Goal: Task Accomplishment & Management: Use online tool/utility

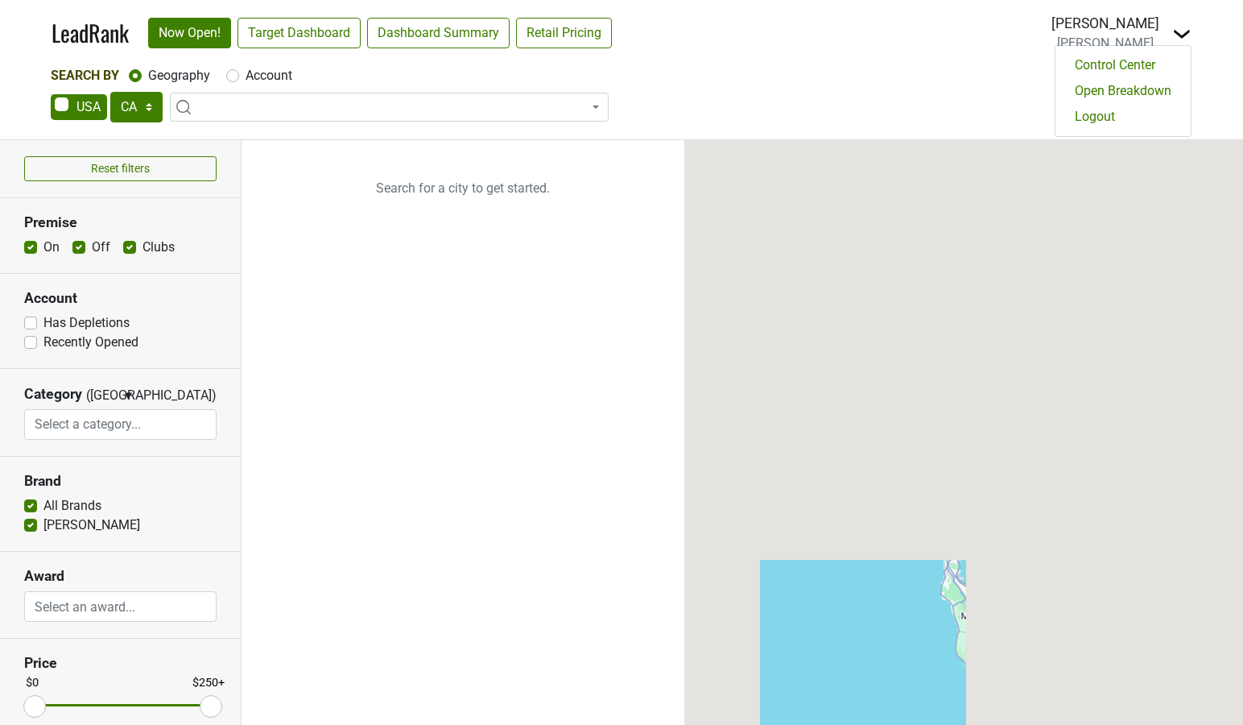
select select "CA"
select select
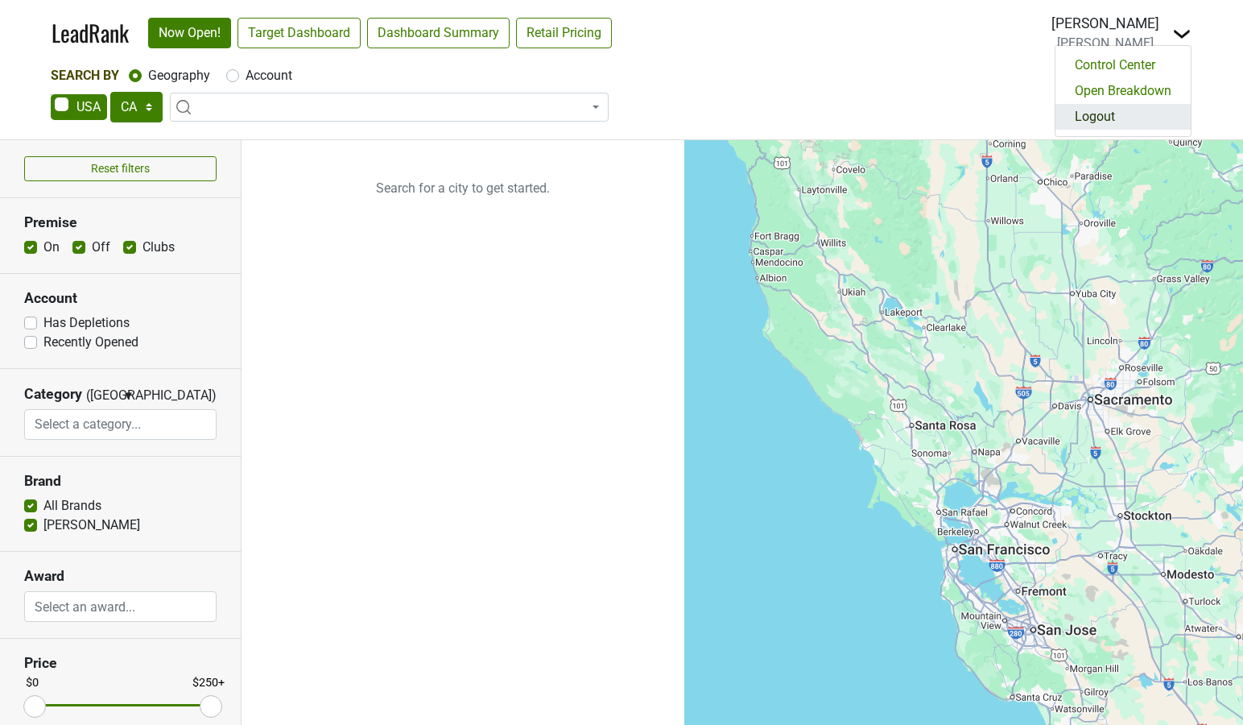
click at [1108, 116] on link "Logout" at bounding box center [1123, 117] width 135 height 26
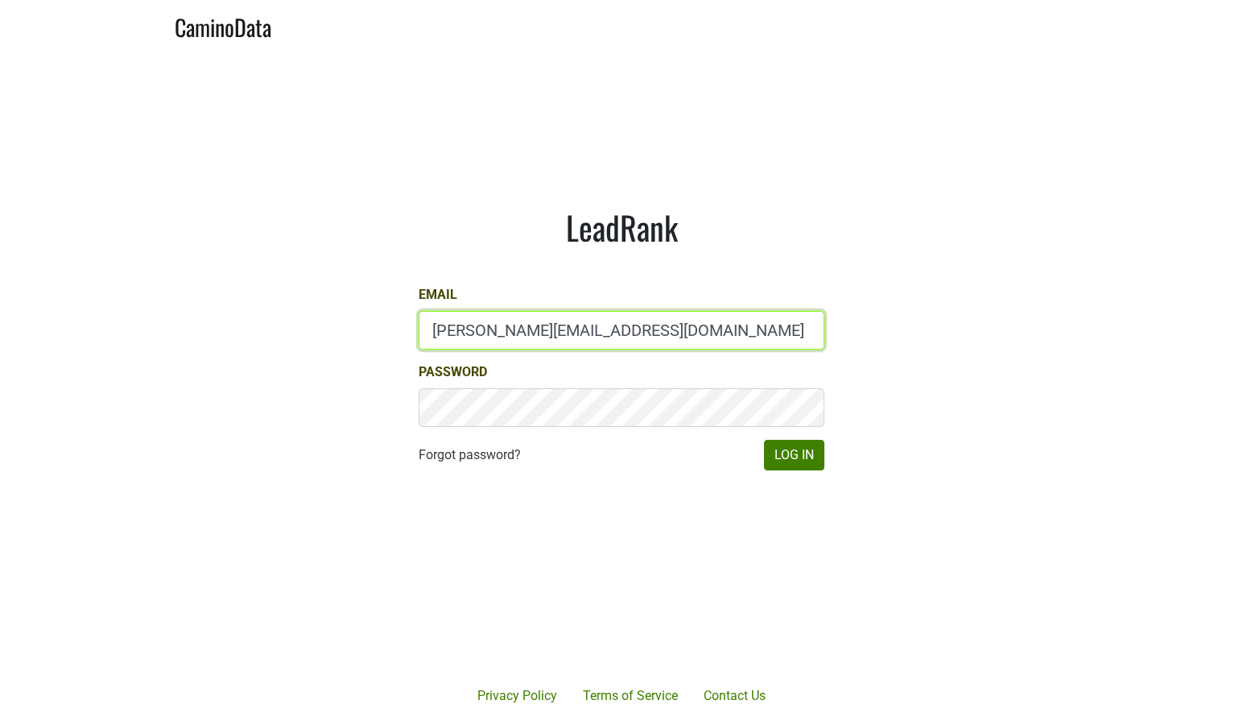
click at [507, 329] on input "dave@caminodata.com" at bounding box center [622, 330] width 406 height 39
drag, startPoint x: 478, startPoint y: 330, endPoint x: 350, endPoint y: 321, distance: 128.4
click at [350, 321] on main "LeadRank Email lgreen@hundredacre.com Password Forgot password? Log In" at bounding box center [621, 339] width 1243 height 576
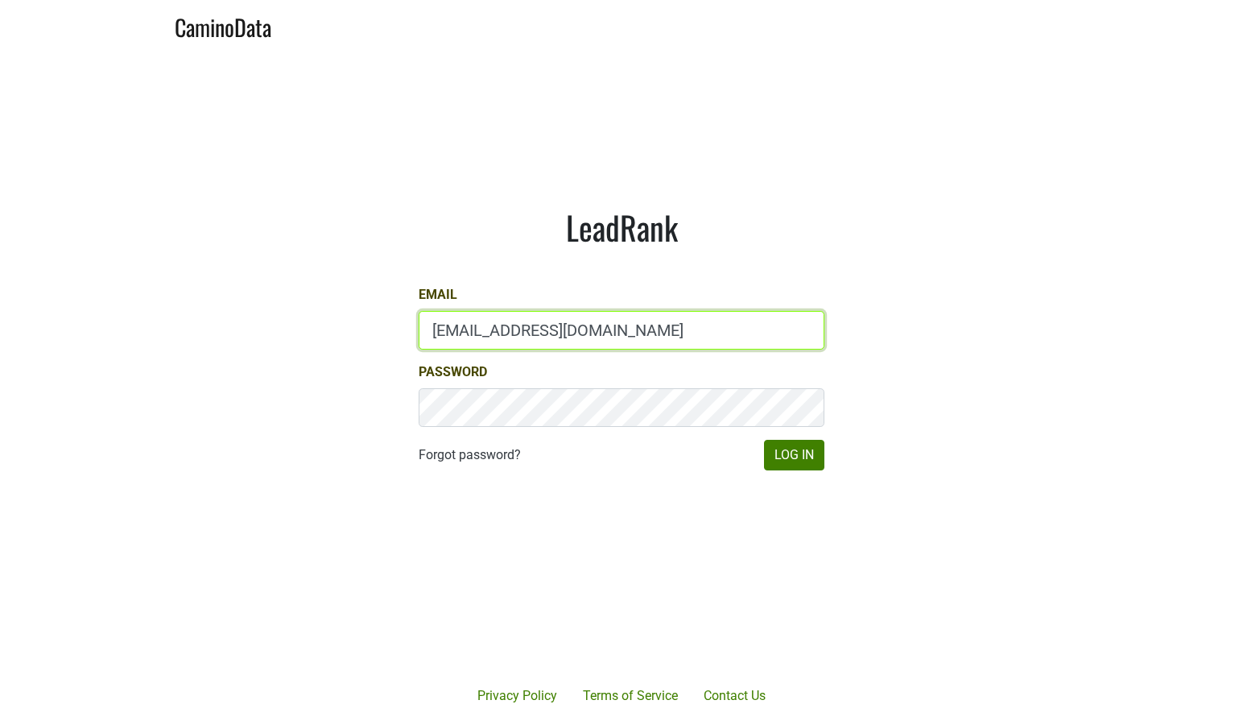
type input "amiller@hundredacre.com"
click at [764, 440] on button "Log In" at bounding box center [794, 455] width 60 height 31
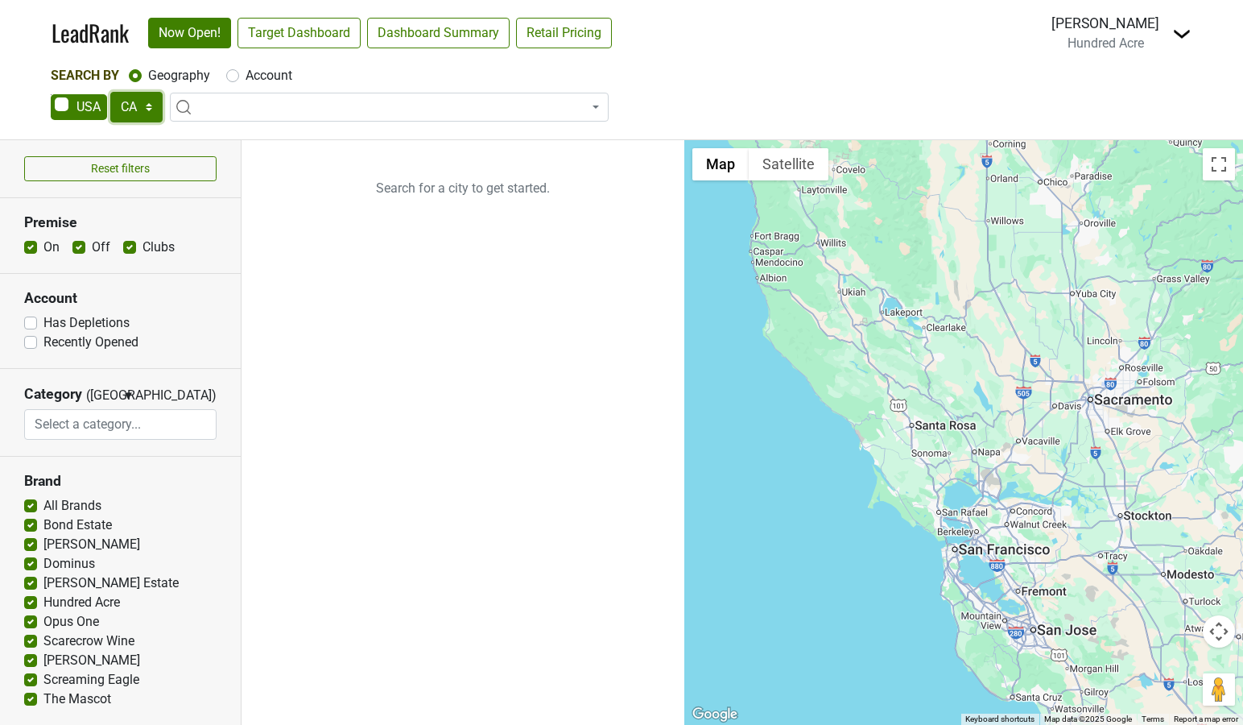
click at [133, 102] on select "AK AL AR AZ CA CO CT DC DE FL [GEOGRAPHIC_DATA] HI IA ID IL IN KS [GEOGRAPHIC_D…" at bounding box center [136, 107] width 52 height 31
select select "FL"
click at [110, 92] on select "AK AL AR AZ CA CO CT DC DE FL GA HI IA ID IL IN KS KY LA MA MD ME MI MN MO MS M…" at bounding box center [136, 107] width 52 height 31
type input "miami"
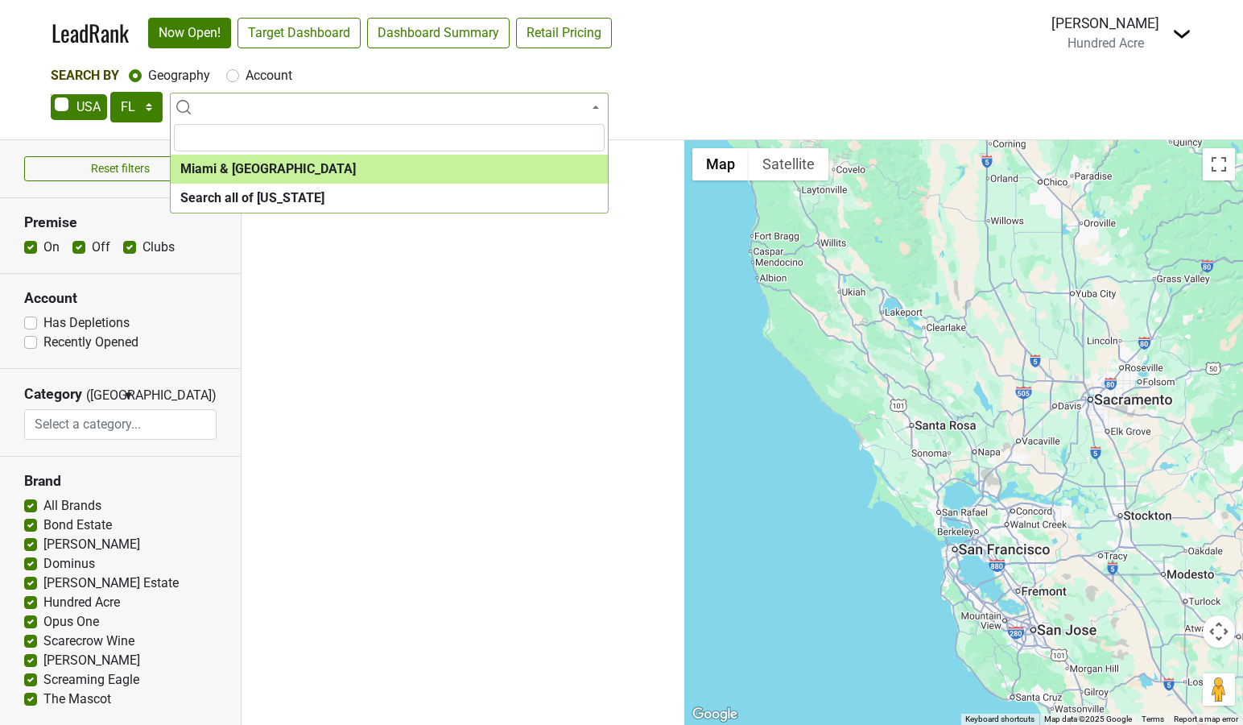
select select "1195"
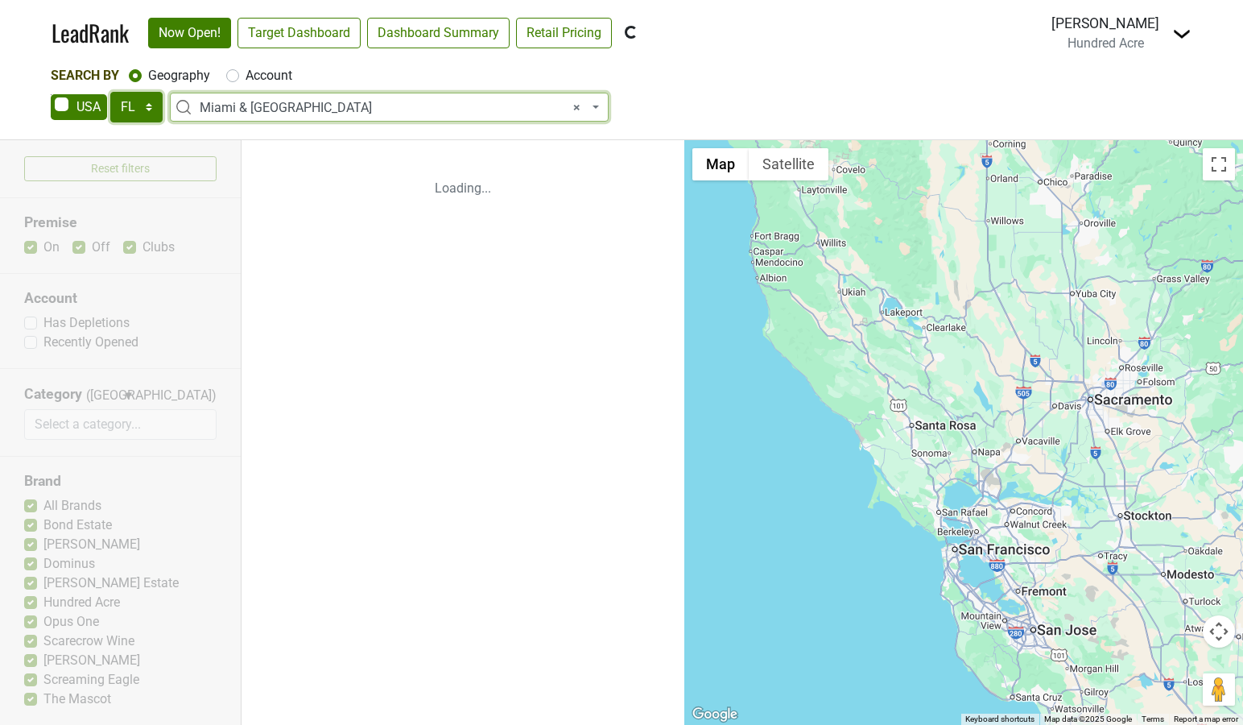
click at [128, 114] on select "AK AL AR AZ CA CO CT DC DE FL GA HI IA ID IL IN KS KY LA MA MD ME MI MN MO MS M…" at bounding box center [136, 107] width 52 height 31
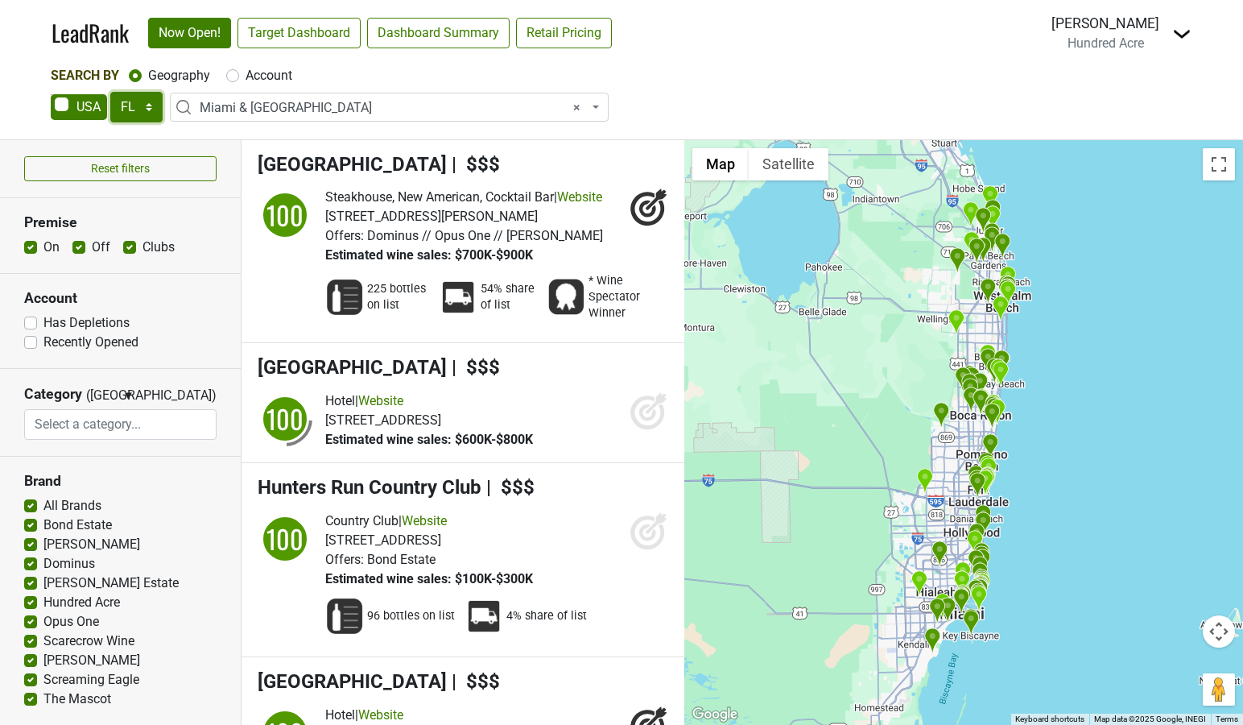
select select "HI"
click at [110, 92] on select "AK AL AR AZ CA CO CT DC DE FL GA HI IA ID IL IN KS KY LA MA MD ME MI MN MO MS M…" at bounding box center [136, 107] width 52 height 31
select select
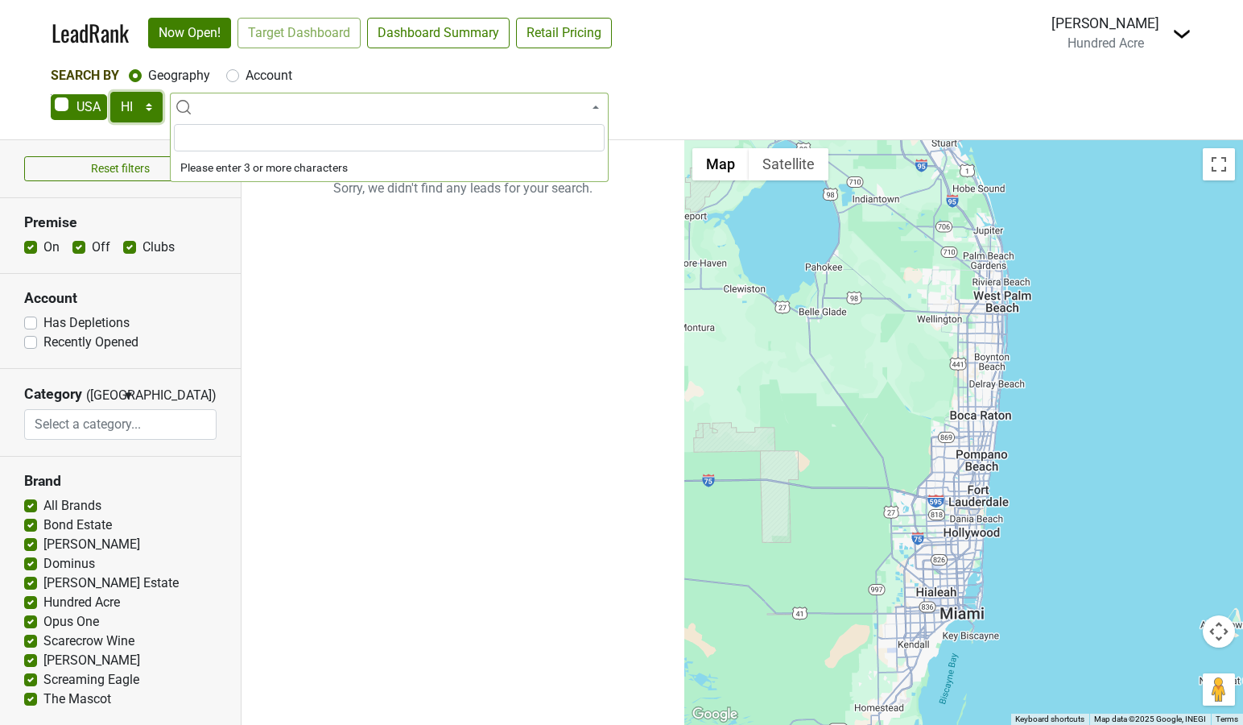
click at [126, 109] on select "AK AL AR AZ CA CO CT DC DE FL GA HI IA ID IL IN KS KY LA MA MD ME MI MN MO MS M…" at bounding box center [136, 107] width 52 height 31
select select "GA"
click at [110, 92] on select "AK AL AR AZ CA CO CT DC DE FL GA HI IA ID IL IN KS KY LA MA MD ME MI MN MO MS M…" at bounding box center [136, 107] width 52 height 31
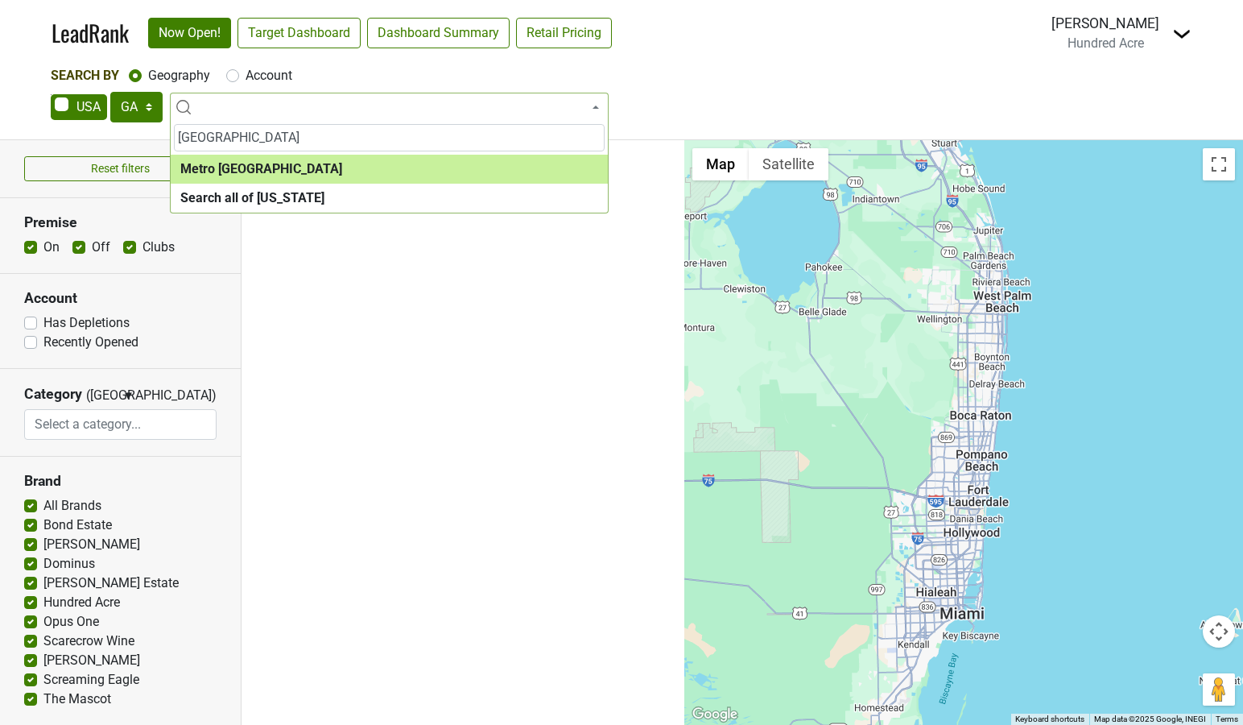
type input "atlanta"
select select "1283"
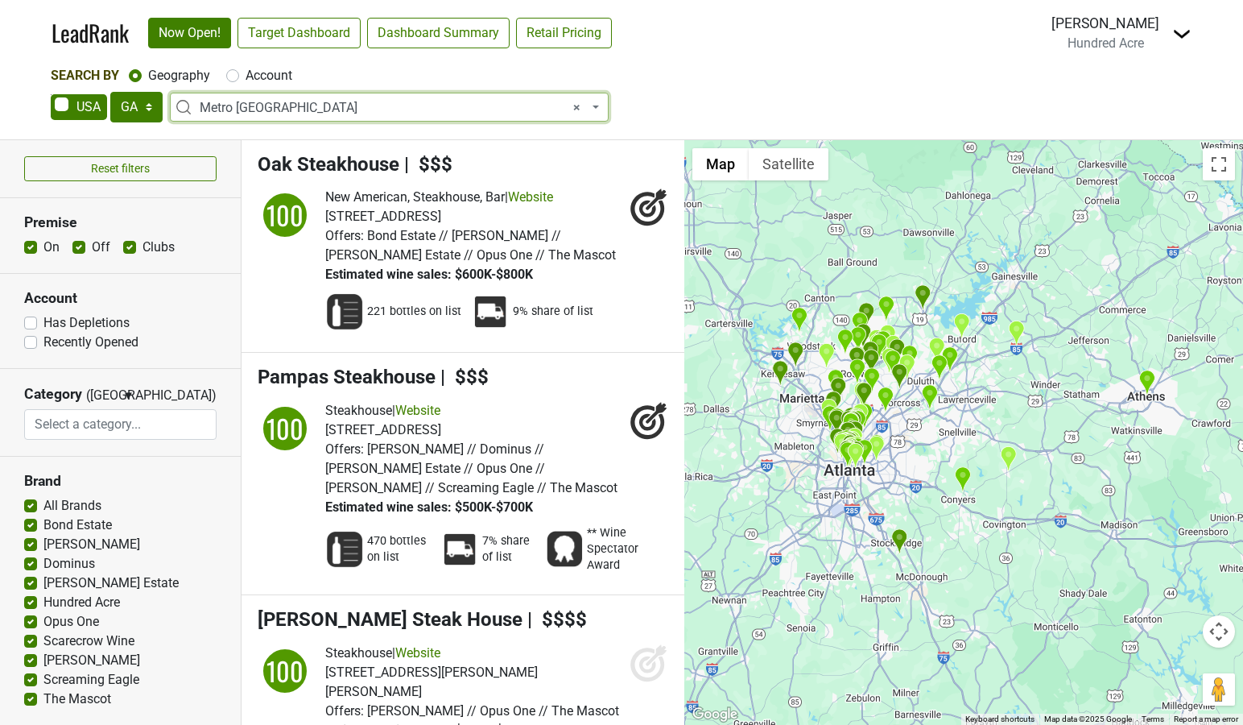
click at [246, 77] on label "Account" at bounding box center [269, 75] width 47 height 19
click at [231, 77] on input "Account" at bounding box center [232, 74] width 13 height 16
radio input "true"
select select
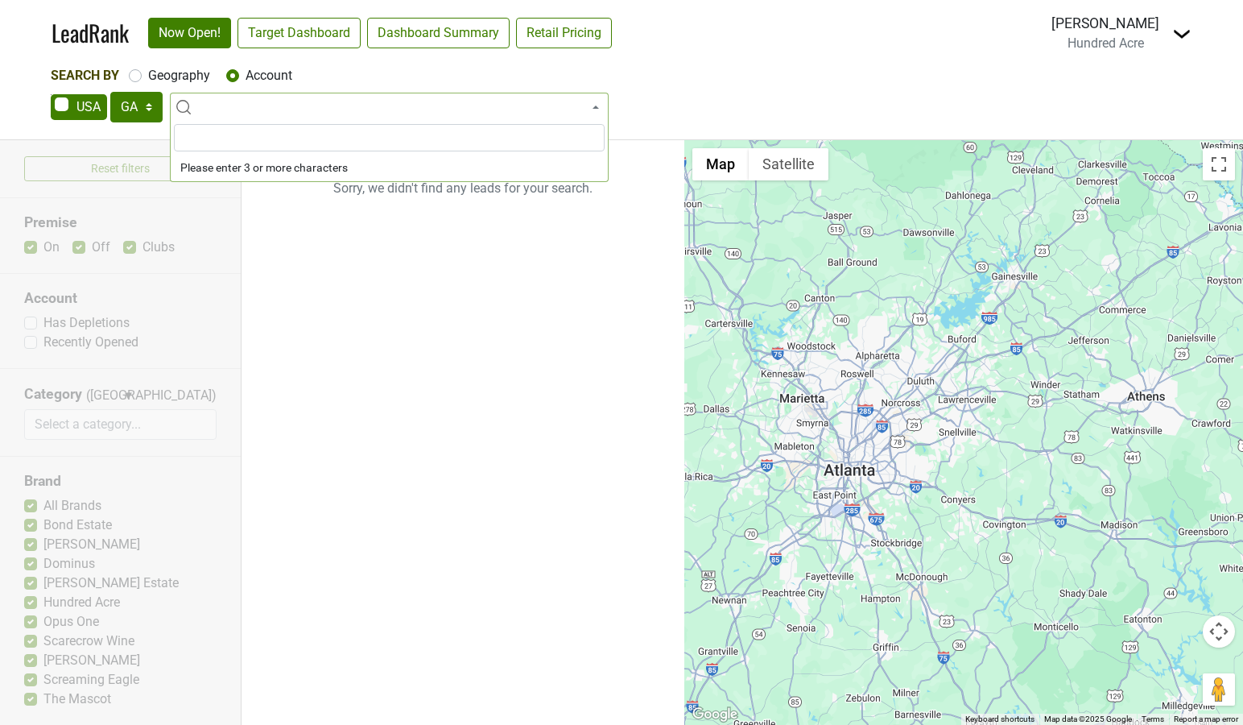
click at [148, 78] on label "Geography" at bounding box center [179, 75] width 62 height 19
click at [134, 78] on input "Geography" at bounding box center [135, 74] width 13 height 16
radio input "true"
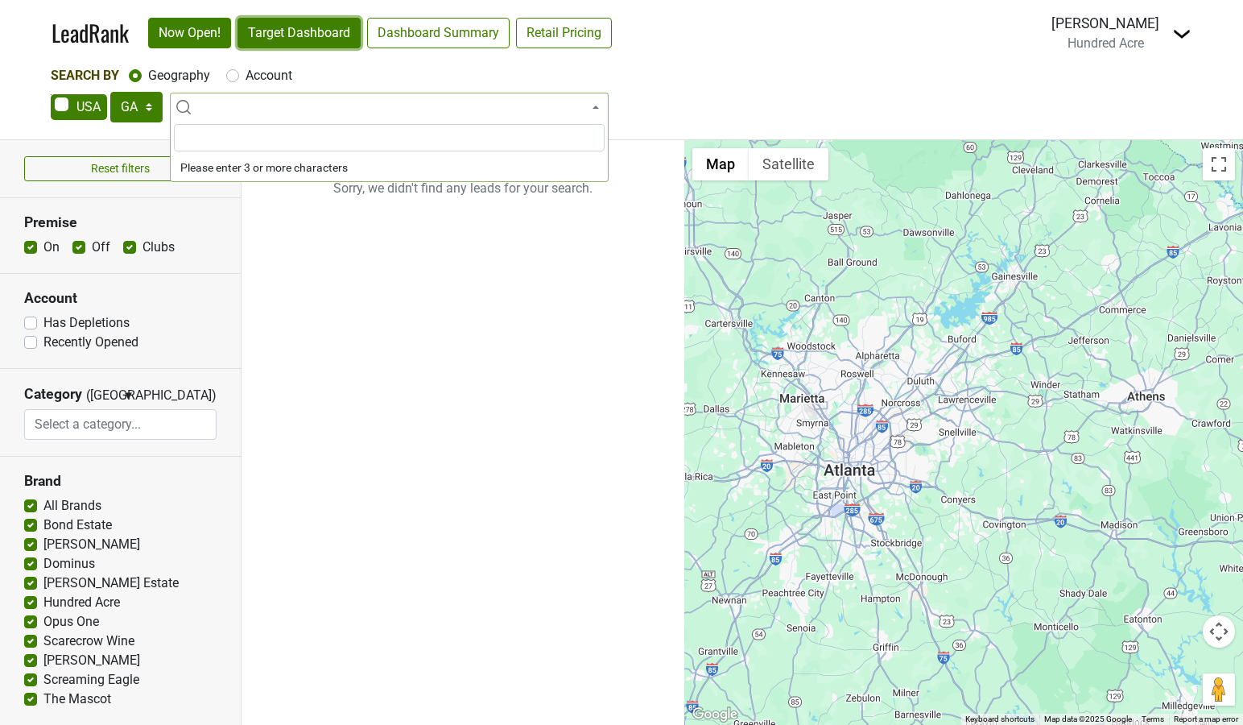
click at [321, 39] on link "Target Dashboard" at bounding box center [299, 33] width 123 height 31
click at [1181, 36] on img at bounding box center [1182, 33] width 19 height 19
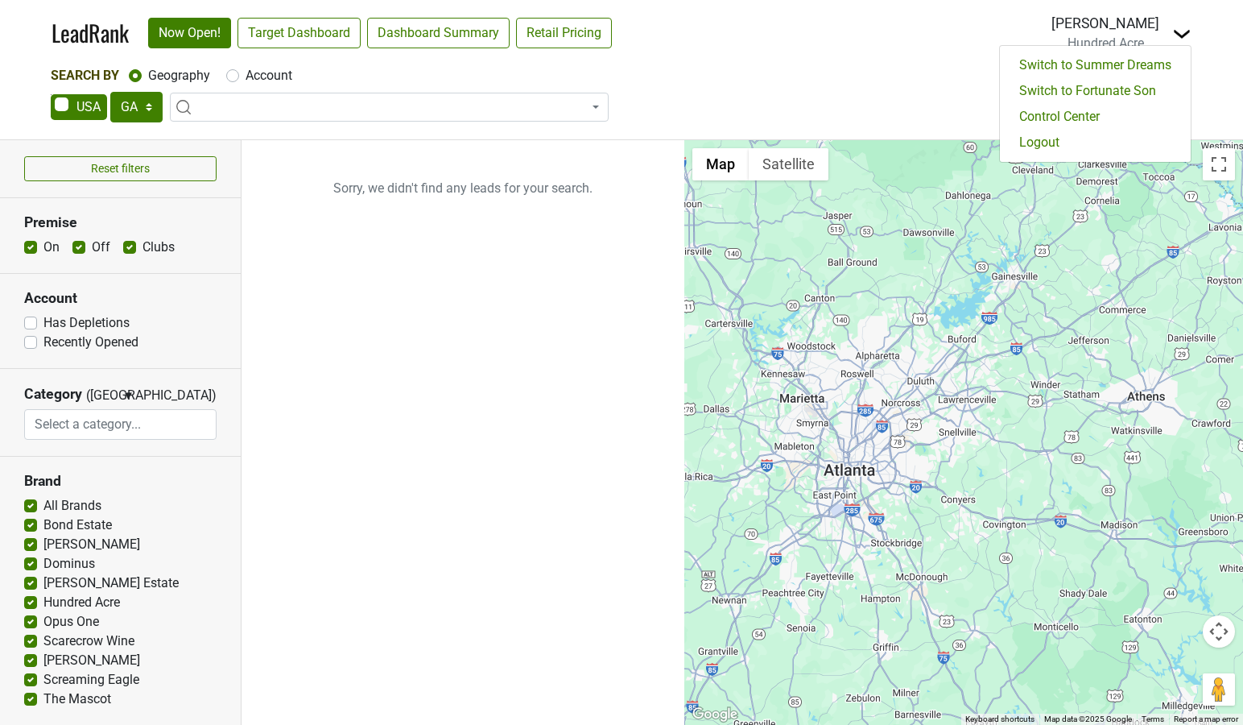
click at [850, 95] on div "AK AL AR AZ CA CO CT DC DE FL GA HI IA ID IL IN KS KY LA MA MD ME MI MN MO MS M…" at bounding box center [622, 109] width 1142 height 34
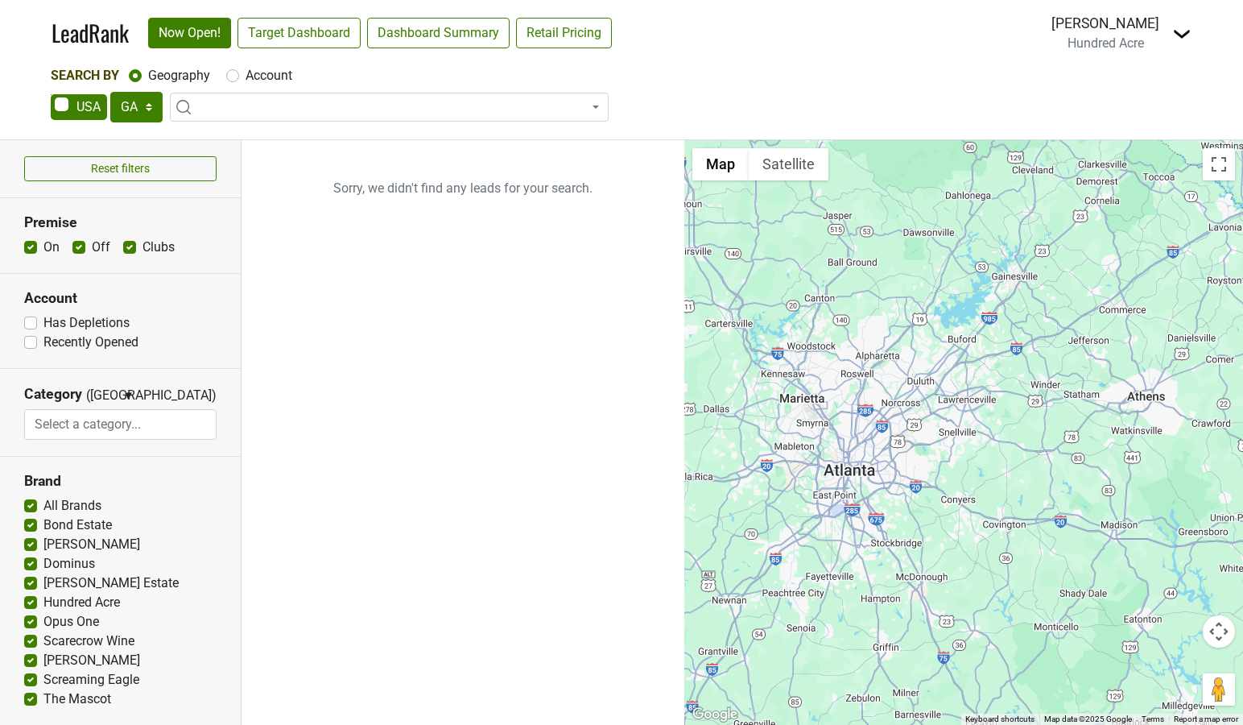
click at [246, 73] on label "Account" at bounding box center [269, 75] width 47 height 19
click at [230, 73] on input "Account" at bounding box center [232, 74] width 13 height 16
radio input "true"
click at [126, 76] on div "Search By Geography Account" at bounding box center [622, 75] width 1142 height 19
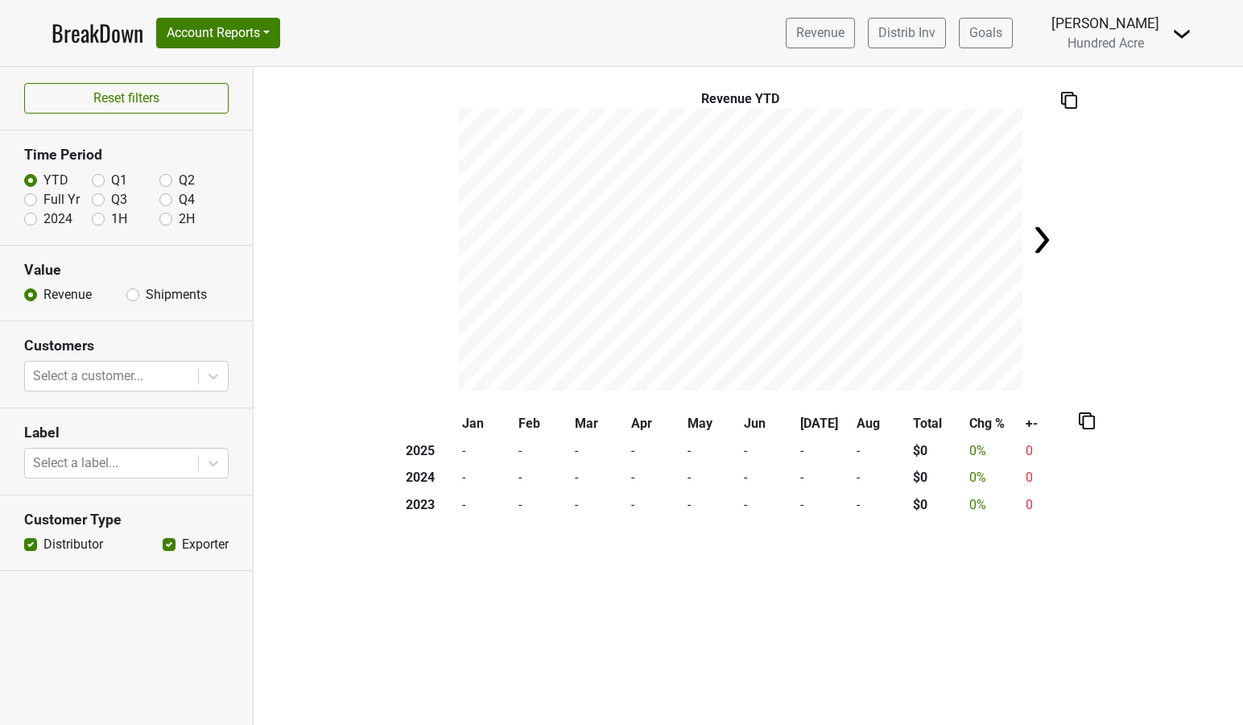
click at [99, 44] on link "BreakDown" at bounding box center [98, 33] width 92 height 34
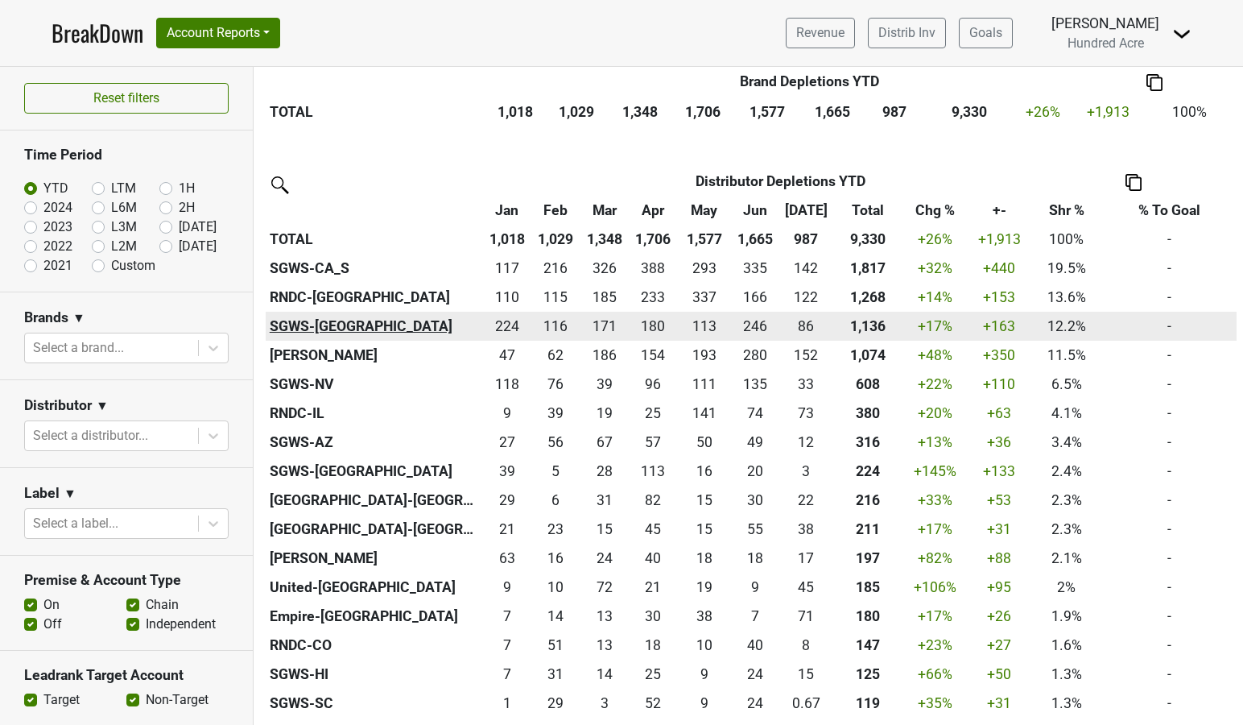
scroll to position [523, 0]
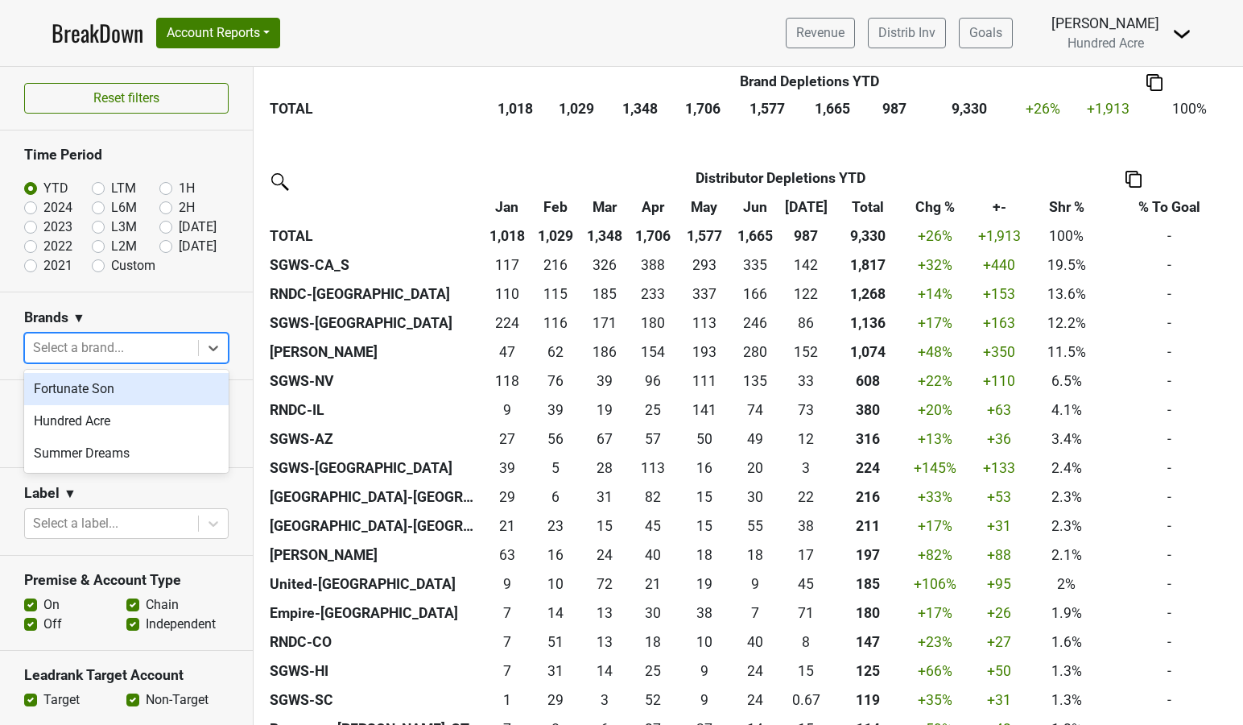
click at [180, 356] on div at bounding box center [111, 348] width 157 height 23
click at [184, 325] on div "Brands ▼" at bounding box center [126, 320] width 205 height 24
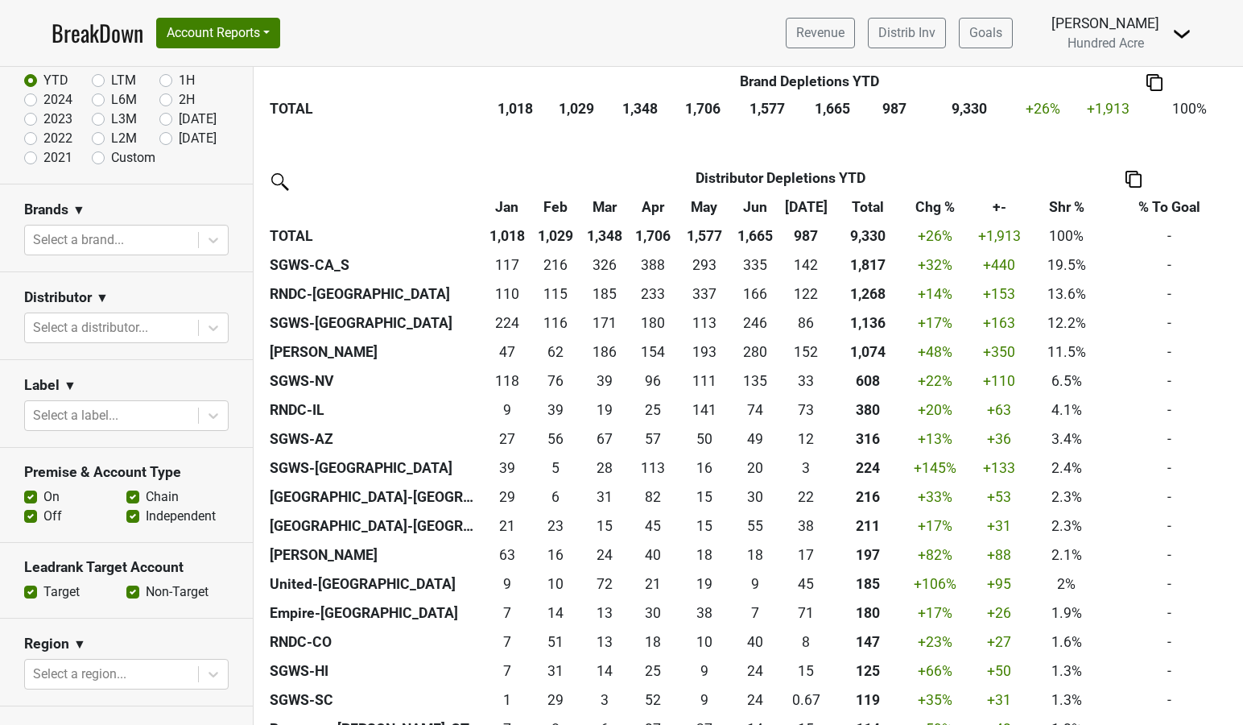
scroll to position [142, 0]
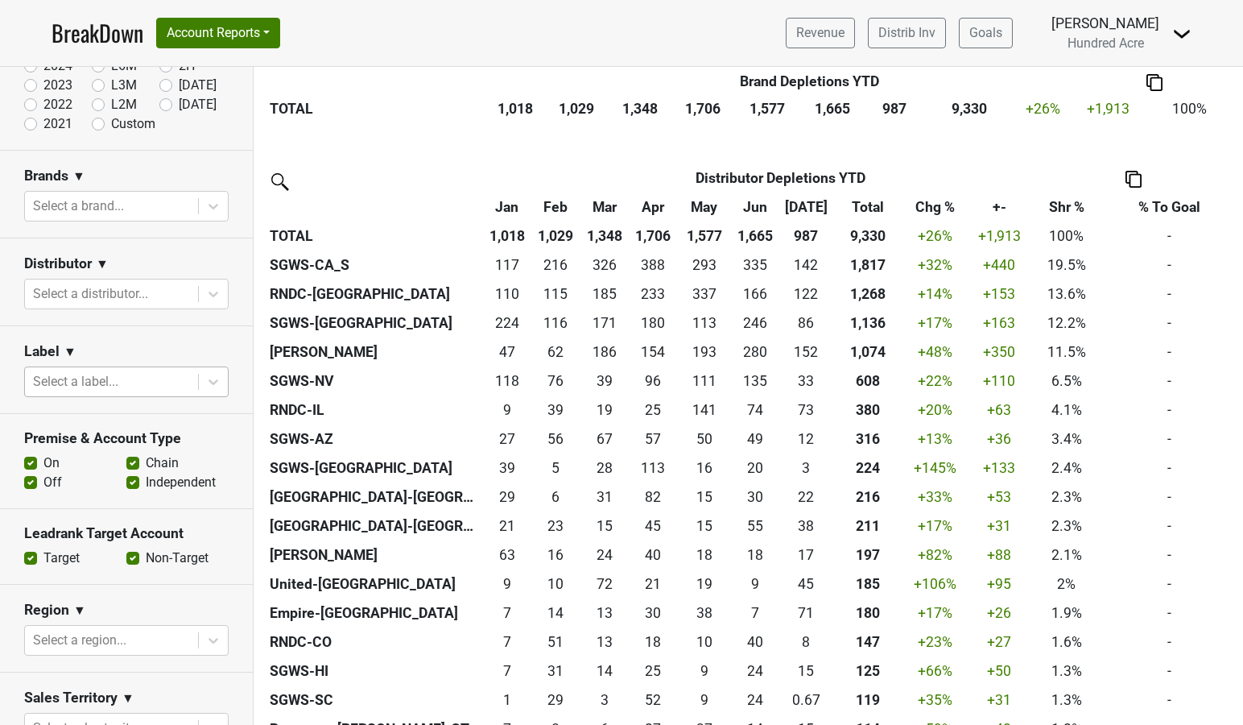
click at [179, 380] on div at bounding box center [111, 381] width 157 height 23
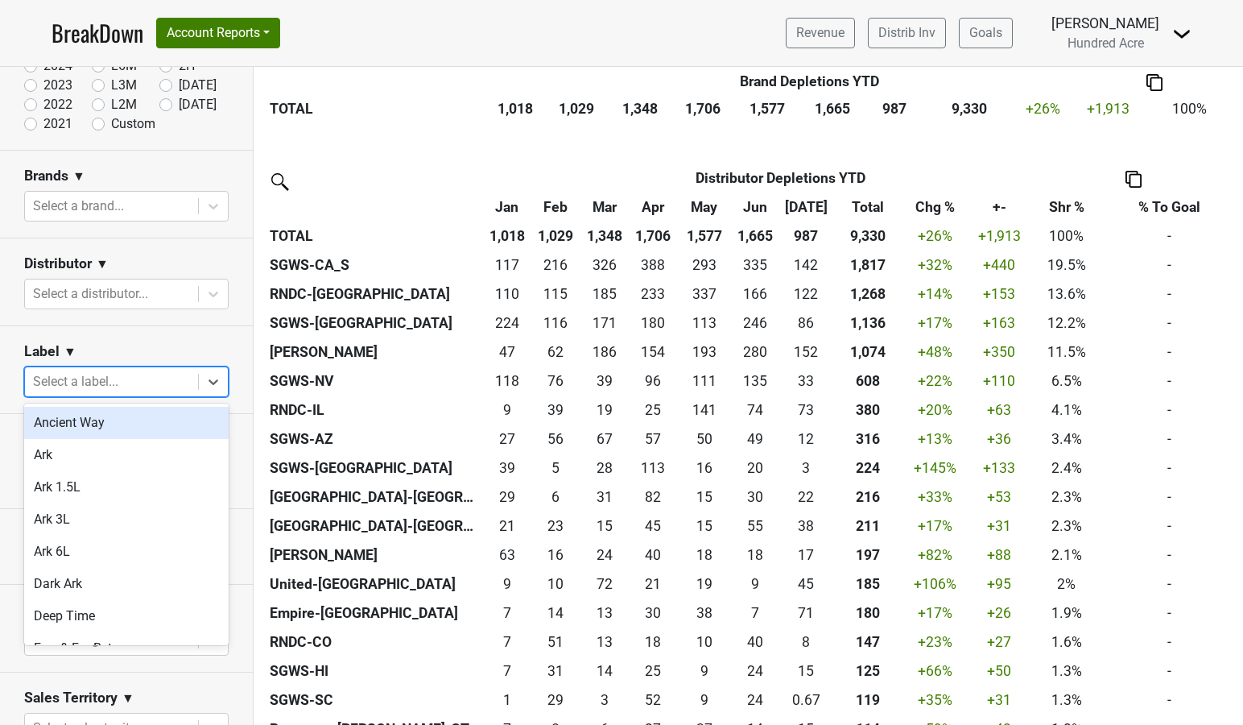
click at [178, 342] on div "Label ▼" at bounding box center [126, 354] width 205 height 24
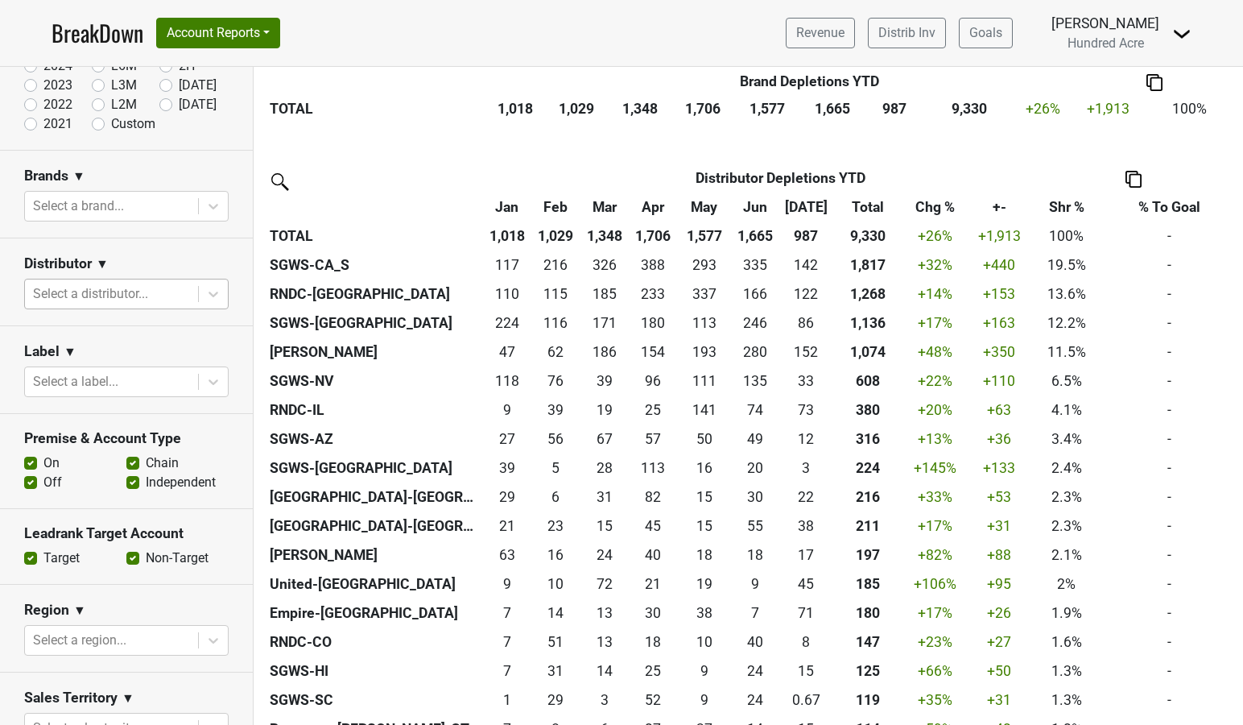
click at [188, 286] on div at bounding box center [111, 294] width 157 height 23
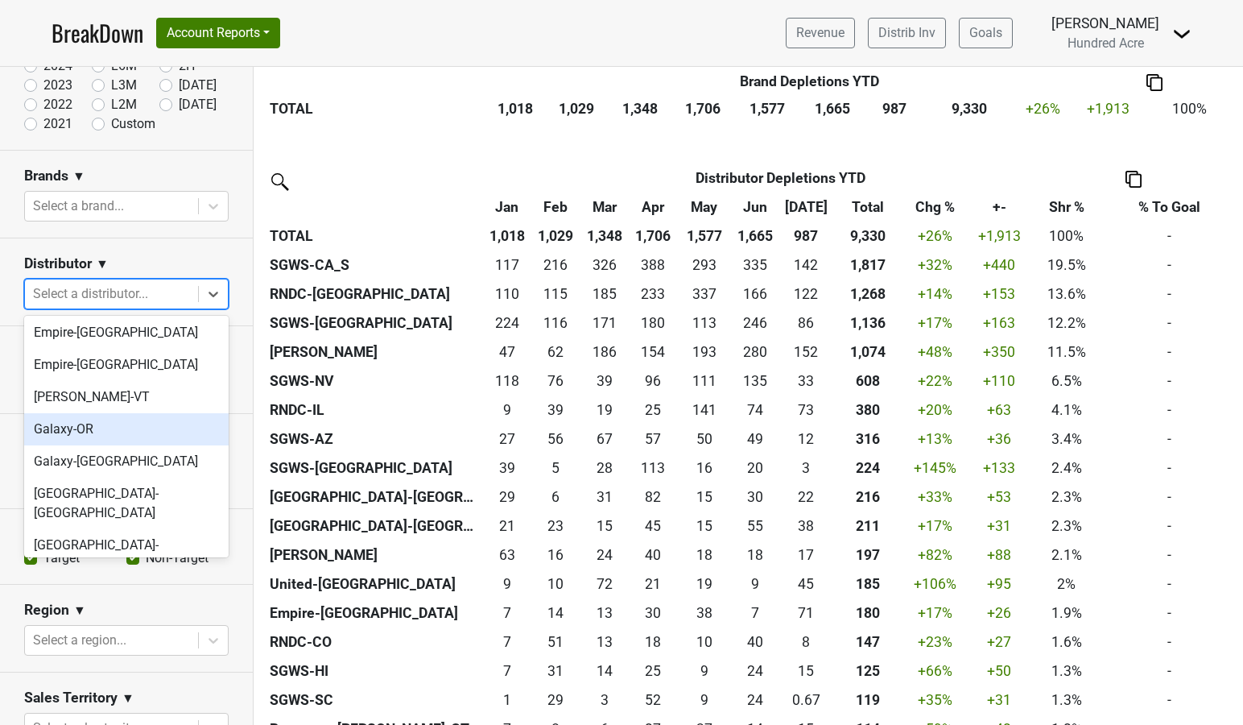
scroll to position [319, 0]
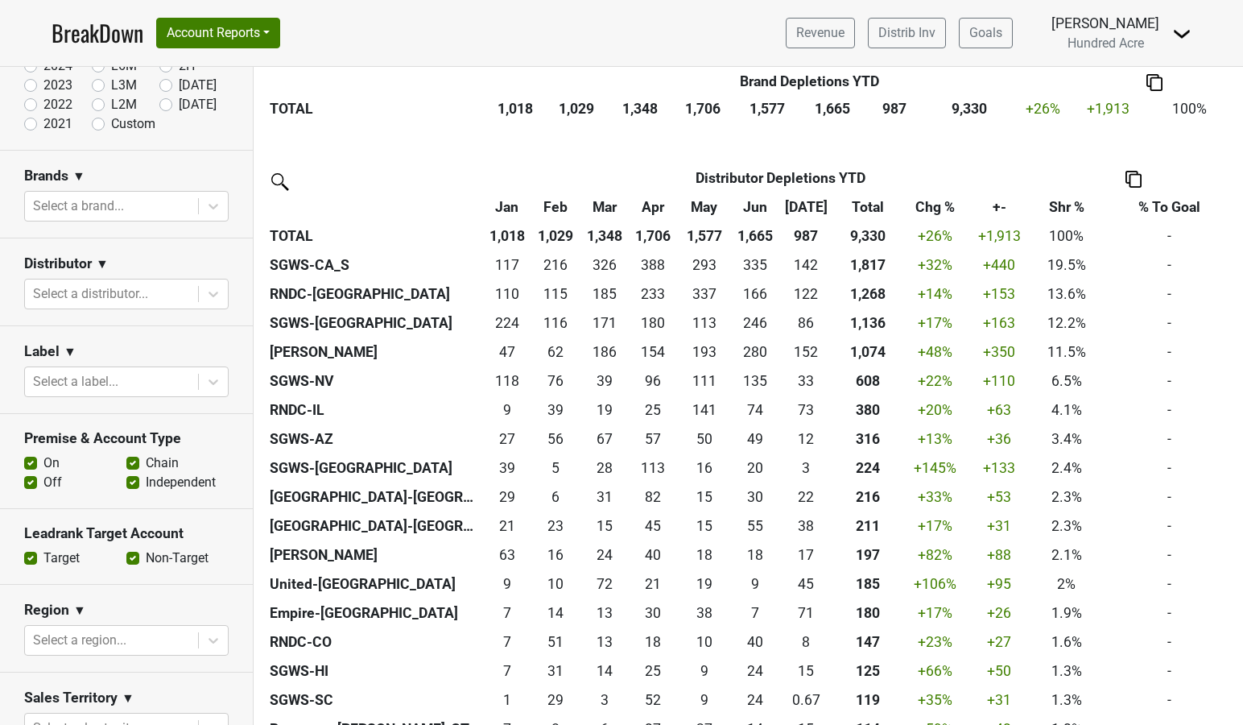
click at [184, 258] on div "Distributor ▼" at bounding box center [126, 266] width 205 height 24
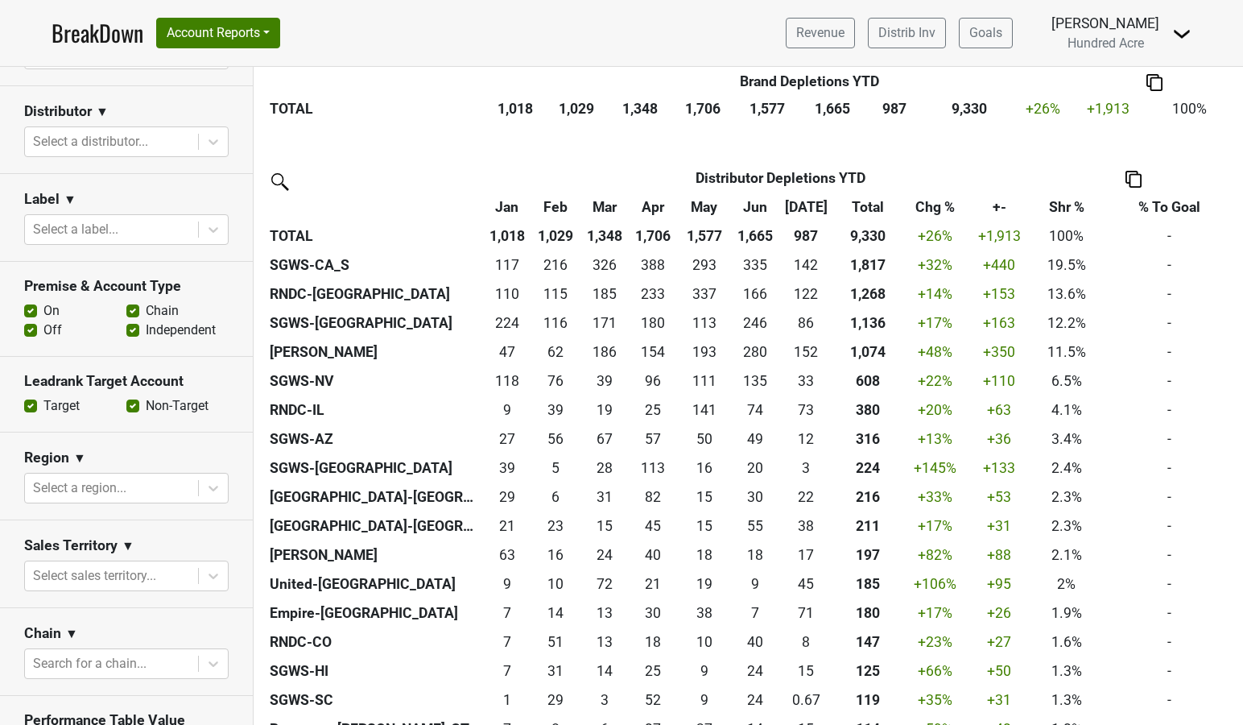
scroll to position [323, 0]
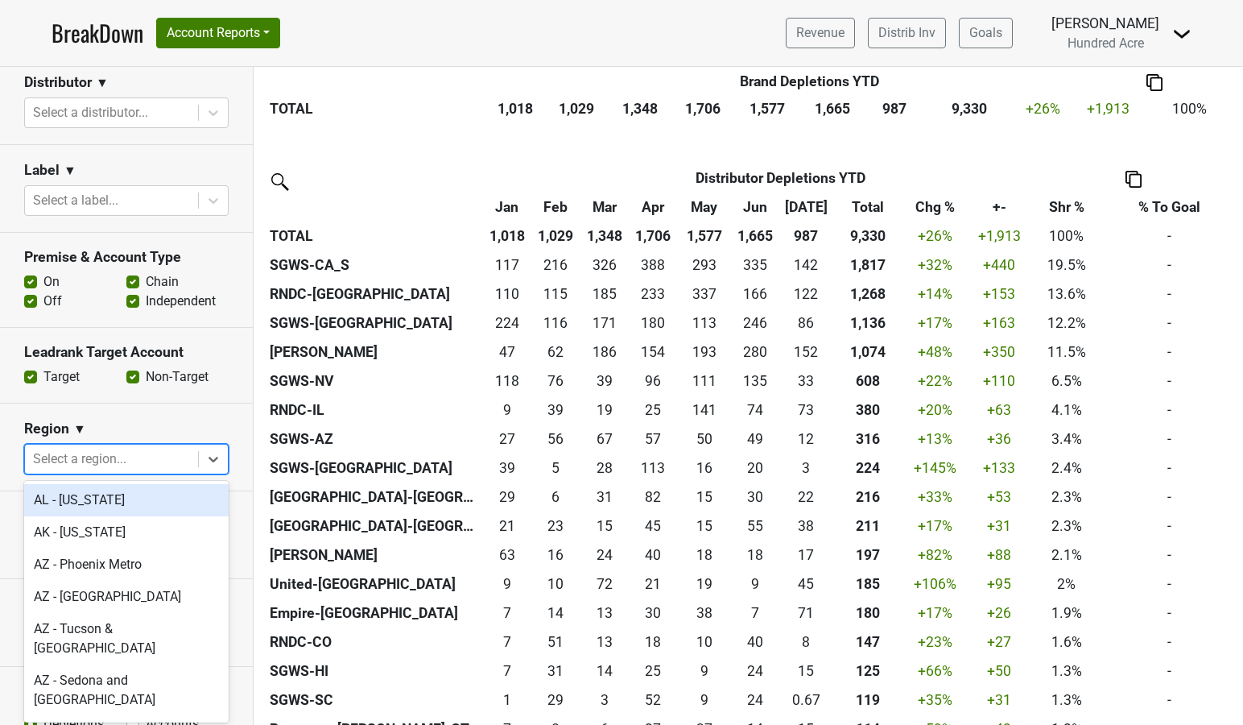
click at [157, 461] on div at bounding box center [111, 459] width 157 height 23
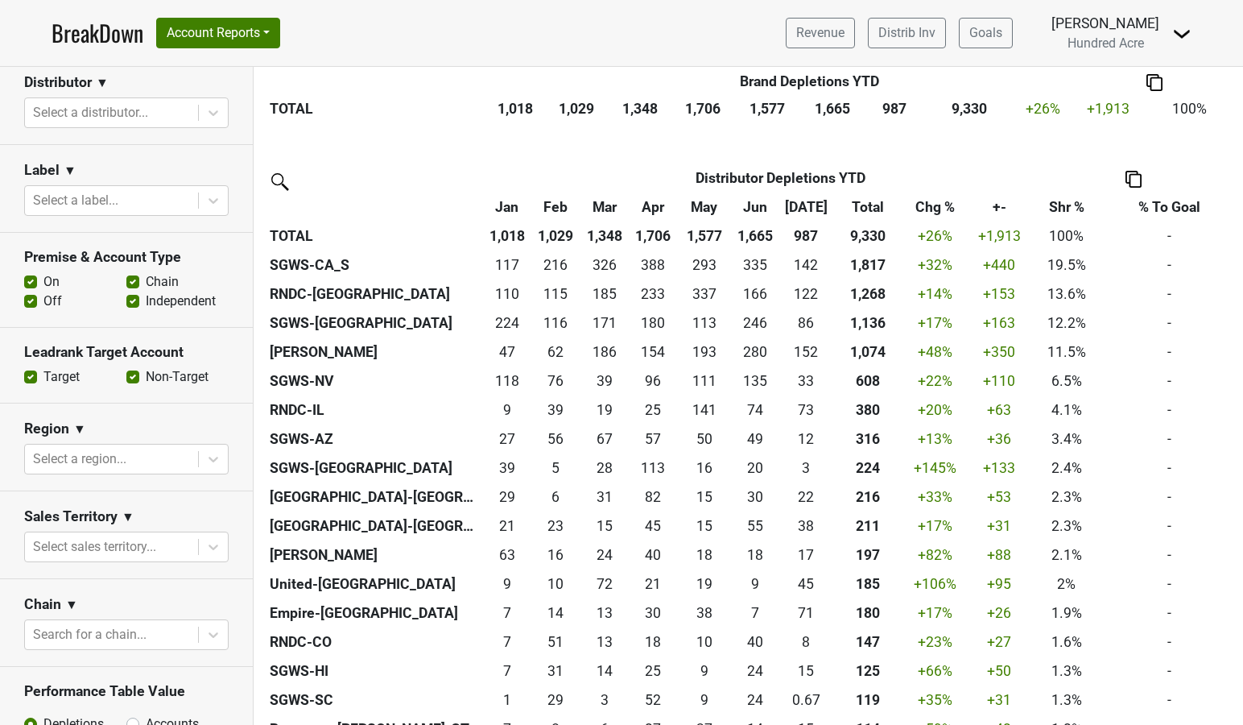
click at [180, 416] on section "Region ▼ Select a region..." at bounding box center [126, 447] width 253 height 88
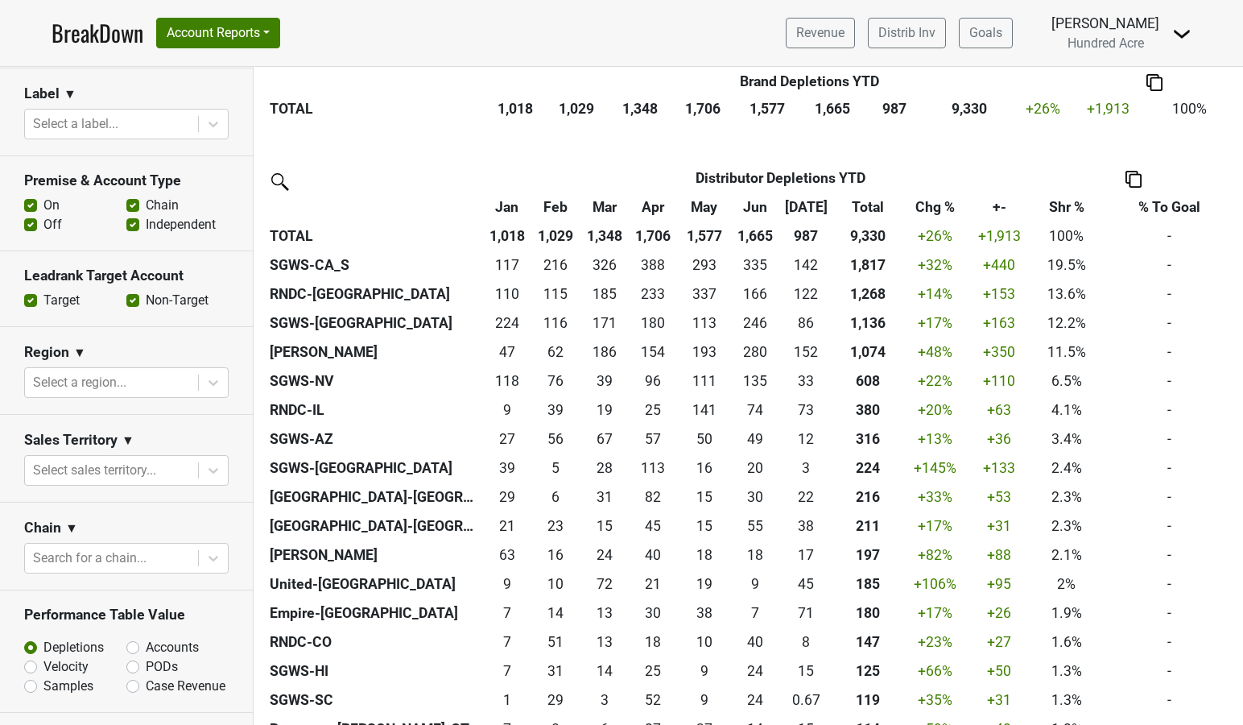
scroll to position [409, 0]
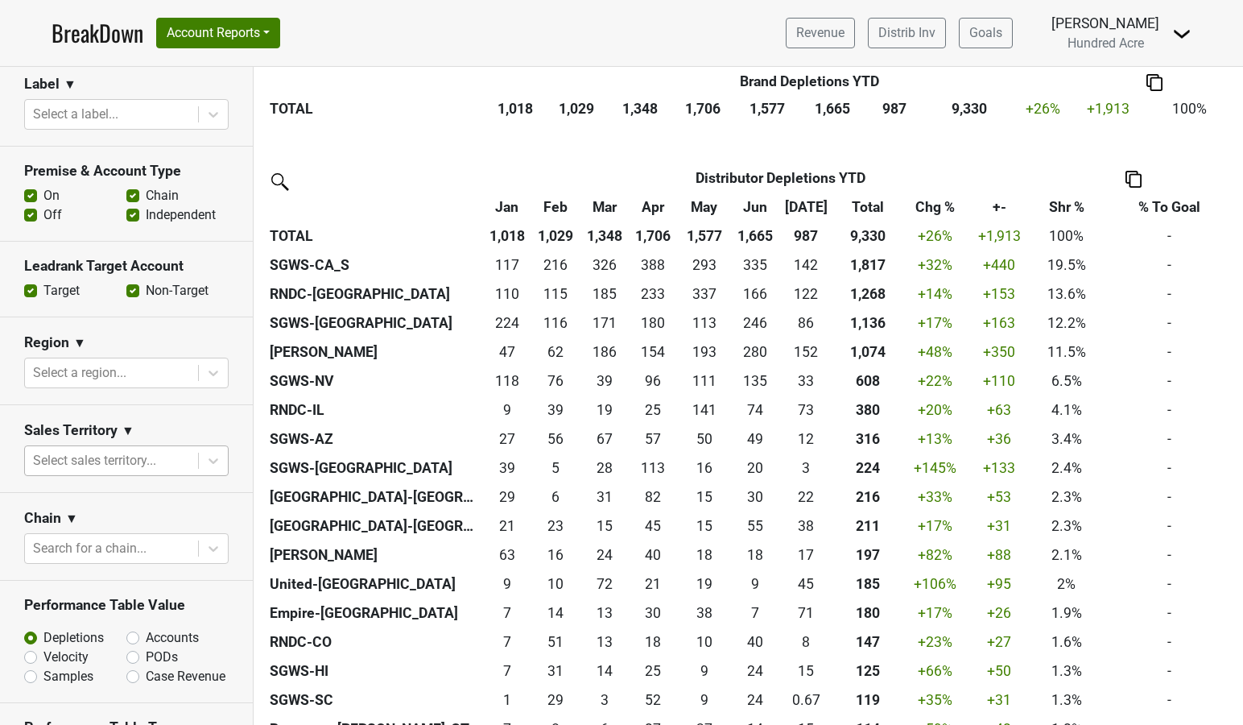
click at [134, 449] on div "Select sales territory..." at bounding box center [111, 460] width 173 height 29
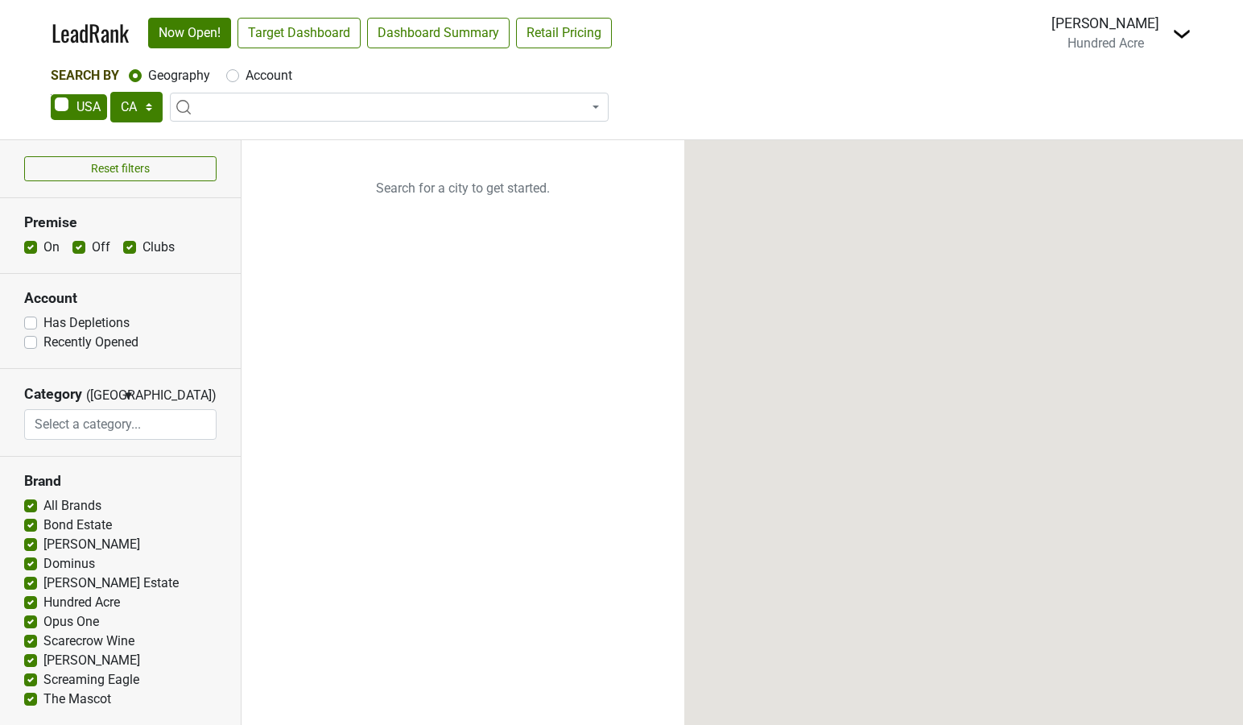
select select "CA"
select select
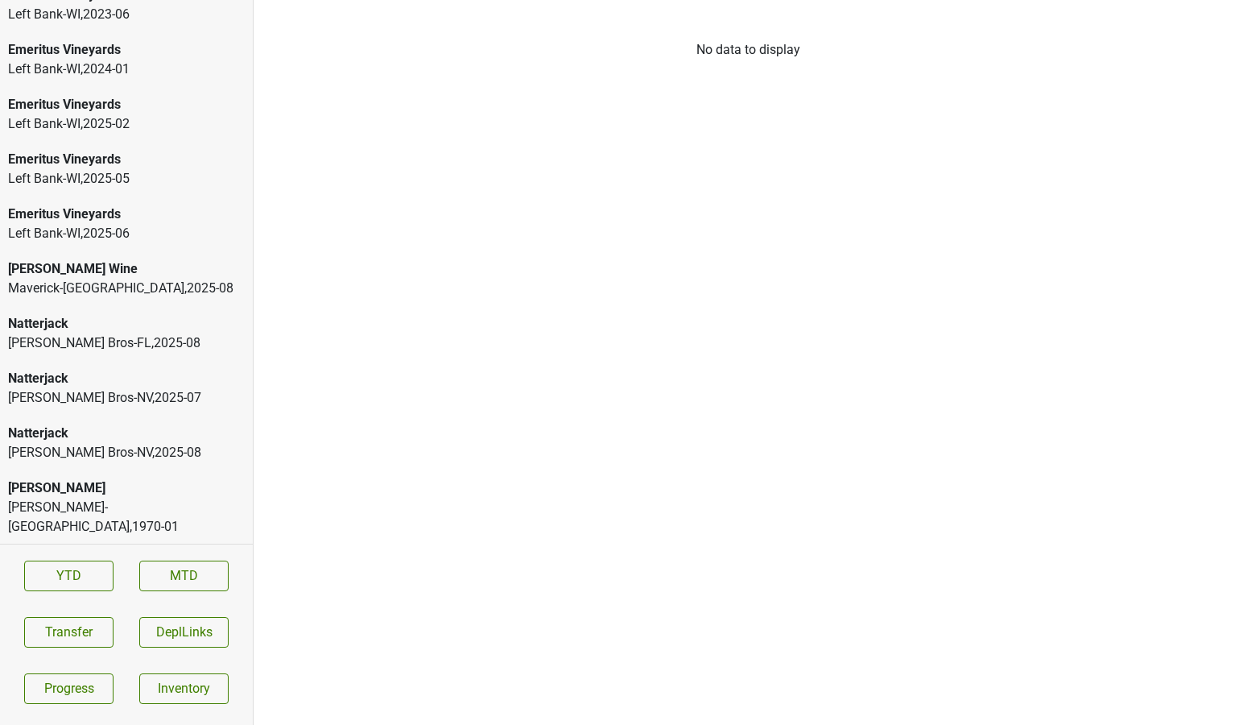
scroll to position [2765, 0]
click at [61, 367] on div "Natterjack" at bounding box center [126, 376] width 237 height 19
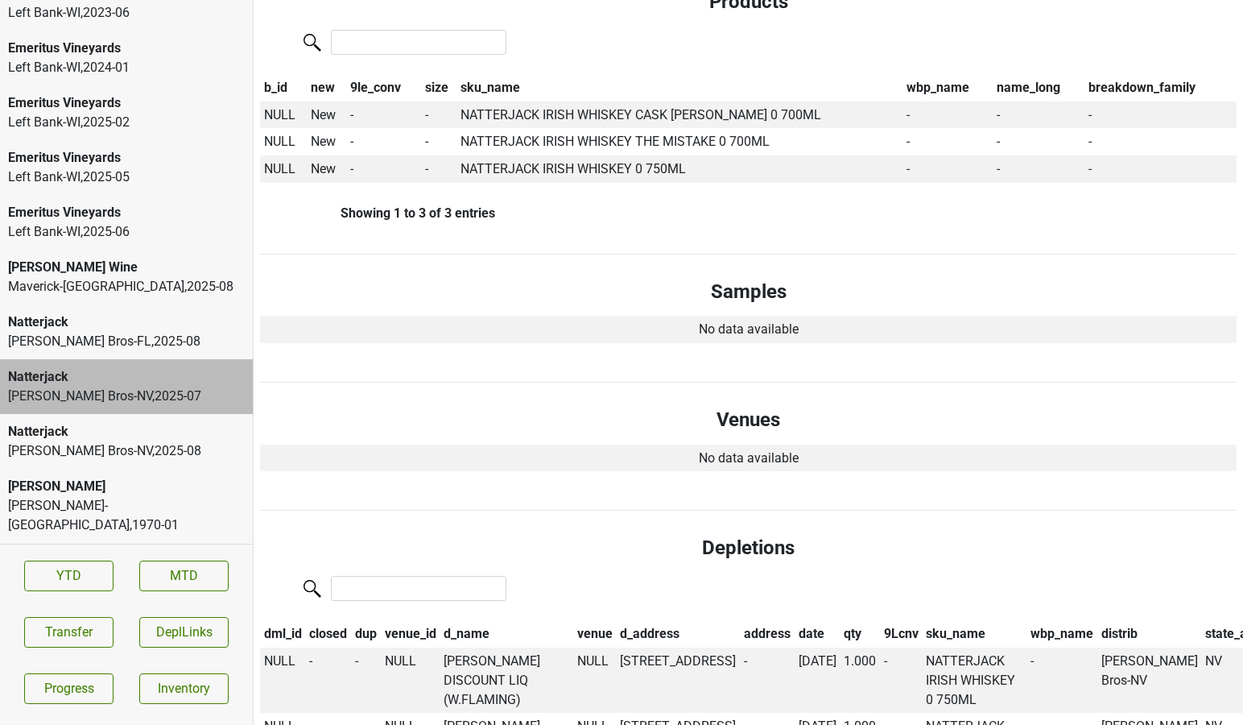
scroll to position [630, 0]
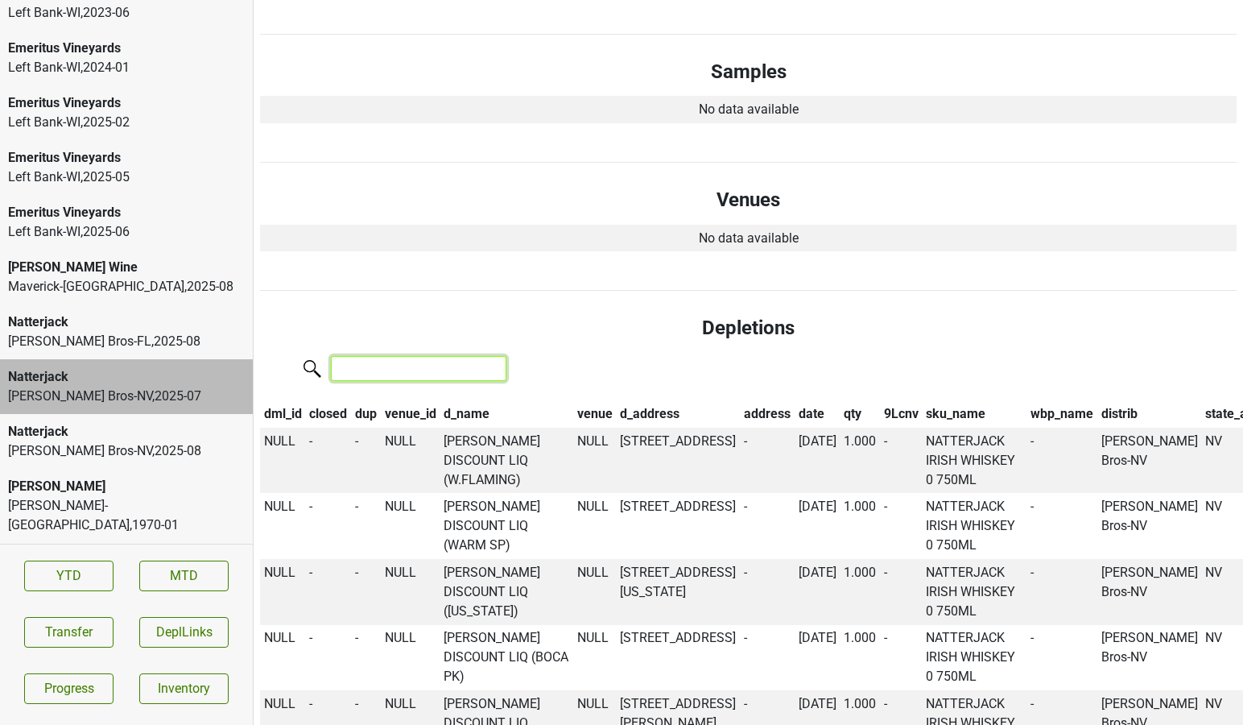
click at [415, 356] on input "search" at bounding box center [419, 368] width 176 height 25
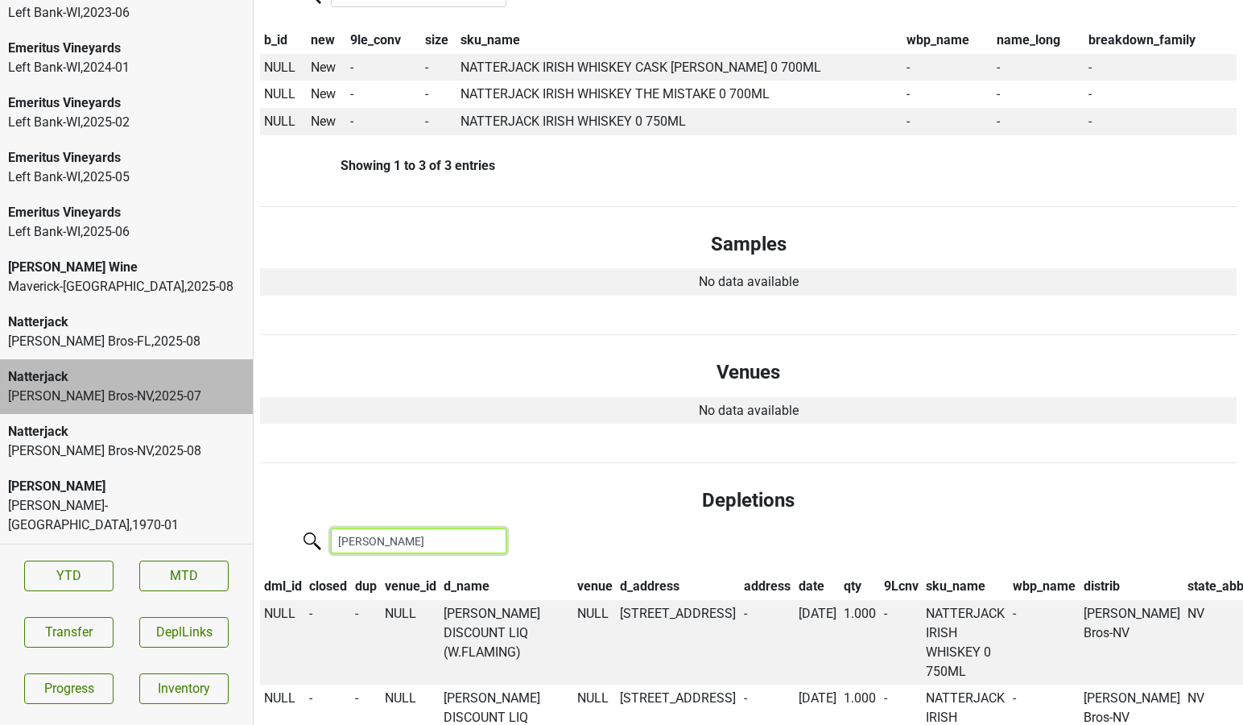
scroll to position [0, 0]
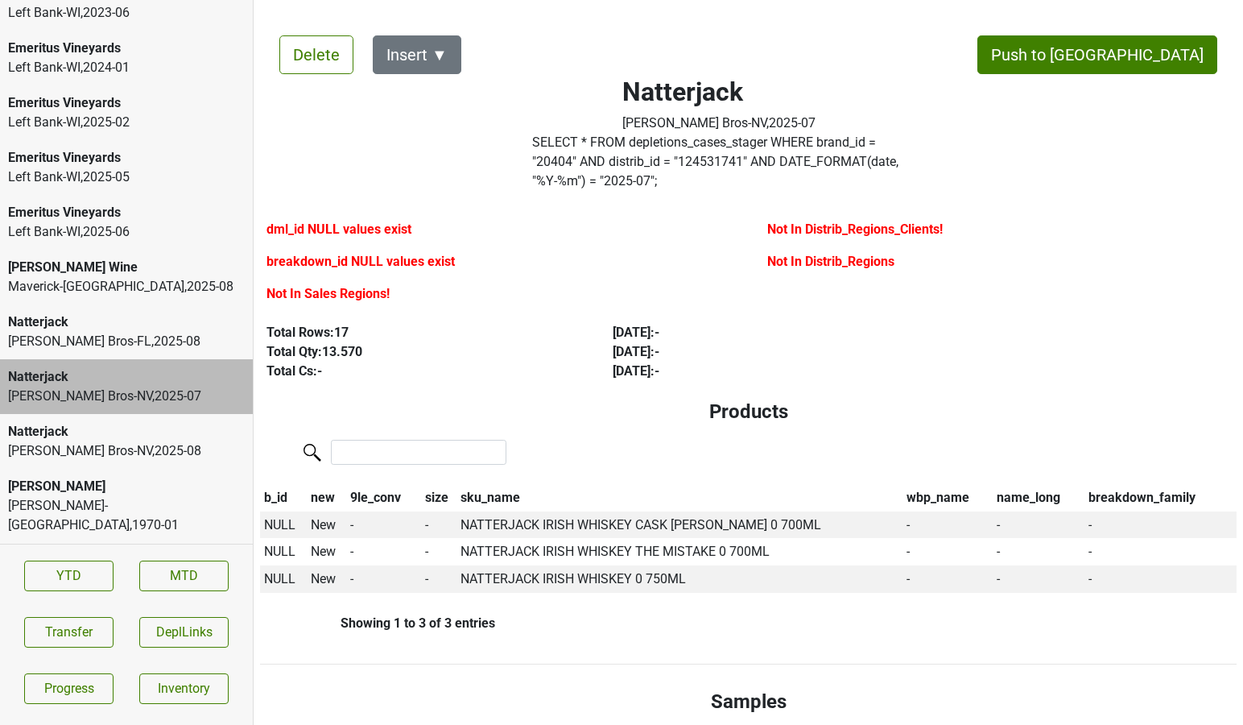
type input "[PERSON_NAME]"
click at [52, 629] on button "Transfer" at bounding box center [68, 632] width 89 height 31
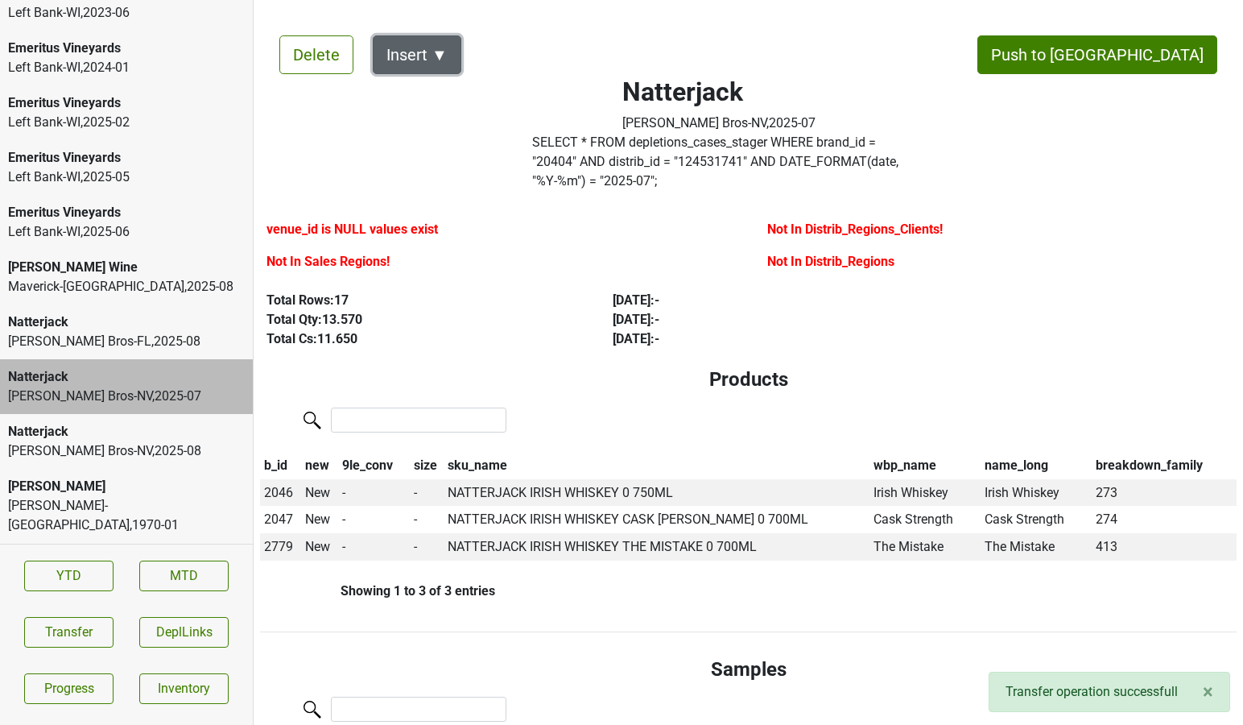
click at [431, 58] on button "Insert ▼" at bounding box center [417, 54] width 89 height 39
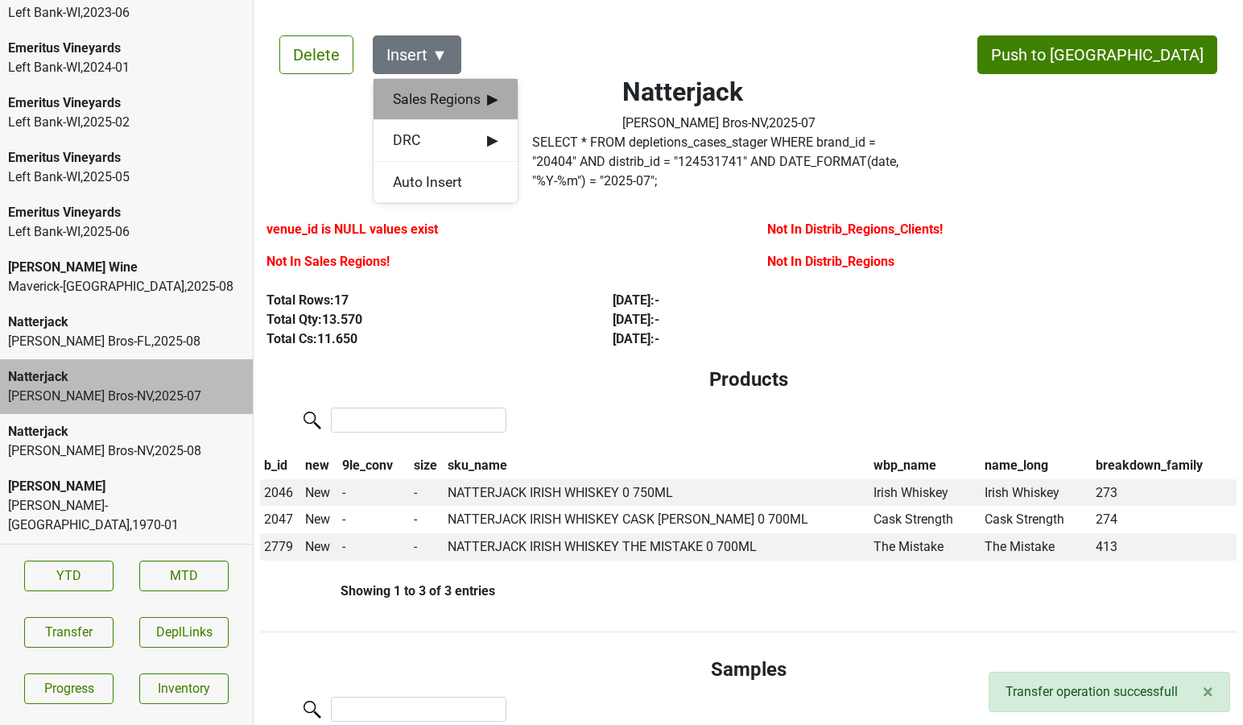
click at [434, 96] on span "Sales Regions ▶" at bounding box center [445, 99] width 105 height 21
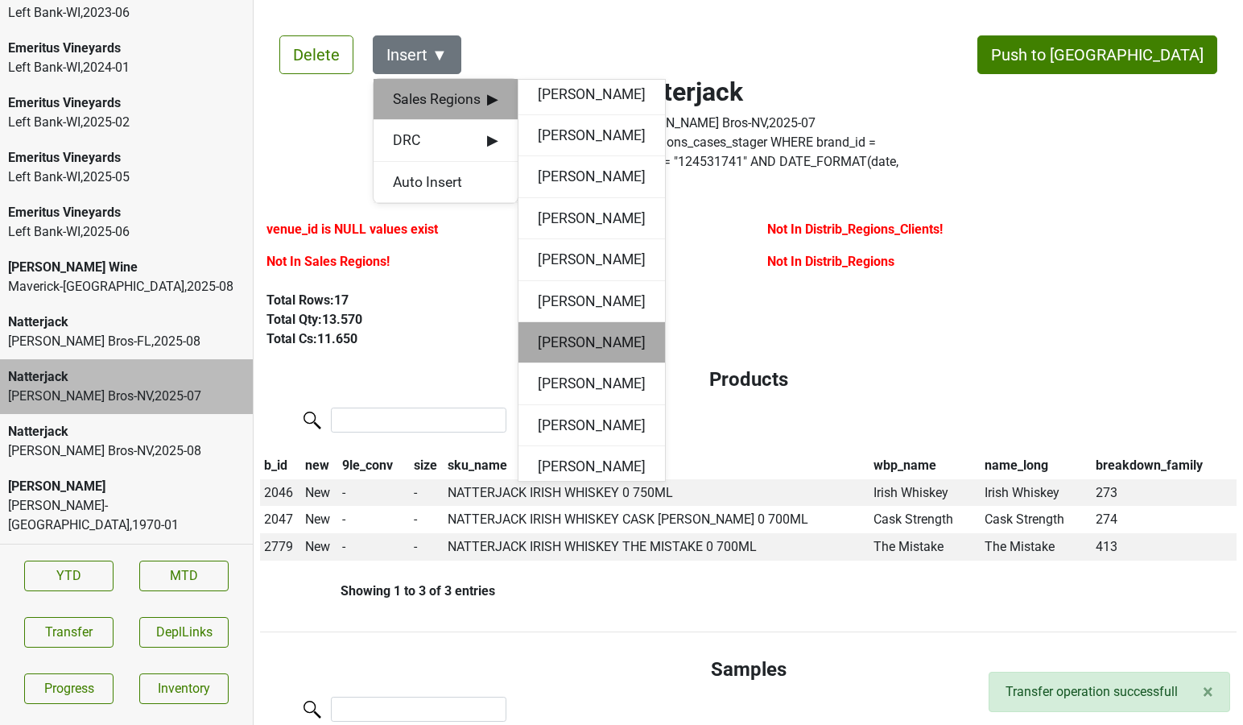
scroll to position [95, 0]
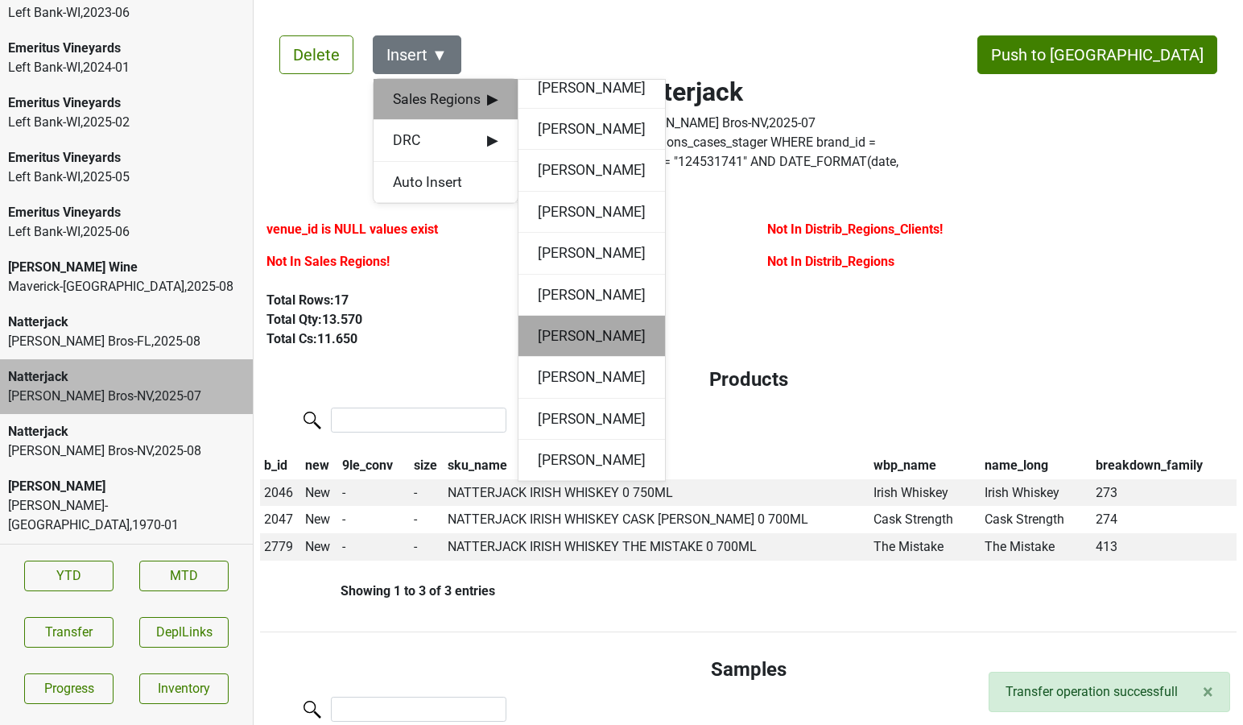
click at [560, 345] on div "Amanda Randall" at bounding box center [592, 336] width 147 height 41
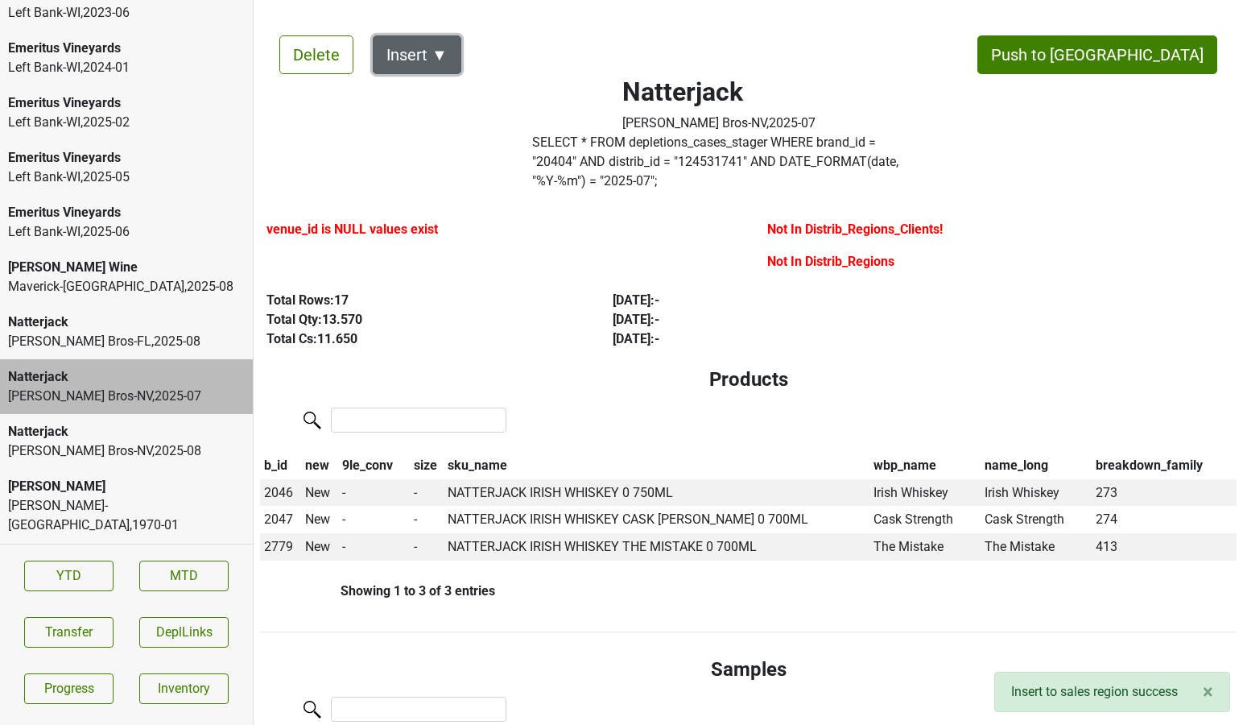
click at [430, 43] on button "Insert ▼" at bounding box center [417, 54] width 89 height 39
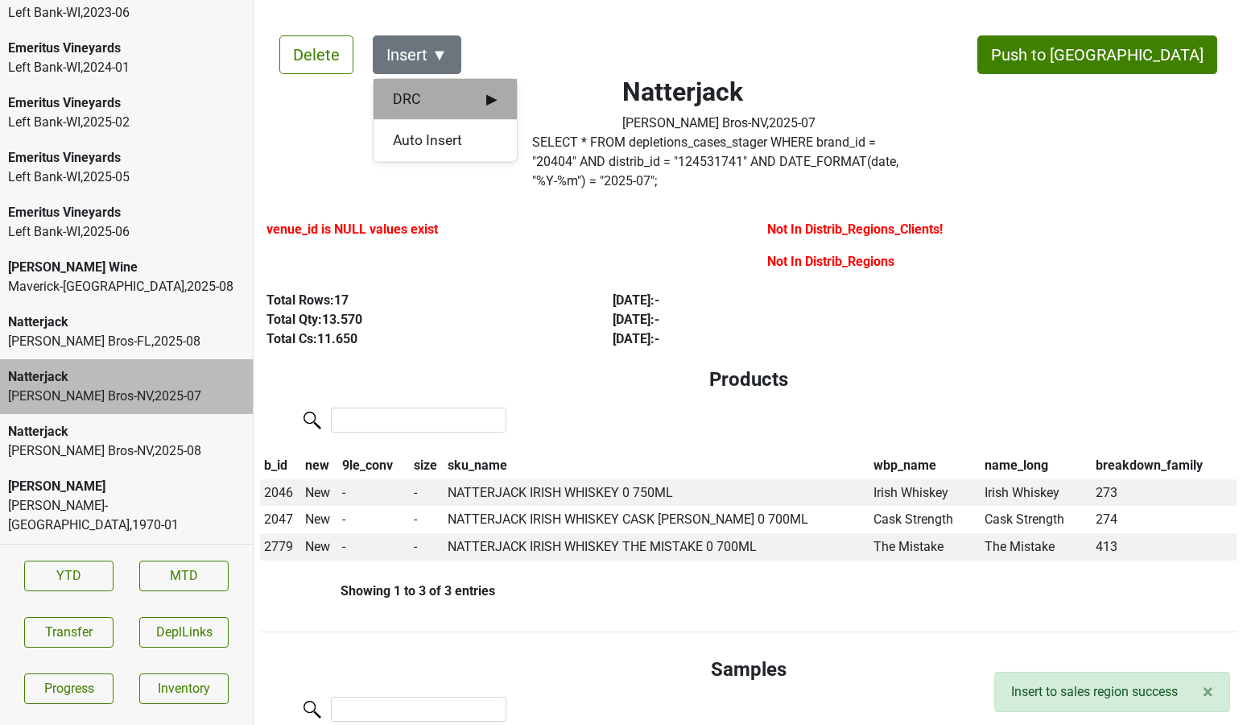
click at [451, 97] on span "DRC ▶" at bounding box center [445, 99] width 105 height 21
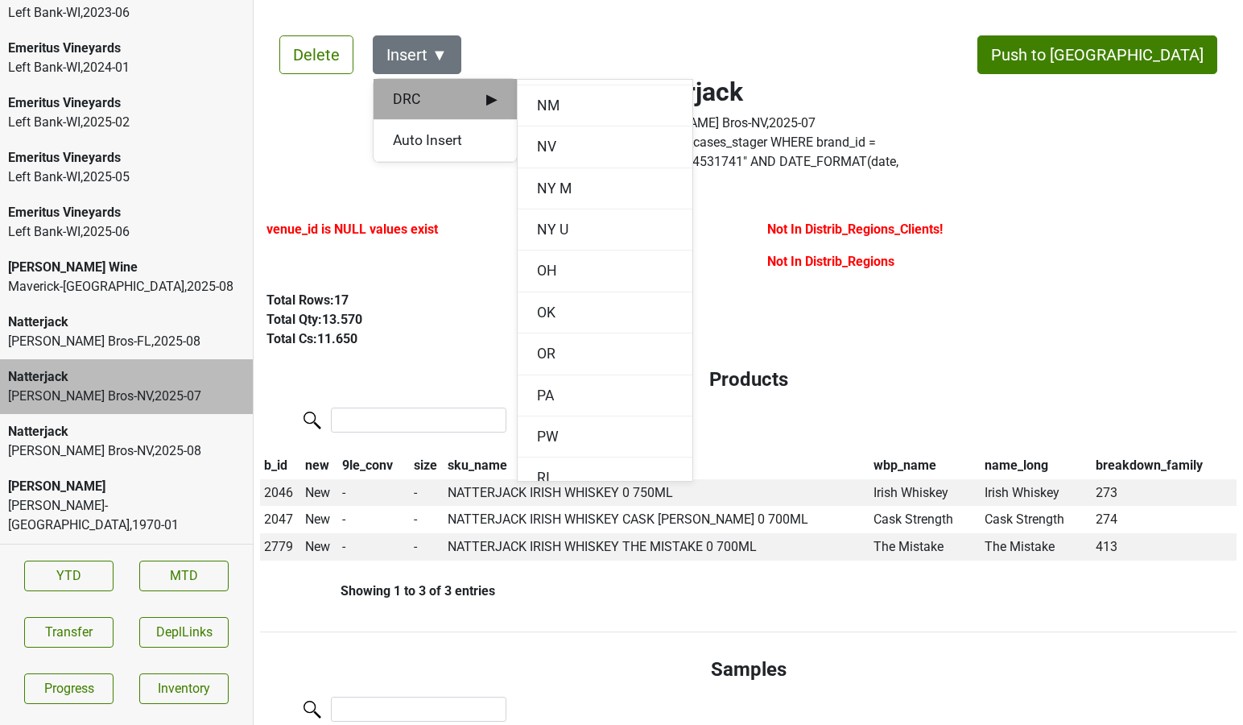
scroll to position [1485, 0]
click at [553, 134] on div "NV" at bounding box center [605, 146] width 175 height 41
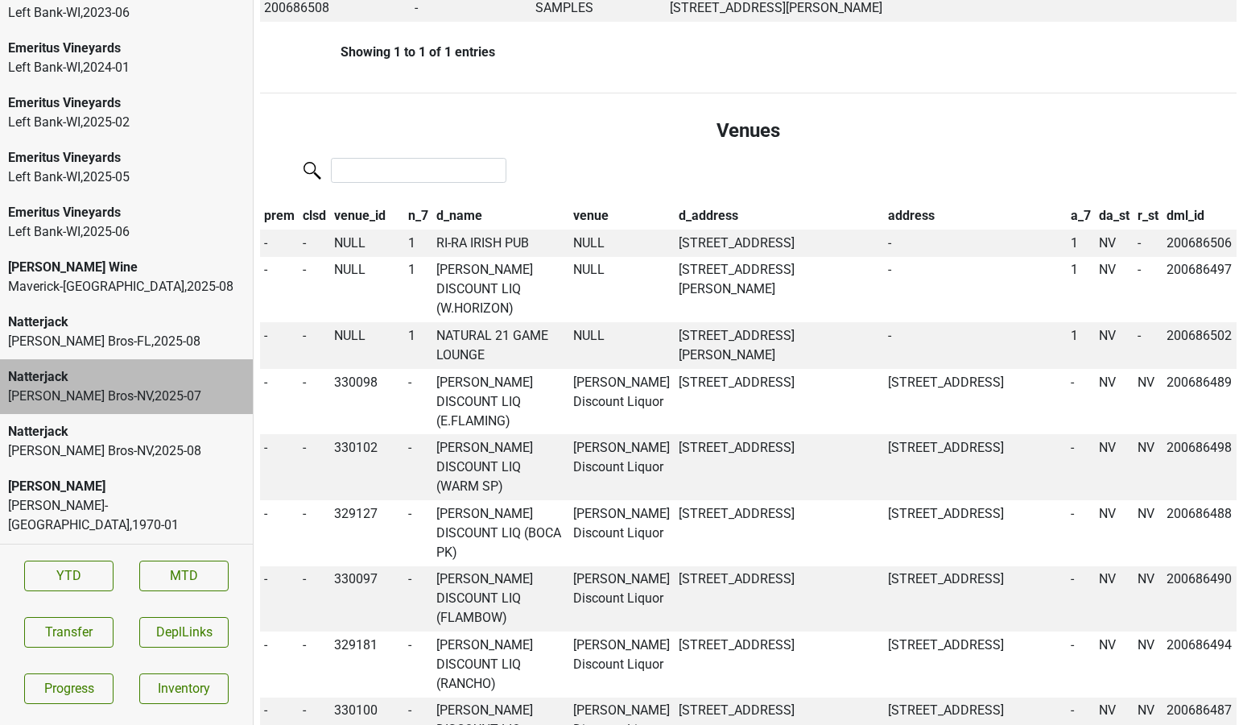
scroll to position [743, 0]
click at [96, 625] on button "Transfer" at bounding box center [68, 632] width 89 height 31
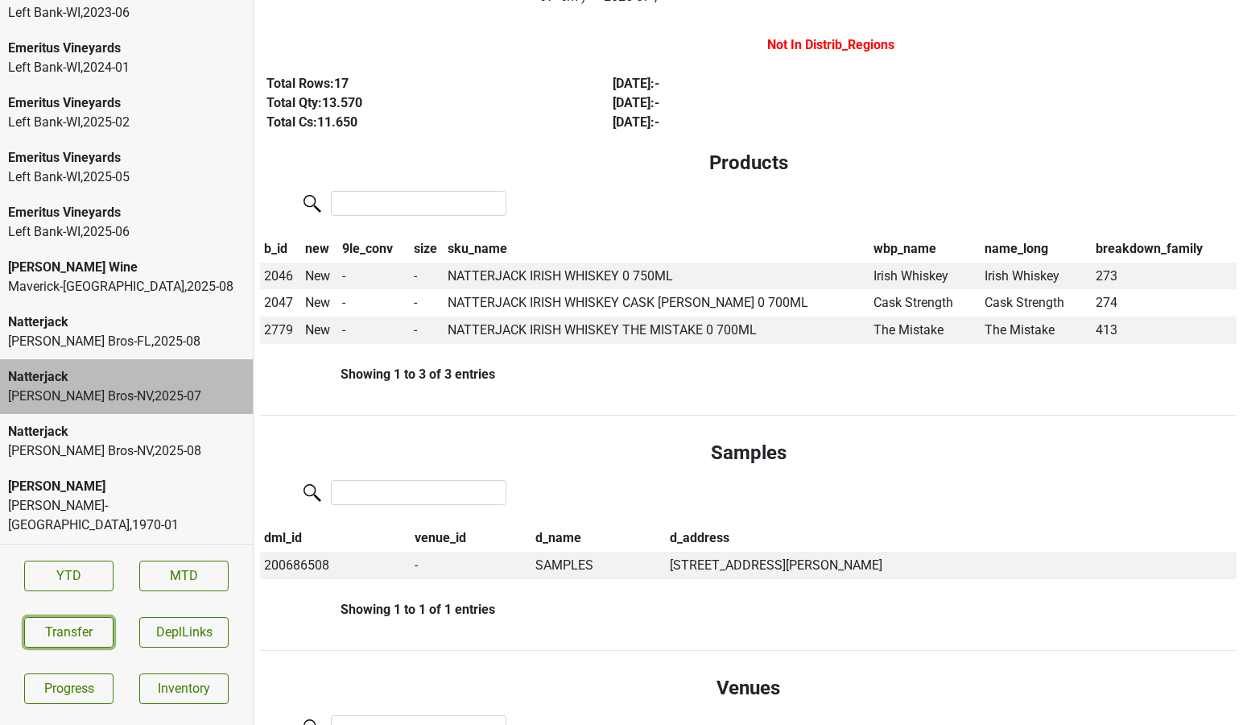
scroll to position [0, 0]
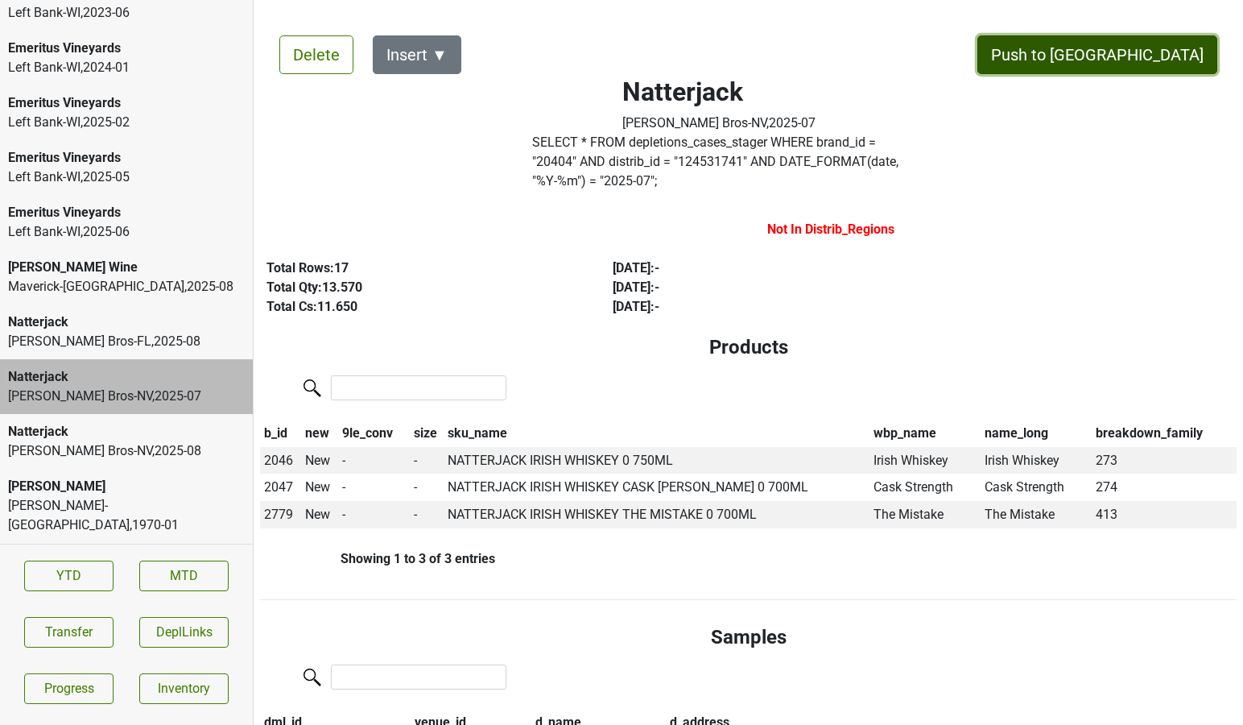
click at [1136, 57] on button "Push to [GEOGRAPHIC_DATA]" at bounding box center [1098, 54] width 240 height 39
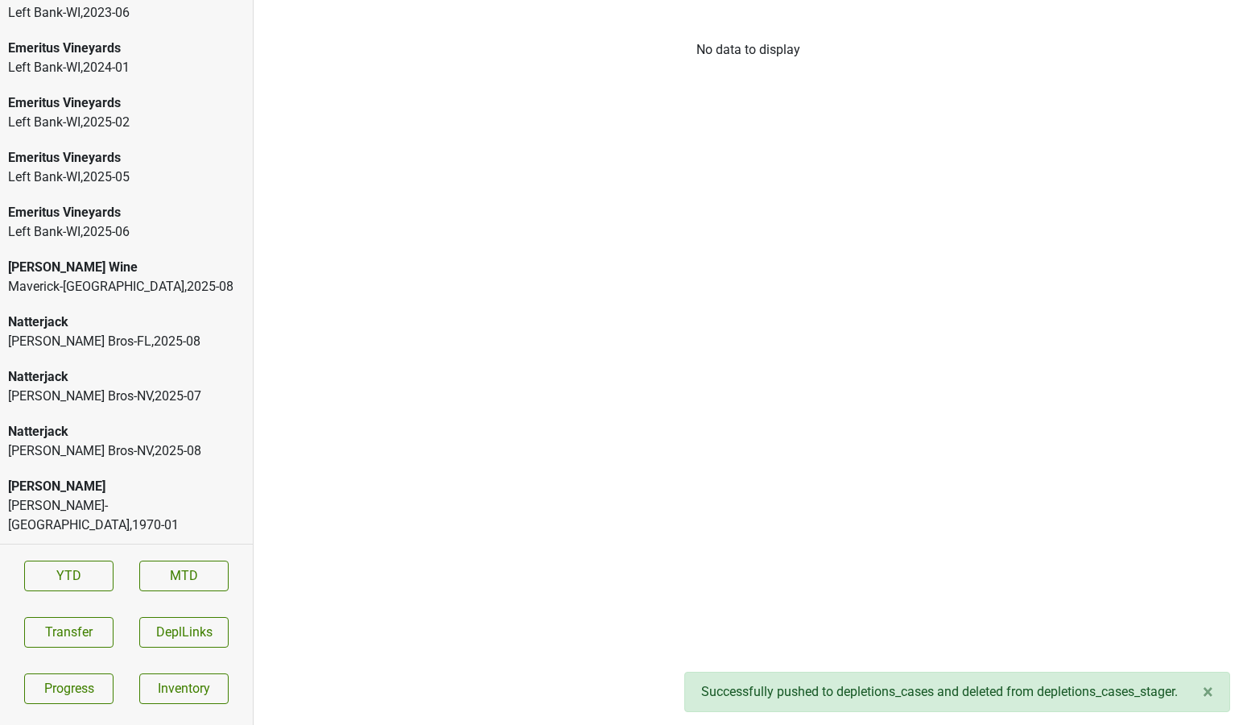
scroll to position [2687, 0]
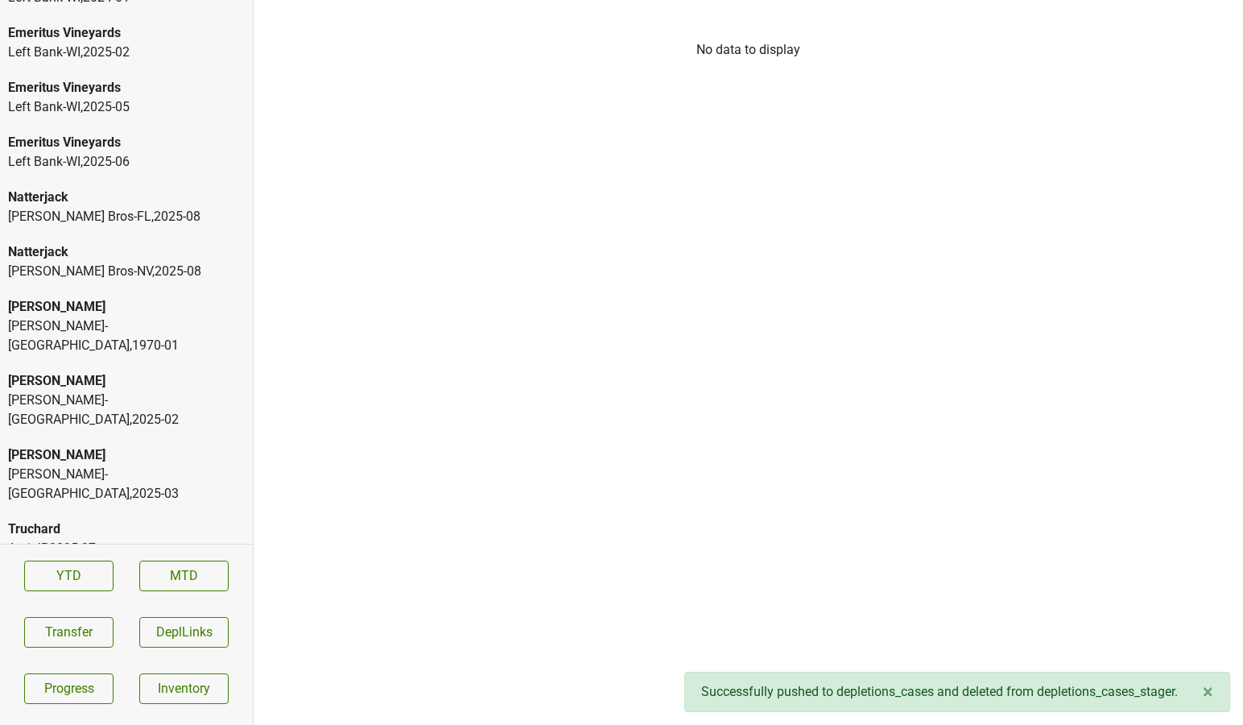
click at [99, 445] on div "Peter Michael" at bounding box center [126, 454] width 237 height 19
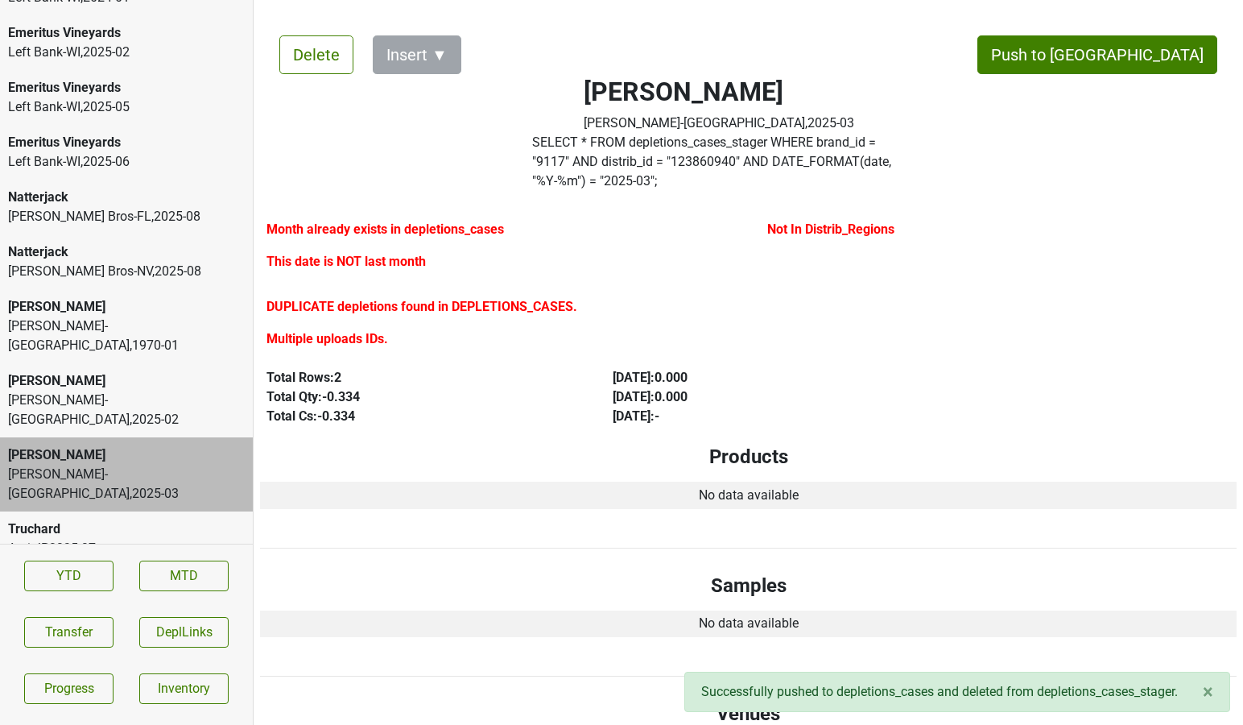
click at [101, 262] on div "Johnson Bros-NV , 2025 - 08" at bounding box center [126, 271] width 237 height 19
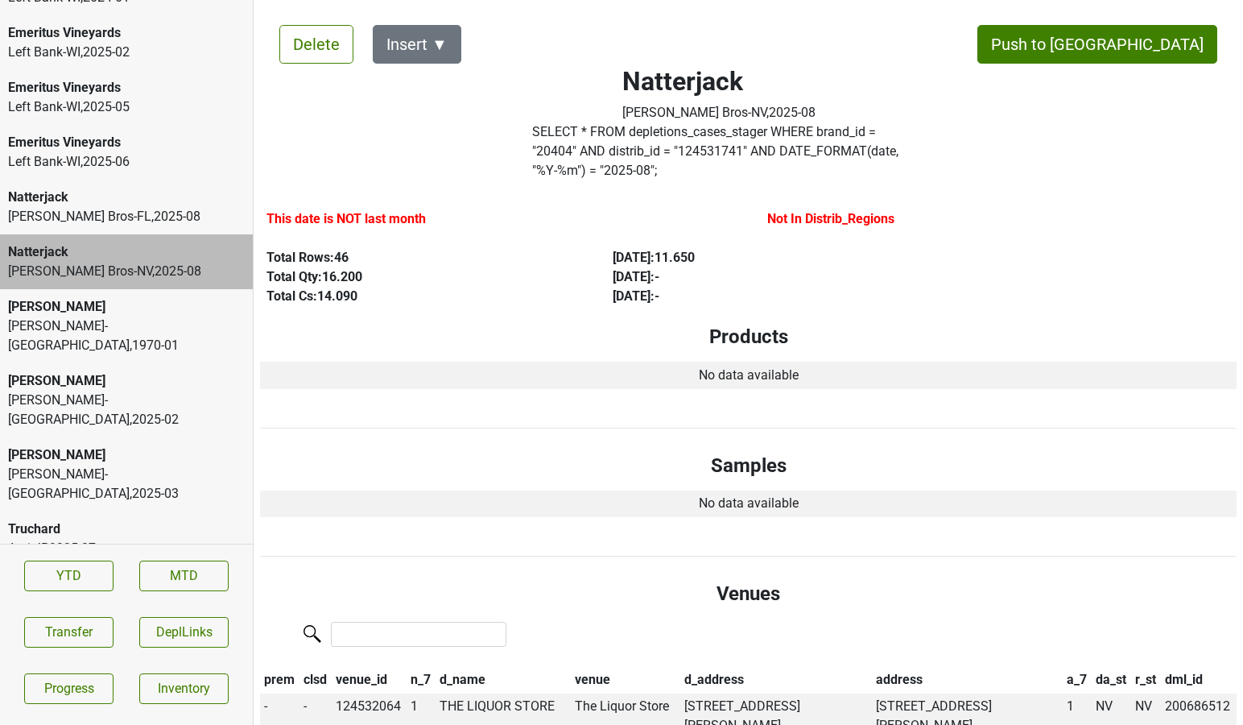
scroll to position [0, 0]
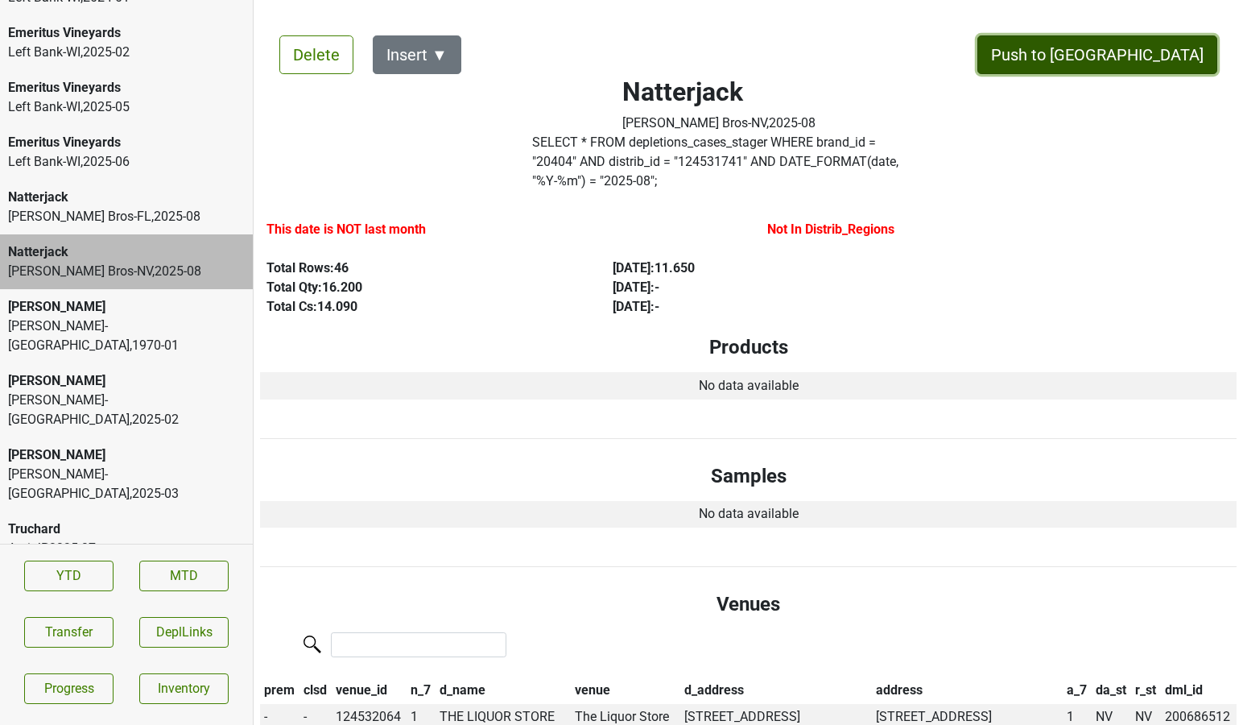
click at [1120, 50] on button "Push to [GEOGRAPHIC_DATA]" at bounding box center [1098, 54] width 240 height 39
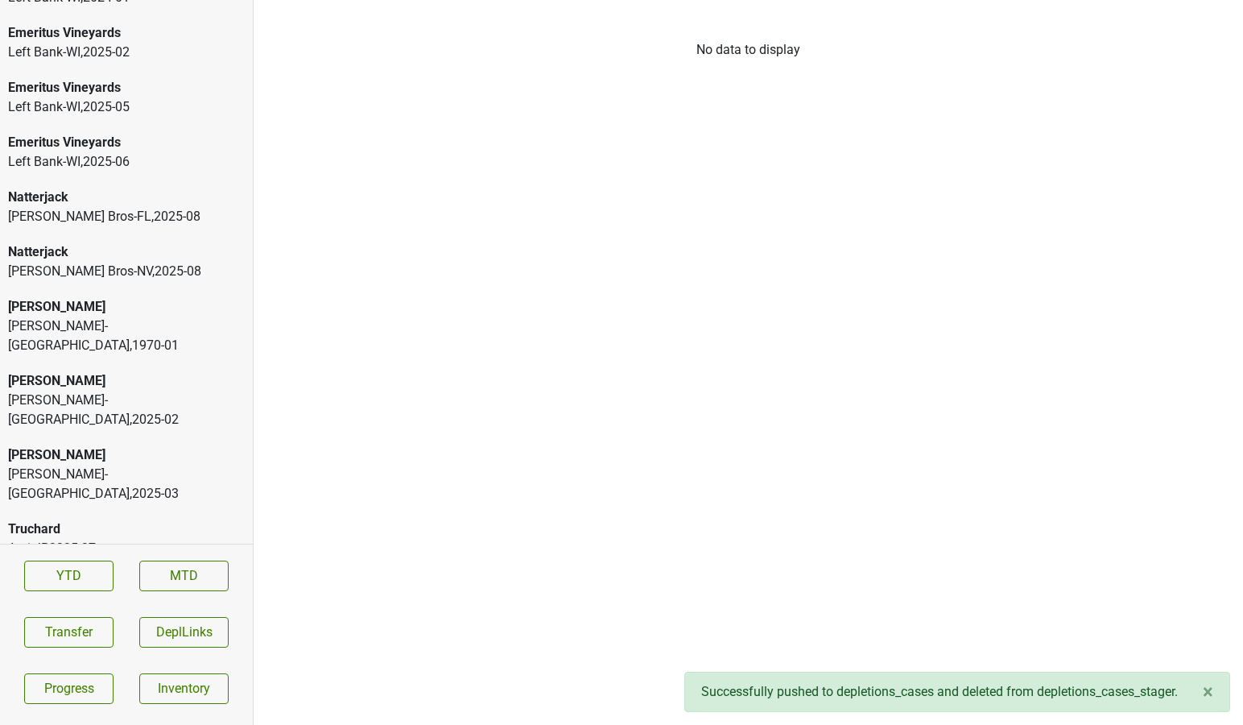
scroll to position [2633, 0]
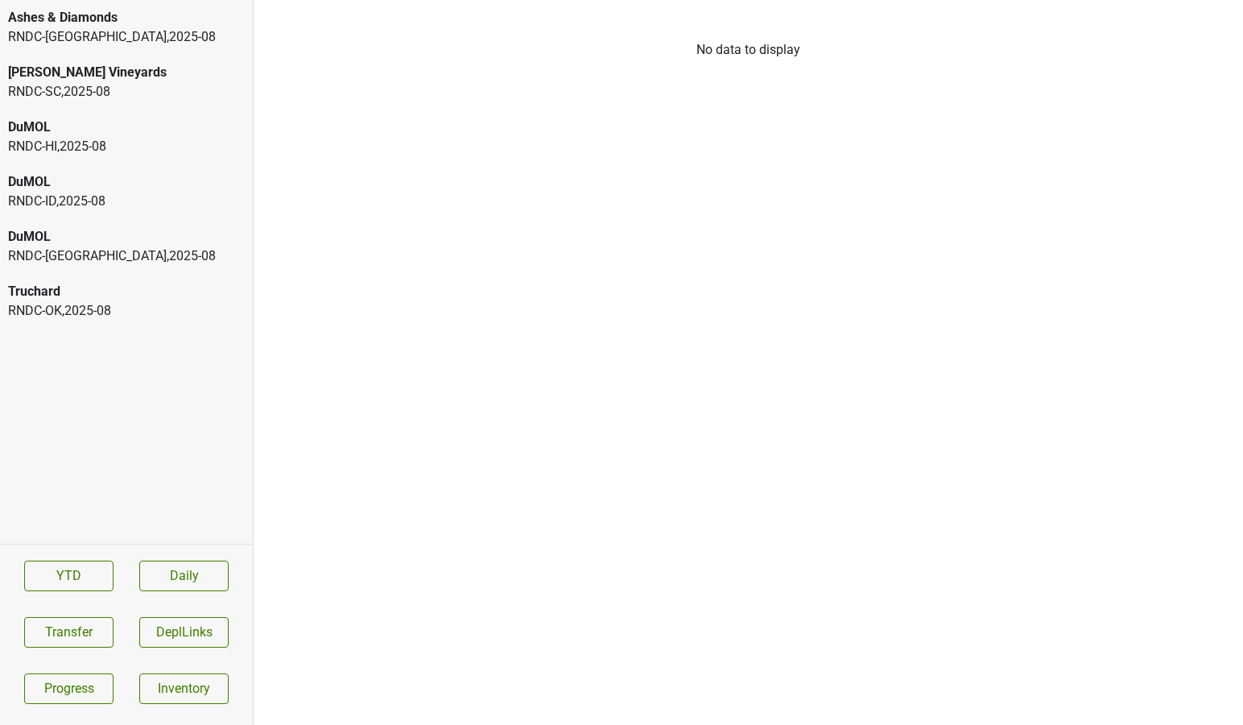
click at [78, 64] on div "[PERSON_NAME] Vineyards" at bounding box center [126, 72] width 237 height 19
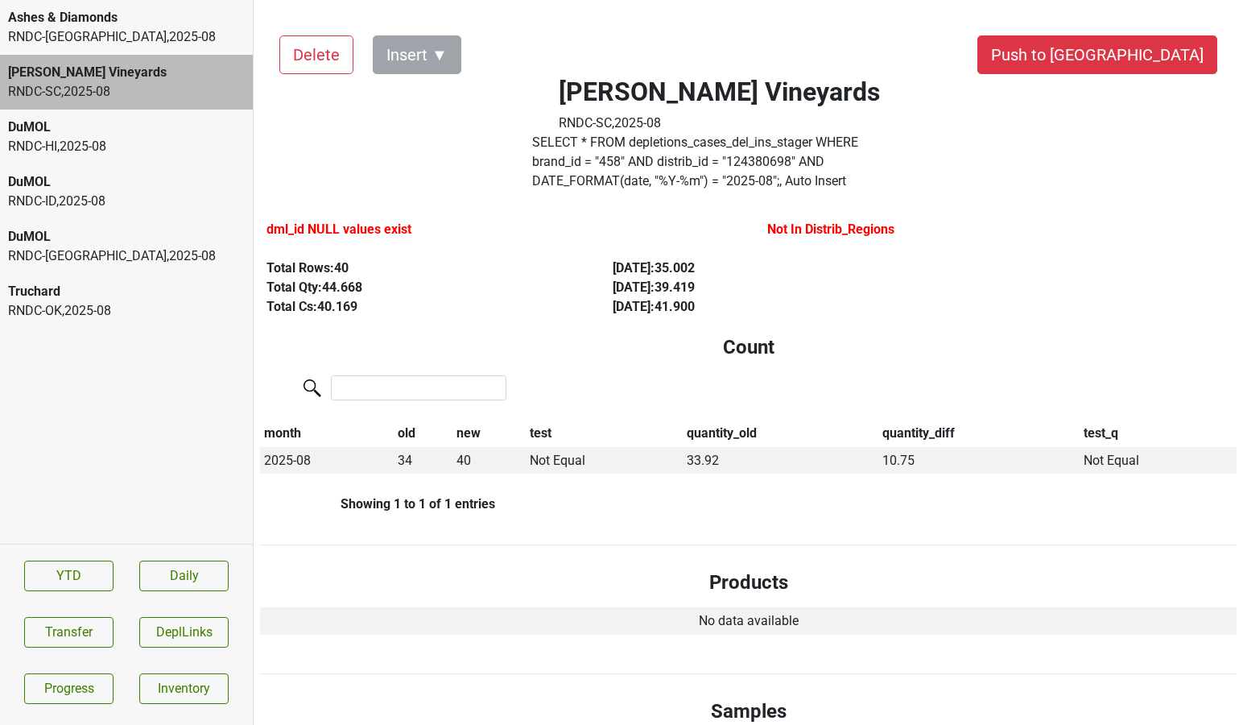
click at [78, 37] on div "RNDC-[GEOGRAPHIC_DATA] , 2025 - 08" at bounding box center [126, 36] width 237 height 19
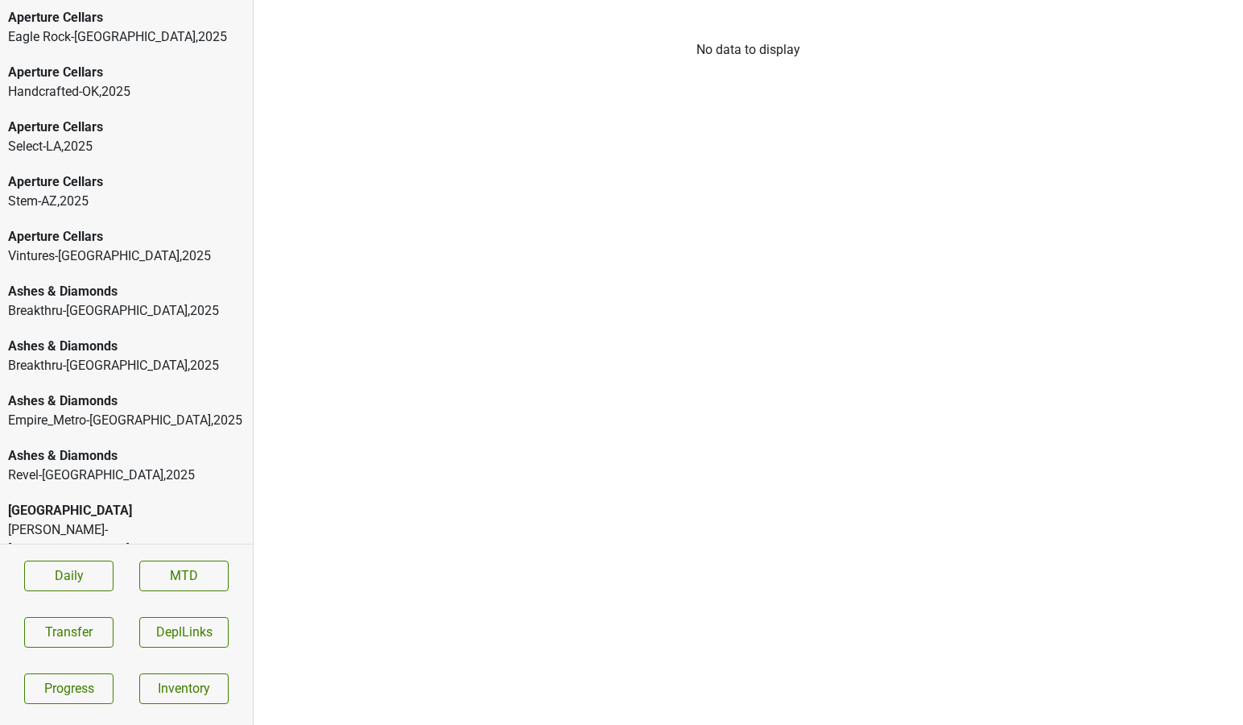
scroll to position [33, 0]
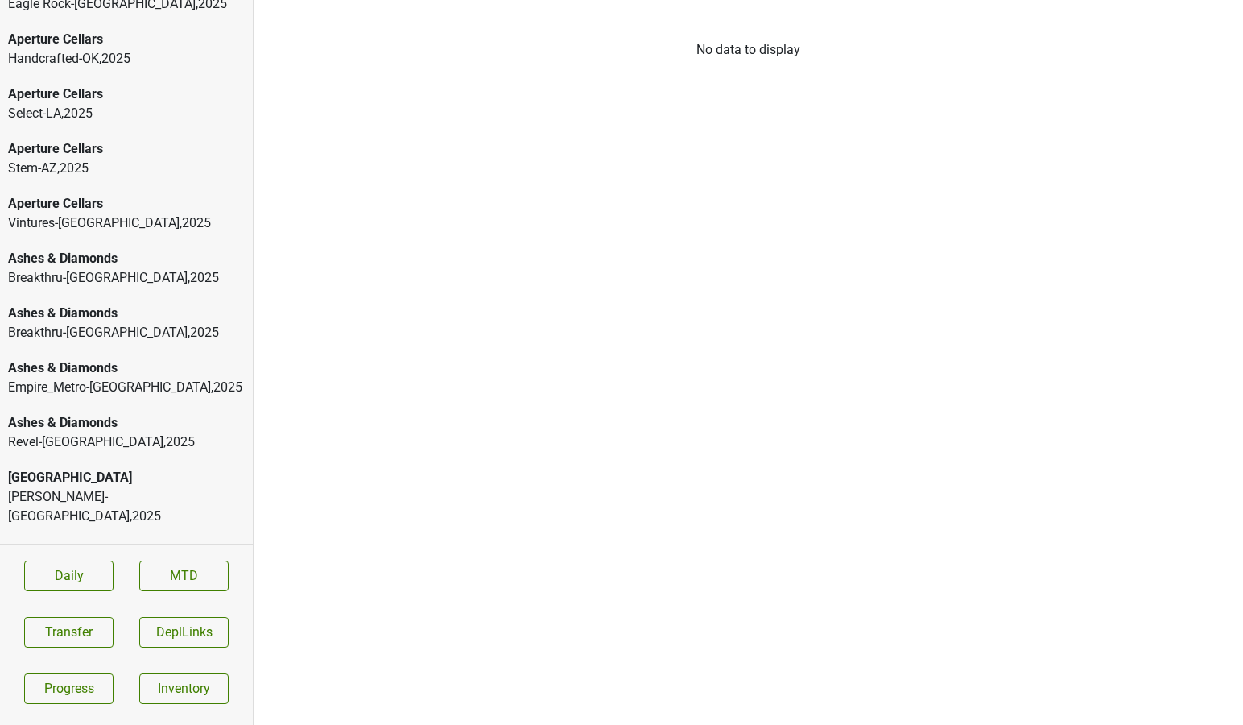
click at [70, 225] on div "Vintures-[GEOGRAPHIC_DATA] , 2025" at bounding box center [126, 222] width 237 height 19
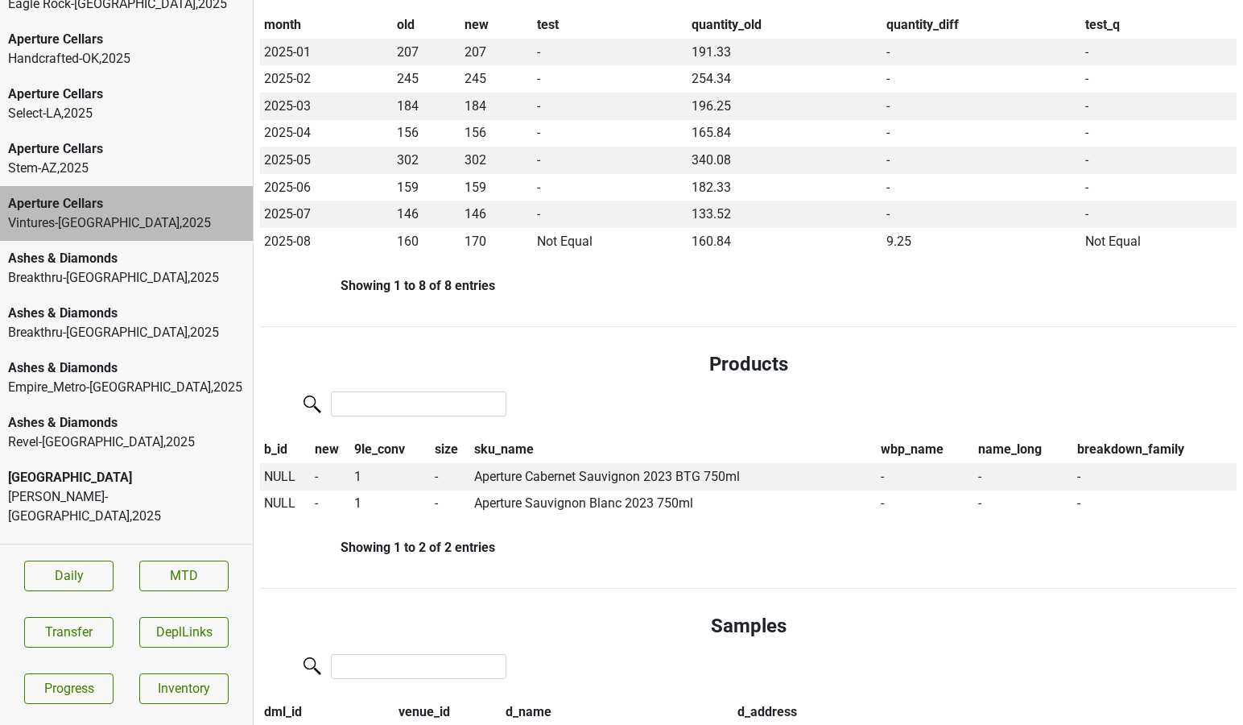
scroll to position [457, 0]
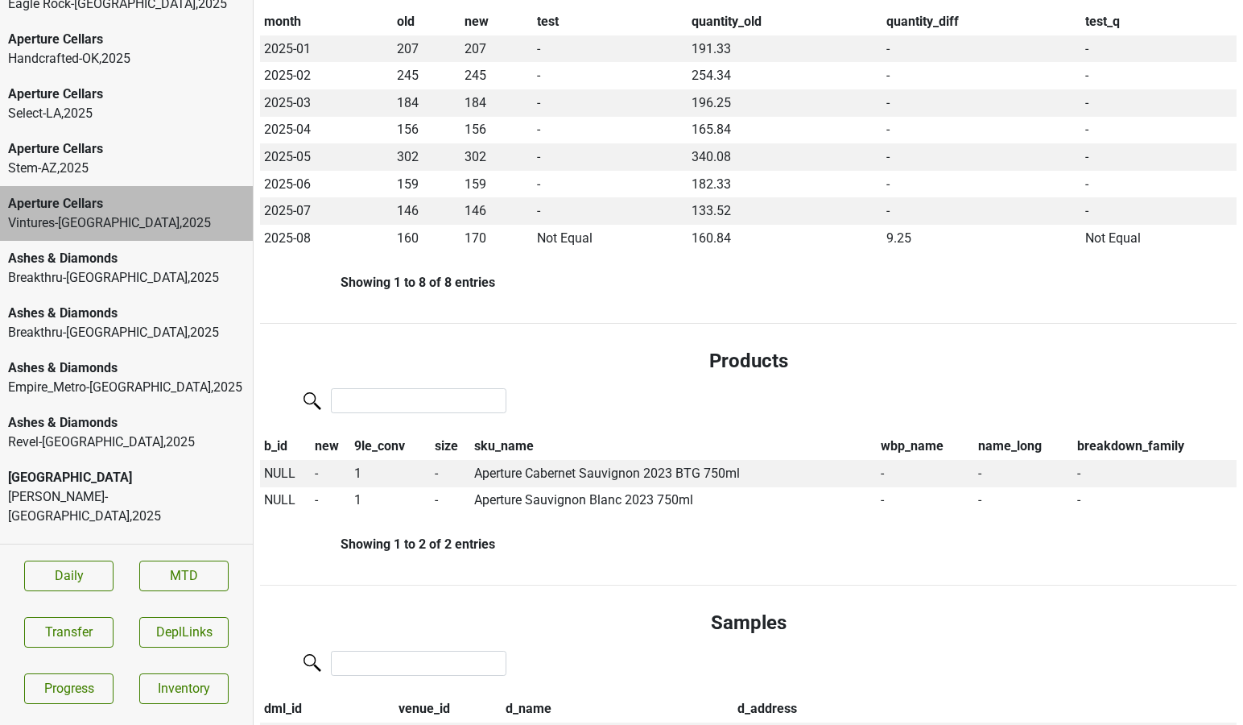
click at [122, 318] on div "Ashes & Diamonds" at bounding box center [126, 313] width 237 height 19
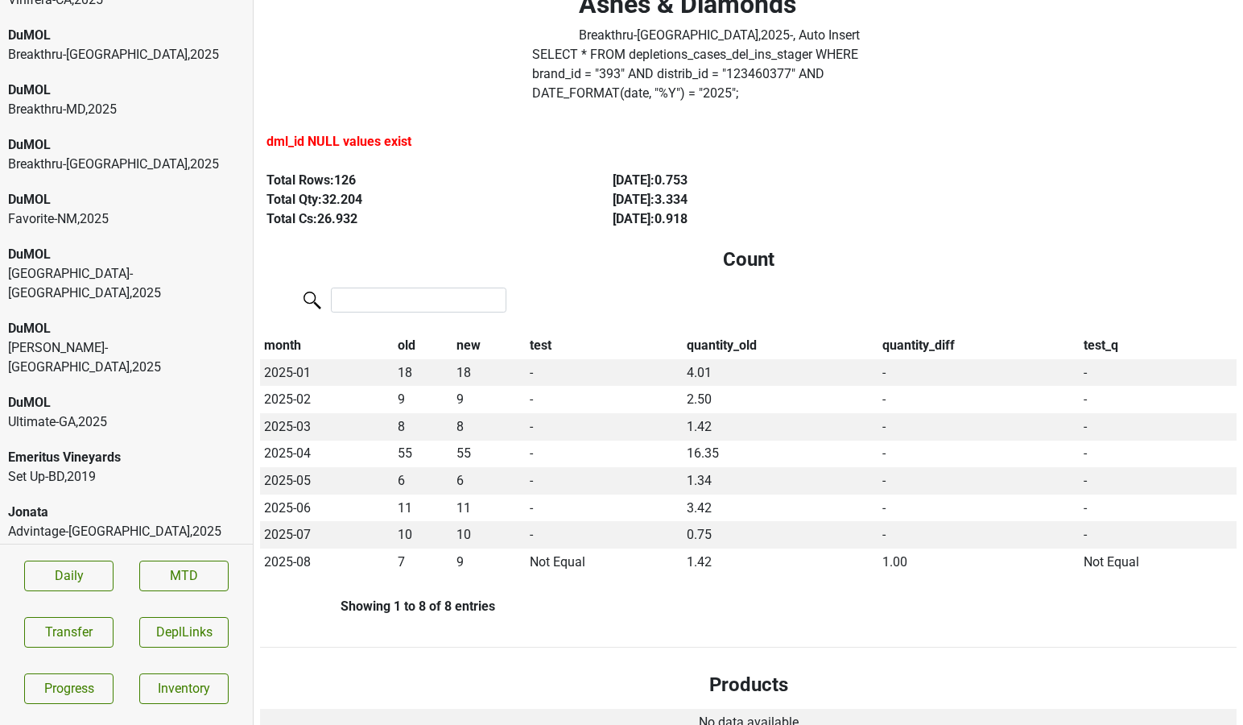
scroll to position [2023, 0]
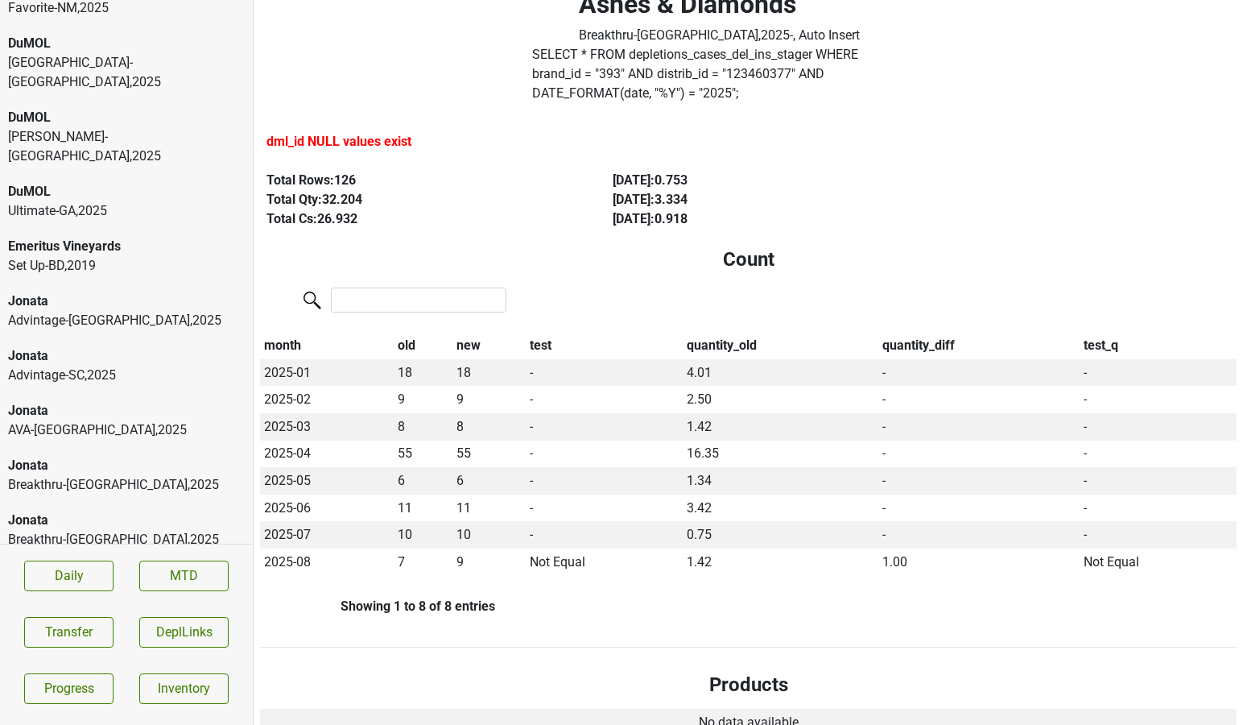
click at [100, 393] on div "Jonata AVA-WI , 2025" at bounding box center [126, 420] width 253 height 55
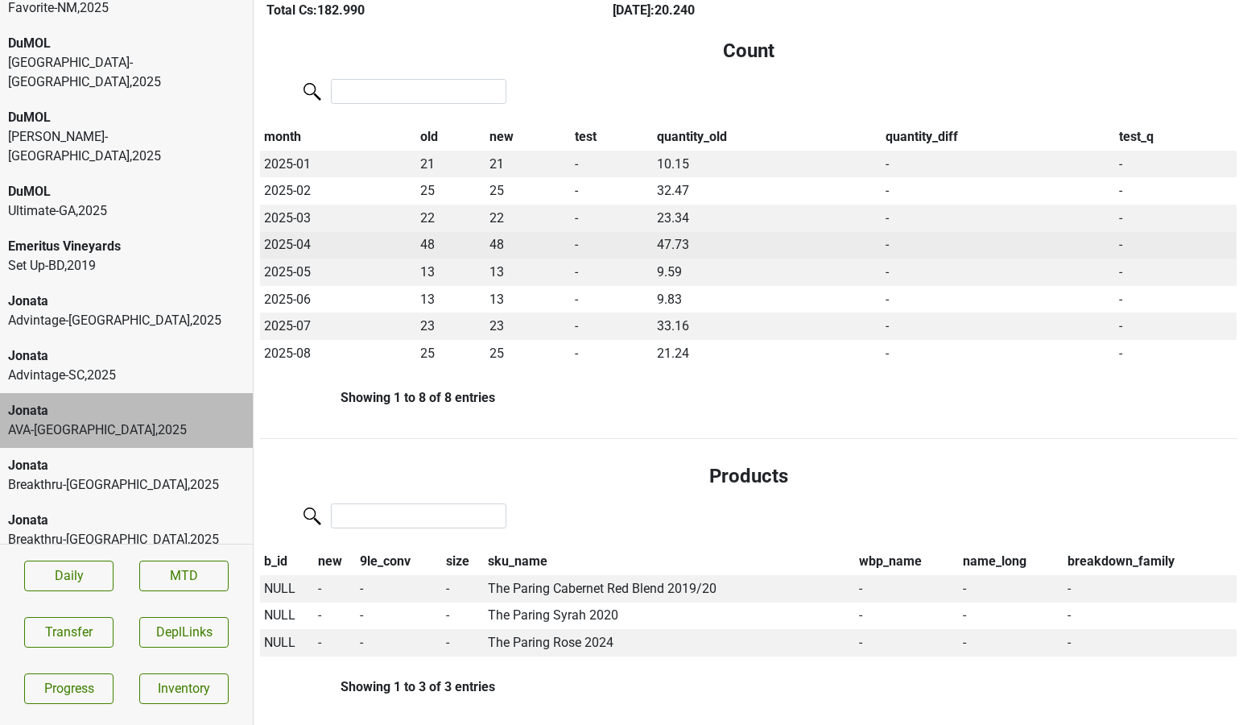
scroll to position [300, 0]
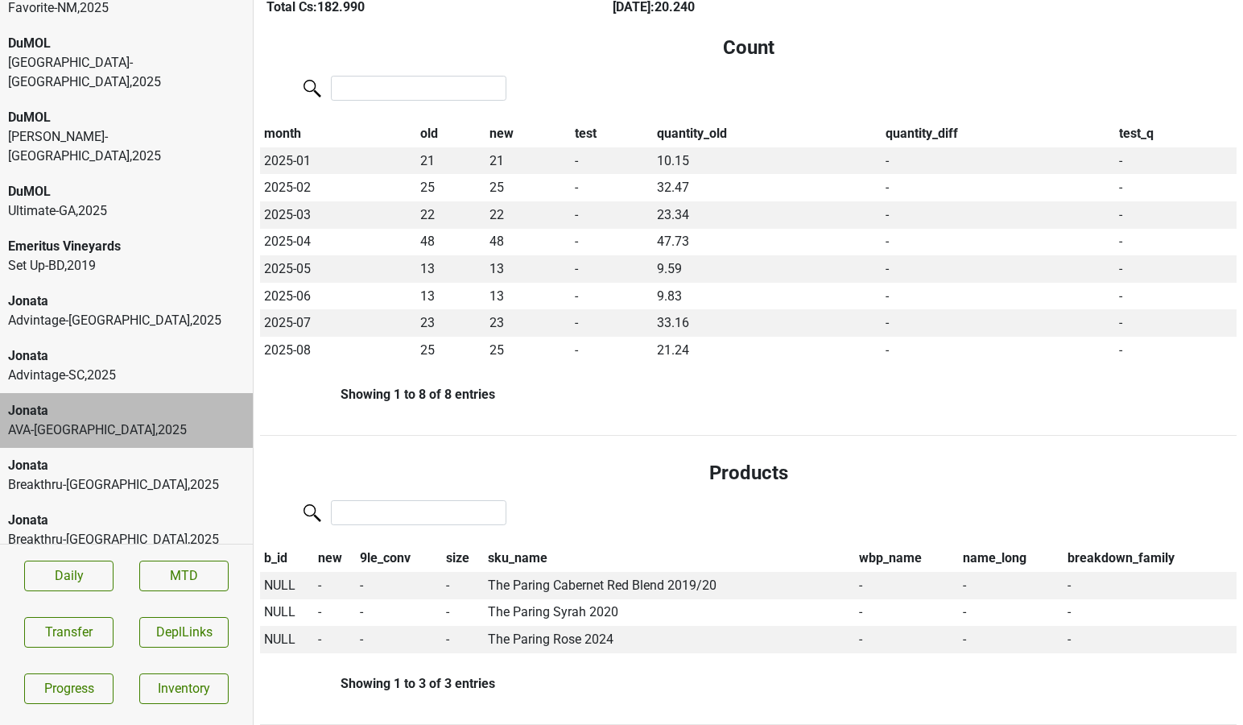
click at [151, 511] on div "Jonata" at bounding box center [126, 520] width 237 height 19
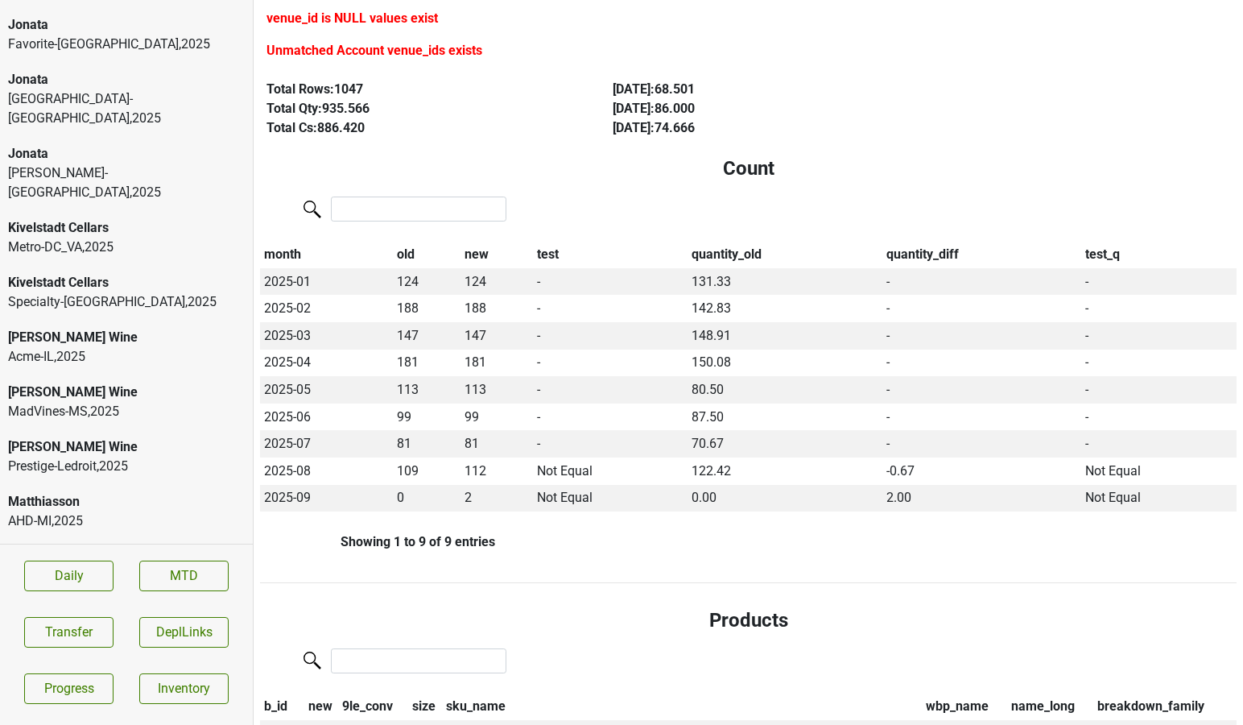
scroll to position [3259, 0]
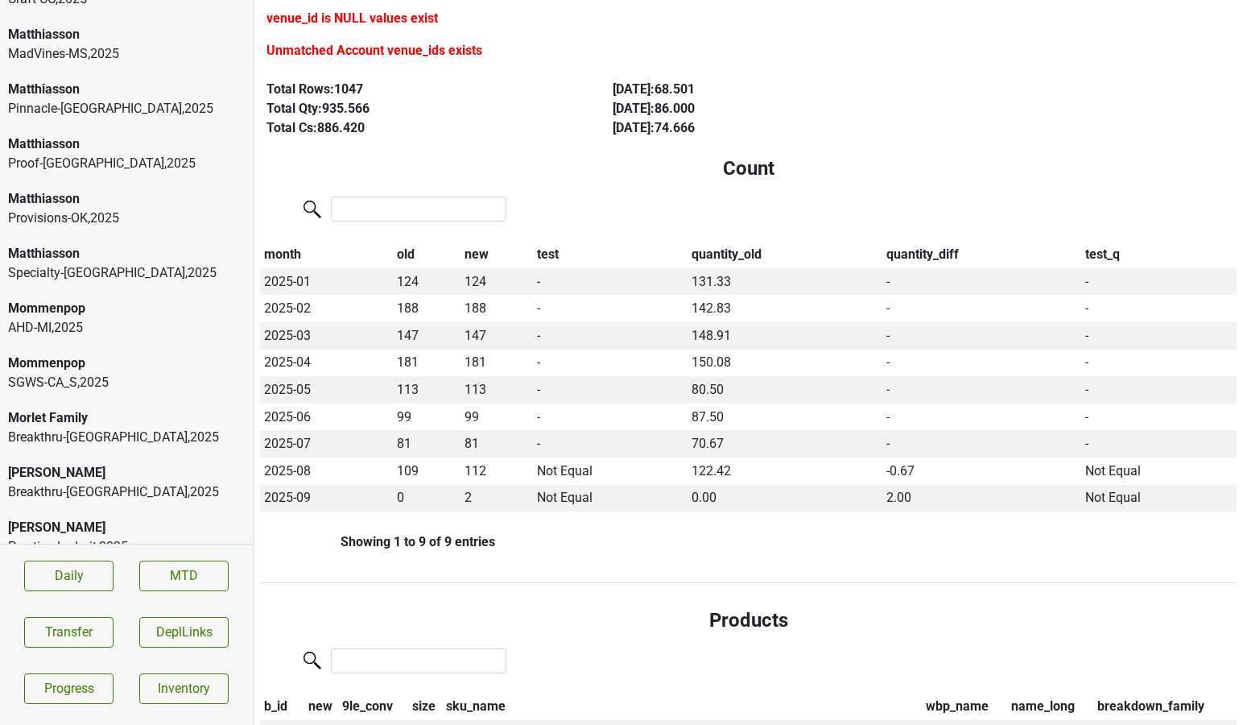
click at [130, 537] on div "Prestige-Ledroit , 2025" at bounding box center [126, 546] width 237 height 19
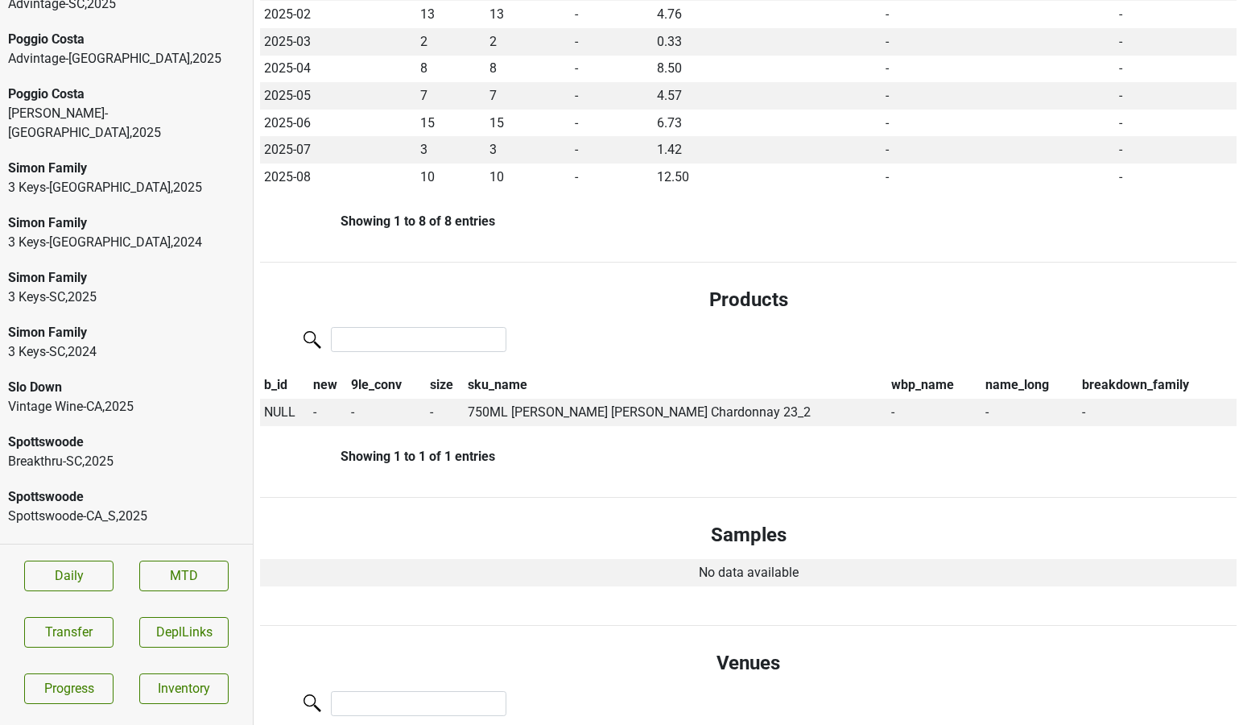
scroll to position [3857, 0]
click at [73, 561] on div "Highland-CT , 2025" at bounding box center [126, 570] width 237 height 19
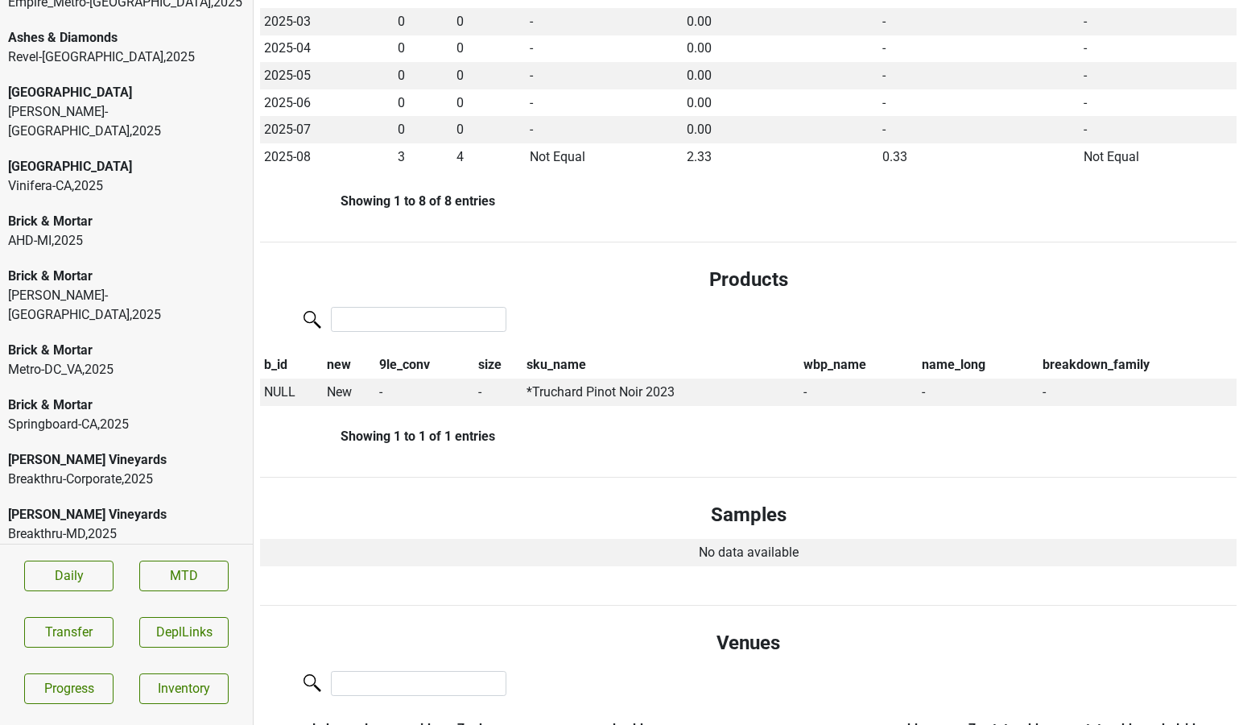
scroll to position [0, 0]
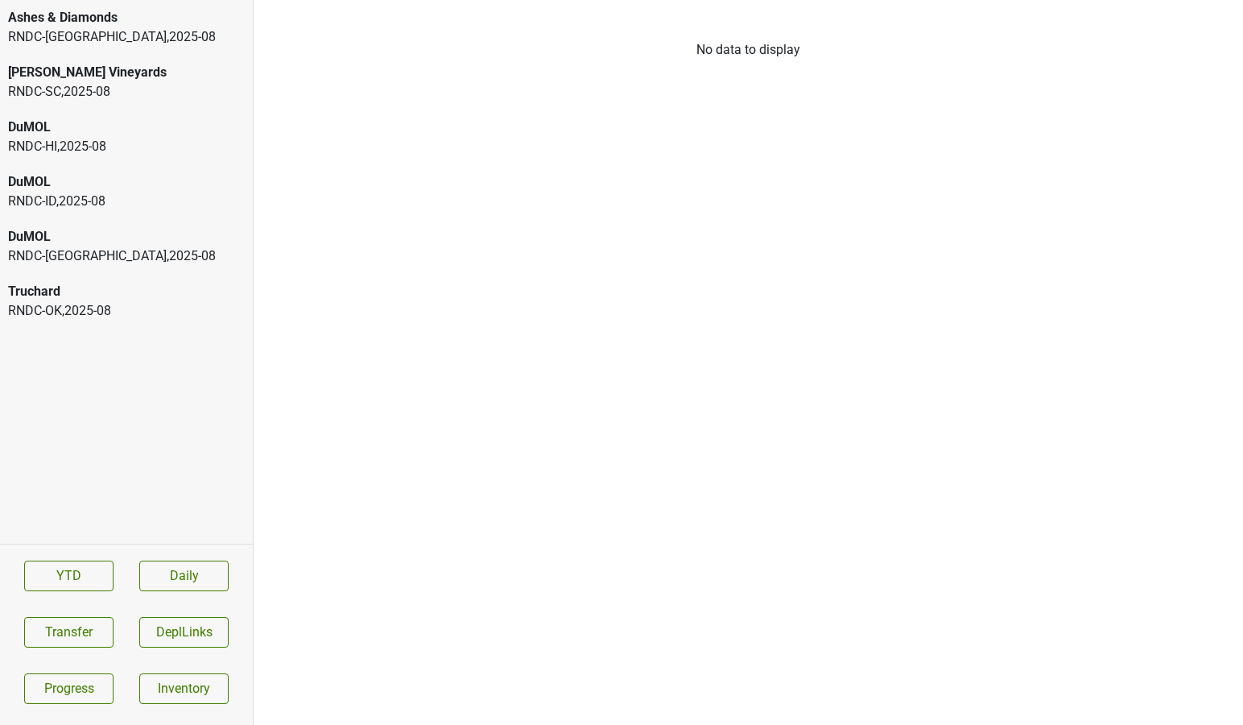
click at [178, 39] on div "RNDC-[GEOGRAPHIC_DATA] , 2025 - 08" at bounding box center [126, 36] width 237 height 19
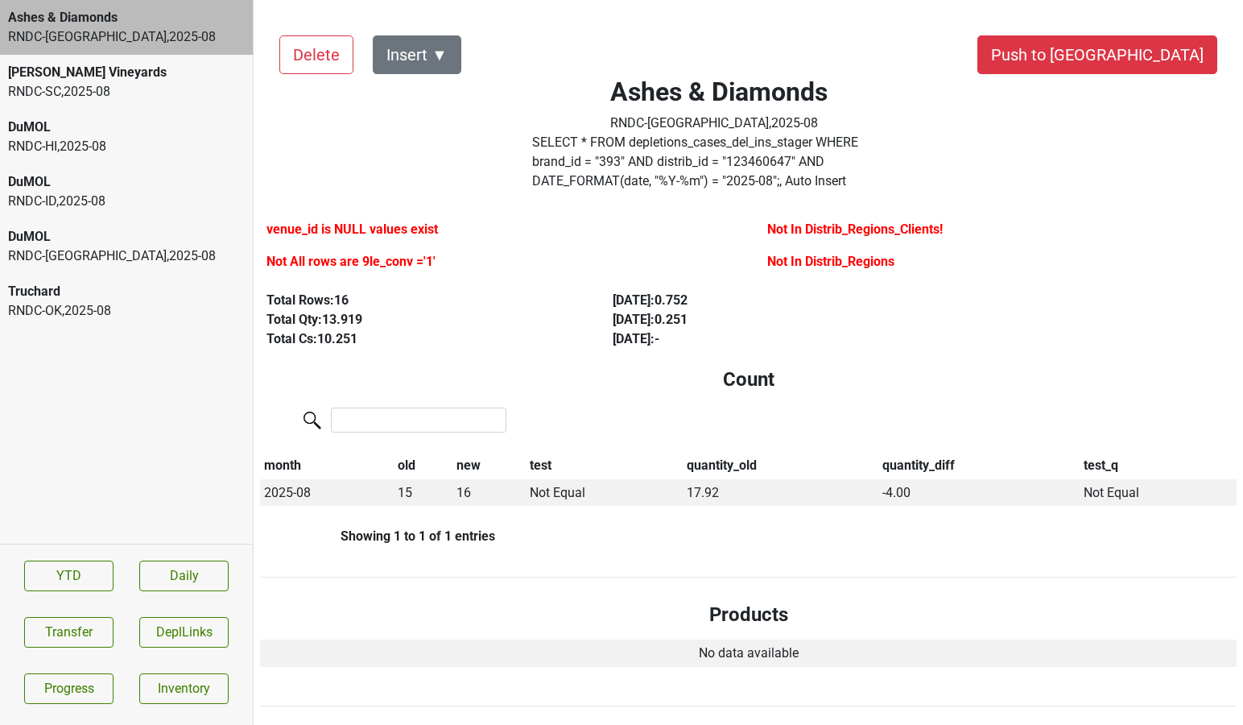
click at [167, 79] on div "Buehler Vineyards" at bounding box center [126, 72] width 237 height 19
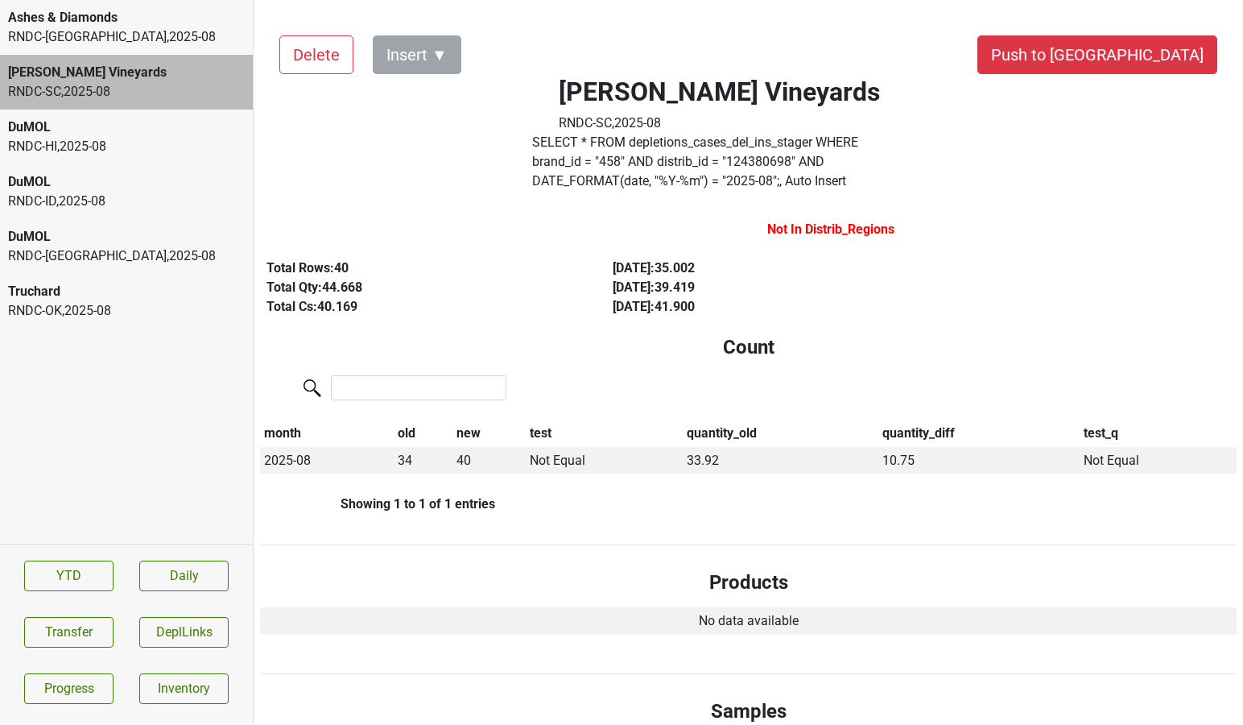
click at [159, 119] on div "DuMOL" at bounding box center [126, 127] width 237 height 19
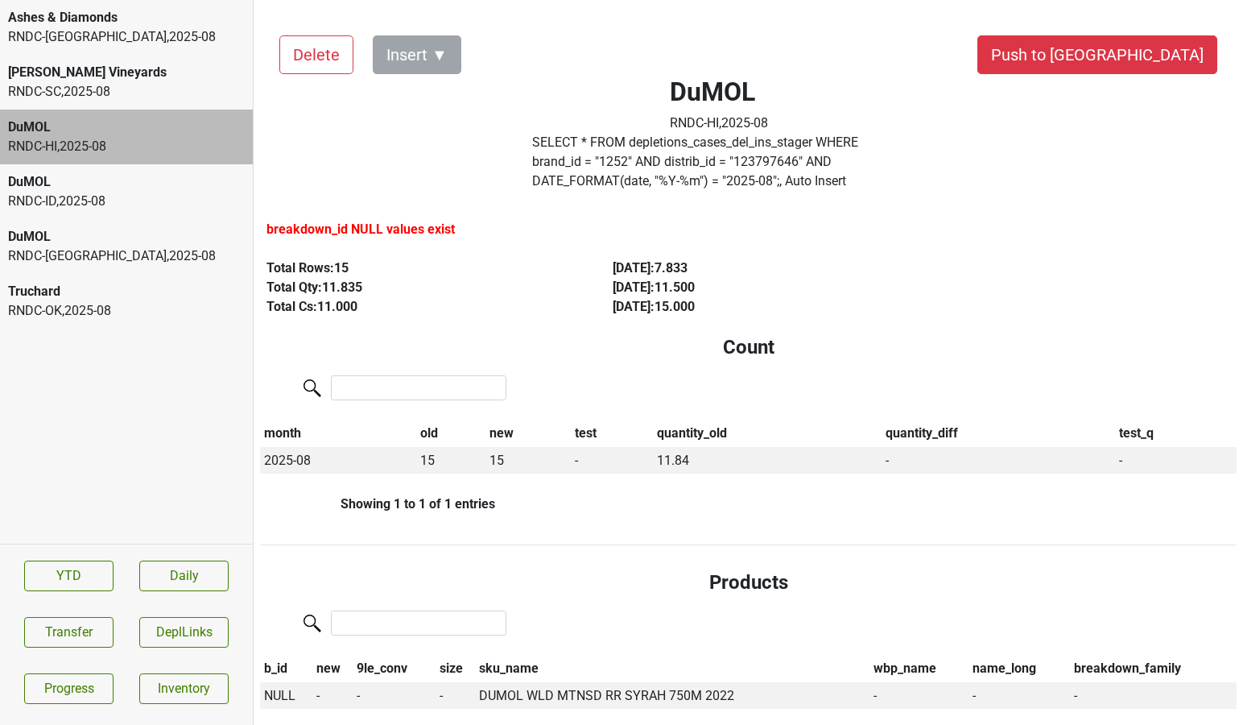
click at [151, 205] on div "RNDC-ID , 2025 - 08" at bounding box center [126, 201] width 237 height 19
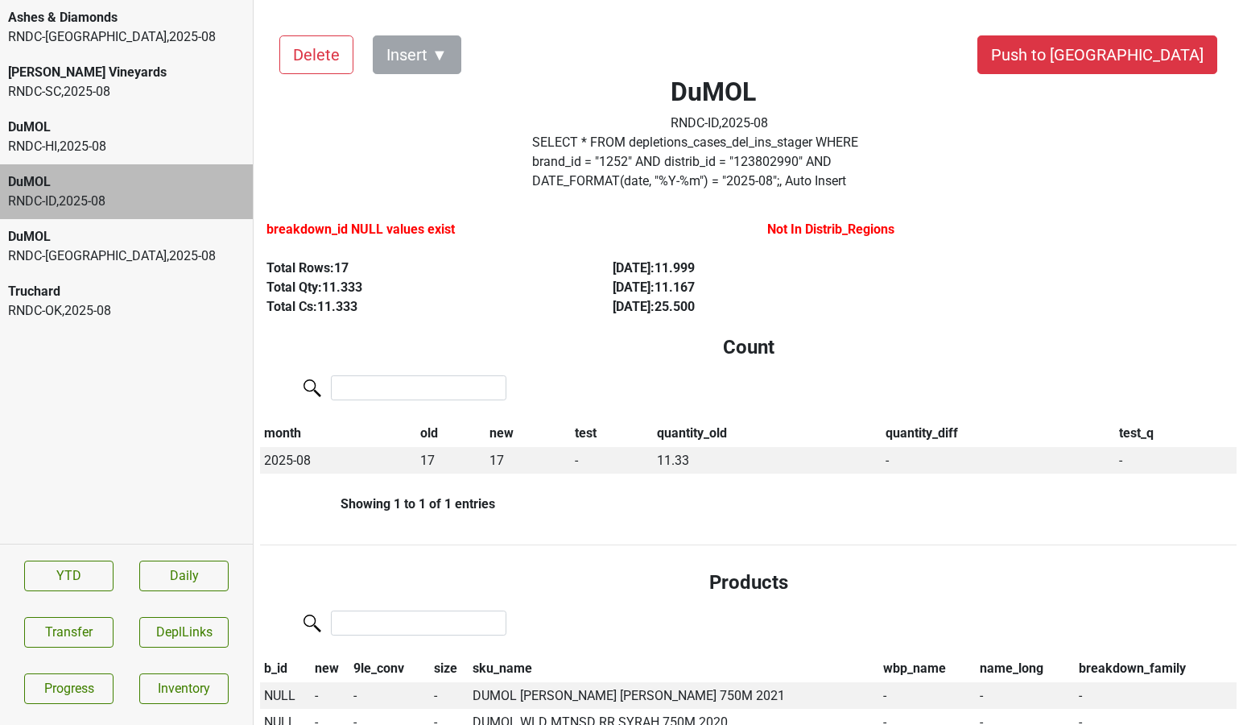
click at [145, 254] on div "RNDC-TX , 2025 - 08" at bounding box center [126, 255] width 237 height 19
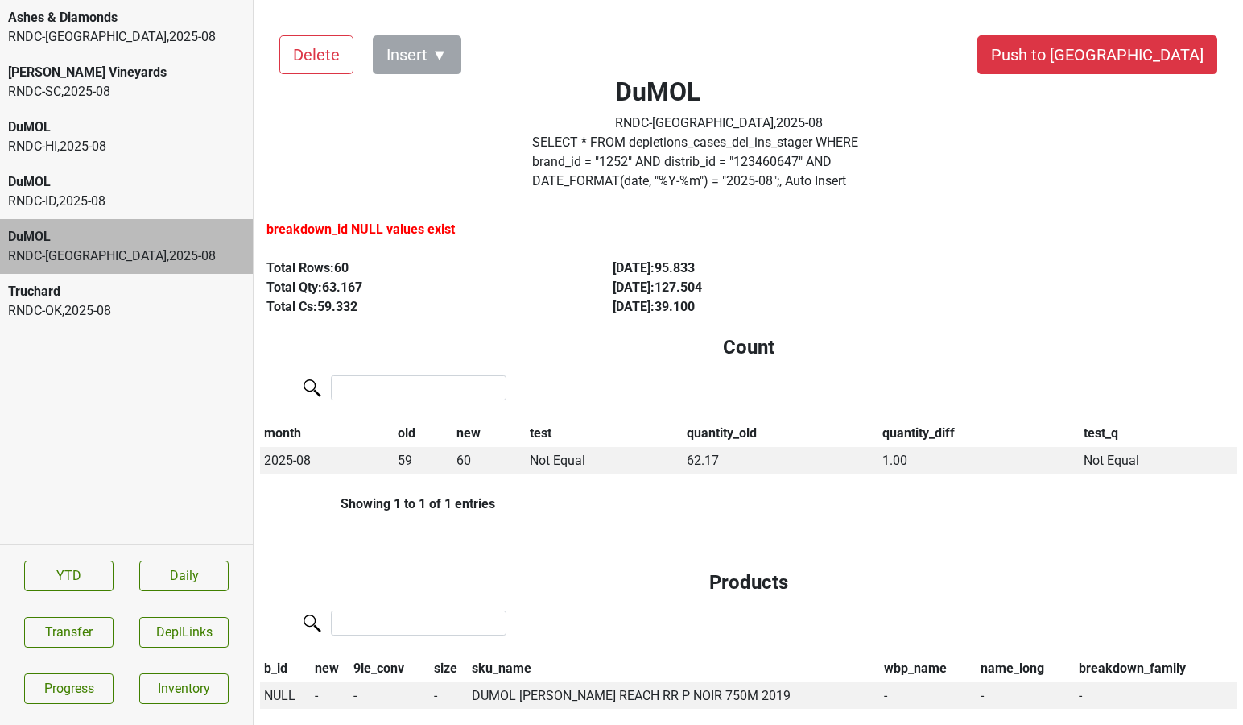
click at [136, 314] on div "RNDC-OK , 2025 - 08" at bounding box center [126, 310] width 237 height 19
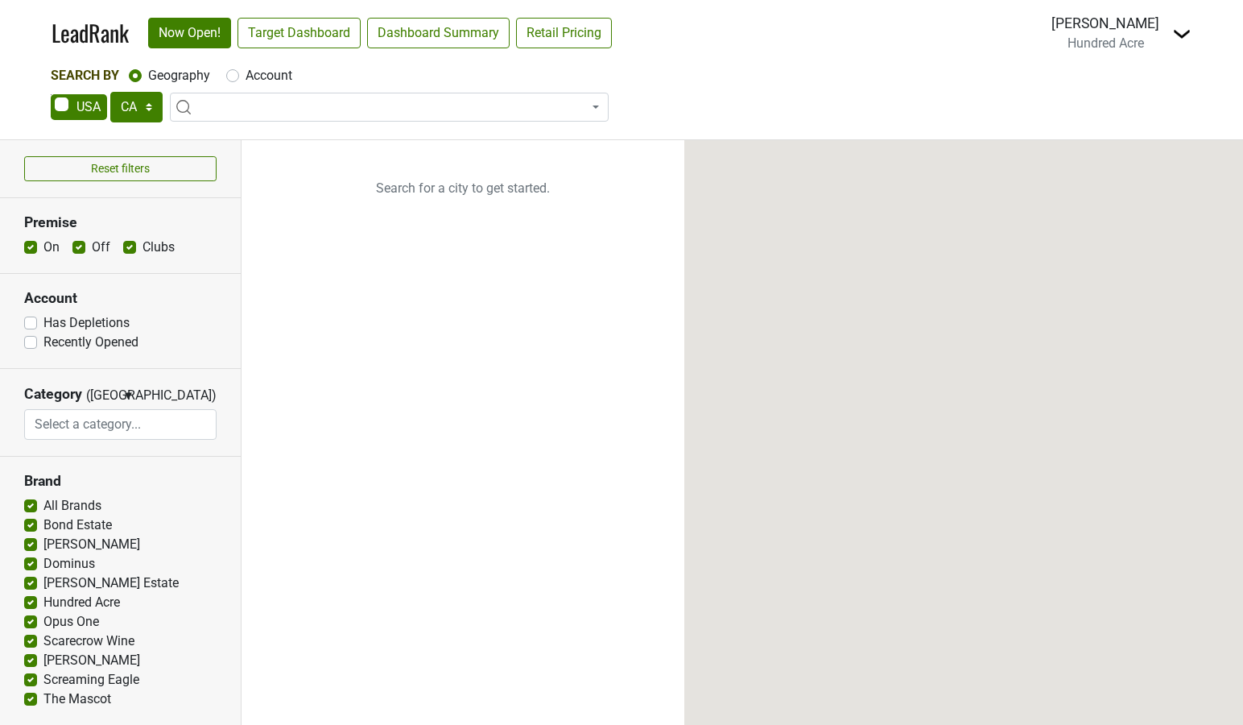
select select "CA"
select select
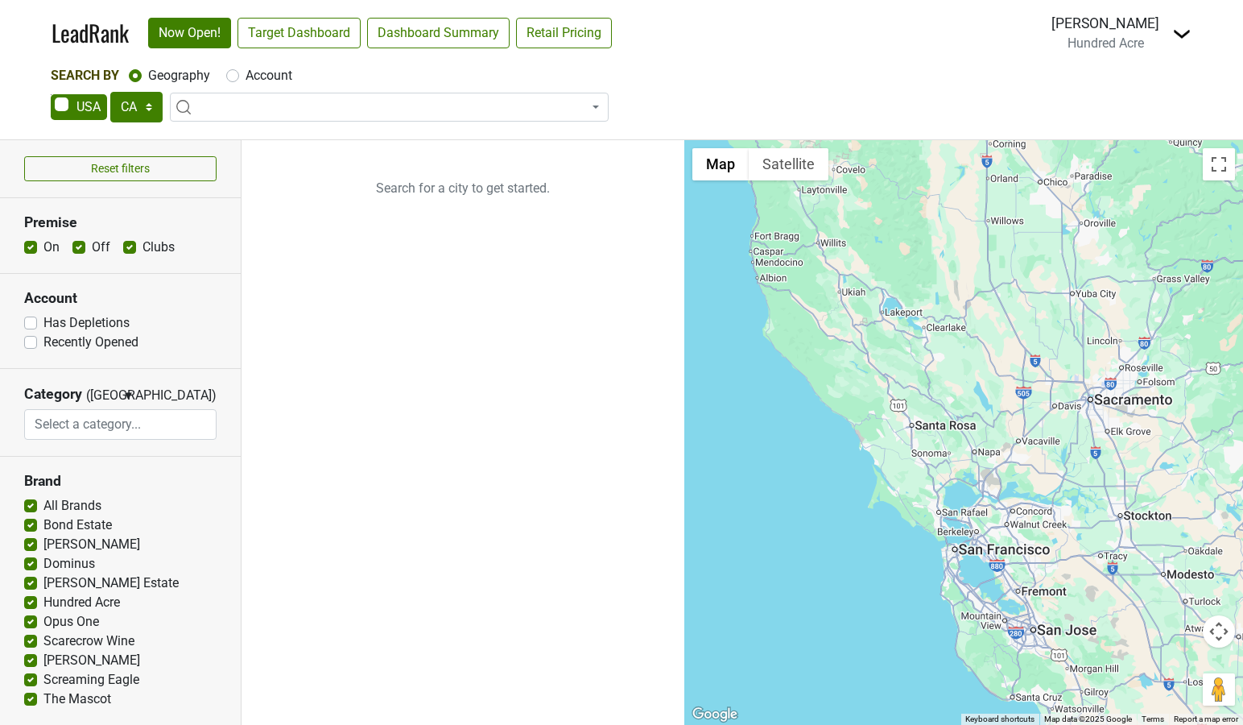
click at [1173, 24] on img at bounding box center [1182, 33] width 19 height 19
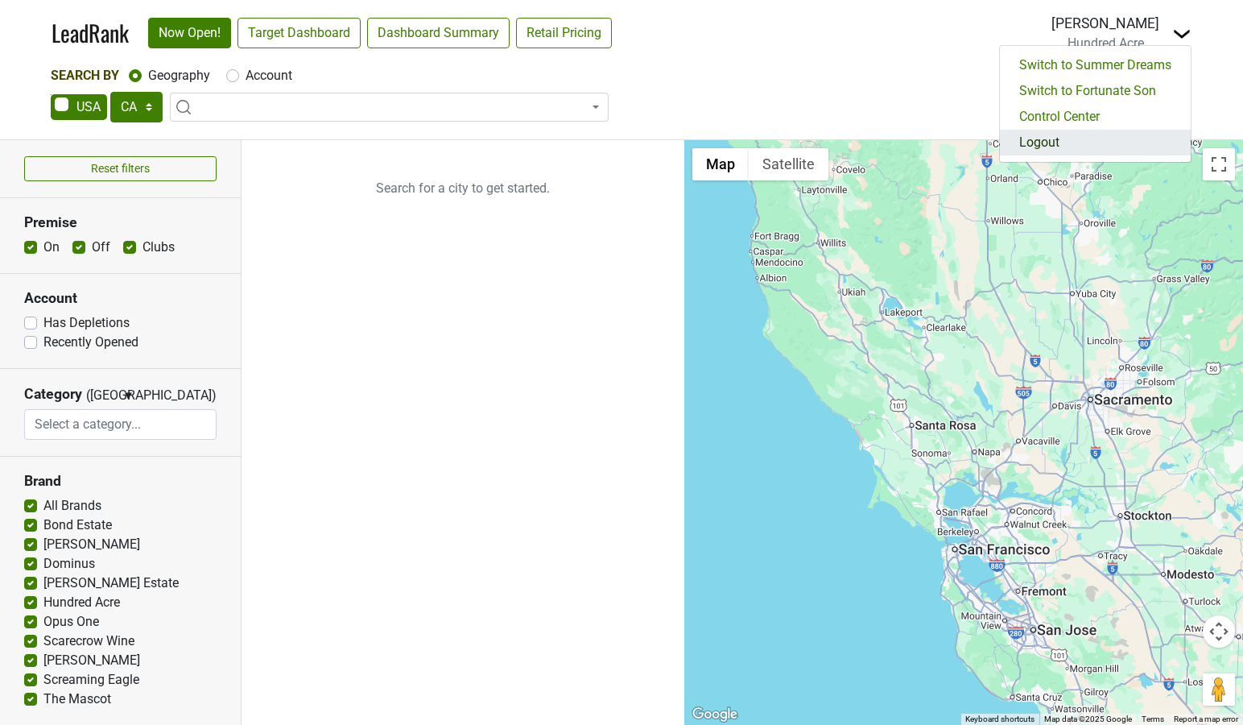
click at [1115, 134] on link "Logout" at bounding box center [1095, 143] width 191 height 26
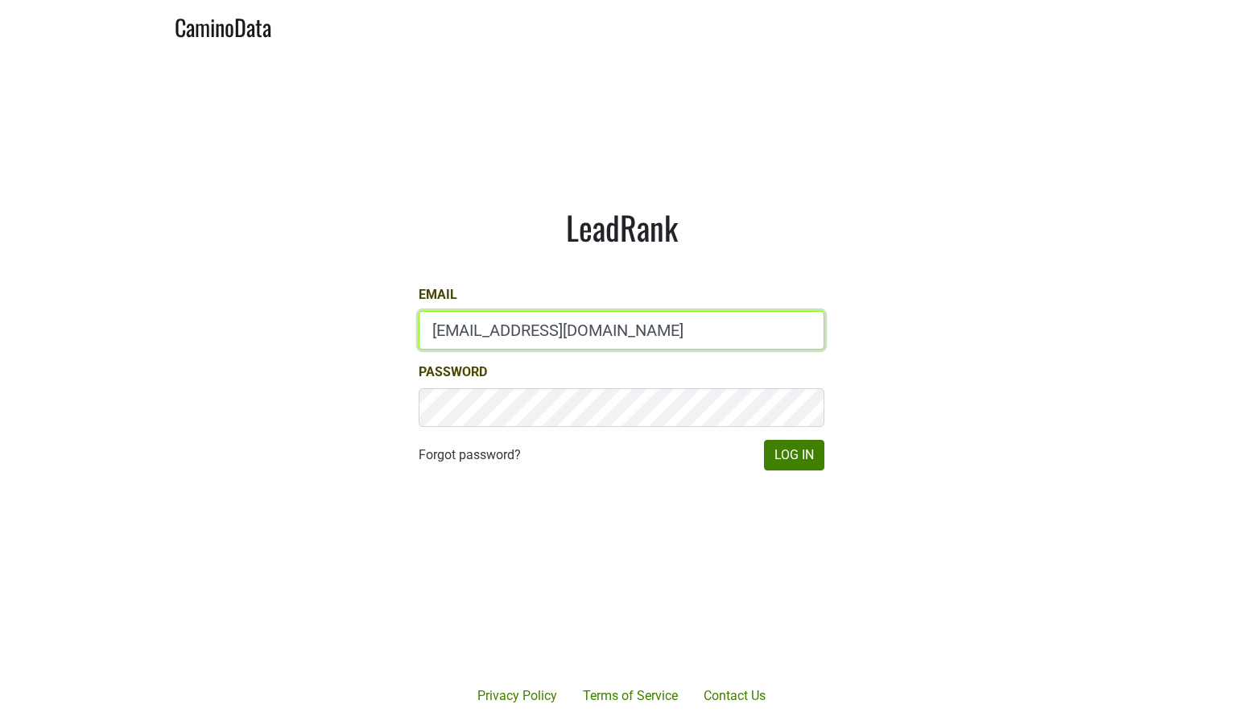
click at [565, 347] on input "[EMAIL_ADDRESS][DOMAIN_NAME]" at bounding box center [622, 330] width 406 height 39
click at [561, 334] on input "[EMAIL_ADDRESS][DOMAIN_NAME]" at bounding box center [622, 330] width 406 height 39
type input "[EMAIL_ADDRESS][DOMAIN_NAME]"
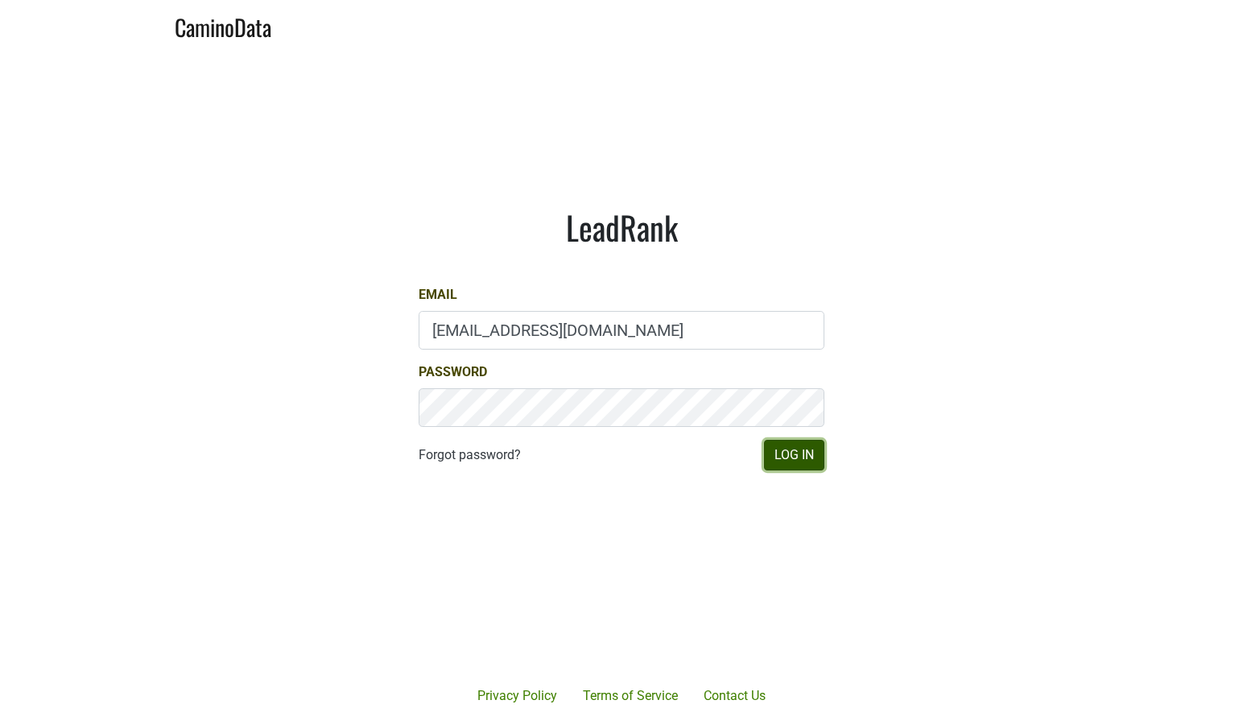
click at [773, 454] on button "Log In" at bounding box center [794, 455] width 60 height 31
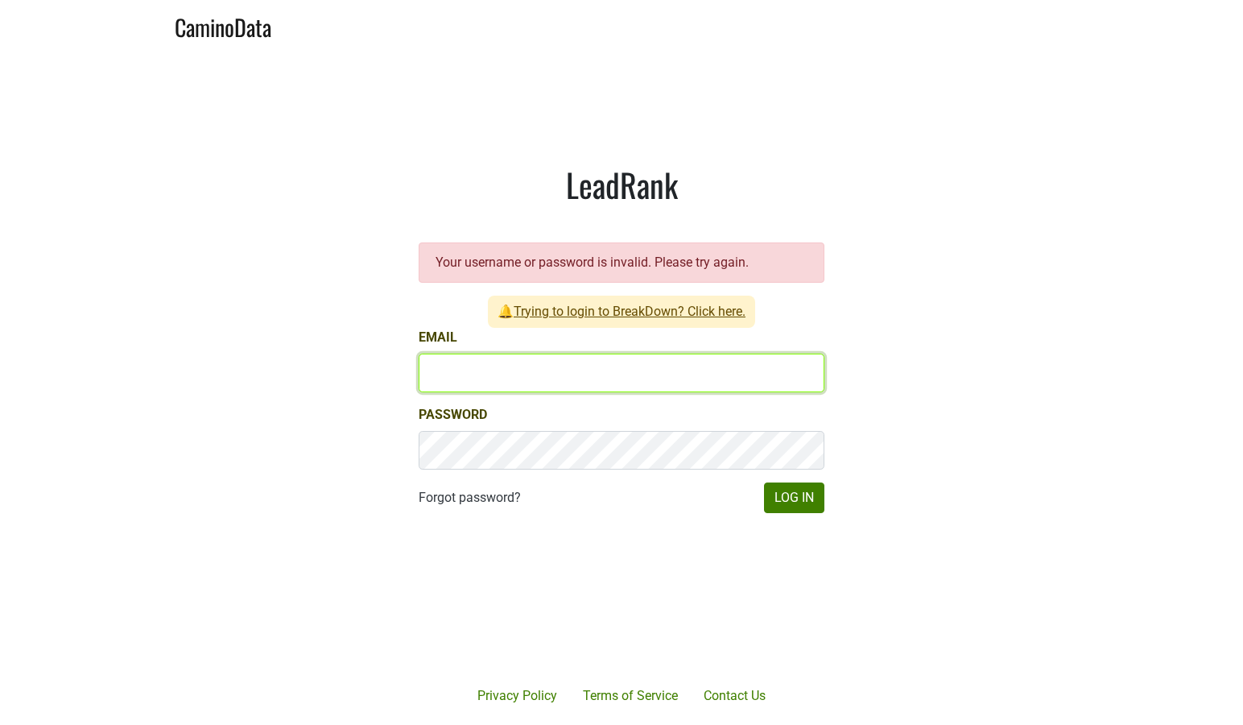
type input "[EMAIL_ADDRESS][DOMAIN_NAME]"
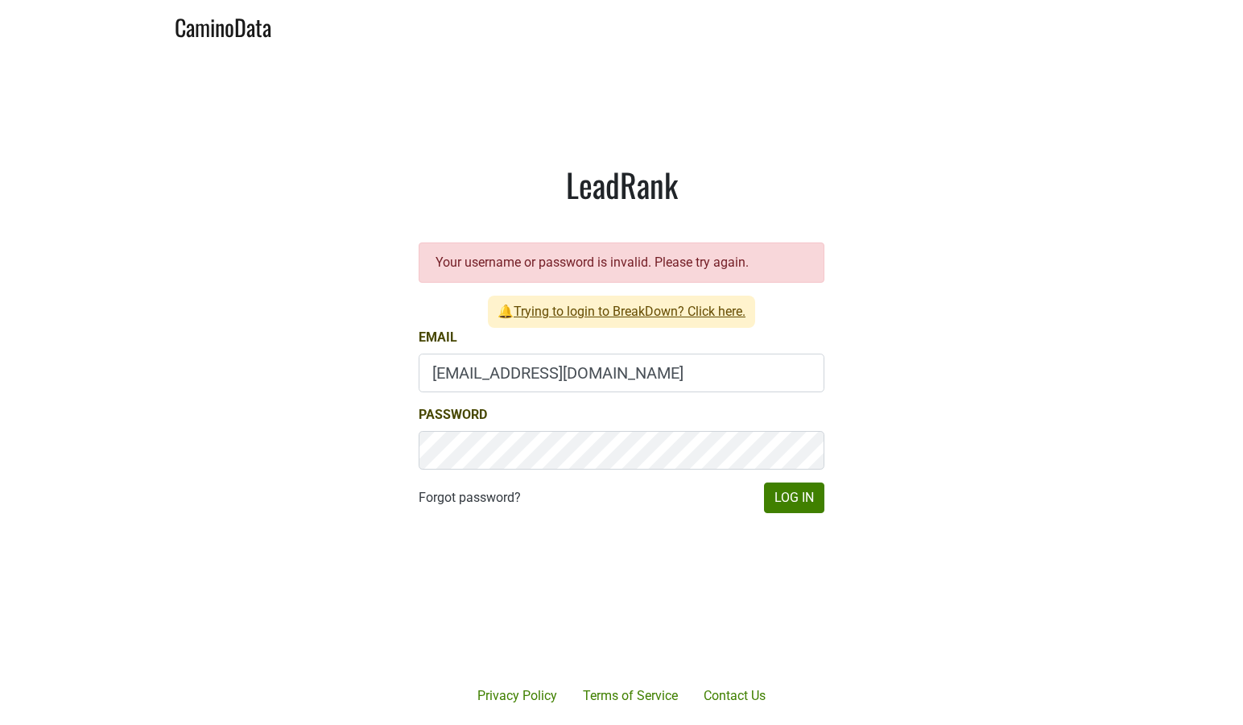
click at [566, 313] on link "Trying to login to BreakDown? Click here." at bounding box center [630, 311] width 232 height 15
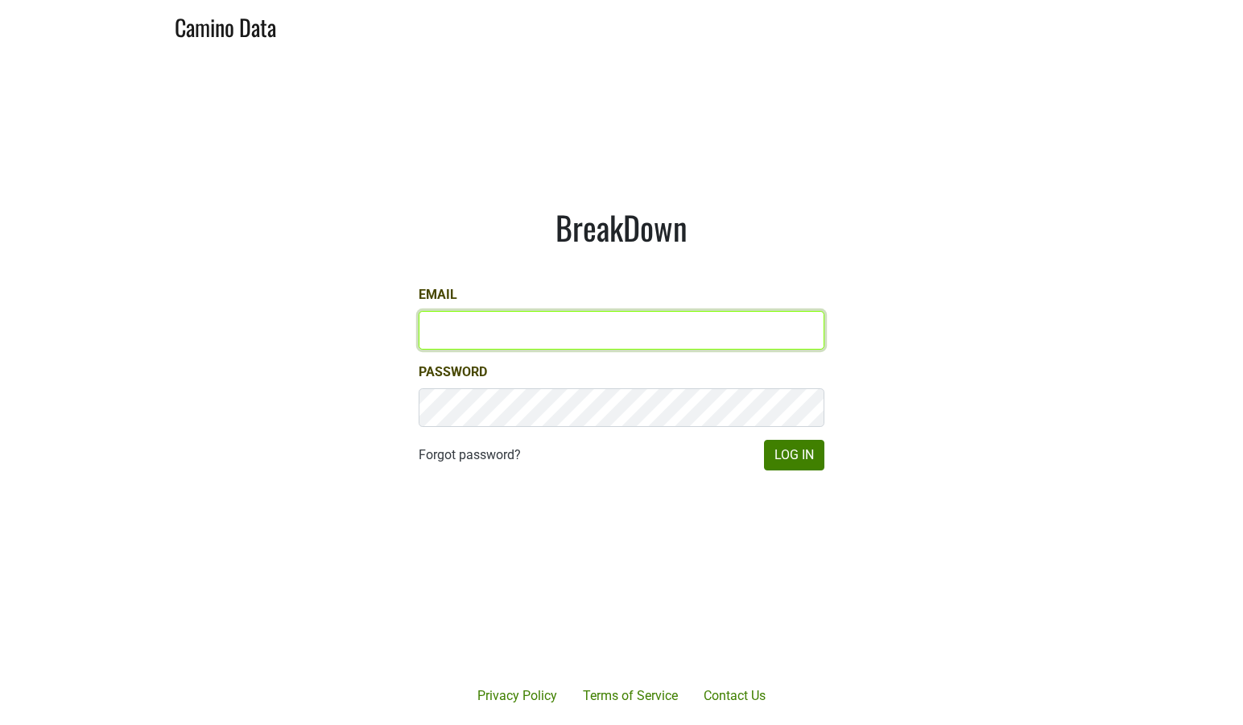
type input "[EMAIL_ADDRESS][DOMAIN_NAME]"
click at [536, 330] on input "[EMAIL_ADDRESS][DOMAIN_NAME]" at bounding box center [622, 330] width 406 height 39
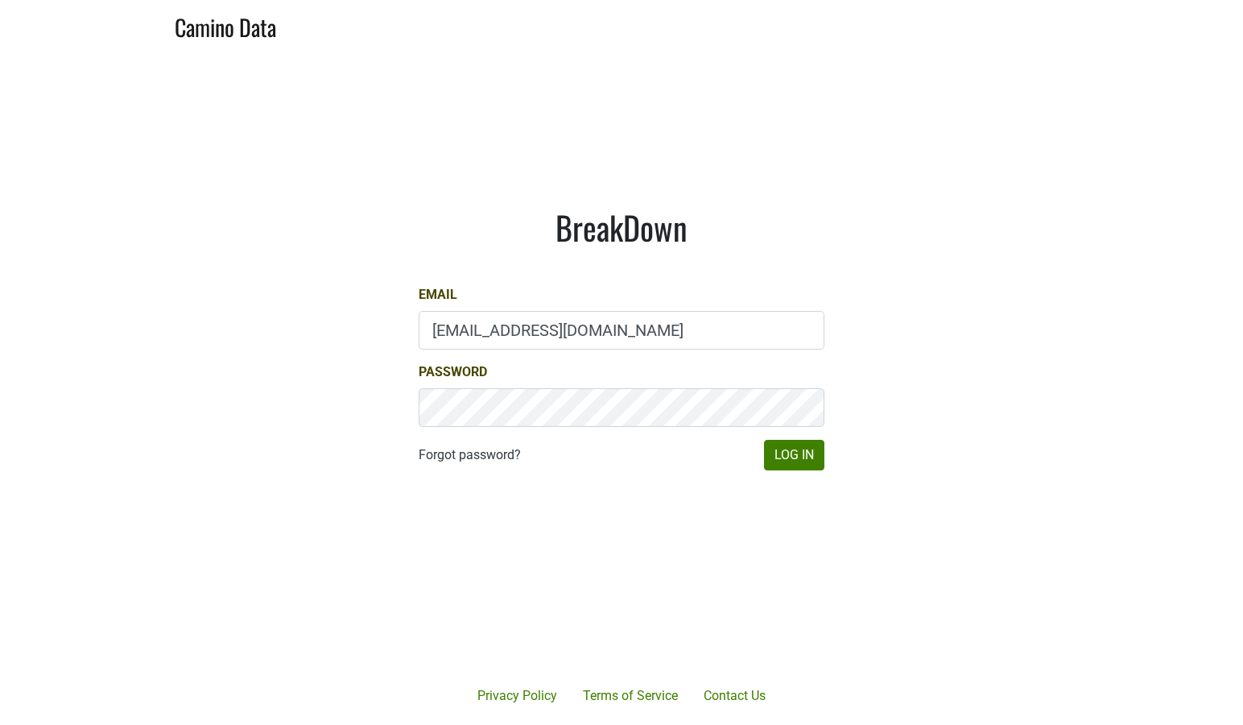
click at [842, 425] on div "BreakDown Email depletions@mt.wine Password Forgot password? Log In" at bounding box center [621, 339] width 483 height 340
click at [776, 469] on button "Log In" at bounding box center [794, 455] width 60 height 31
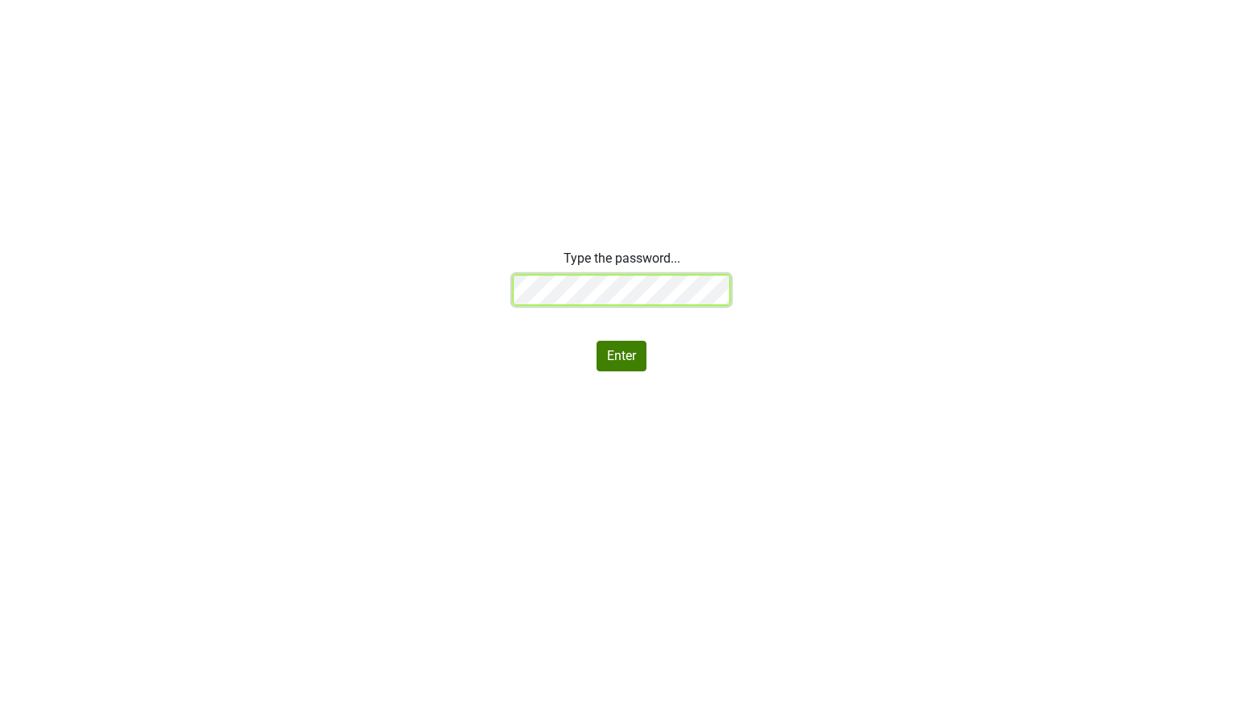
click at [350, 266] on div "Type the password... Enter" at bounding box center [621, 310] width 1243 height 122
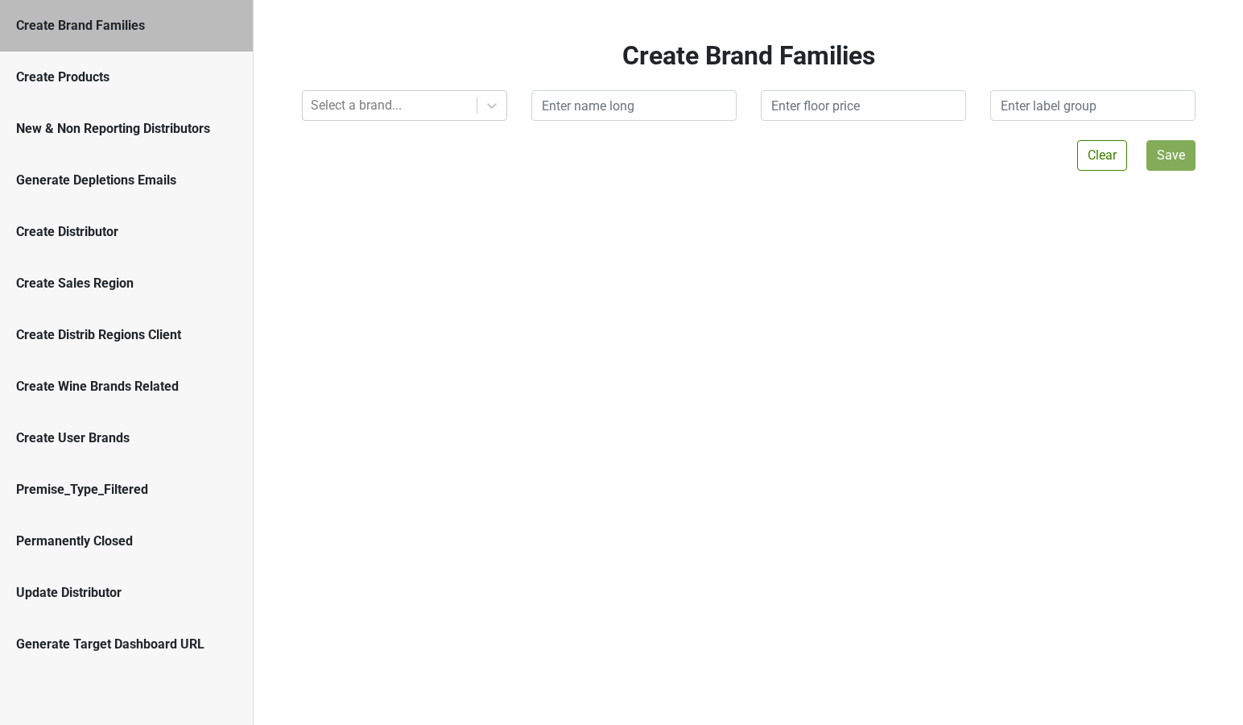
click at [73, 39] on div "Create Brand Families" at bounding box center [126, 26] width 253 height 52
click at [73, 77] on div "Create Products" at bounding box center [126, 77] width 221 height 19
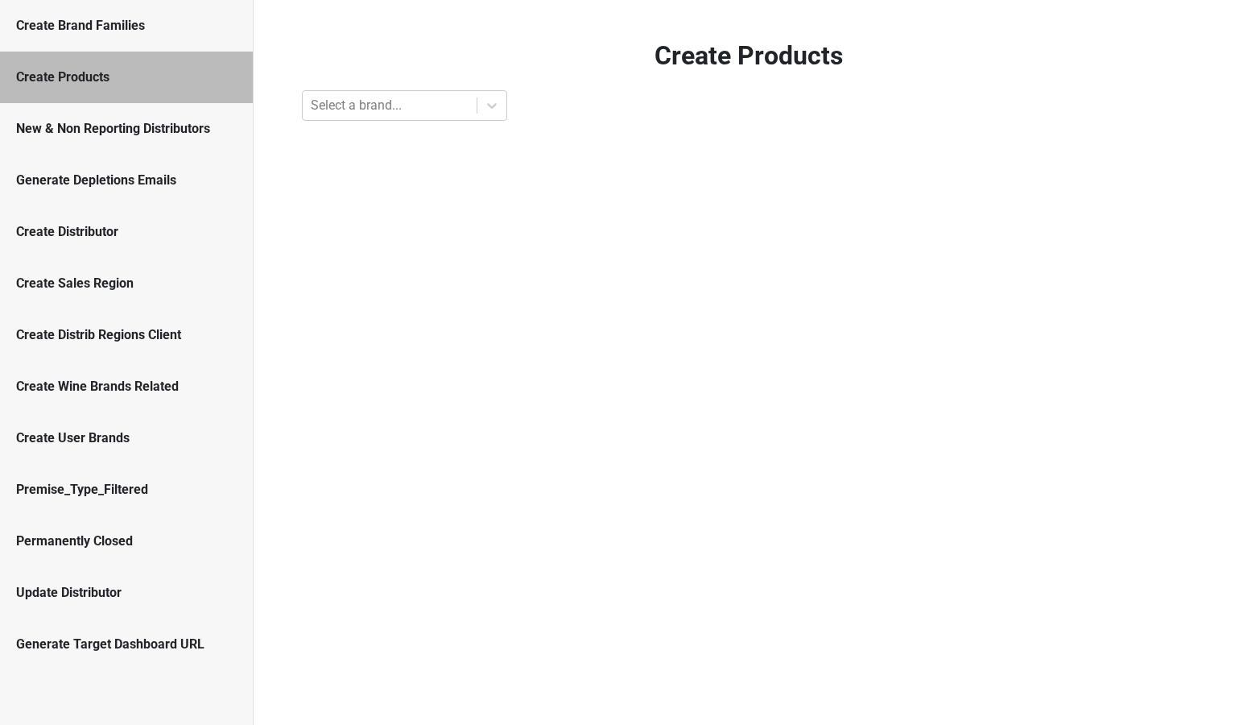
click at [77, 135] on div "New & Non Reporting Distributors" at bounding box center [126, 128] width 221 height 19
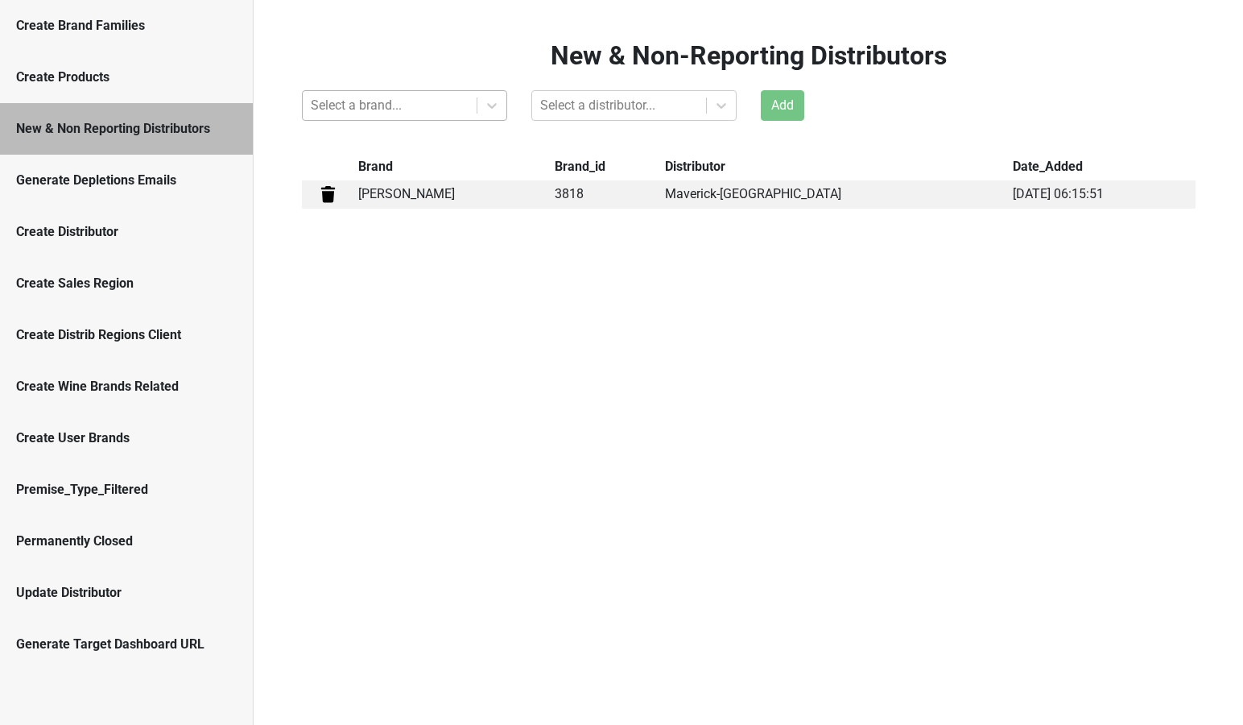
click at [403, 102] on div at bounding box center [390, 105] width 158 height 23
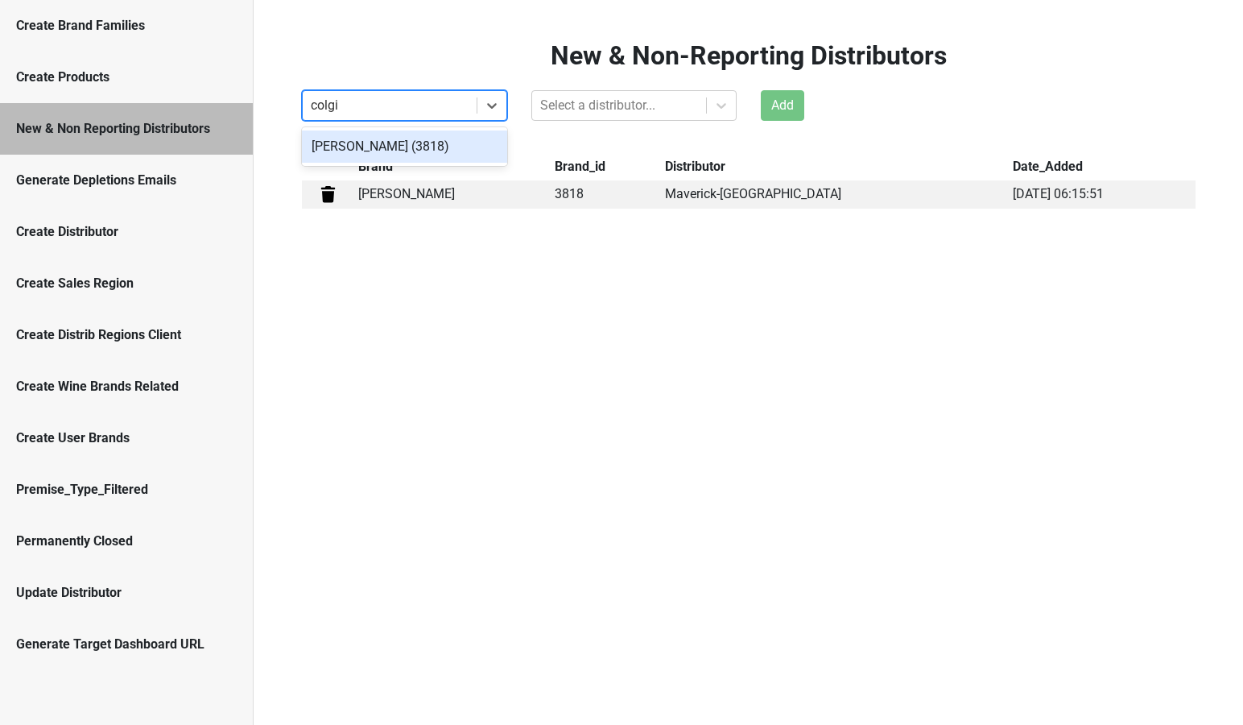
type input "[PERSON_NAME]"
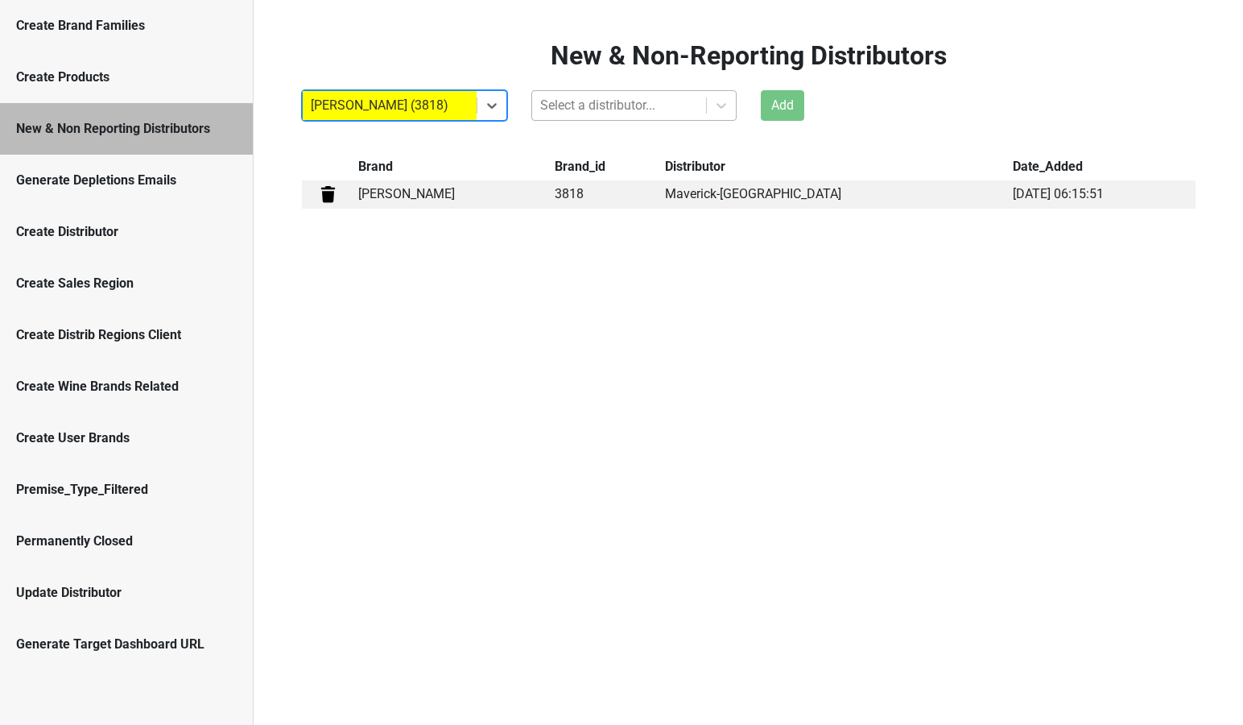
click at [584, 101] on div at bounding box center [619, 105] width 158 height 23
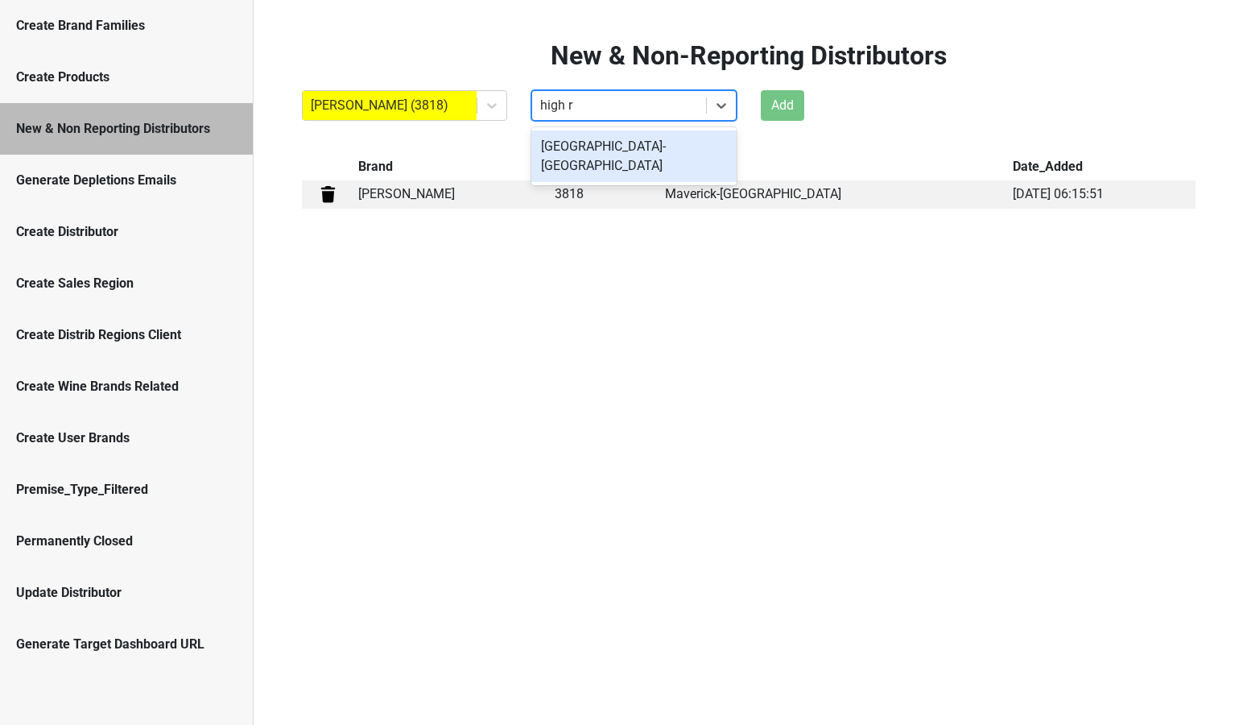
type input "high ro"
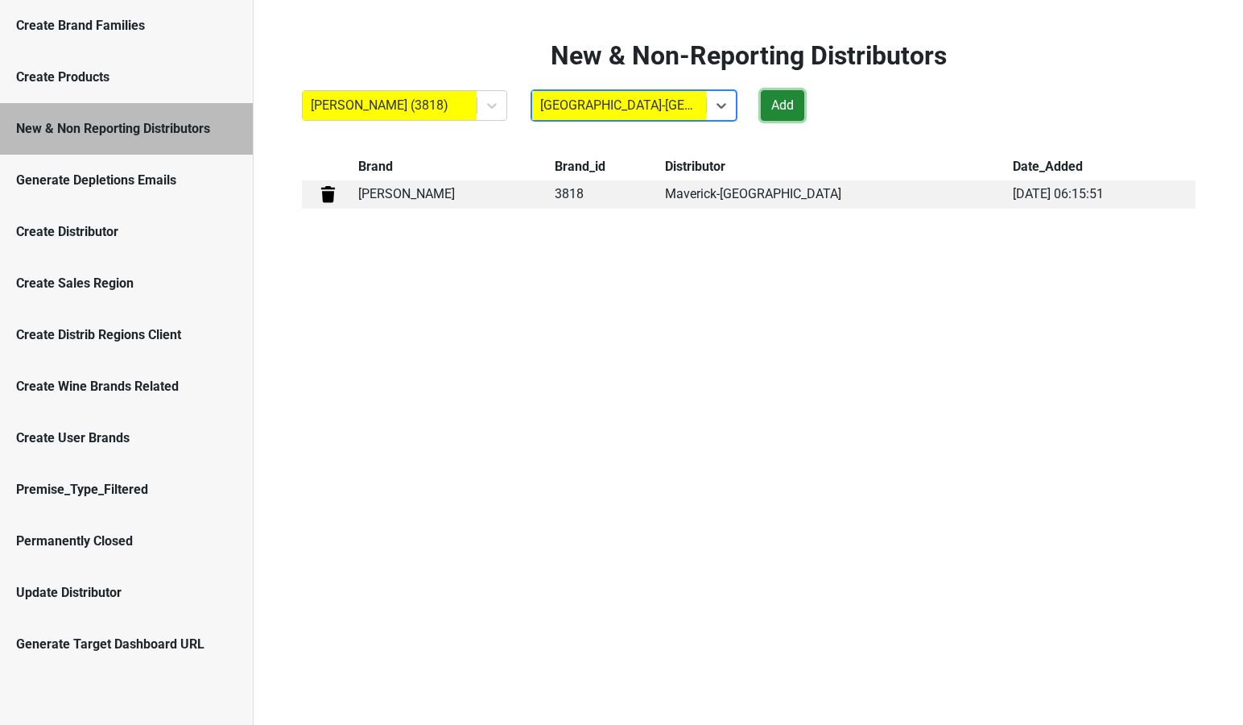
click at [781, 111] on button "Add" at bounding box center [782, 105] width 43 height 31
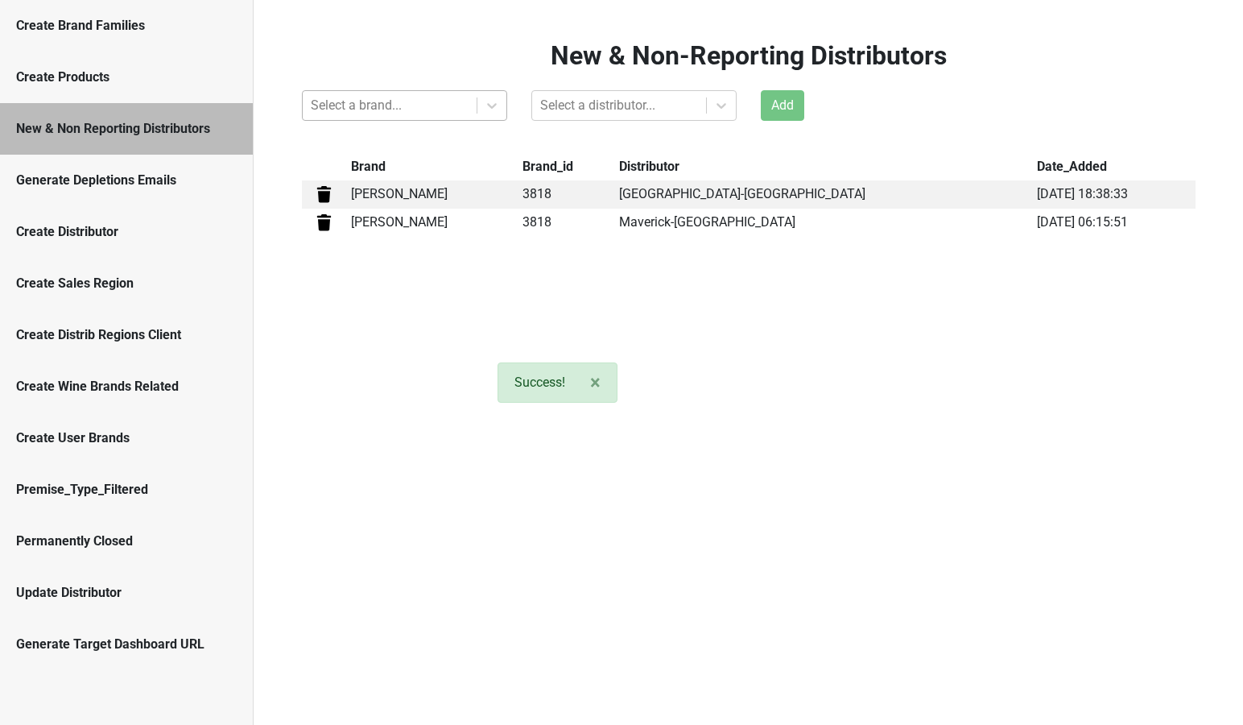
click at [362, 106] on div at bounding box center [390, 105] width 158 height 23
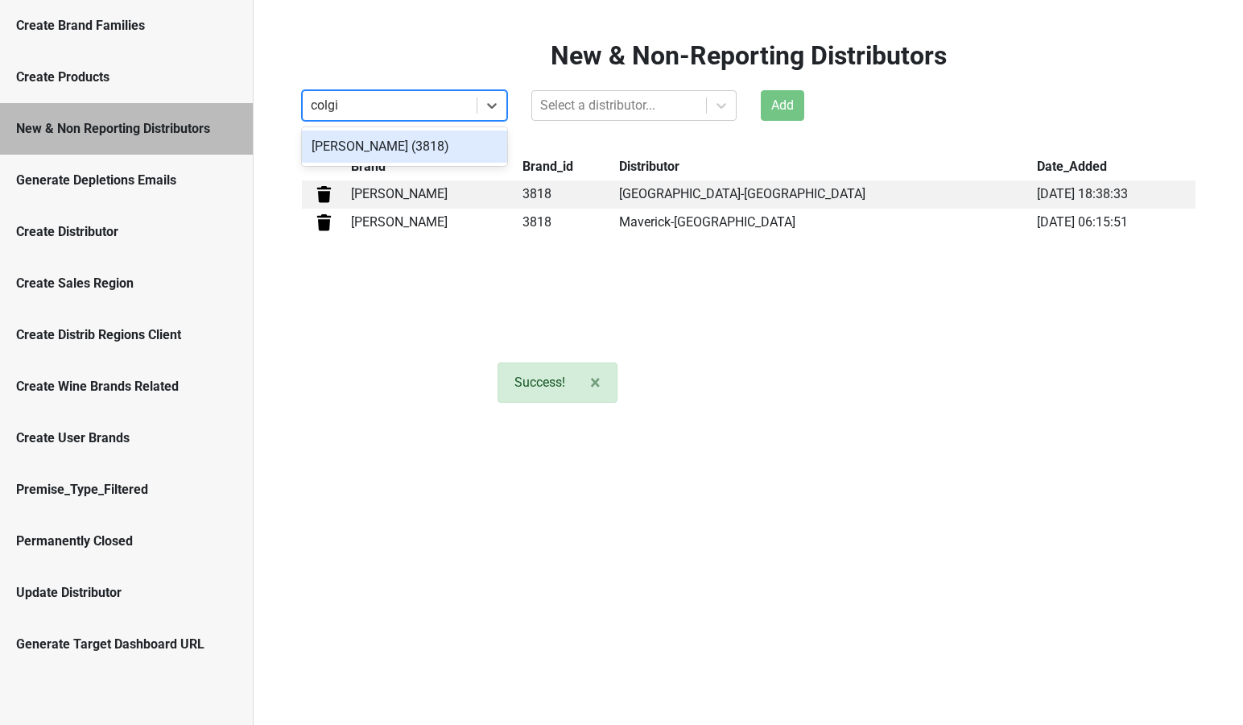
type input "colgin"
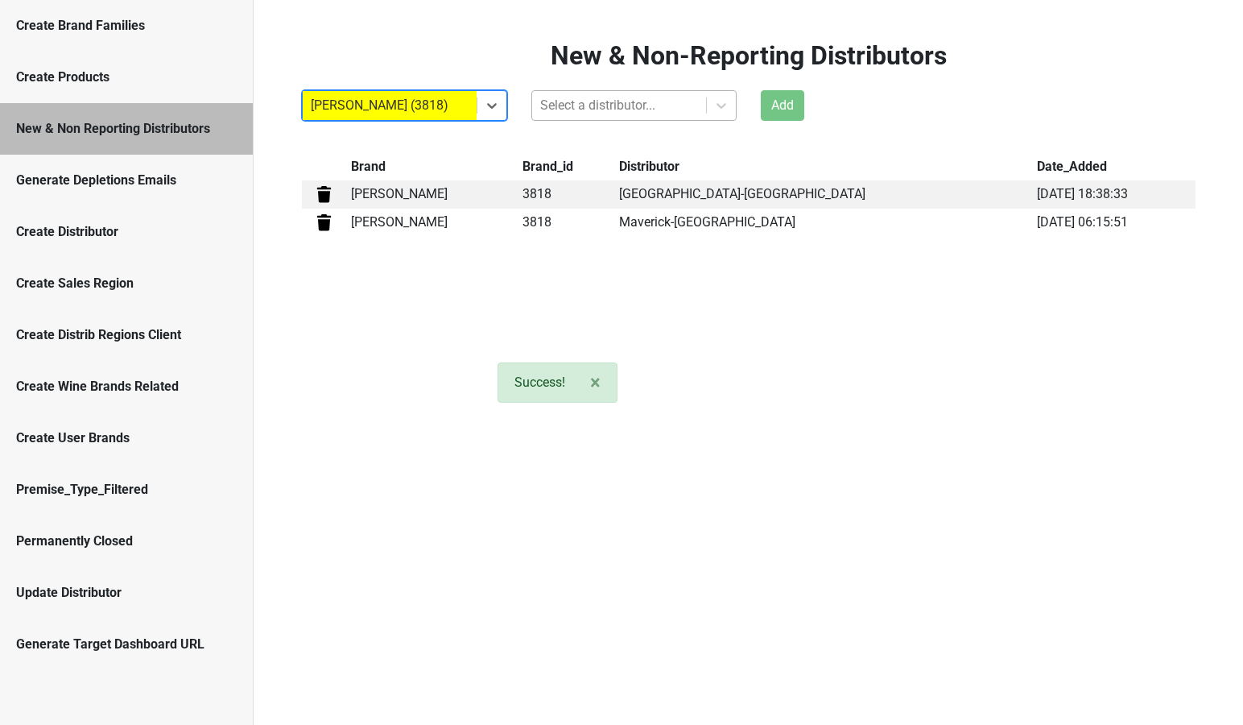
click at [590, 110] on div at bounding box center [619, 105] width 158 height 23
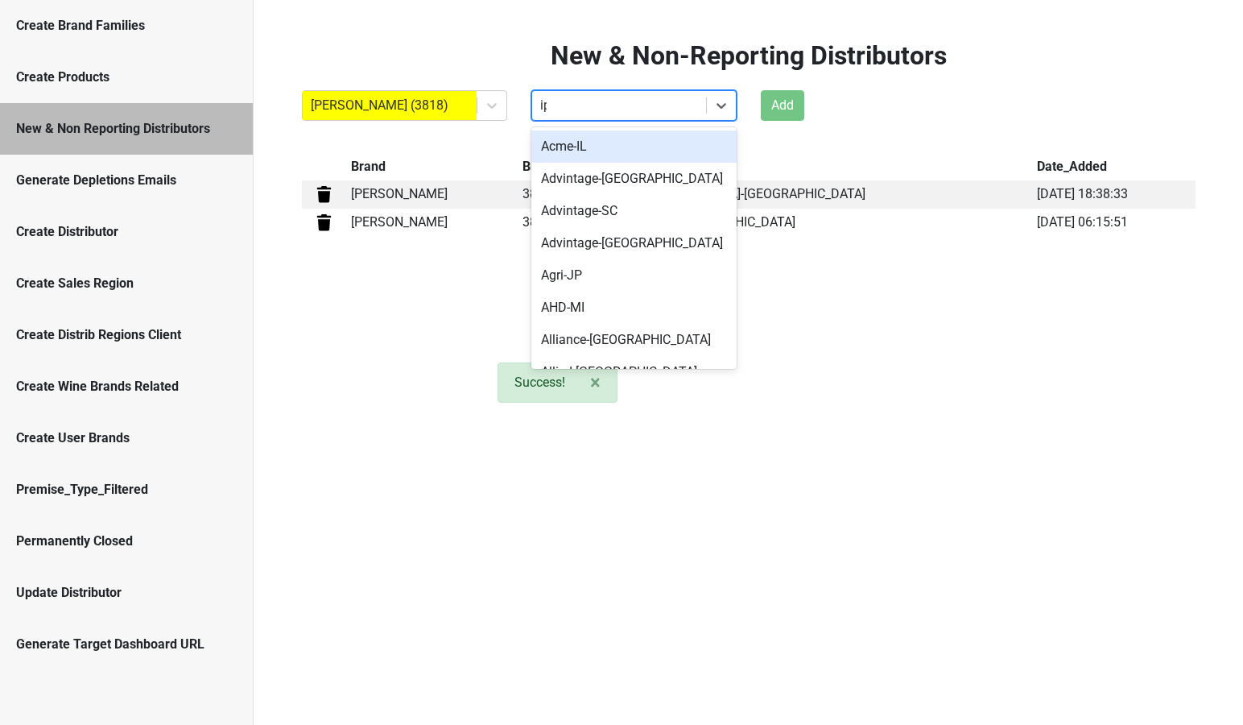
type input "ipo"
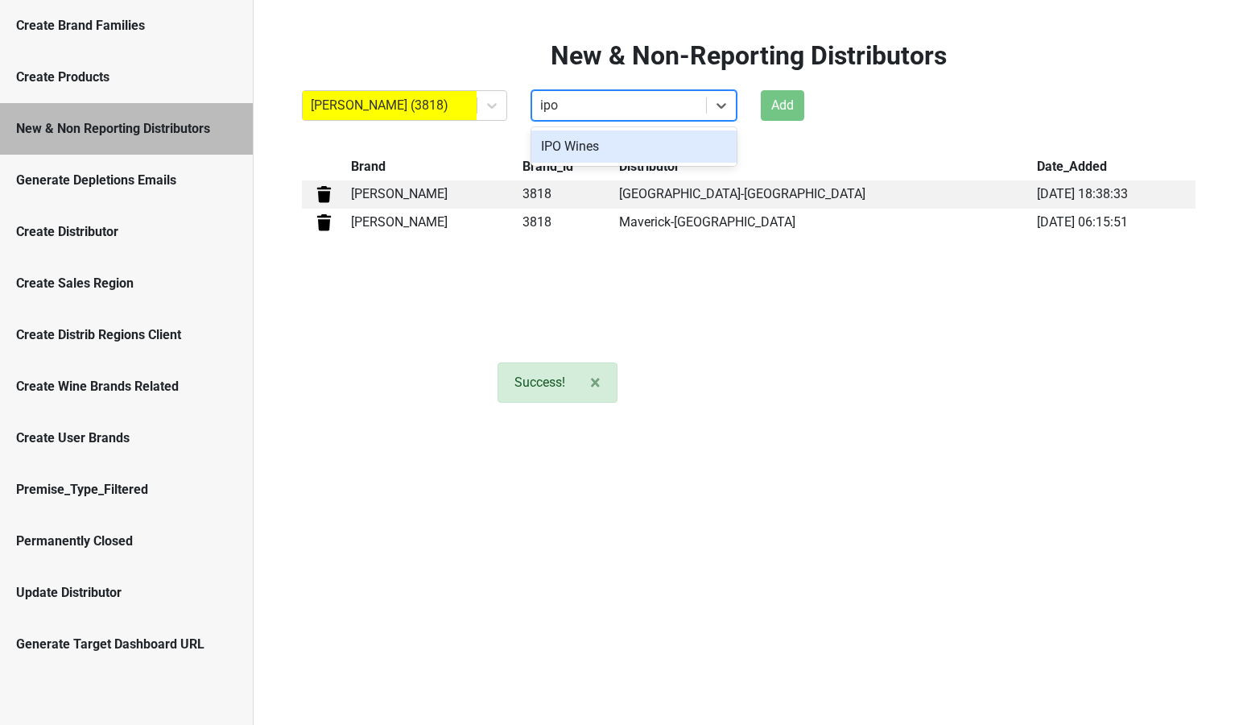
click at [627, 138] on div "IPO Wines" at bounding box center [634, 146] width 205 height 32
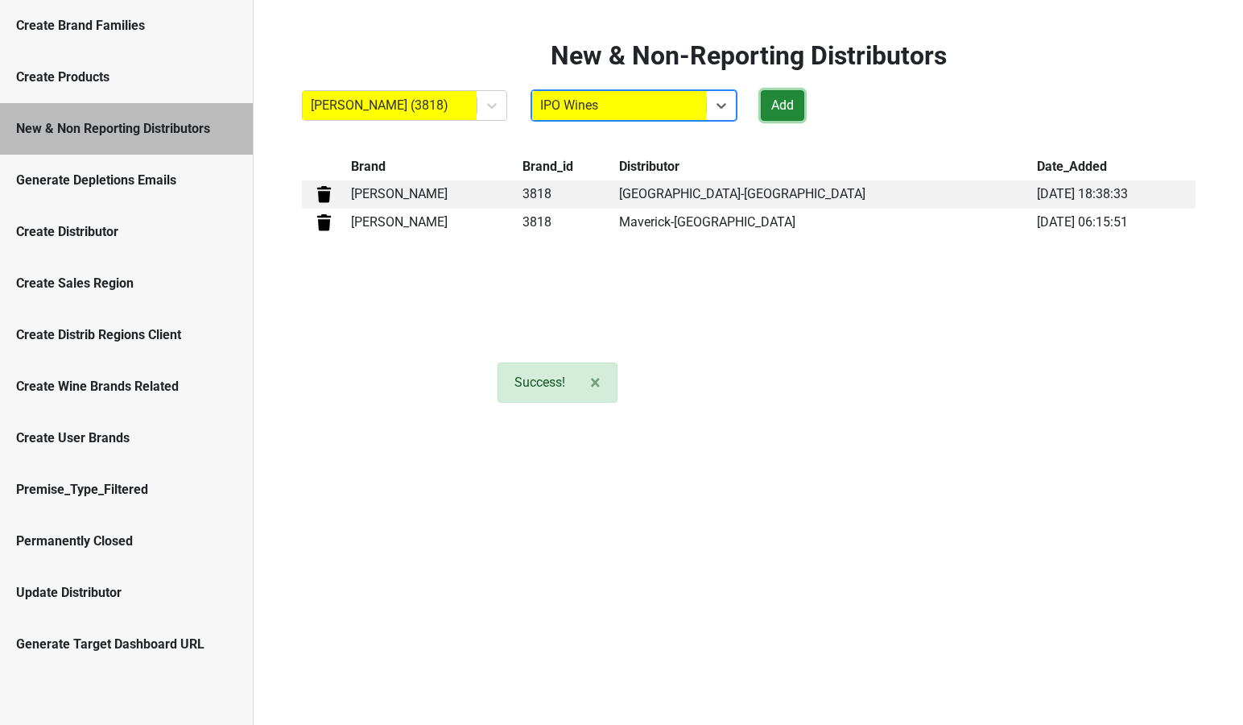
click at [766, 104] on button "Add" at bounding box center [782, 105] width 43 height 31
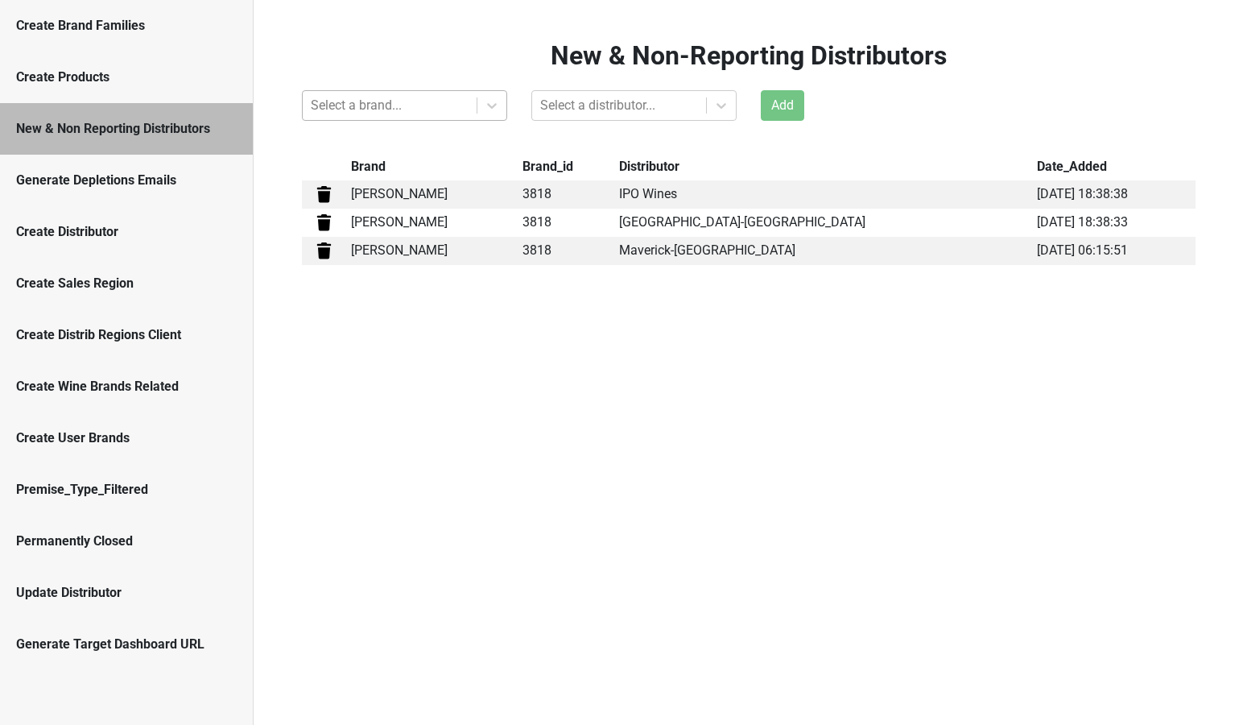
click at [400, 98] on div at bounding box center [390, 105] width 158 height 23
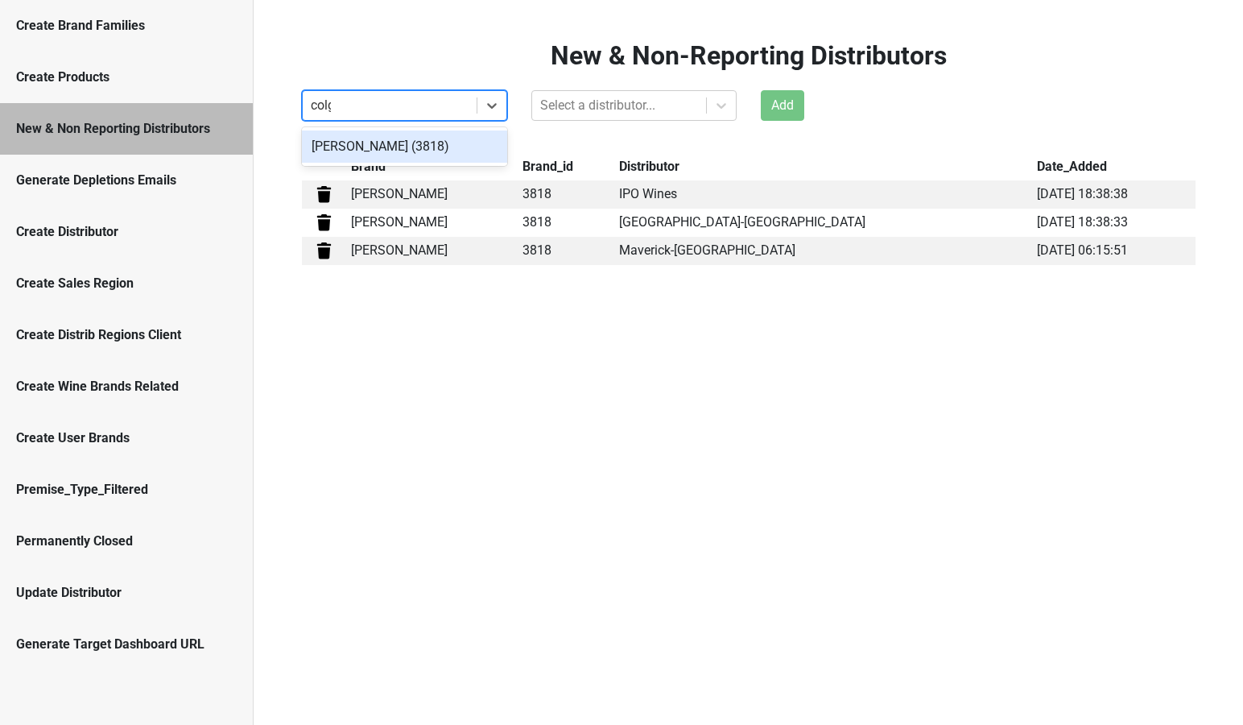
type input "colgin"
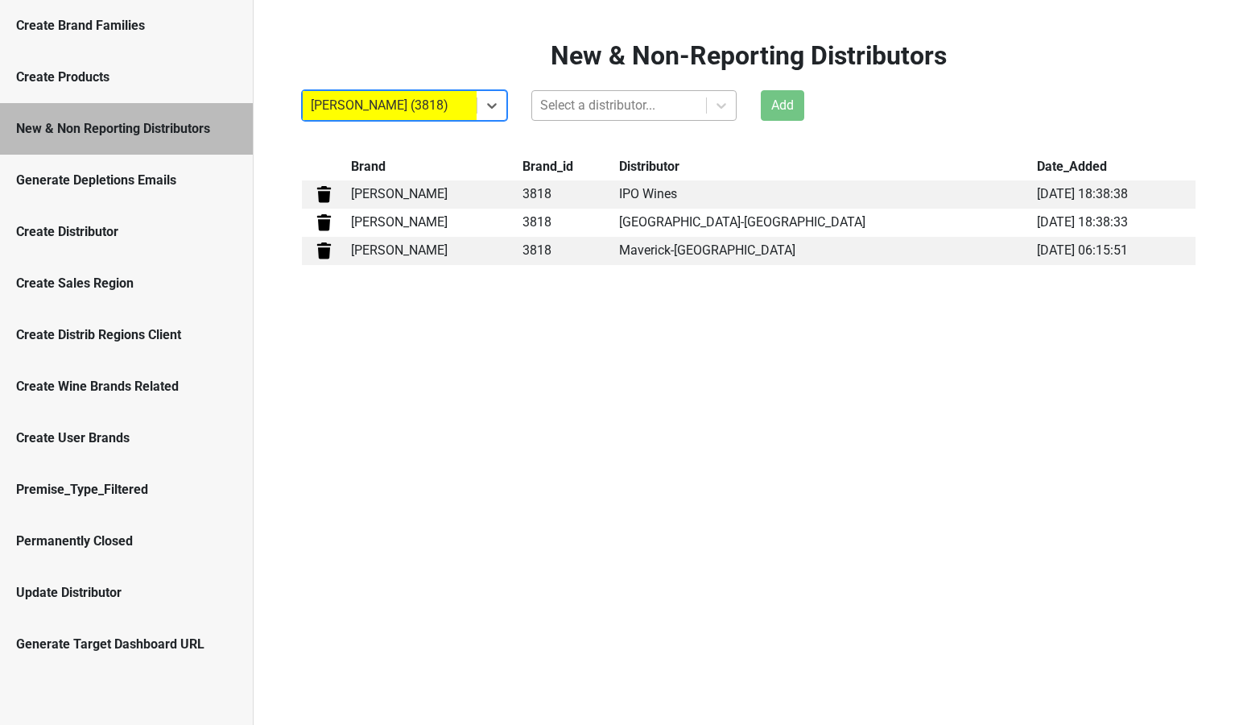
click at [581, 114] on div at bounding box center [619, 105] width 158 height 23
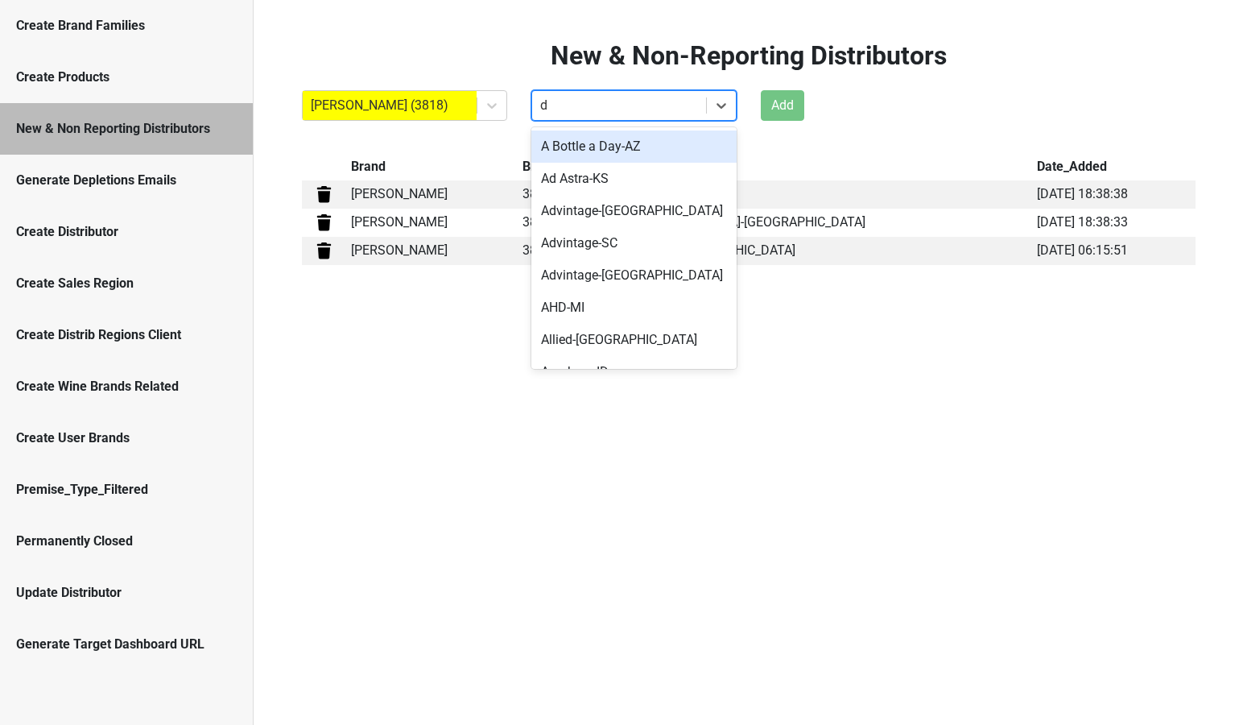
type input "d&"
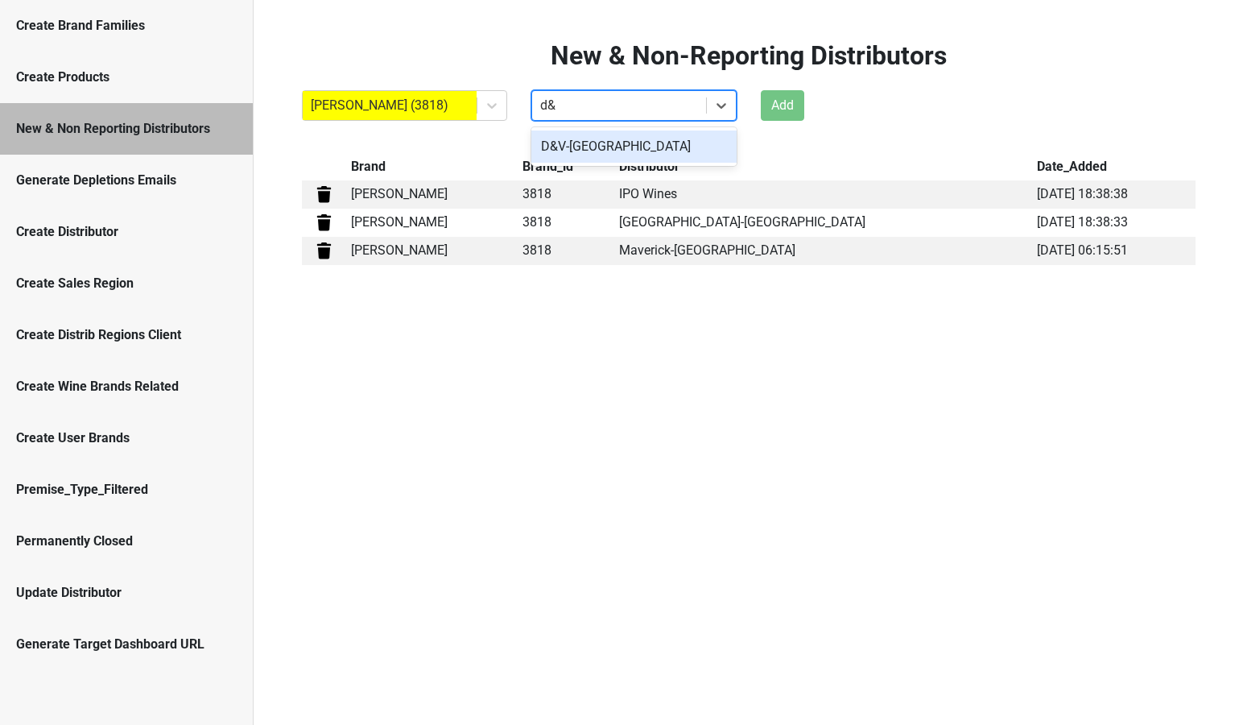
click at [584, 149] on div "D&V-TN" at bounding box center [634, 146] width 205 height 32
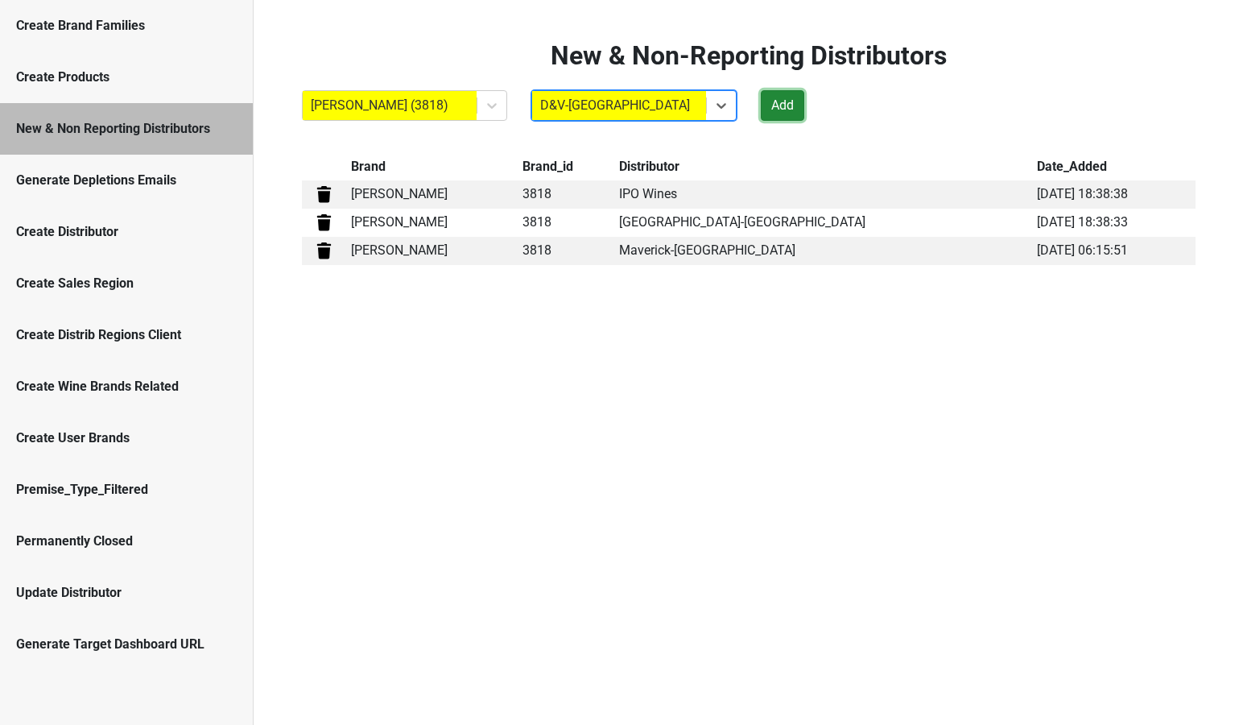
click at [776, 105] on button "Add" at bounding box center [782, 105] width 43 height 31
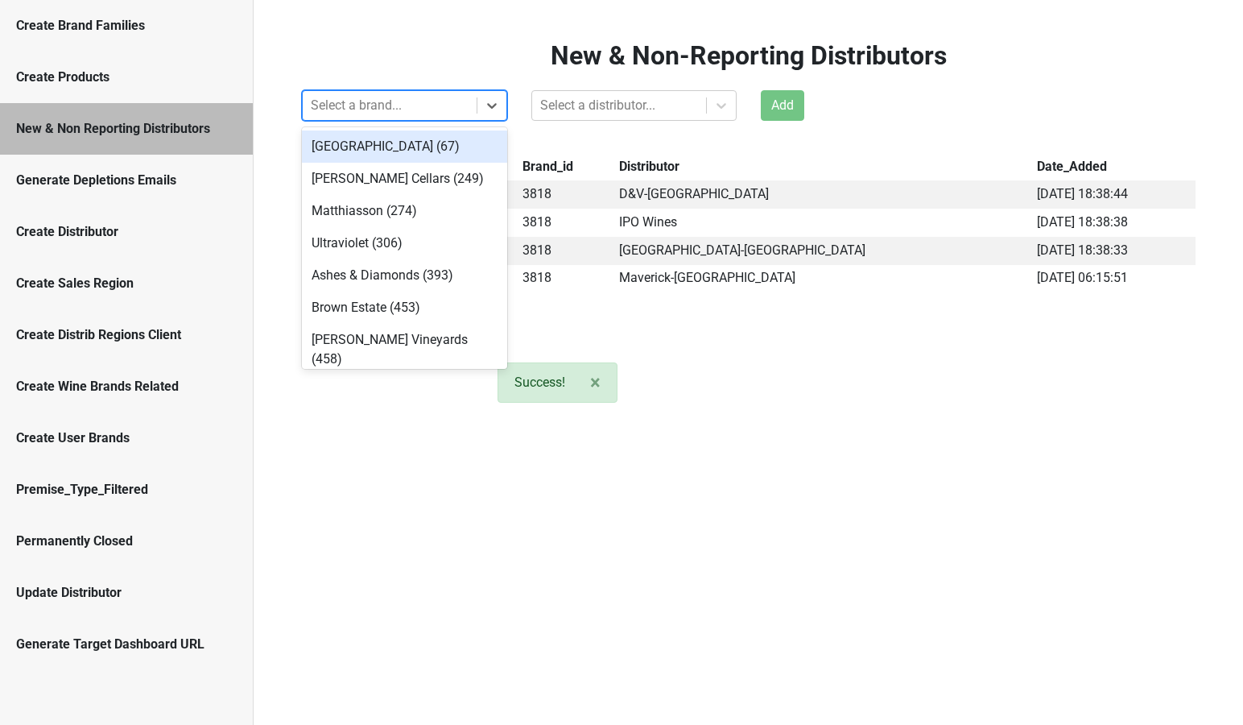
click at [432, 102] on div at bounding box center [390, 105] width 158 height 23
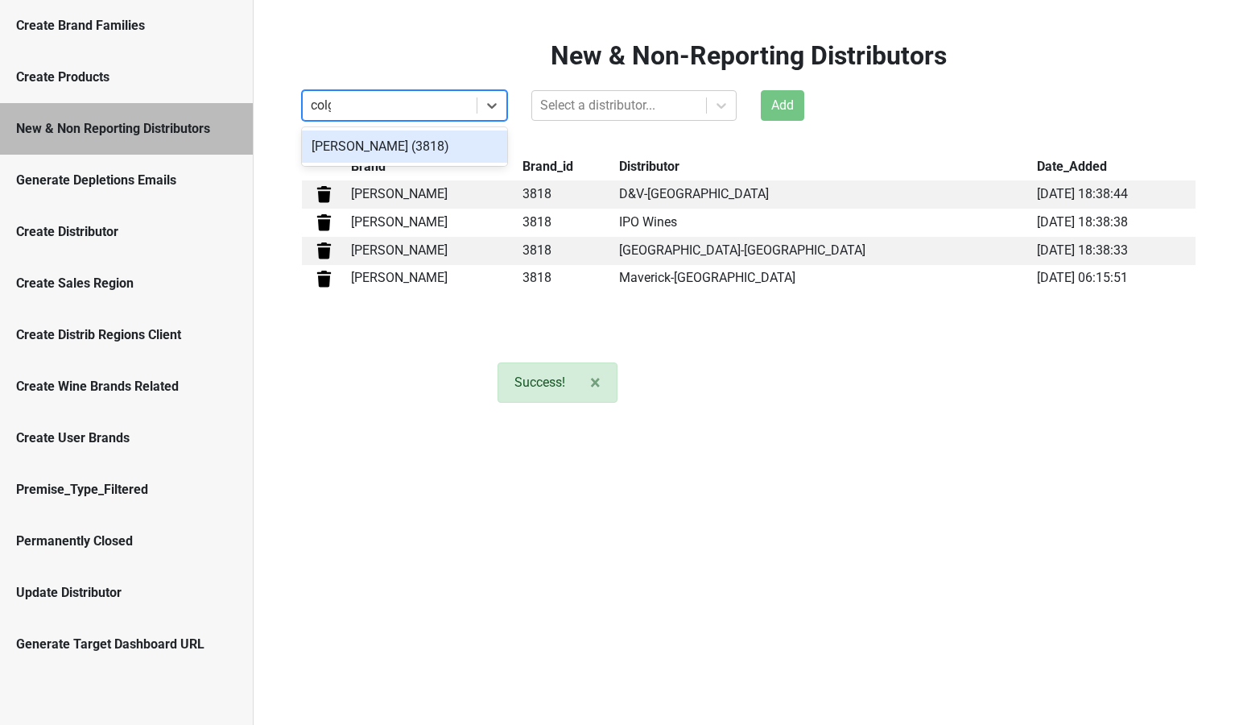
type input "colgin"
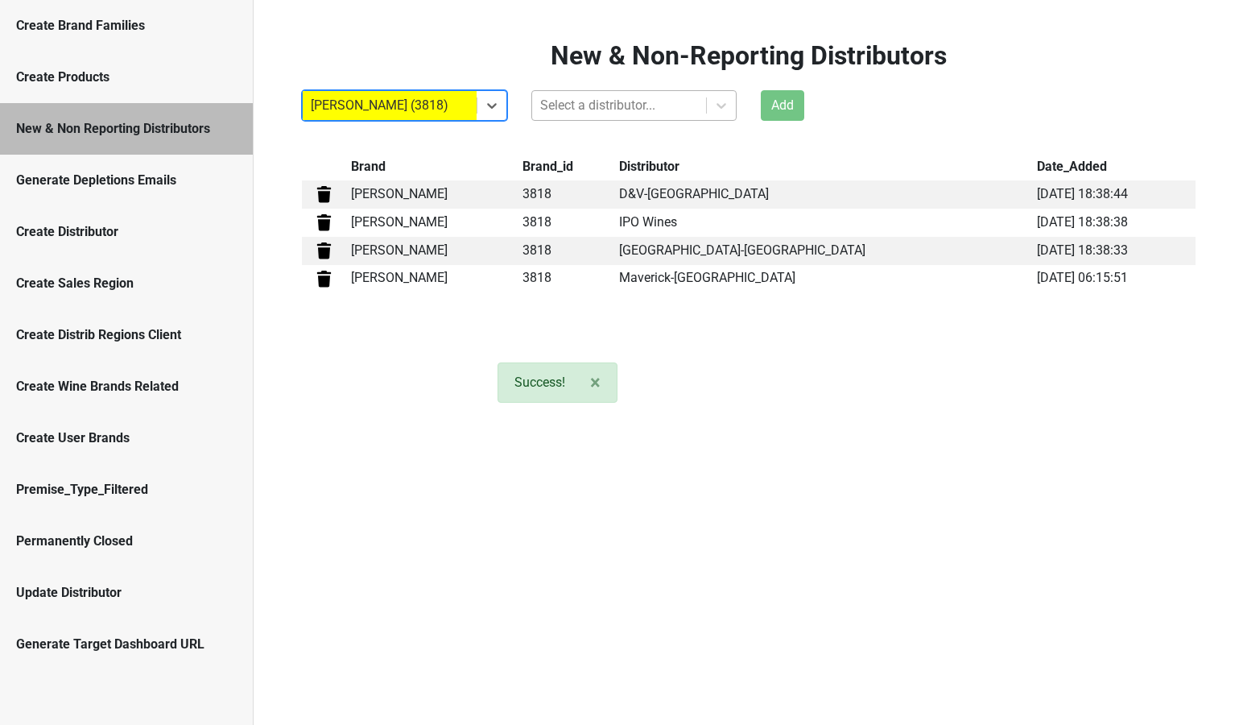
click at [657, 106] on div at bounding box center [619, 105] width 158 height 23
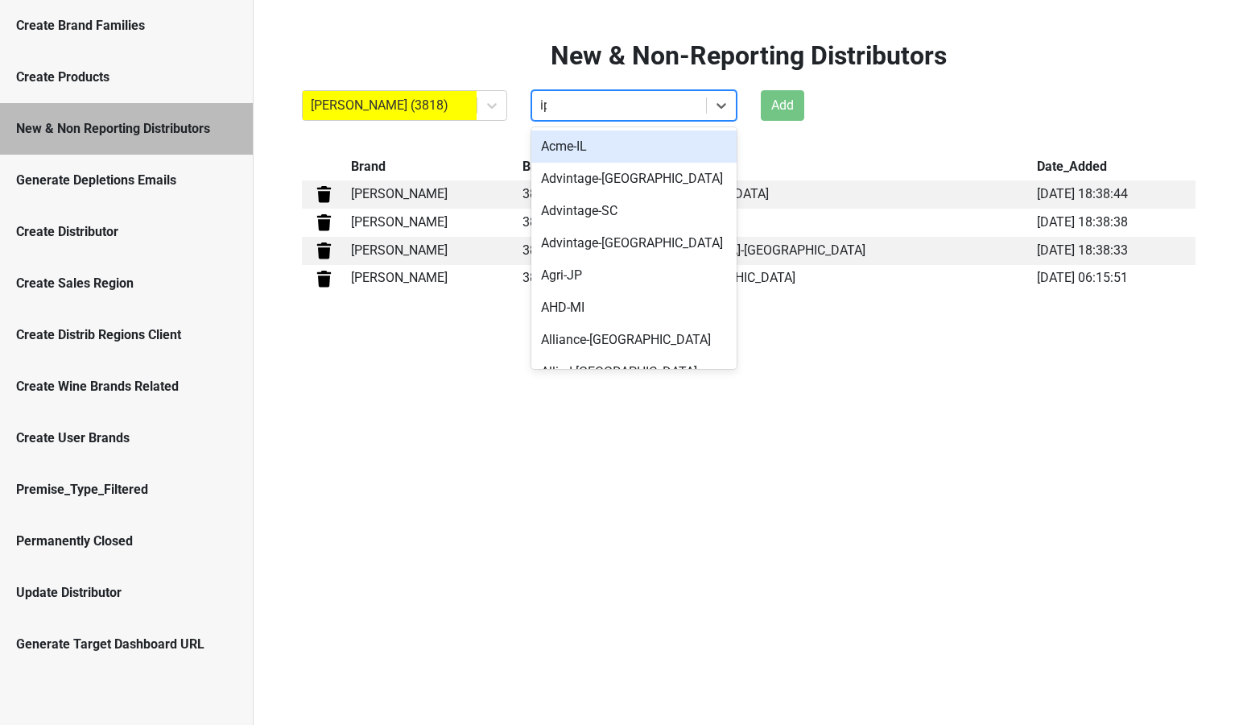
type input "ipo"
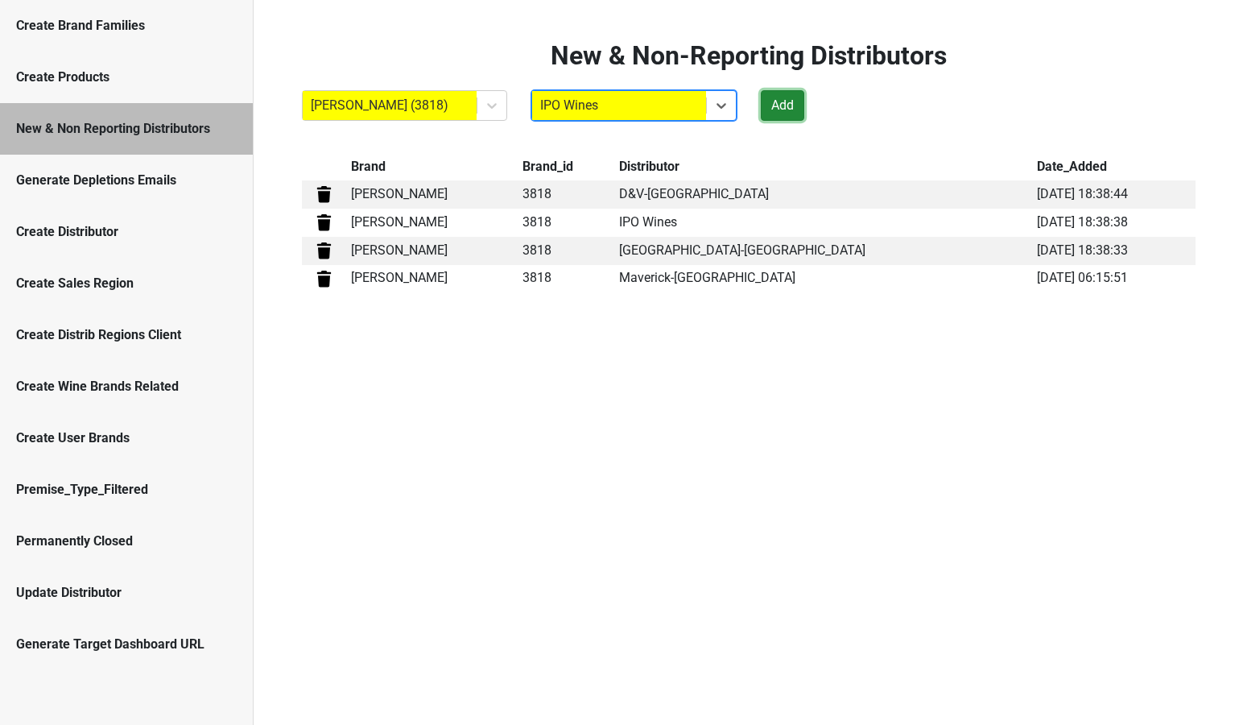
click at [797, 115] on button "Add" at bounding box center [782, 105] width 43 height 31
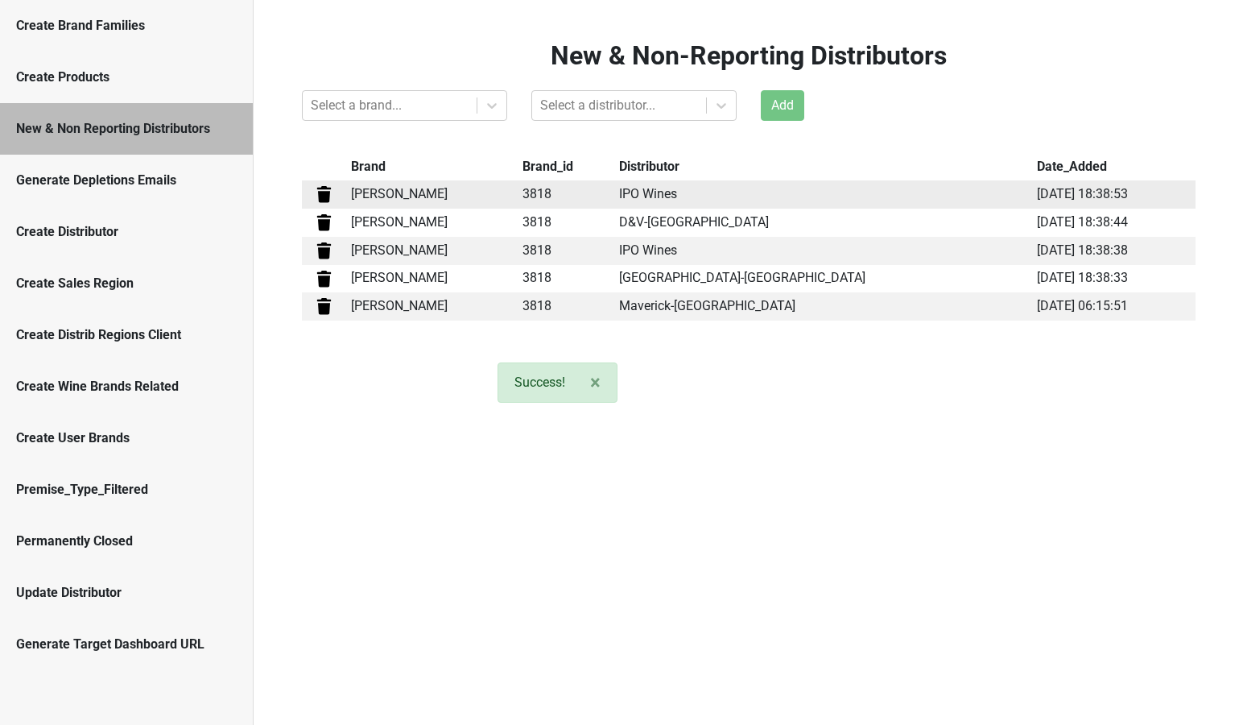
click at [334, 197] on img at bounding box center [324, 194] width 20 height 20
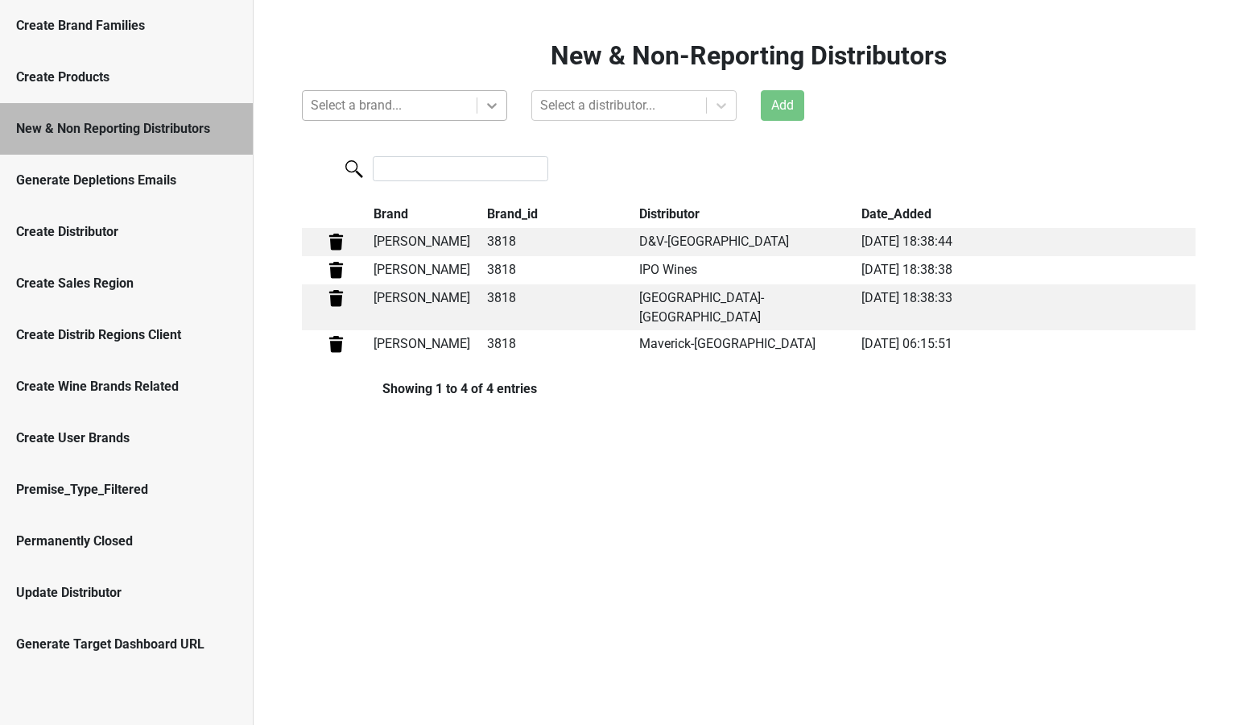
click at [498, 99] on icon at bounding box center [492, 105] width 16 height 16
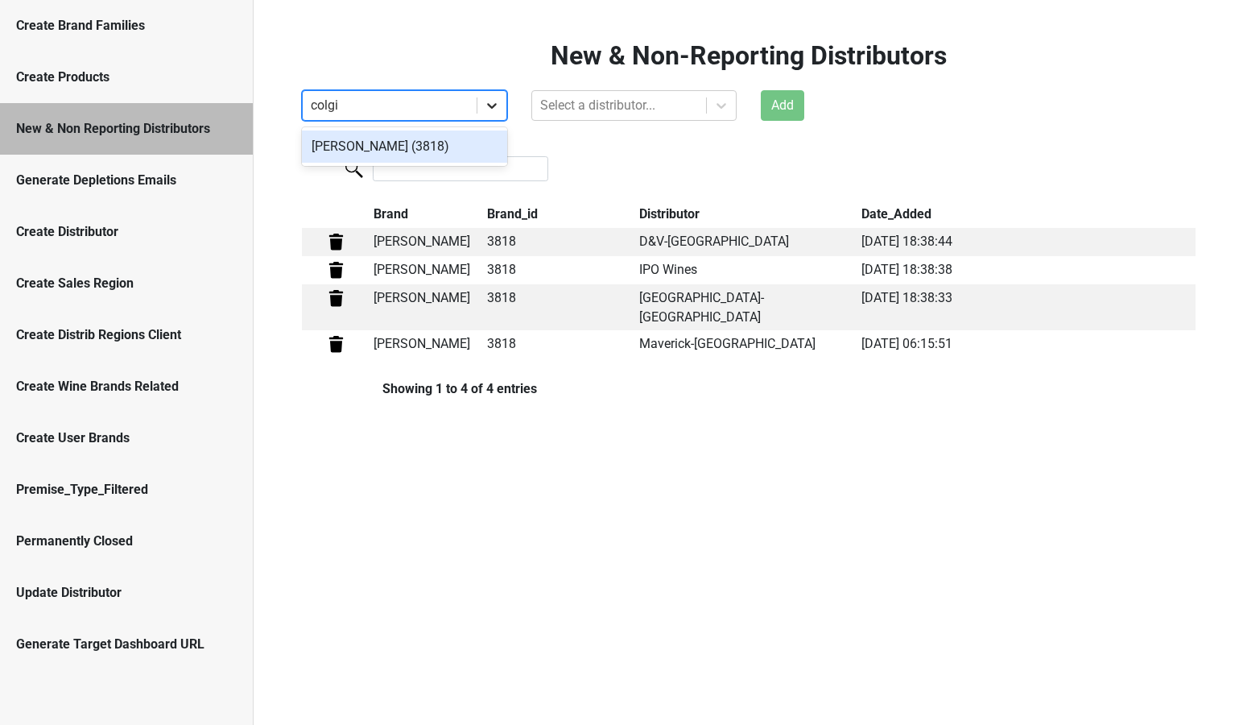
type input "colgin"
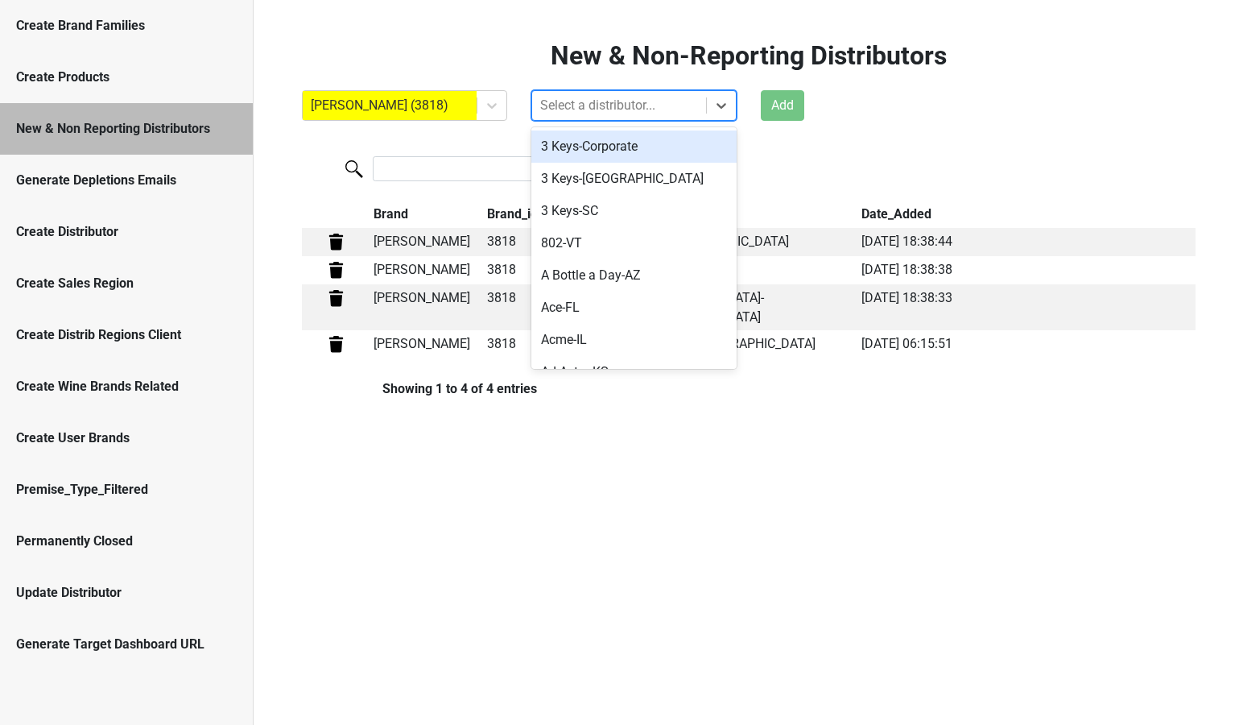
click at [635, 96] on div at bounding box center [619, 105] width 158 height 23
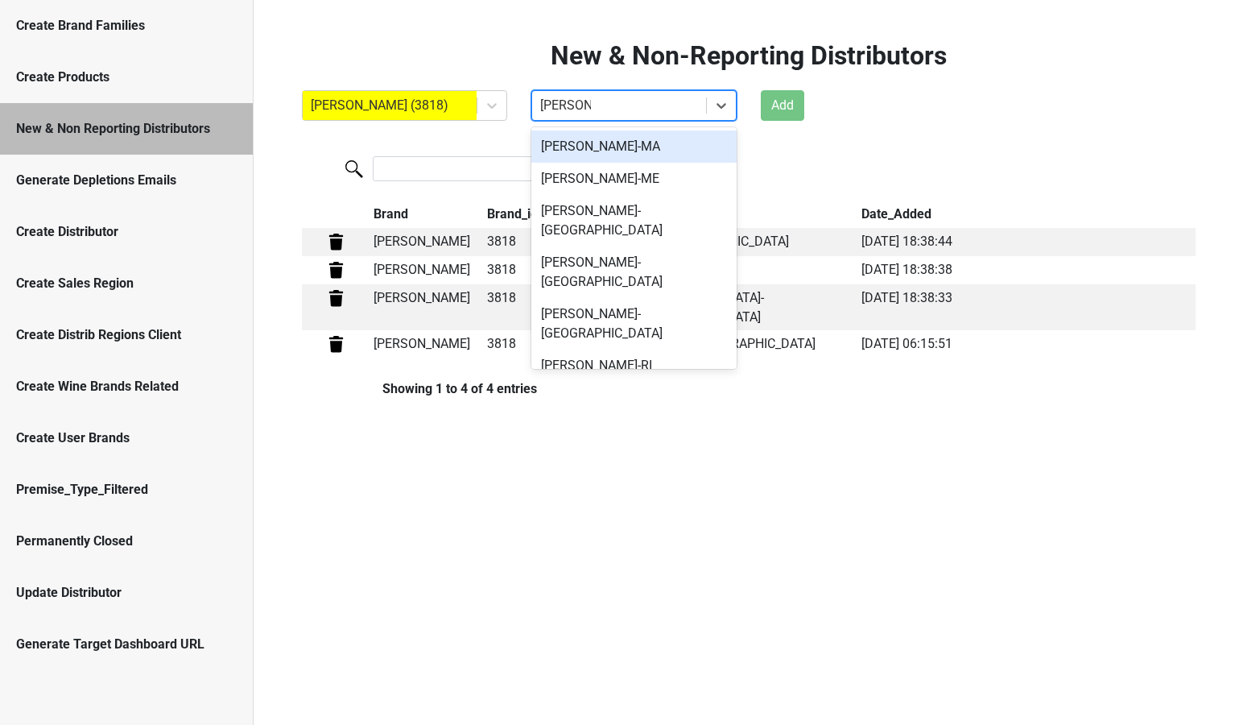
type input "ms walker"
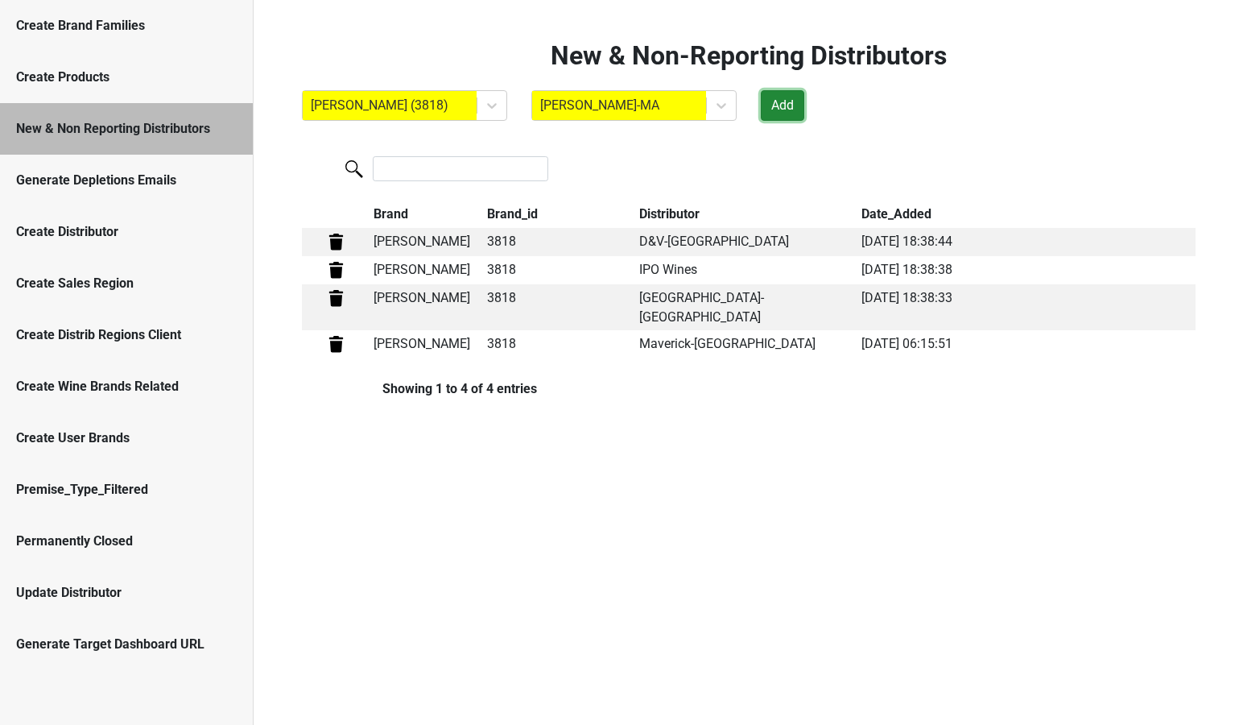
click at [788, 107] on button "Add" at bounding box center [782, 105] width 43 height 31
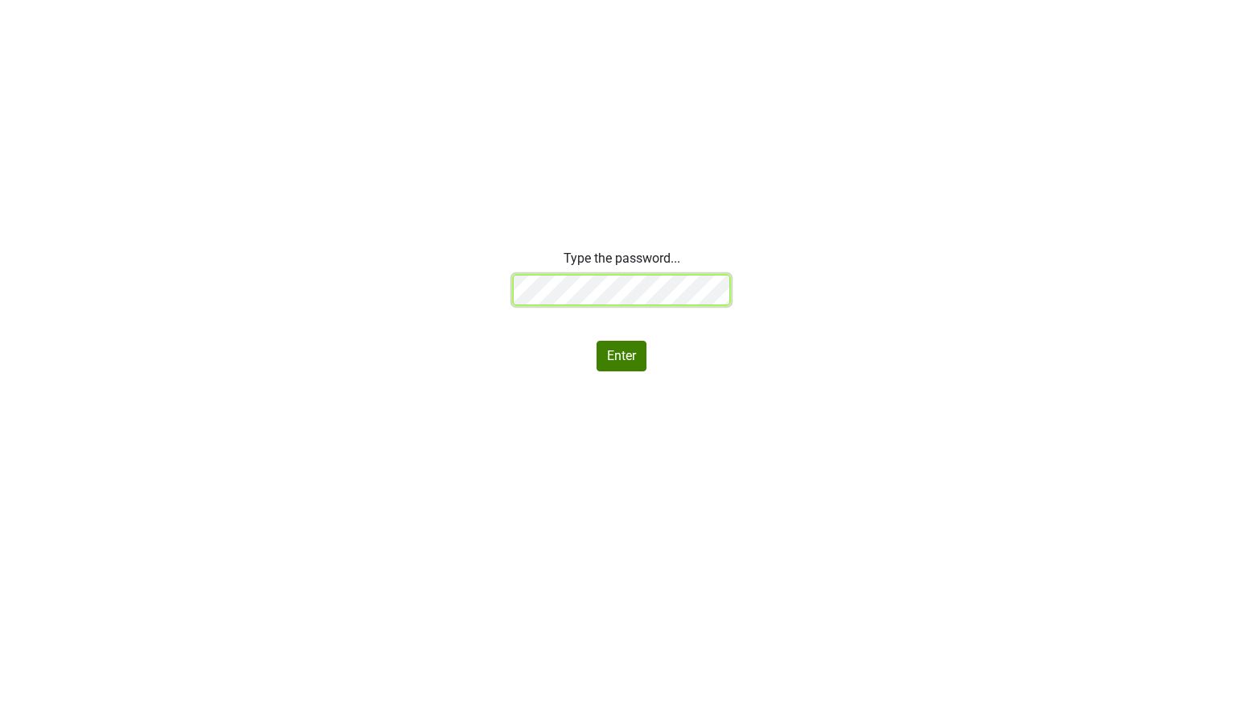
click at [403, 285] on div "Type the password... Enter" at bounding box center [621, 310] width 1243 height 122
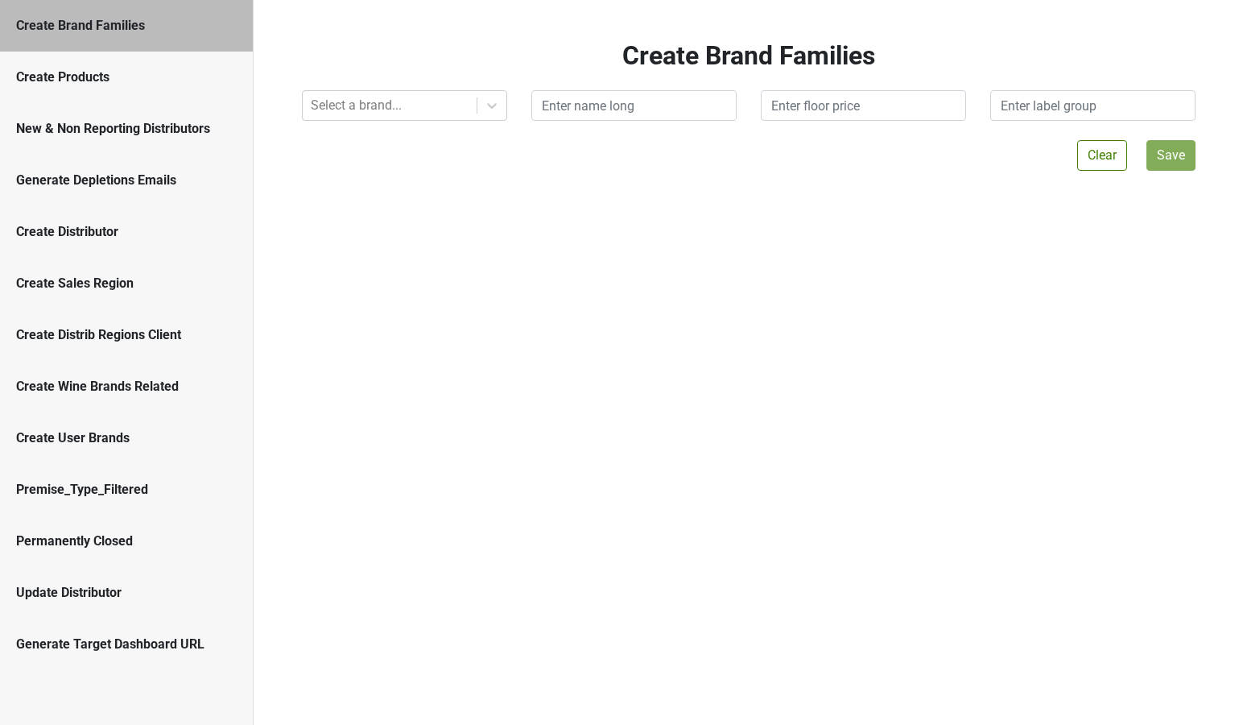
click at [92, 128] on div "New & Non Reporting Distributors" at bounding box center [126, 128] width 221 height 19
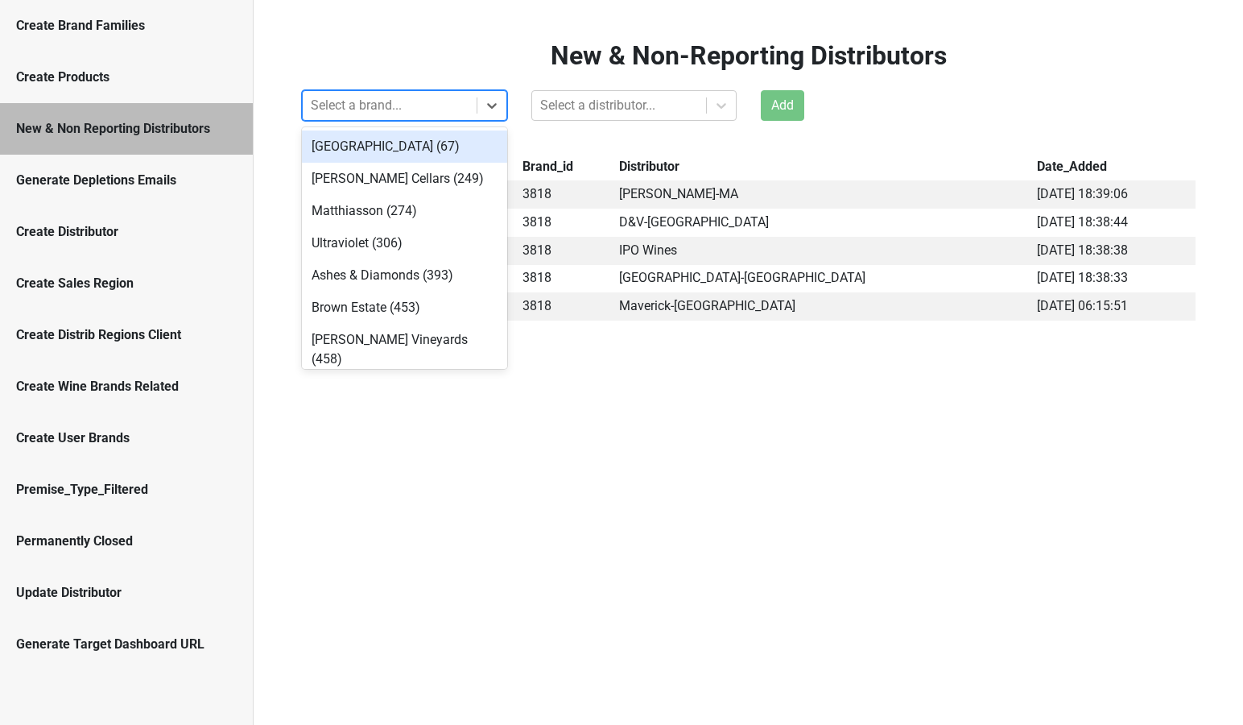
click at [379, 105] on div at bounding box center [390, 105] width 158 height 23
type input "o"
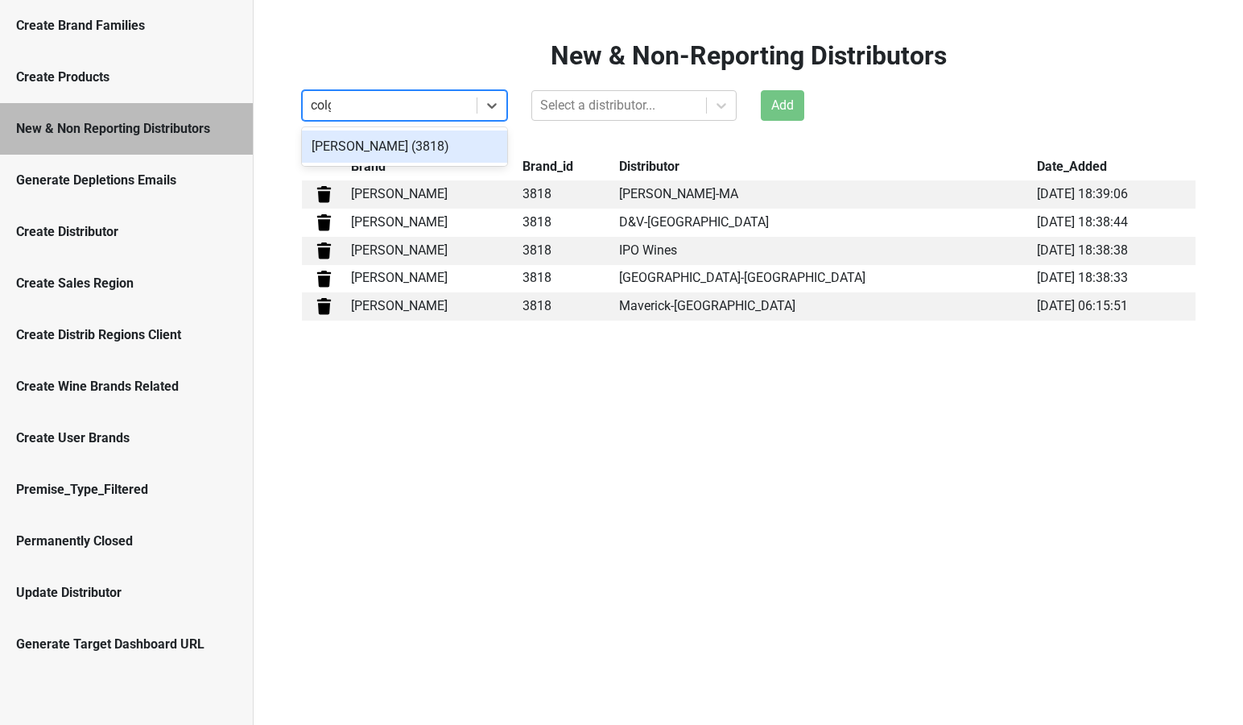
type input "[PERSON_NAME]"
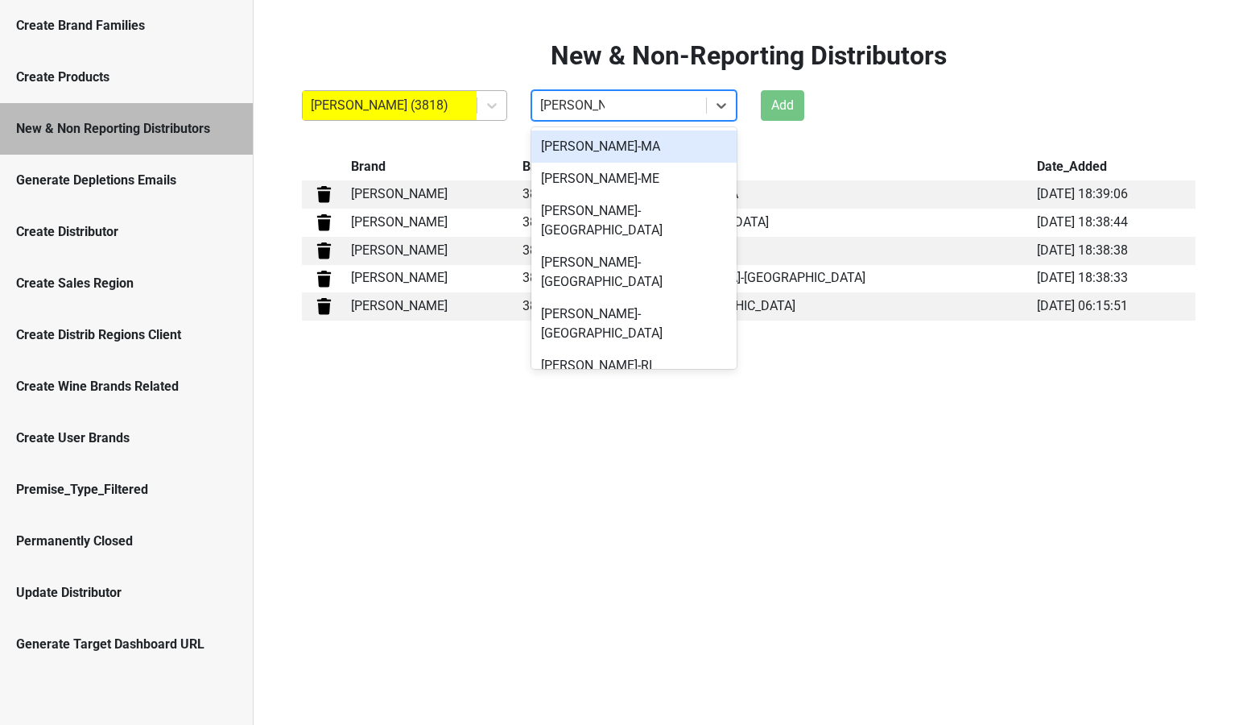
type input "[PERSON_NAME]-ri"
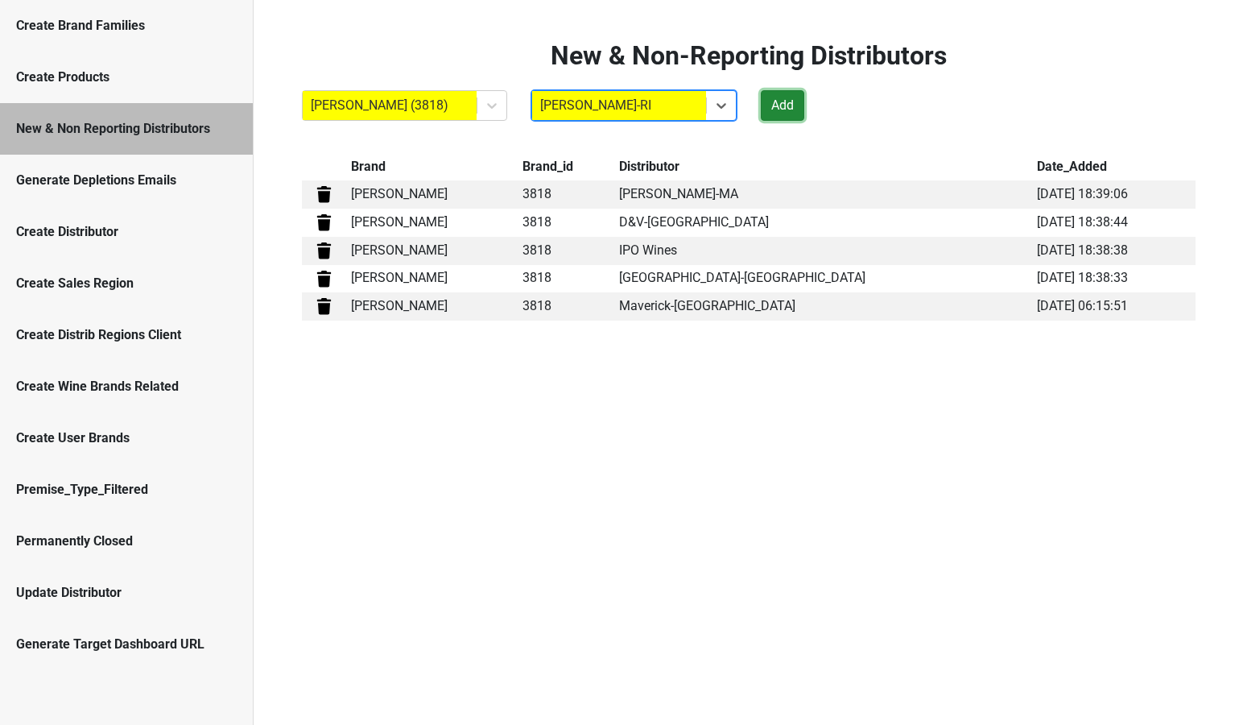
click at [769, 114] on button "Add" at bounding box center [782, 105] width 43 height 31
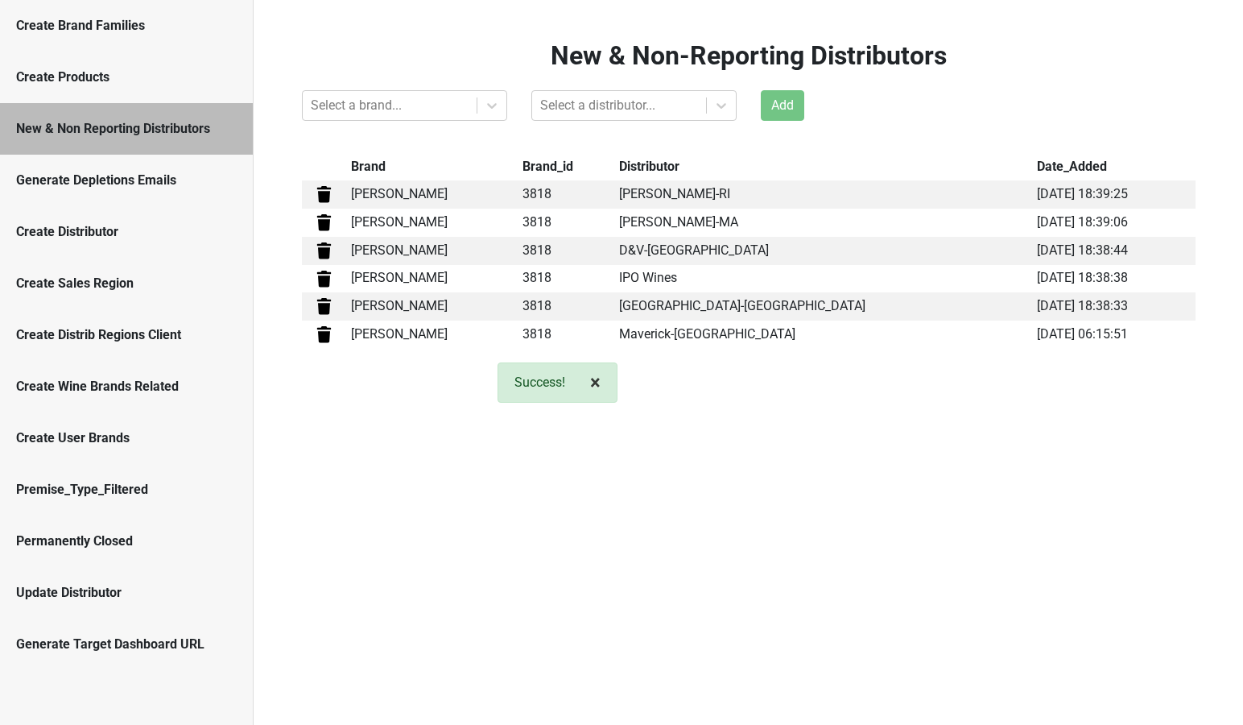
click at [601, 379] on button "× Close alert" at bounding box center [595, 382] width 43 height 39
click at [364, 107] on div at bounding box center [390, 105] width 158 height 23
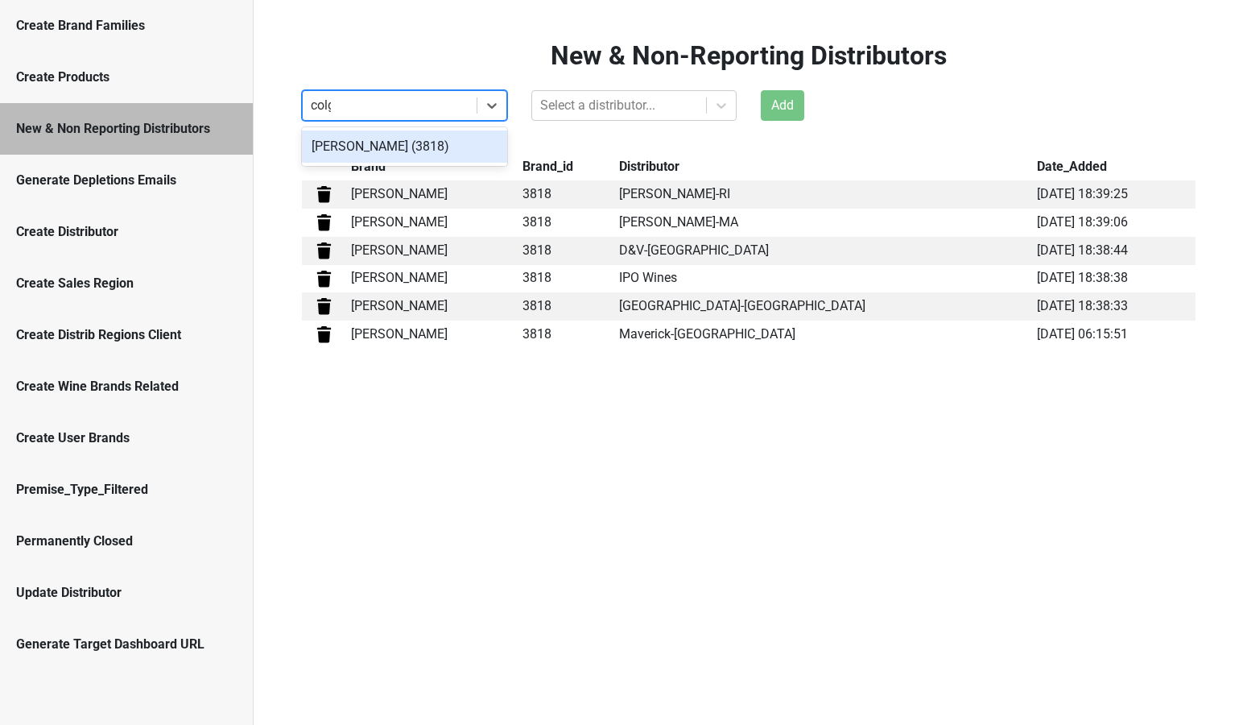
type input "[PERSON_NAME]"
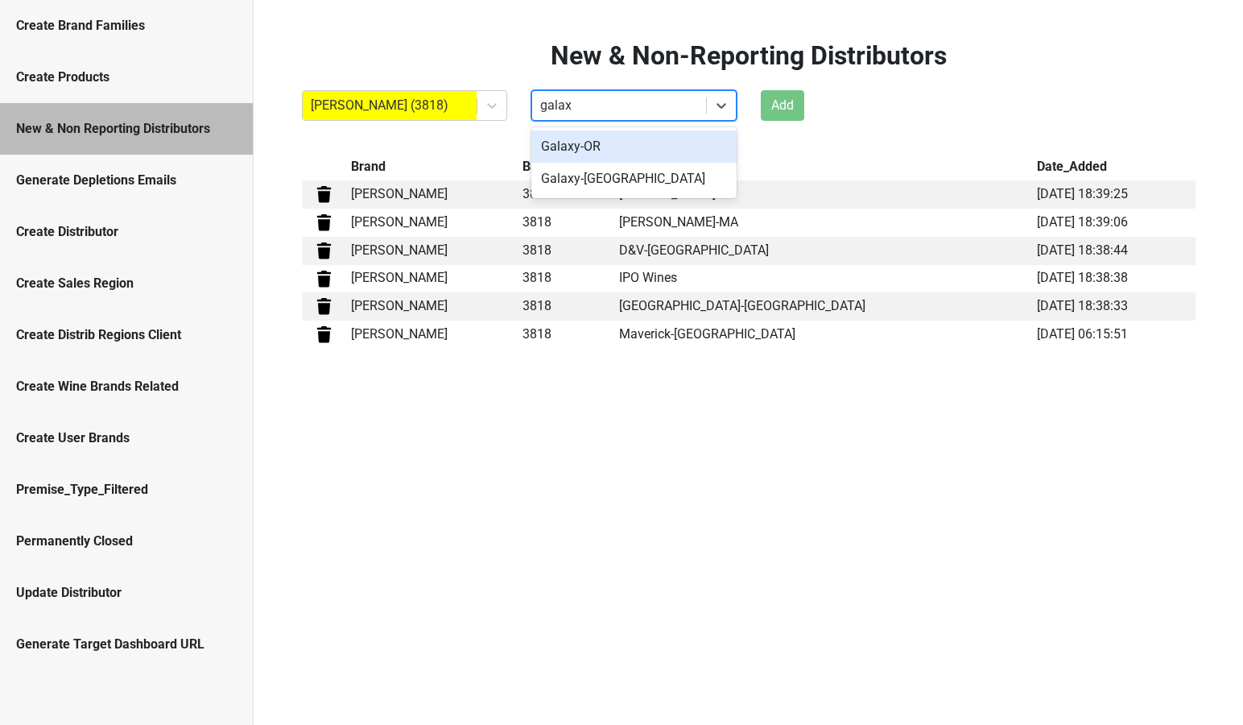
type input "galax"
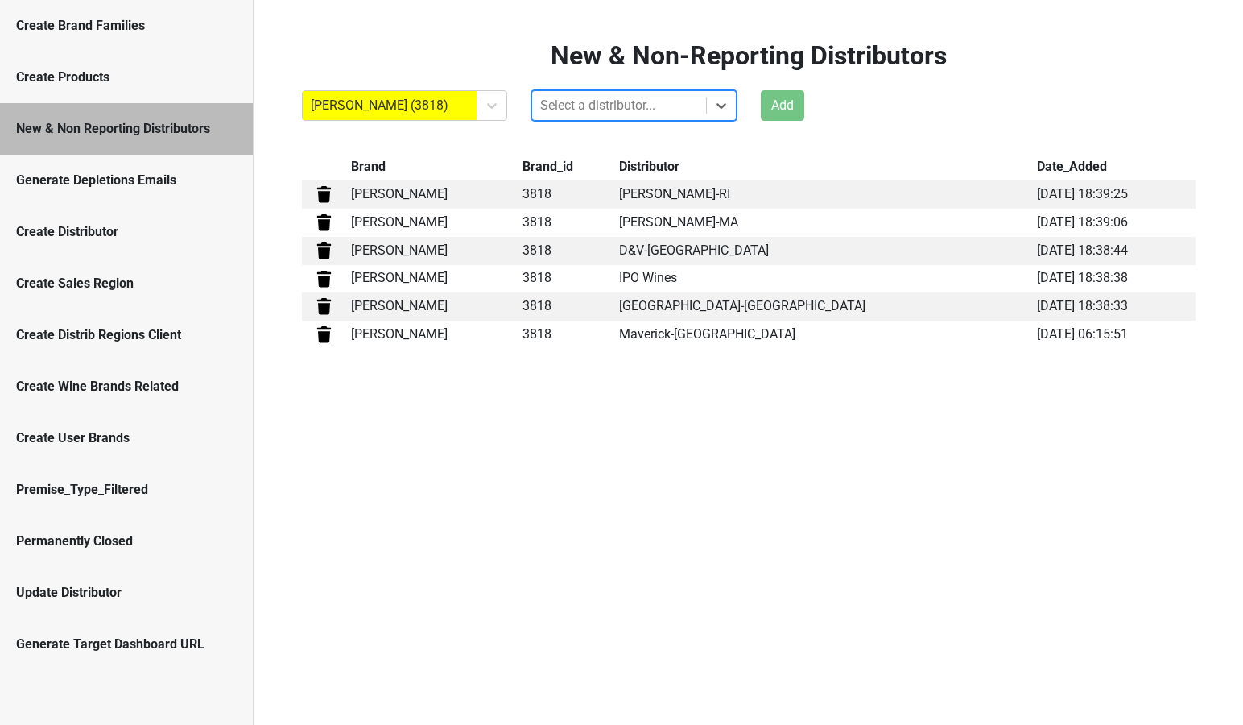
click at [594, 107] on div at bounding box center [619, 105] width 158 height 23
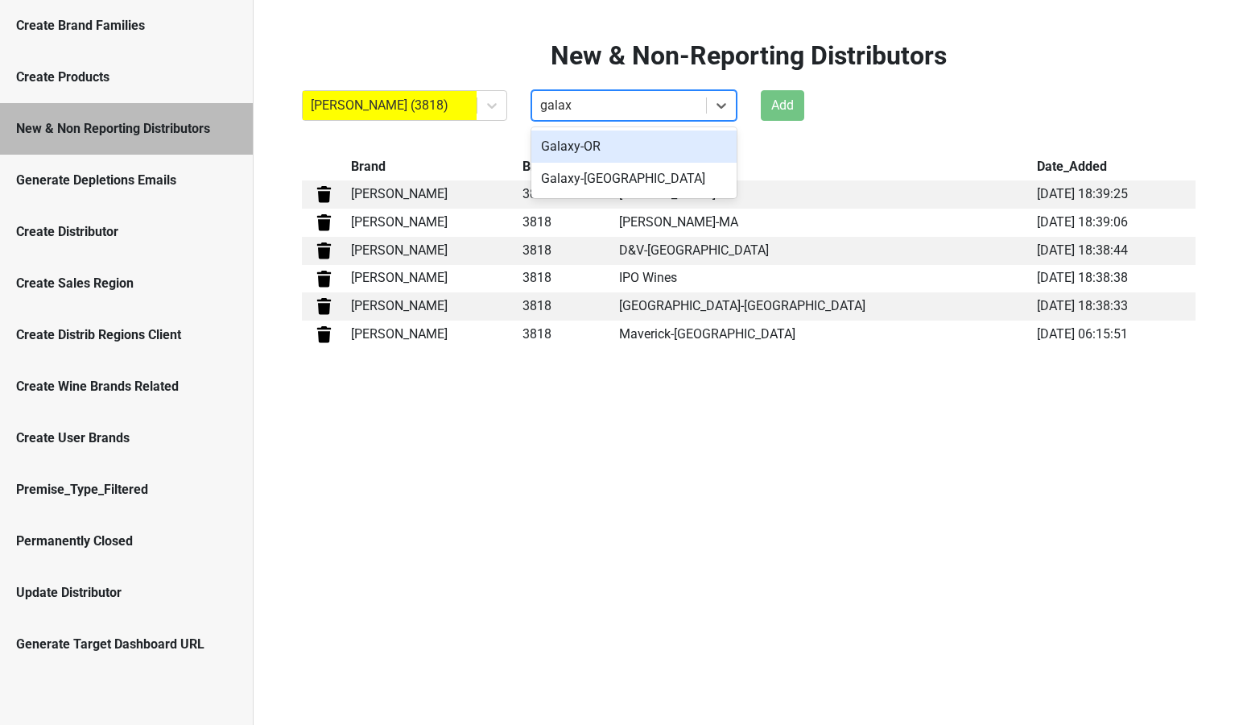
type input "galaxy"
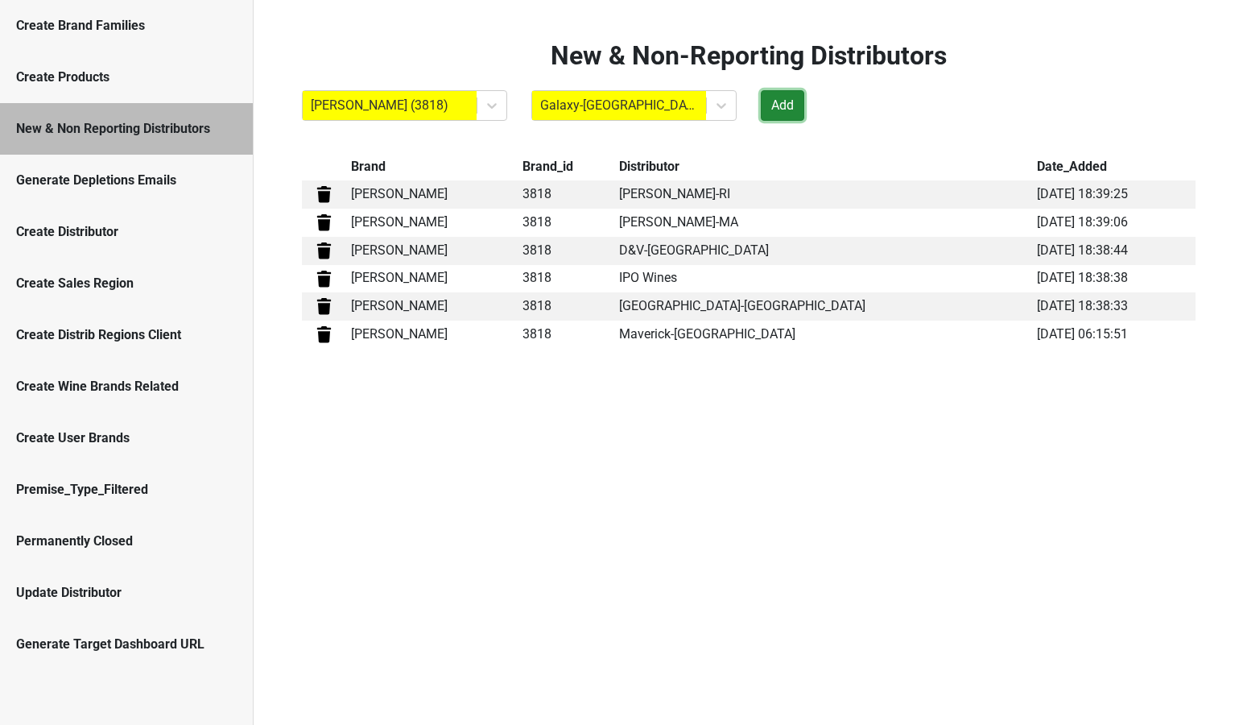
click at [795, 105] on button "Add" at bounding box center [782, 105] width 43 height 31
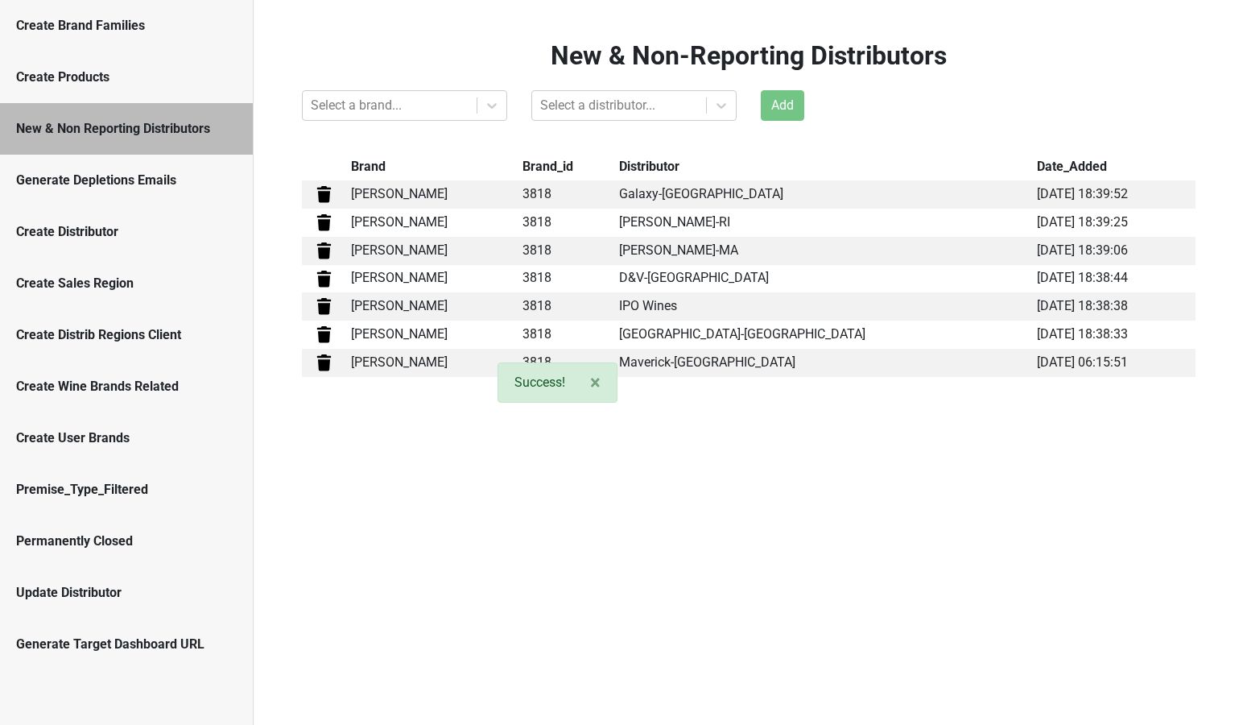
click at [153, 196] on div "Generate Depletions Emails" at bounding box center [126, 181] width 253 height 52
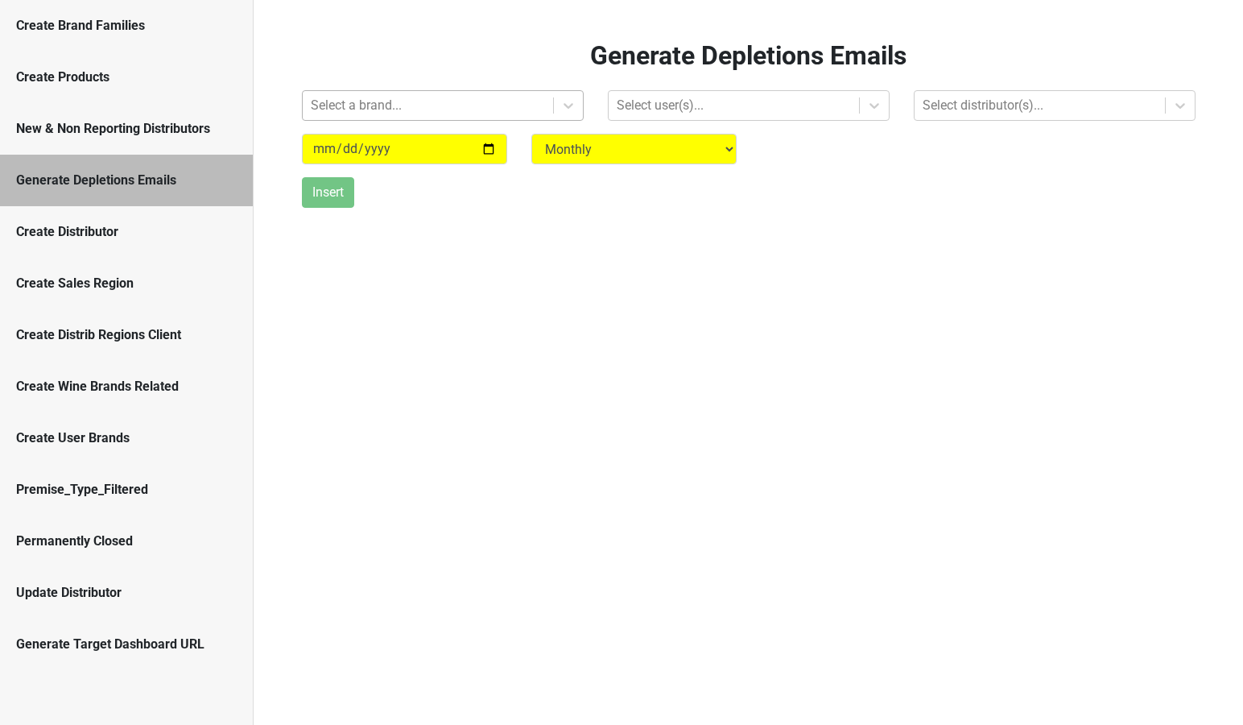
click at [363, 106] on div at bounding box center [428, 105] width 234 height 23
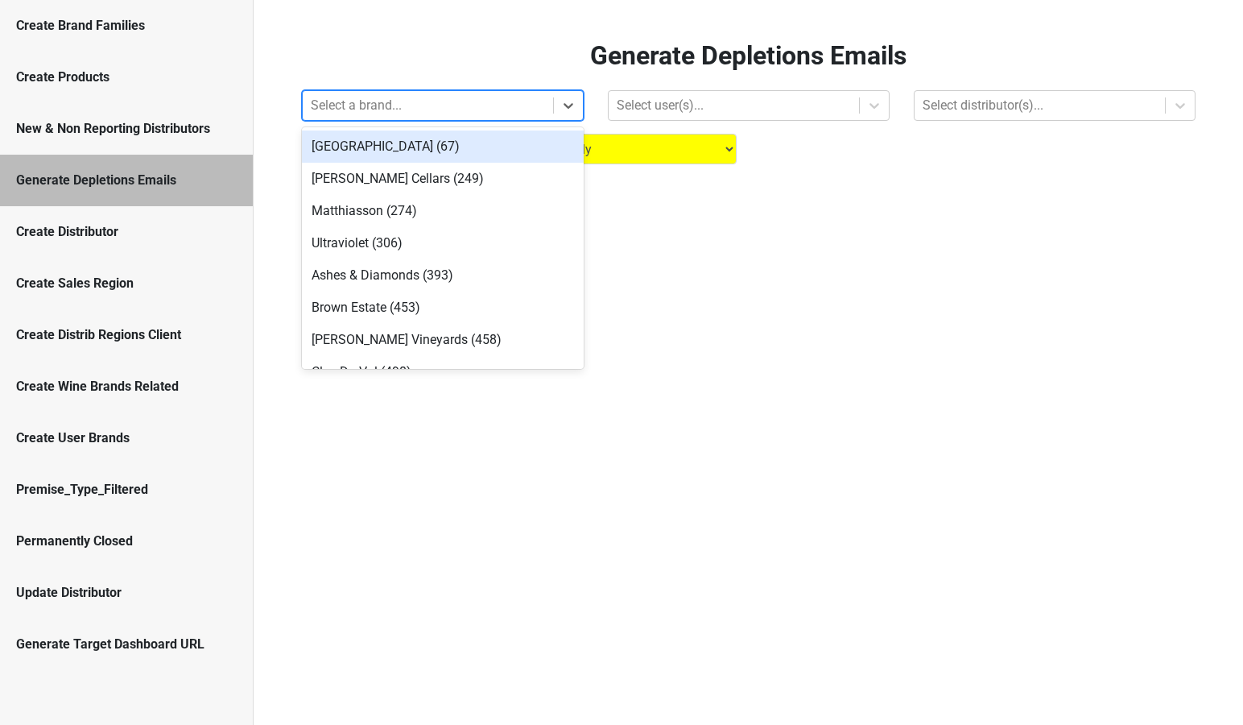
click at [366, 56] on h2 "Generate Depletions Emails" at bounding box center [749, 55] width 894 height 31
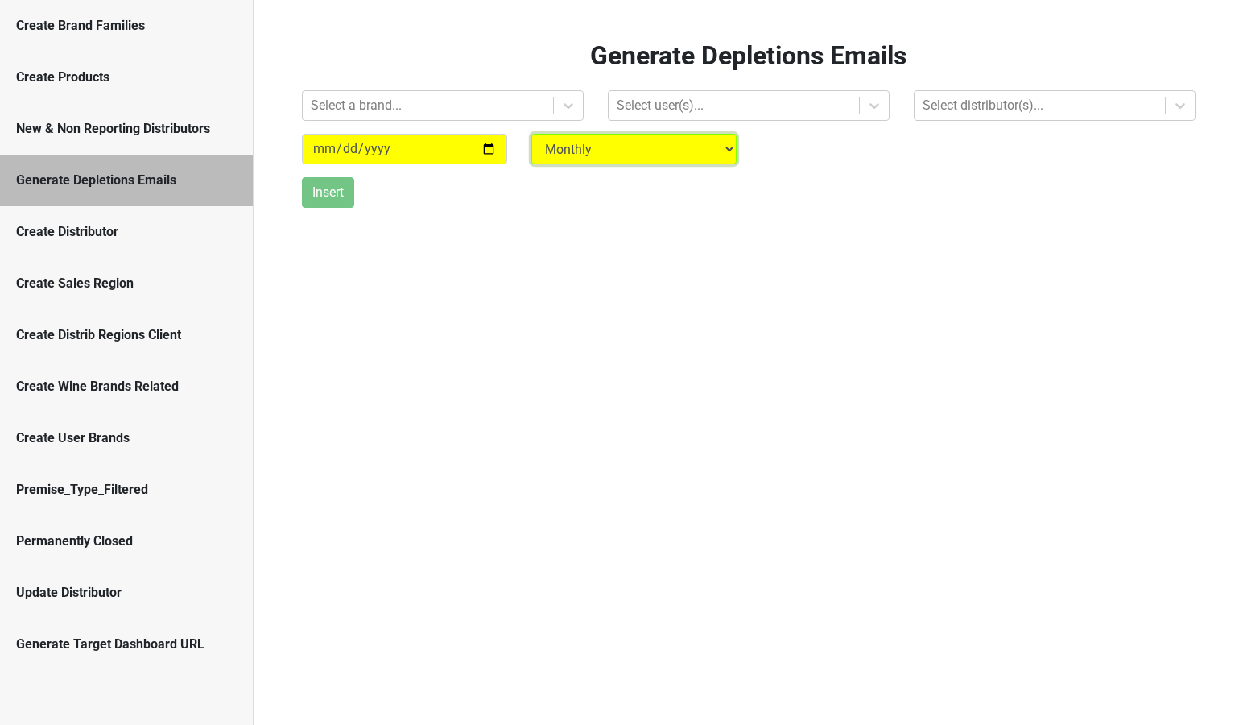
click at [570, 147] on select "Monthly Quarterly" at bounding box center [634, 149] width 205 height 31
click at [629, 93] on div "Select user(s)..." at bounding box center [734, 105] width 250 height 29
click at [491, 70] on h2 "Generate Depletions Emails" at bounding box center [749, 55] width 894 height 31
click at [477, 96] on div at bounding box center [428, 105] width 234 height 23
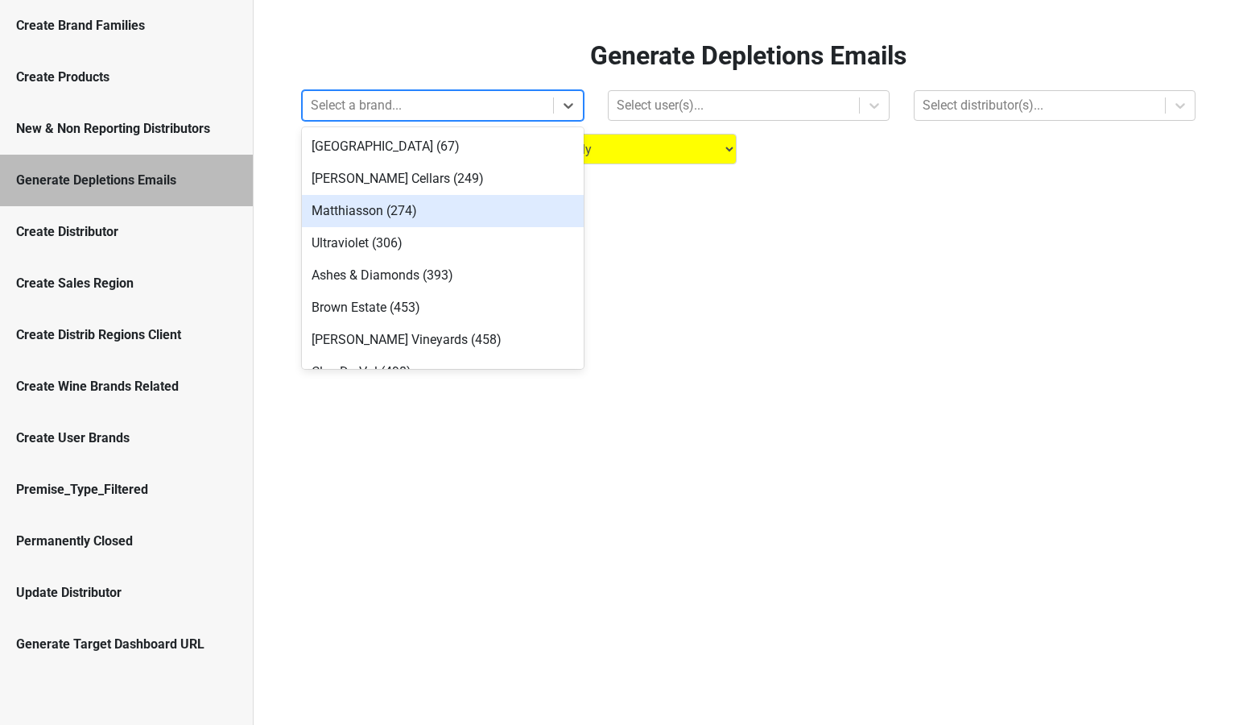
click at [429, 210] on div "Matthiasson (274)" at bounding box center [443, 211] width 282 height 32
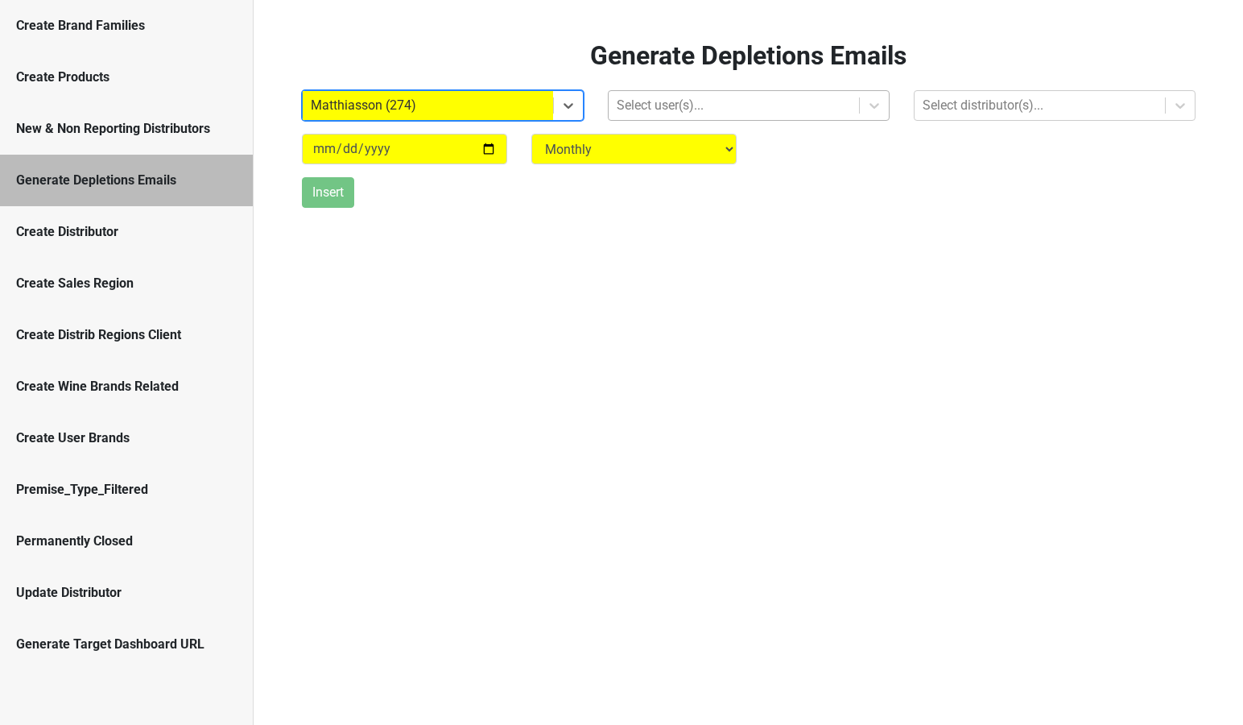
click at [633, 118] on div "Select user(s)..." at bounding box center [734, 105] width 250 height 29
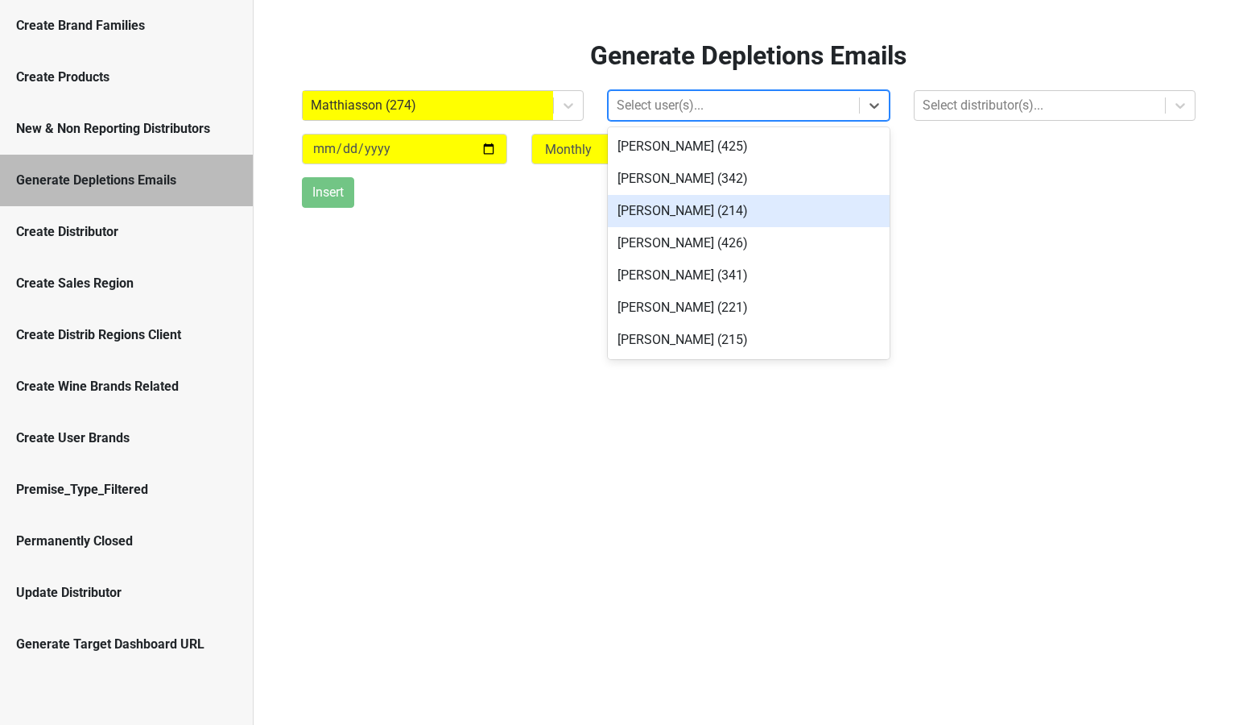
click at [637, 212] on div "Jill Matthiasson (214)" at bounding box center [749, 211] width 282 height 32
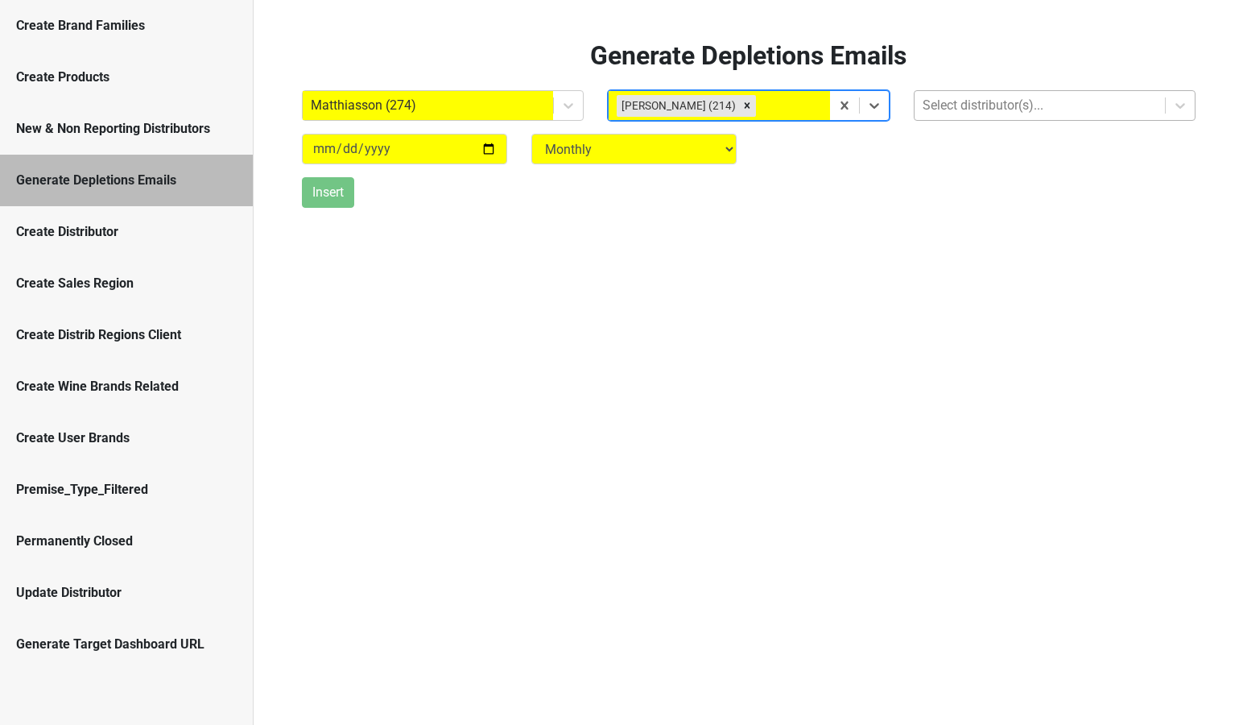
click at [961, 120] on div "Select distributor(s)..." at bounding box center [1040, 105] width 250 height 29
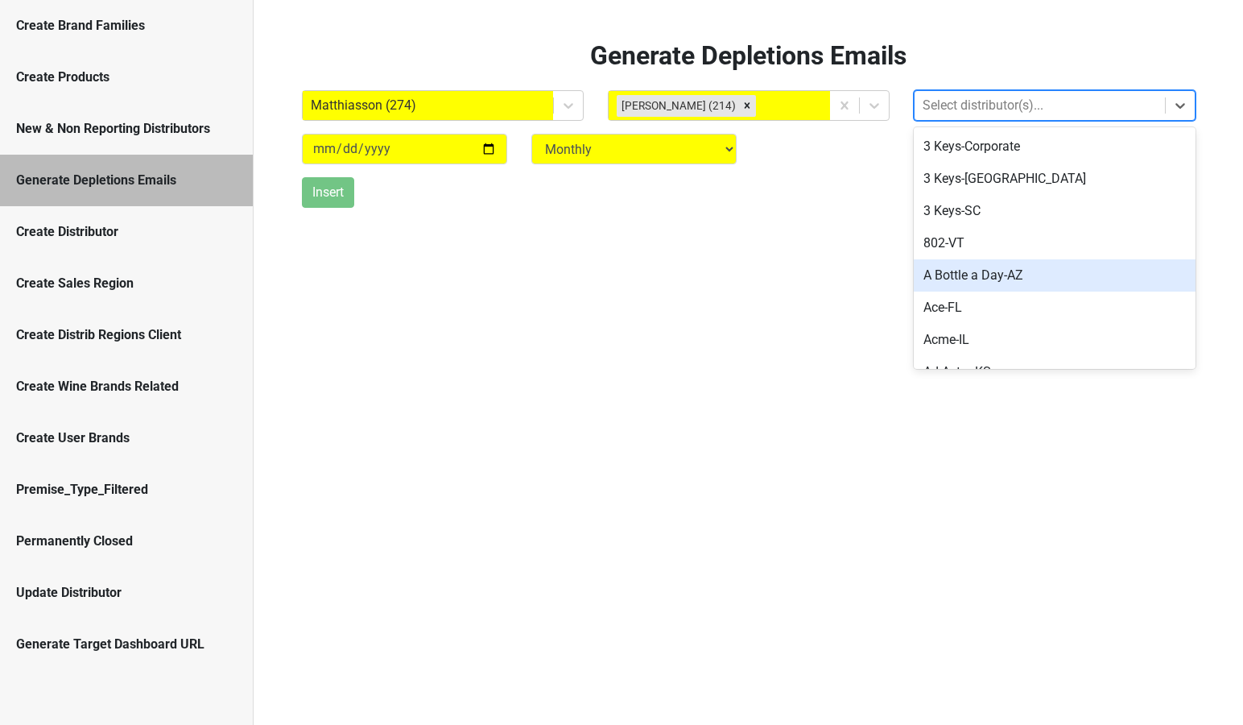
scroll to position [56, 0]
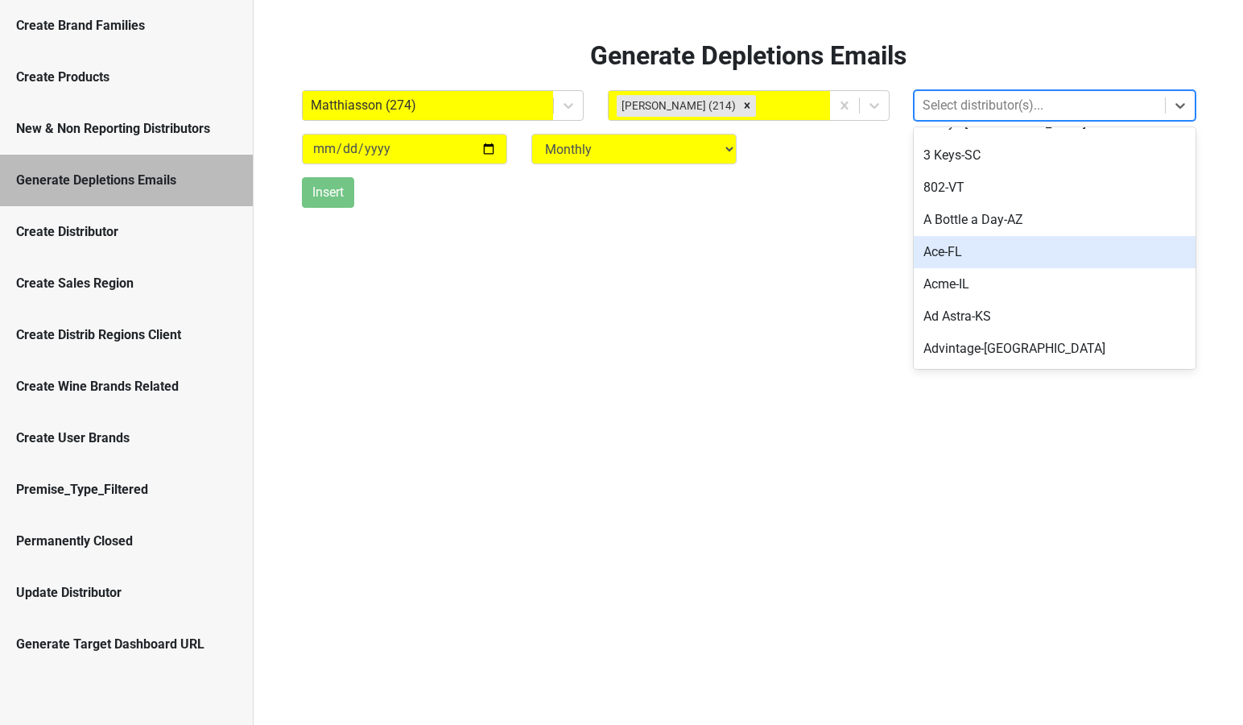
click at [939, 254] on div "Ace-FL" at bounding box center [1055, 252] width 282 height 32
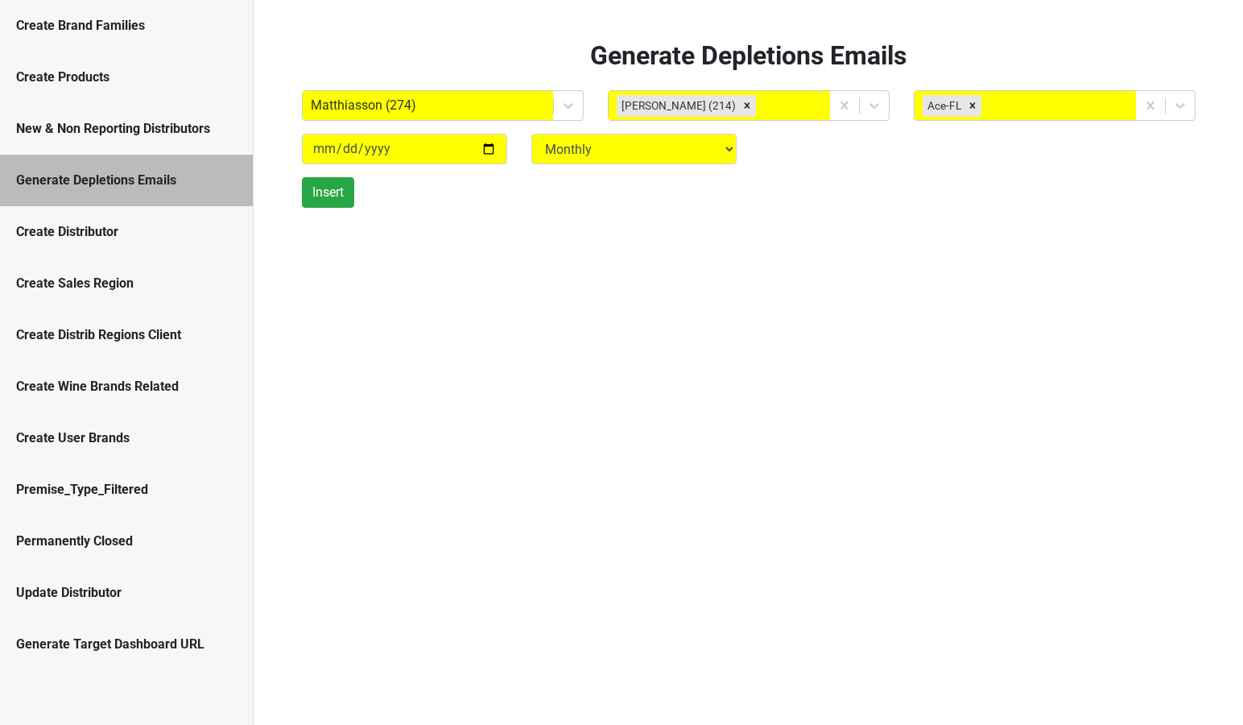
click at [153, 218] on div "Create Distributor" at bounding box center [126, 232] width 253 height 52
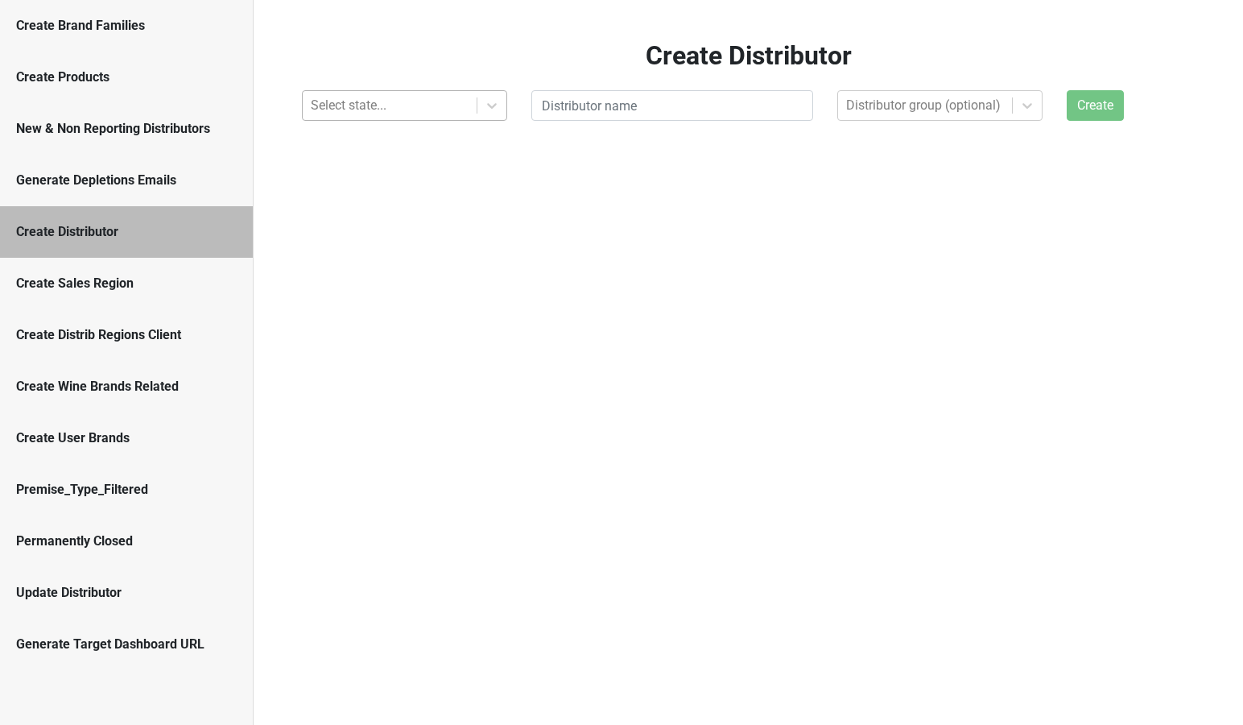
click at [372, 101] on div at bounding box center [390, 105] width 158 height 23
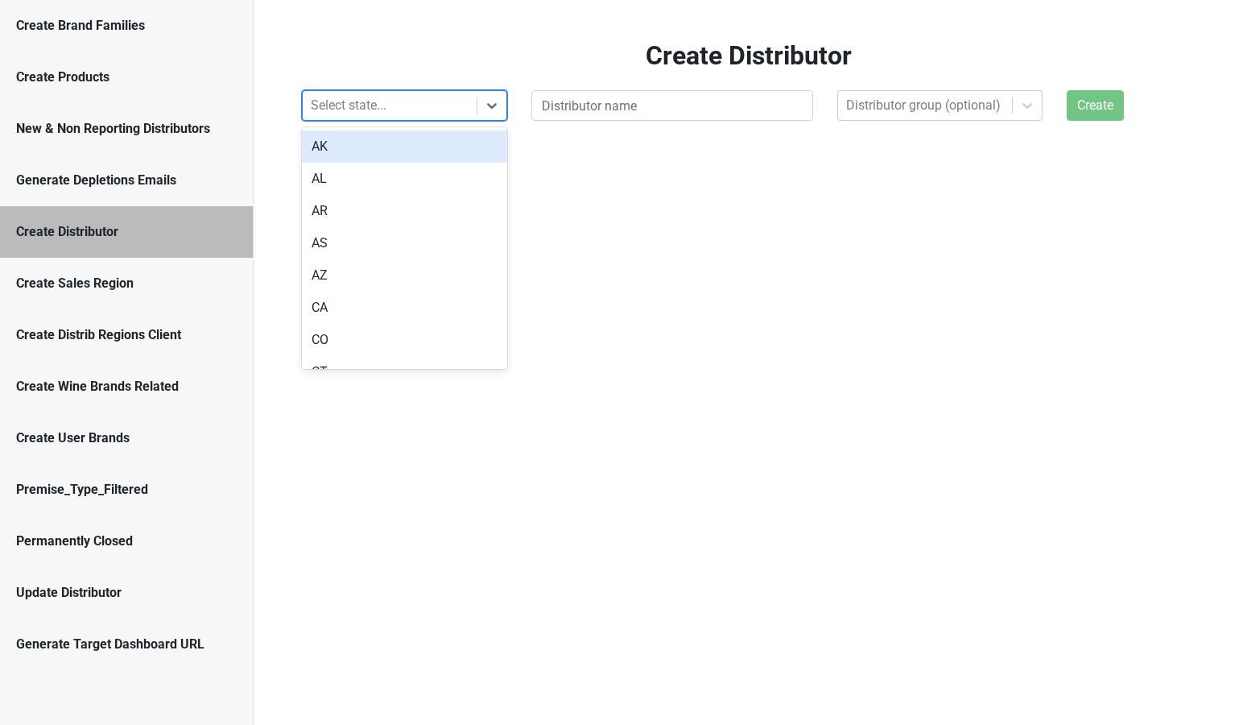
click at [357, 149] on div "AK" at bounding box center [404, 146] width 205 height 32
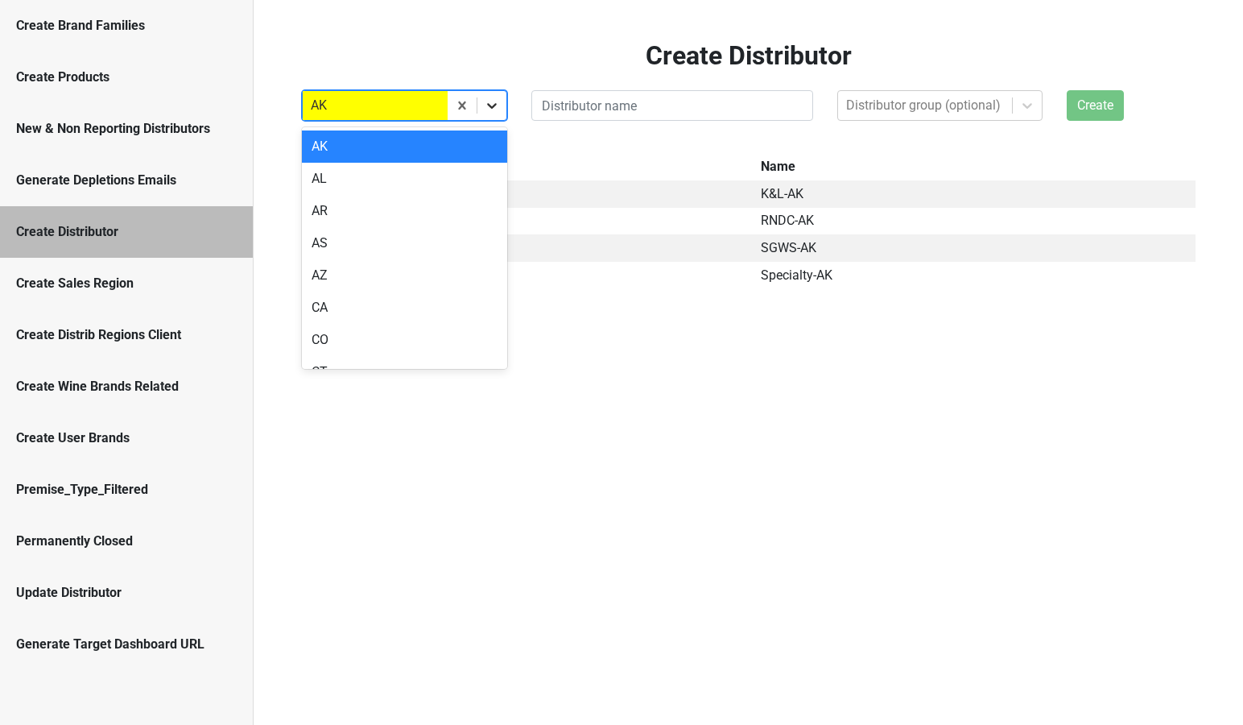
click at [494, 112] on icon at bounding box center [492, 105] width 16 height 16
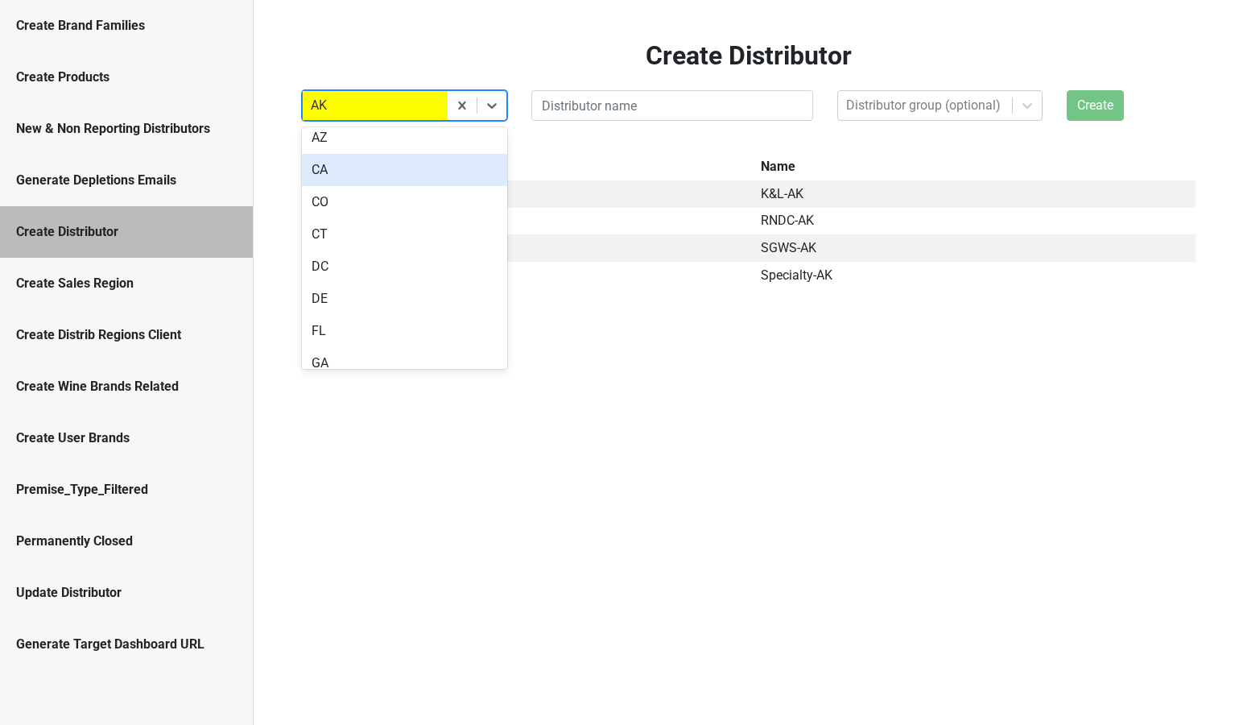
scroll to position [150, 0]
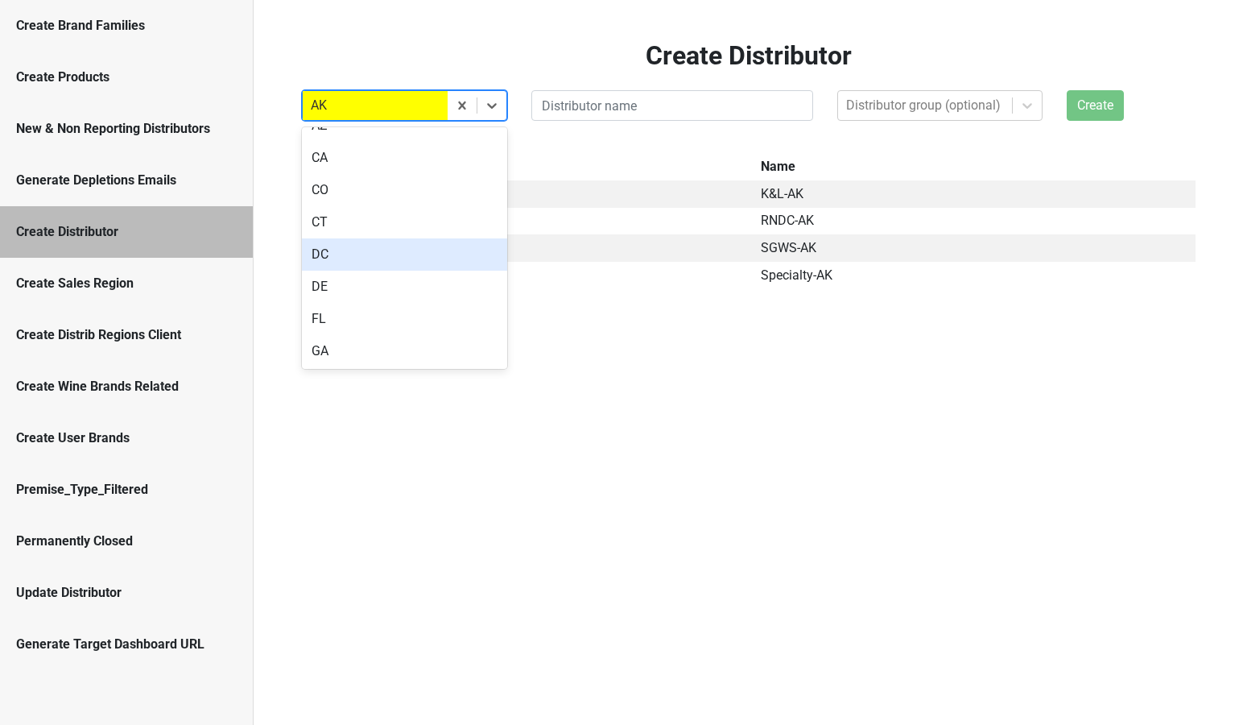
click at [376, 243] on div "DC" at bounding box center [404, 254] width 205 height 32
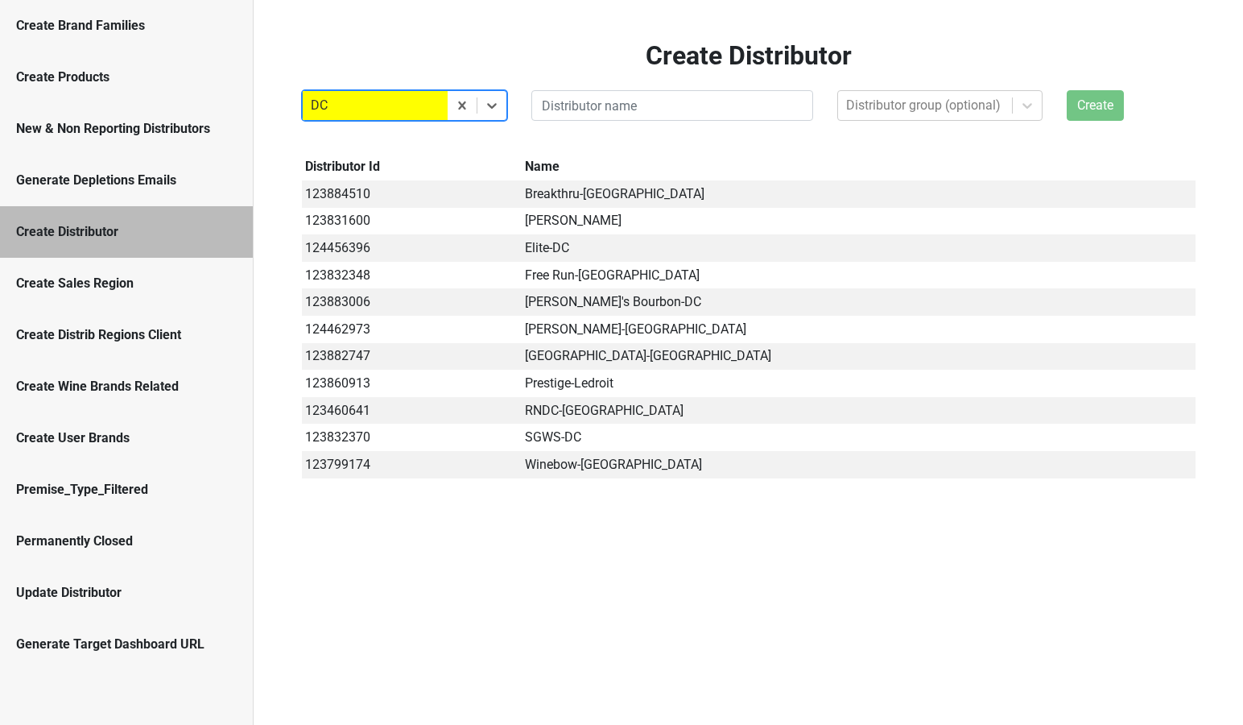
click at [67, 263] on div "Create Sales Region" at bounding box center [126, 284] width 253 height 52
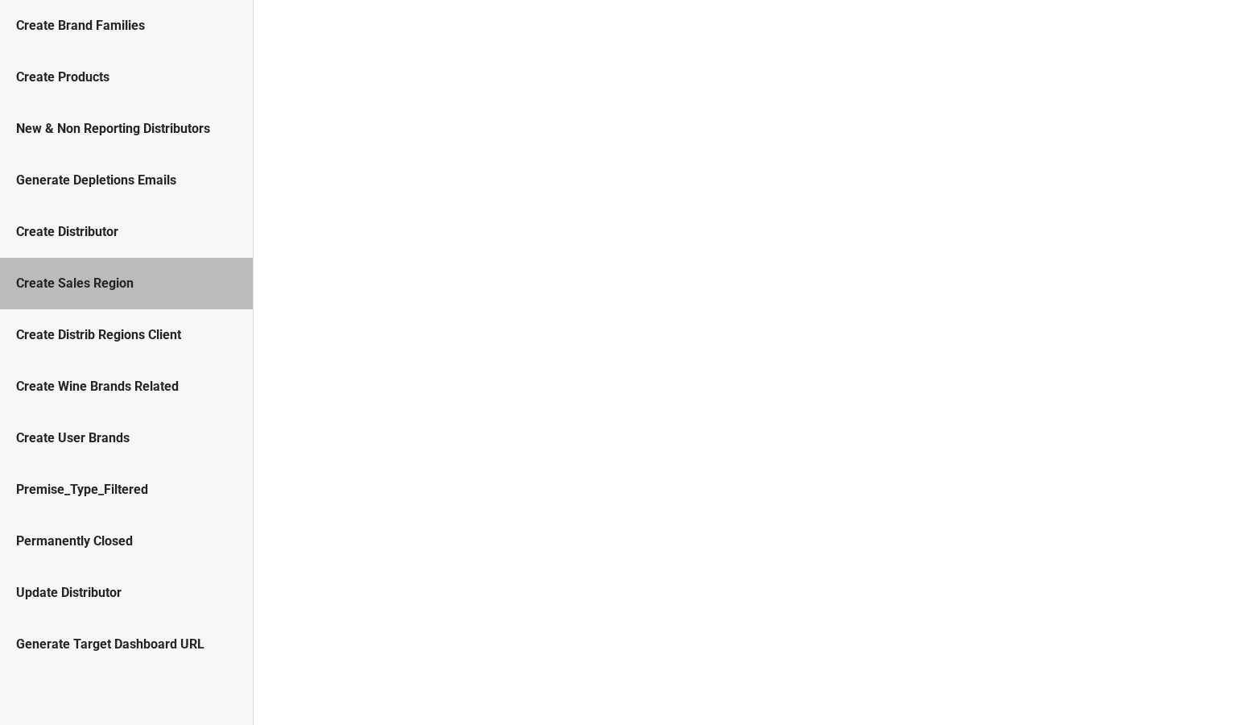
click at [72, 331] on div "Create Distrib Regions Client" at bounding box center [126, 334] width 221 height 19
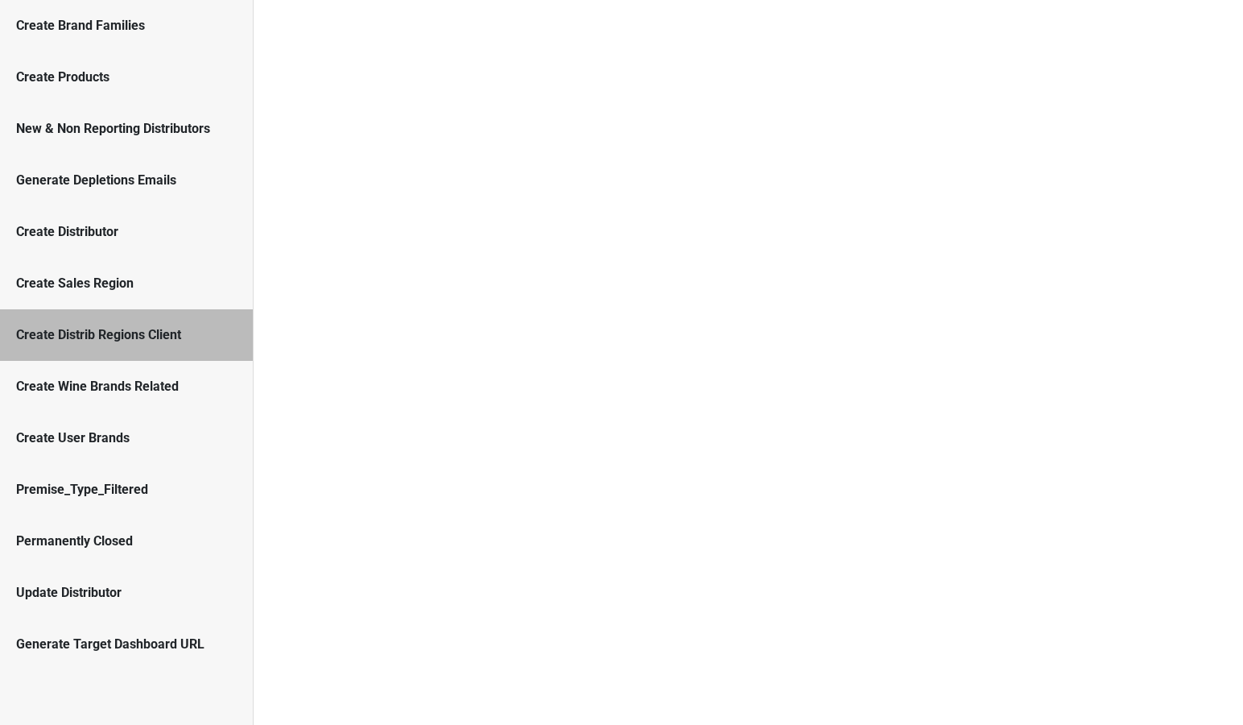
click at [78, 290] on div "Create Sales Region" at bounding box center [126, 283] width 221 height 19
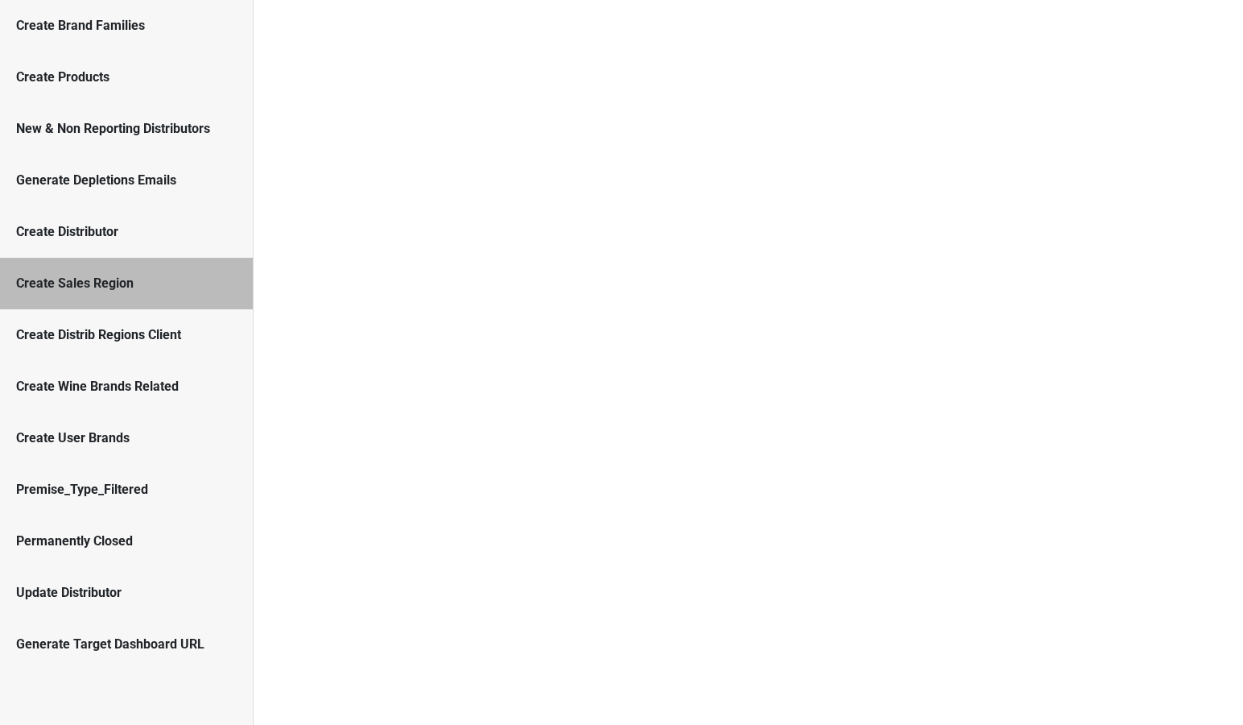
click at [77, 325] on div "Create Distrib Regions Client" at bounding box center [126, 334] width 221 height 19
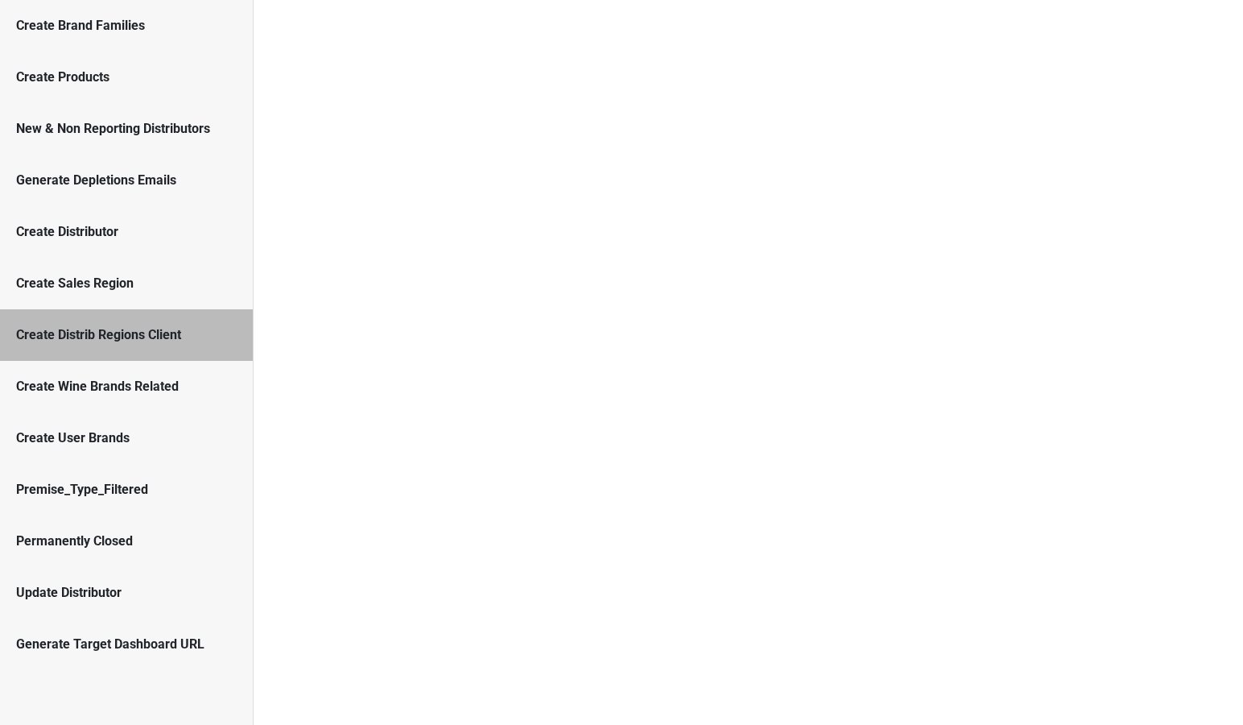
click at [85, 292] on div "Create Sales Region" at bounding box center [126, 283] width 221 height 19
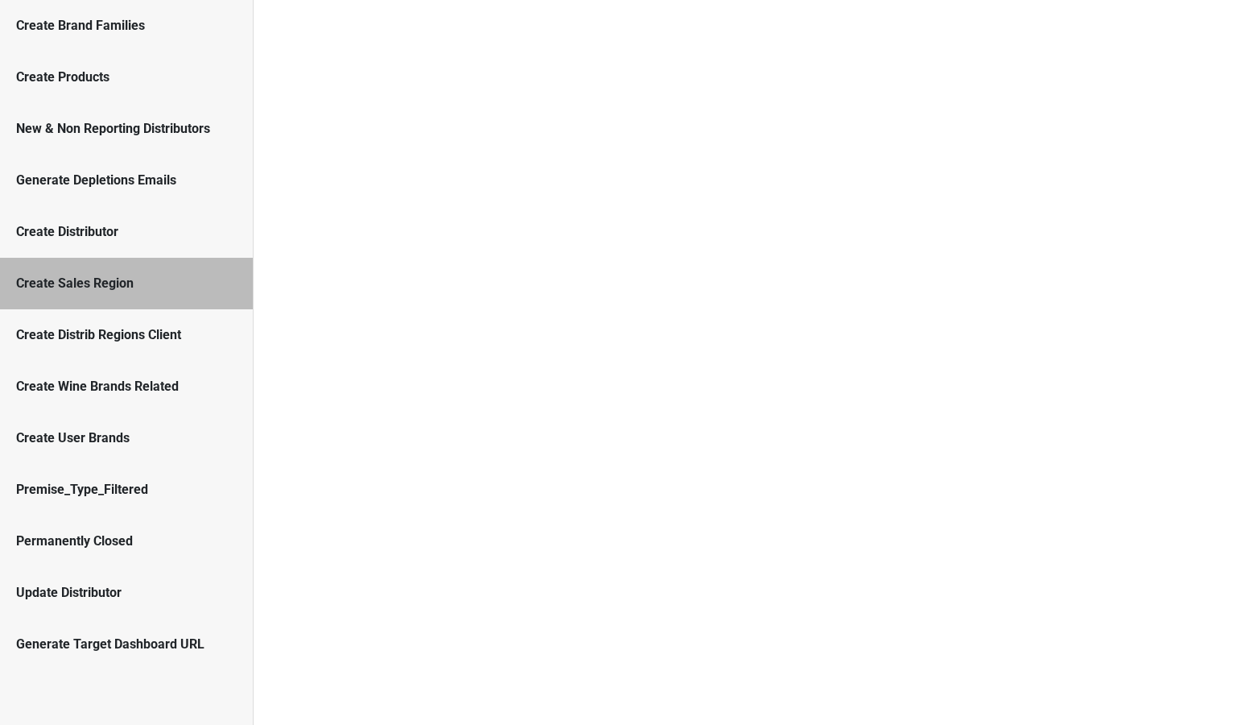
click at [82, 320] on div "Create Distrib Regions Client" at bounding box center [126, 335] width 253 height 52
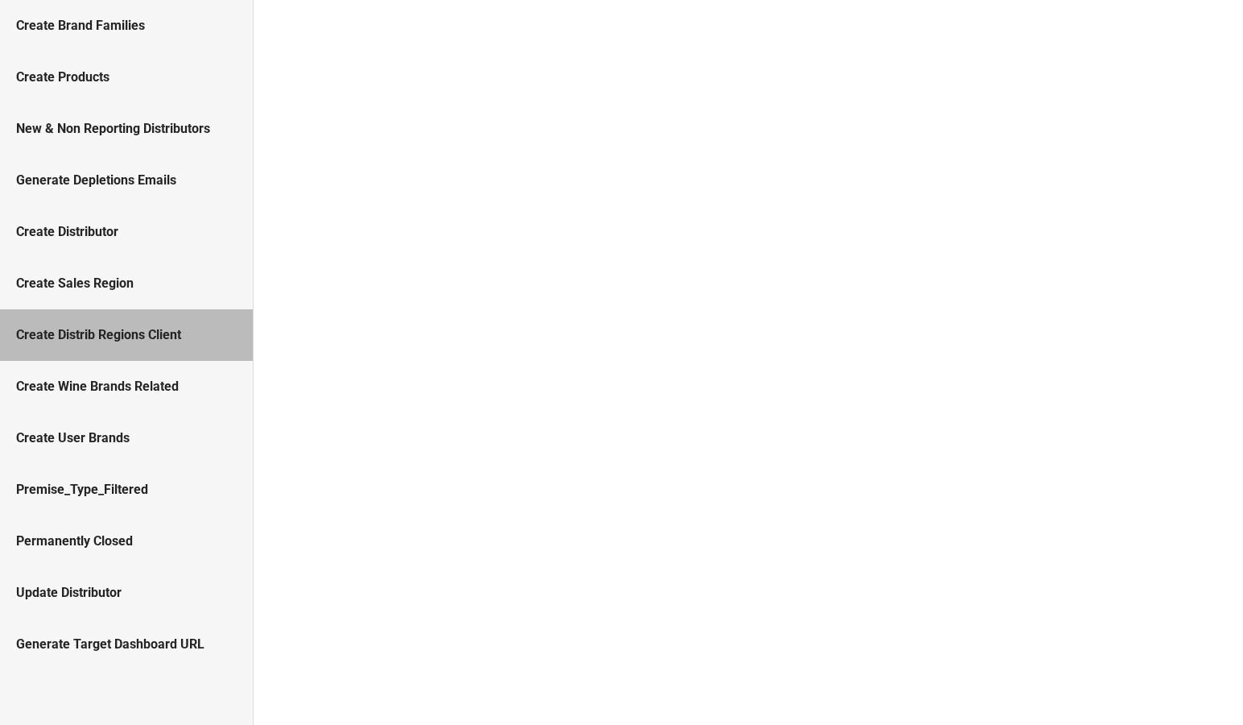
click at [80, 377] on div "Create Wine Brands Related" at bounding box center [126, 386] width 221 height 19
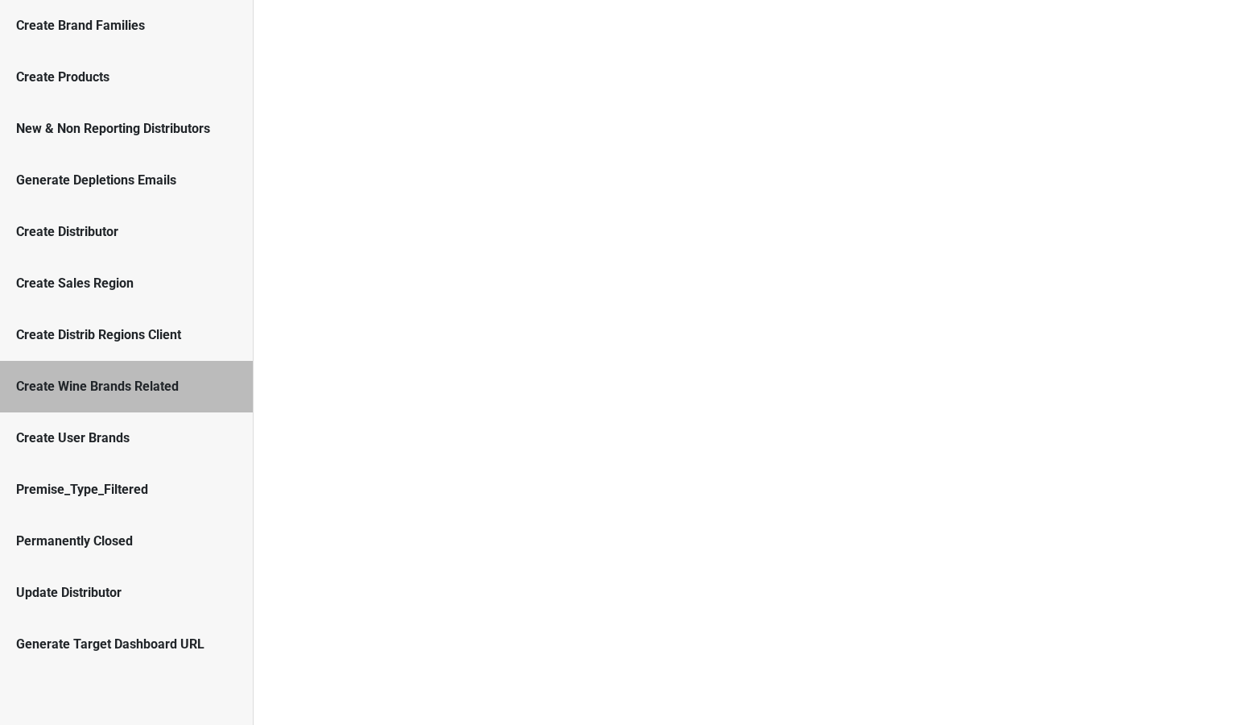
click at [77, 440] on div "Create User Brands" at bounding box center [126, 437] width 221 height 19
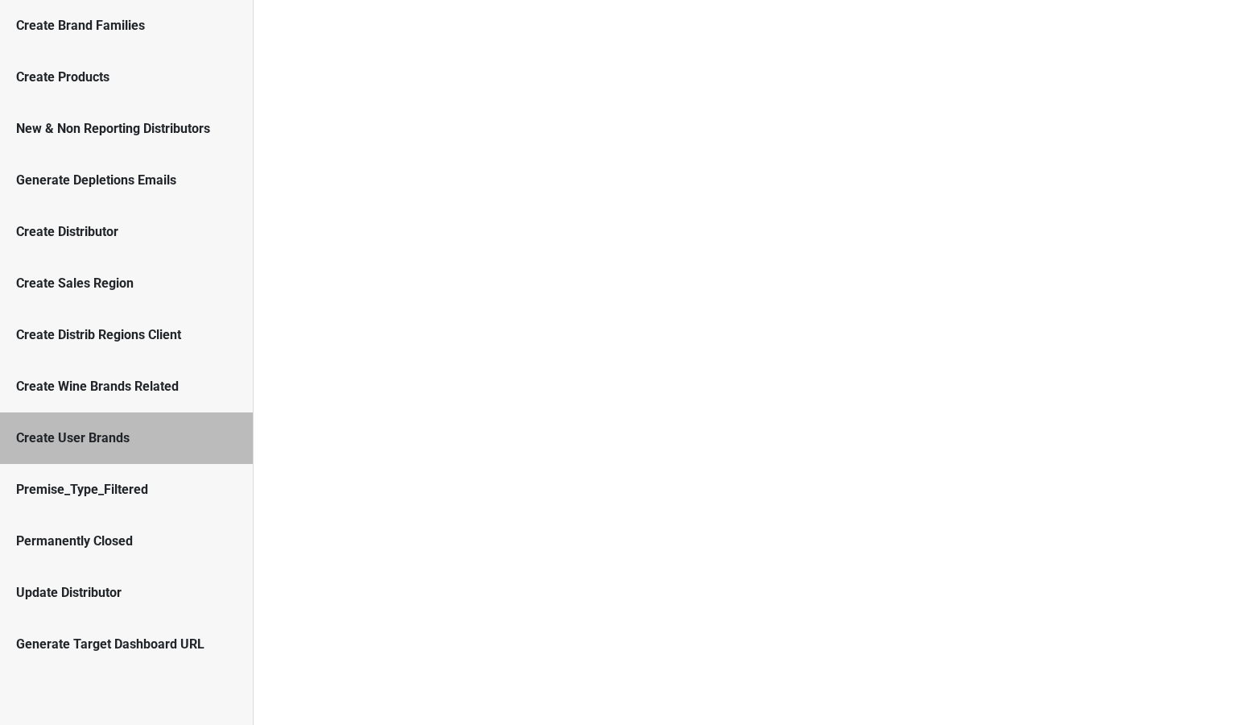
click at [79, 480] on div "Premise_Type_Filtered" at bounding box center [126, 489] width 221 height 19
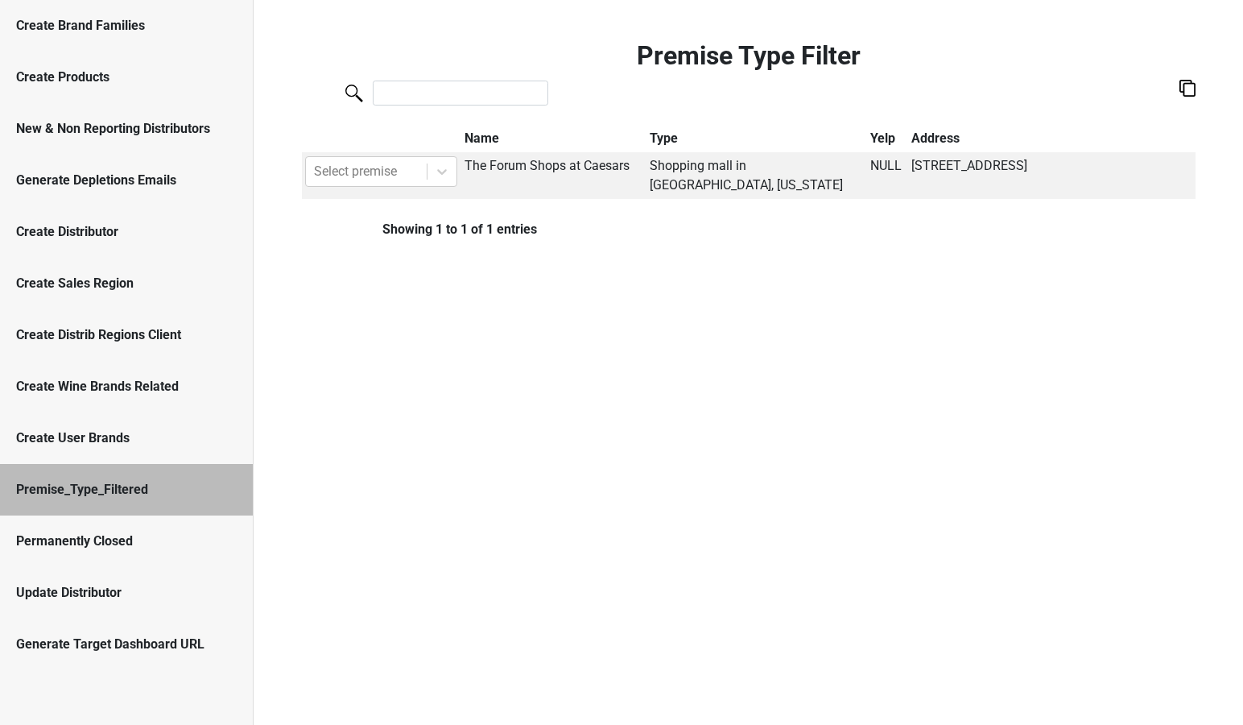
click at [74, 509] on div "Premise_Type_Filtered" at bounding box center [126, 490] width 253 height 52
click at [73, 528] on div "Permanently Closed" at bounding box center [126, 541] width 253 height 52
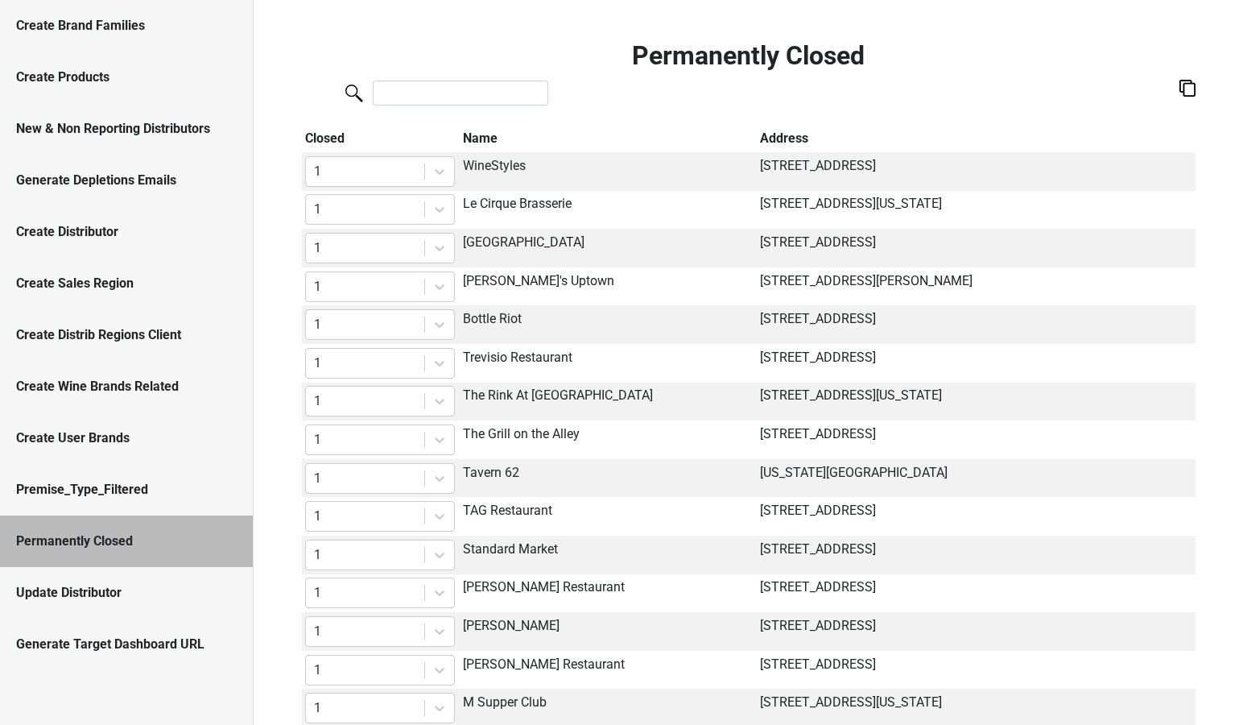
click at [73, 583] on div "Update Distributor" at bounding box center [126, 592] width 221 height 19
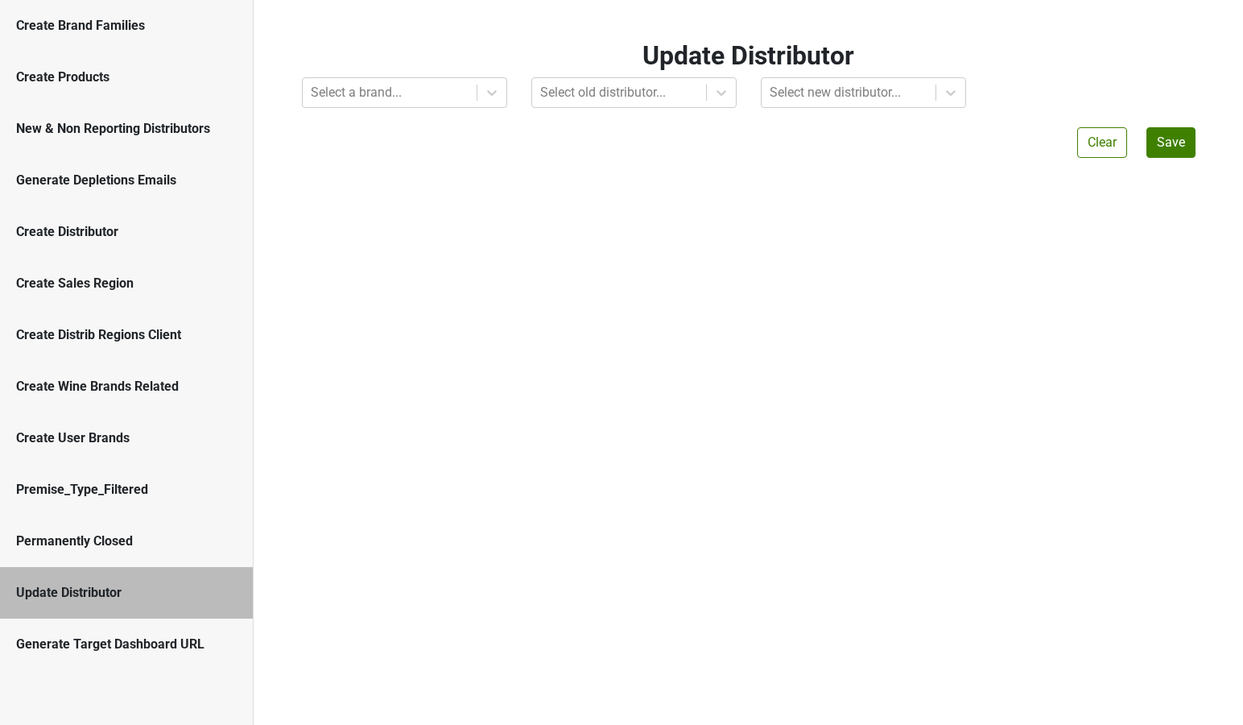
click at [157, 655] on div "Generate Target Dashboard URL" at bounding box center [126, 644] width 253 height 52
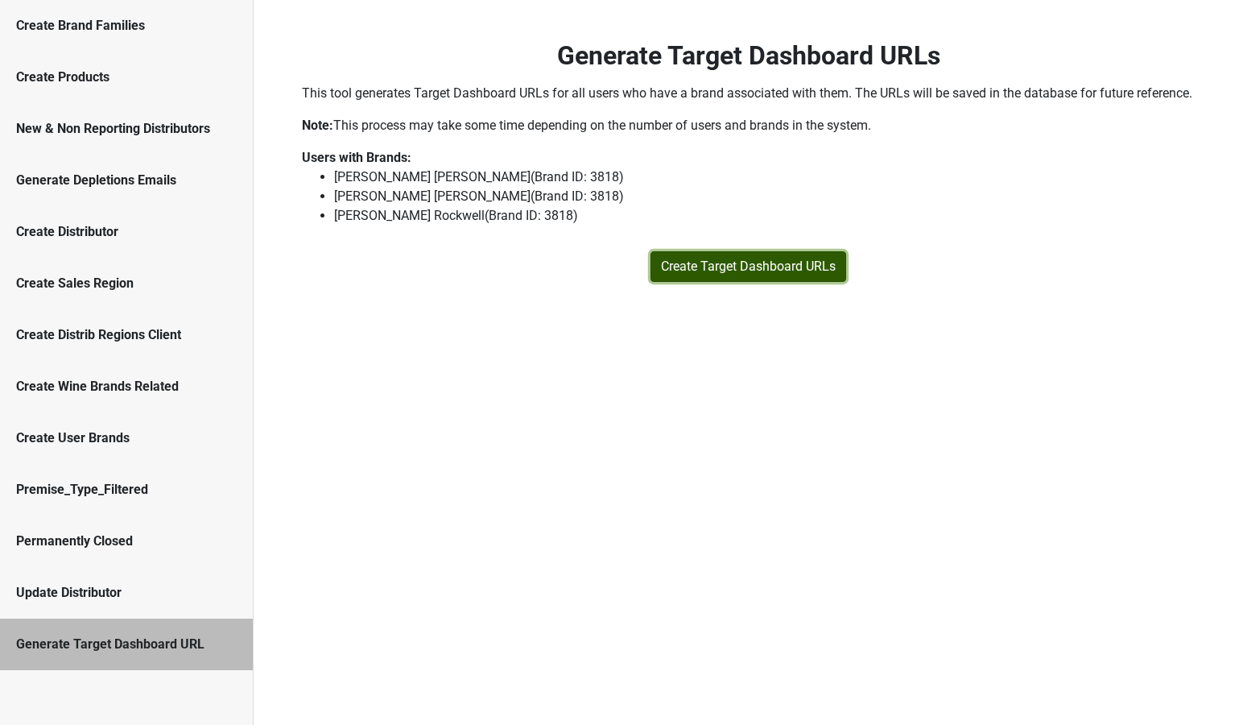
click at [693, 282] on button "Create Target Dashboard URLs" at bounding box center [749, 266] width 196 height 31
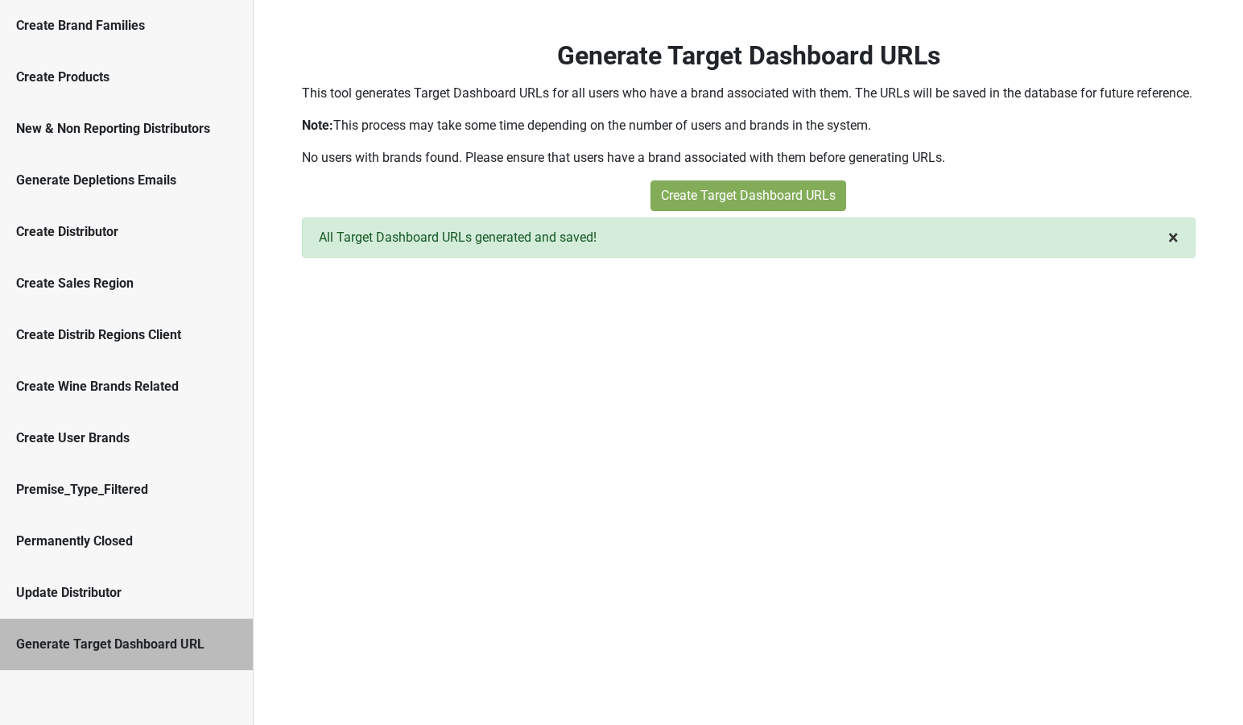
click at [1173, 249] on span "×" at bounding box center [1174, 237] width 10 height 23
click at [1176, 249] on span "×" at bounding box center [1174, 237] width 10 height 23
click at [722, 351] on div "Generate Target Dashboard URLs This tool generates Target Dashboard URLs for al…" at bounding box center [749, 362] width 990 height 725
click at [92, 191] on div "Generate Depletions Emails" at bounding box center [126, 181] width 253 height 52
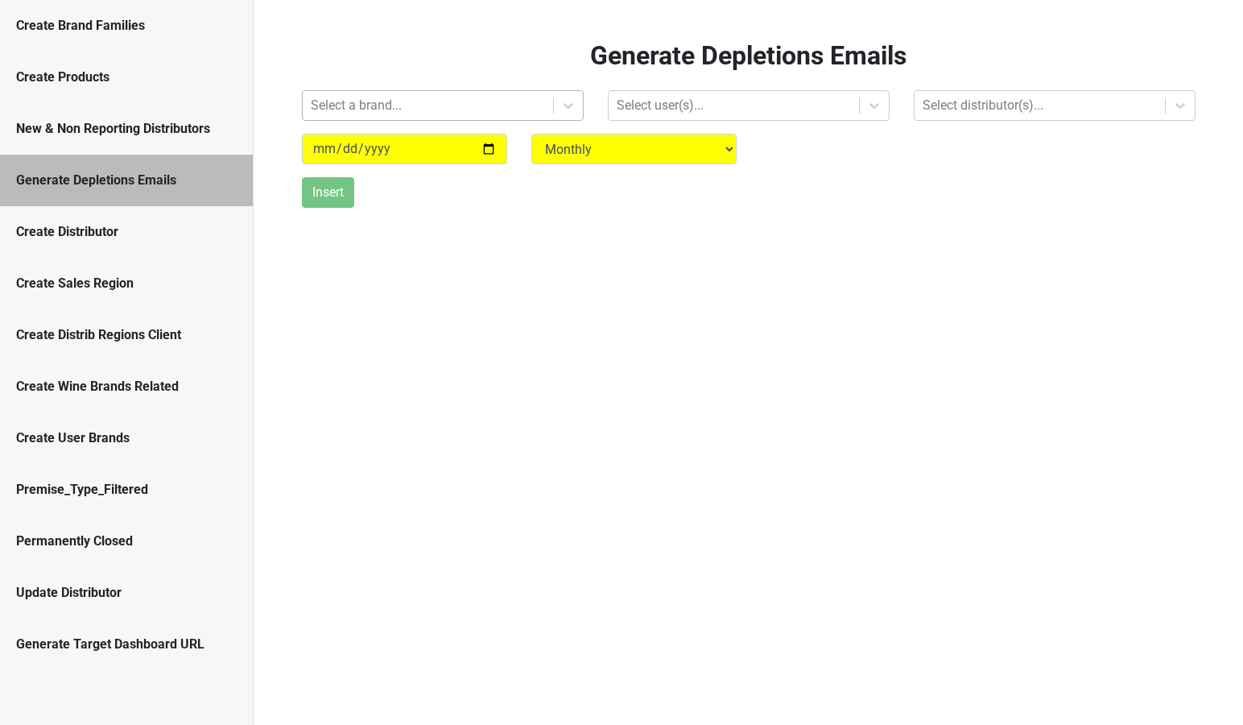
click at [321, 108] on div at bounding box center [428, 105] width 234 height 23
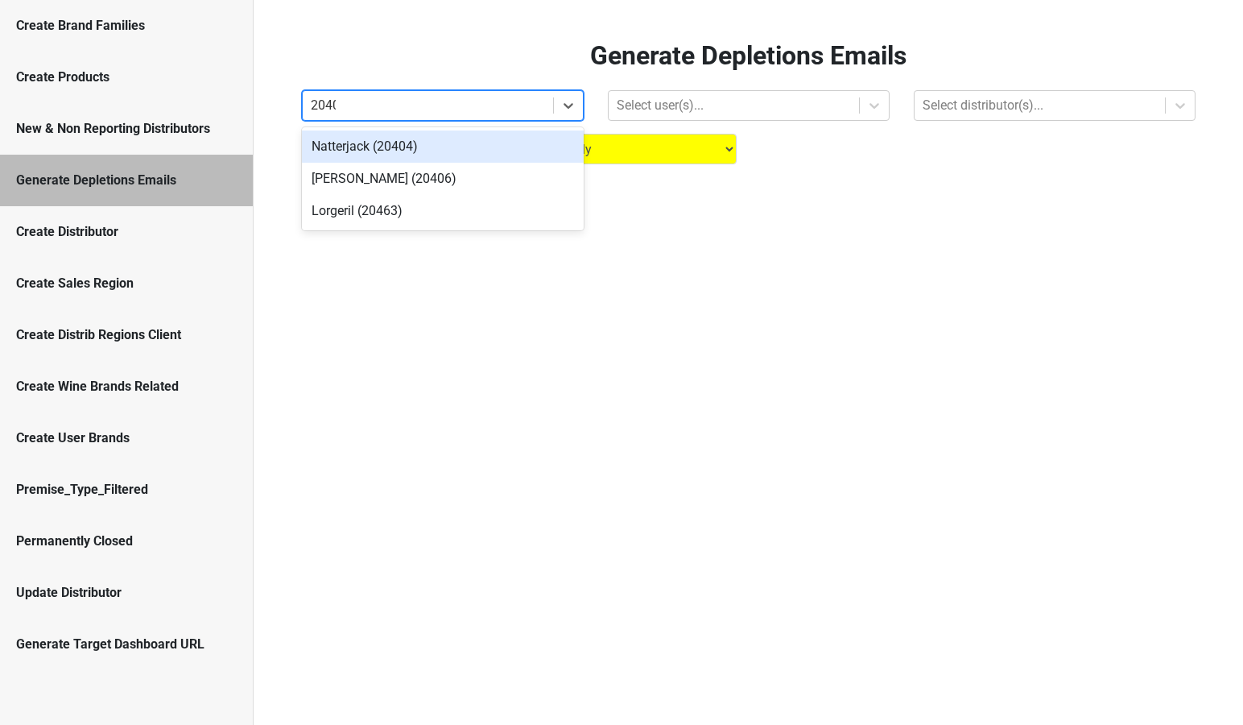
type input "20404"
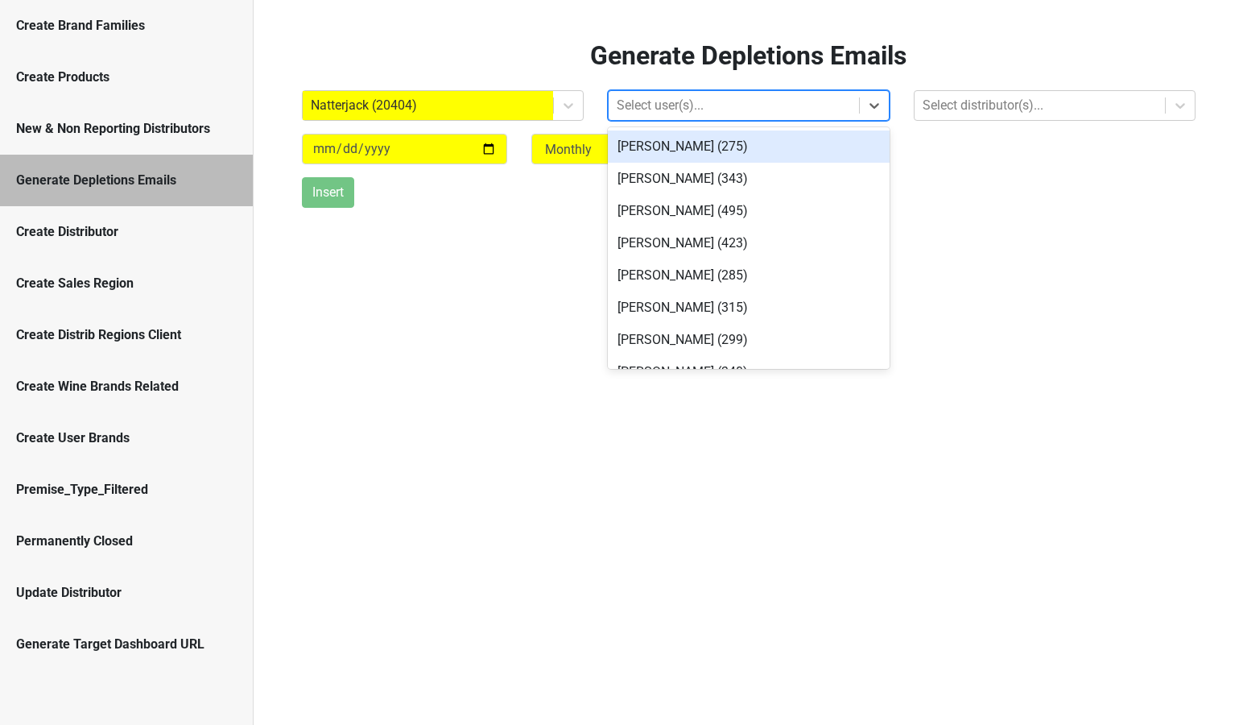
click at [628, 110] on div at bounding box center [734, 105] width 234 height 23
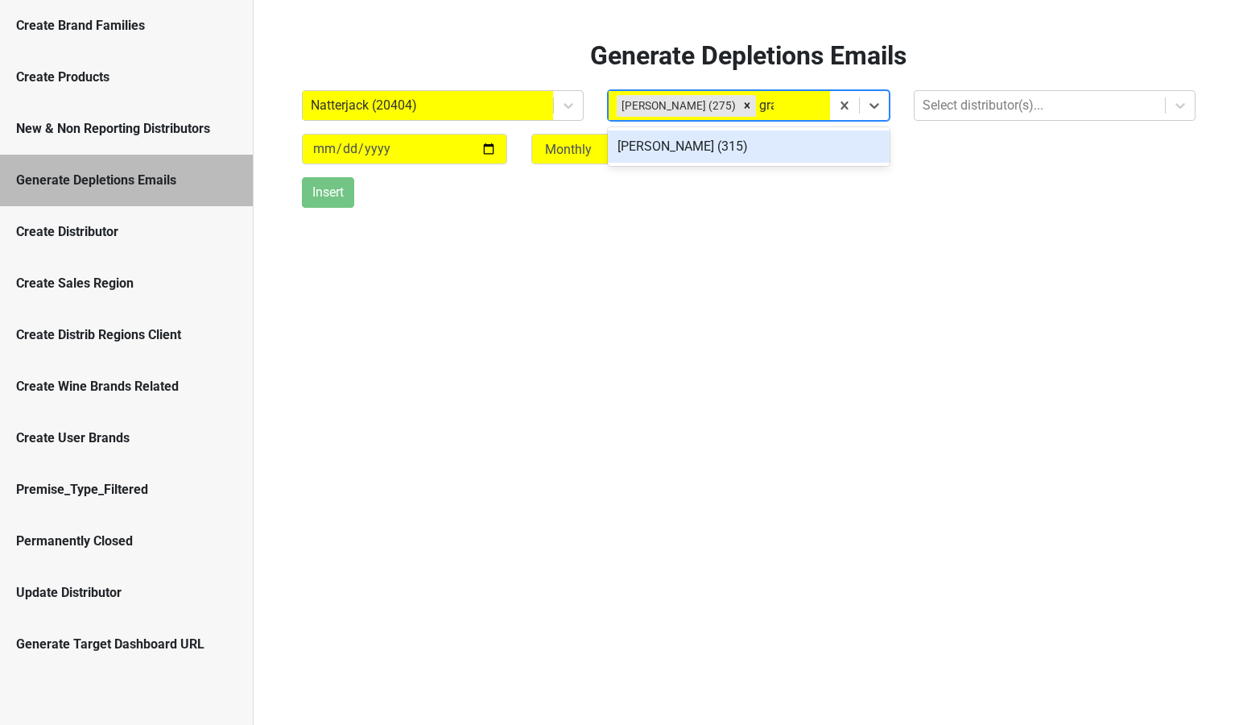
type input "gran"
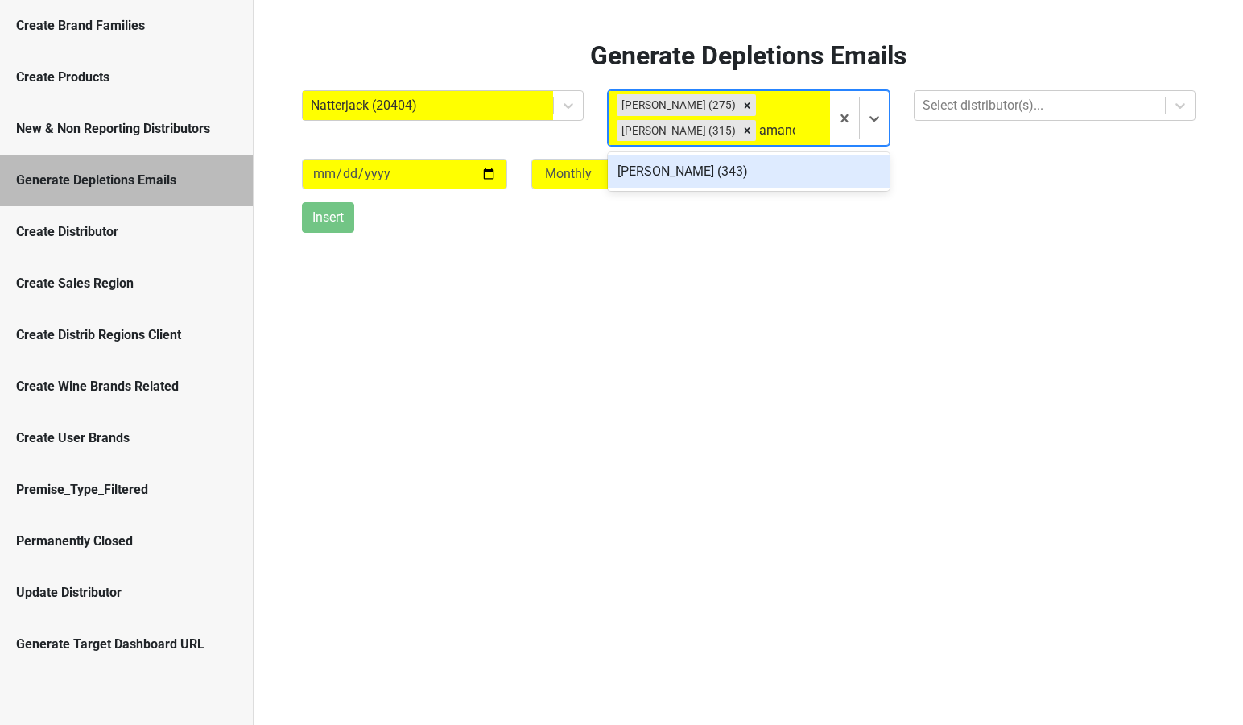
type input "amanda"
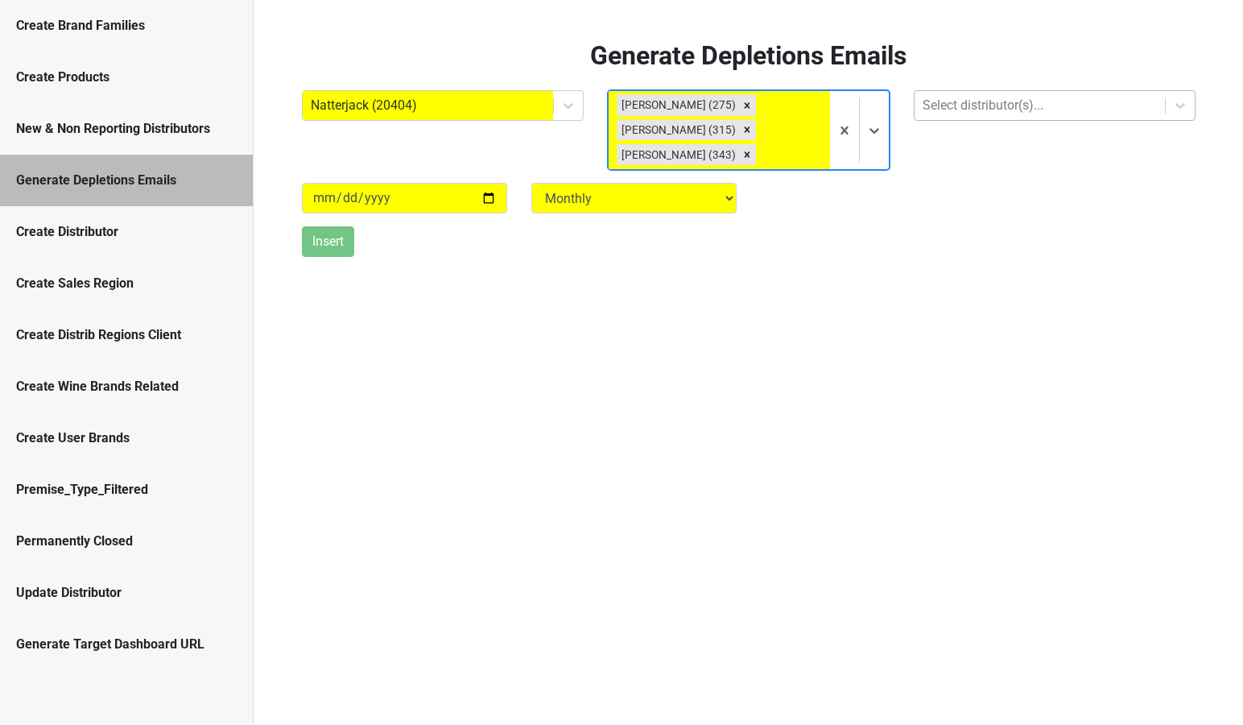
click at [937, 108] on div at bounding box center [1040, 105] width 234 height 23
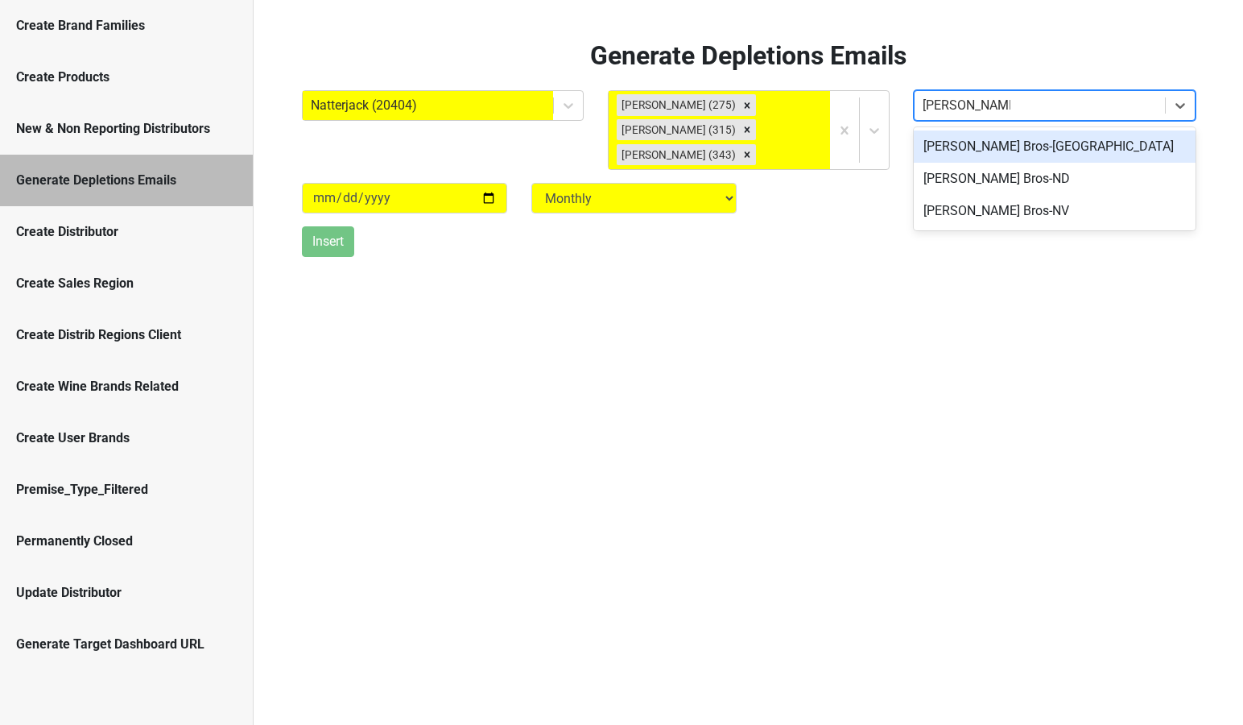
type input "johnson bros-nv"
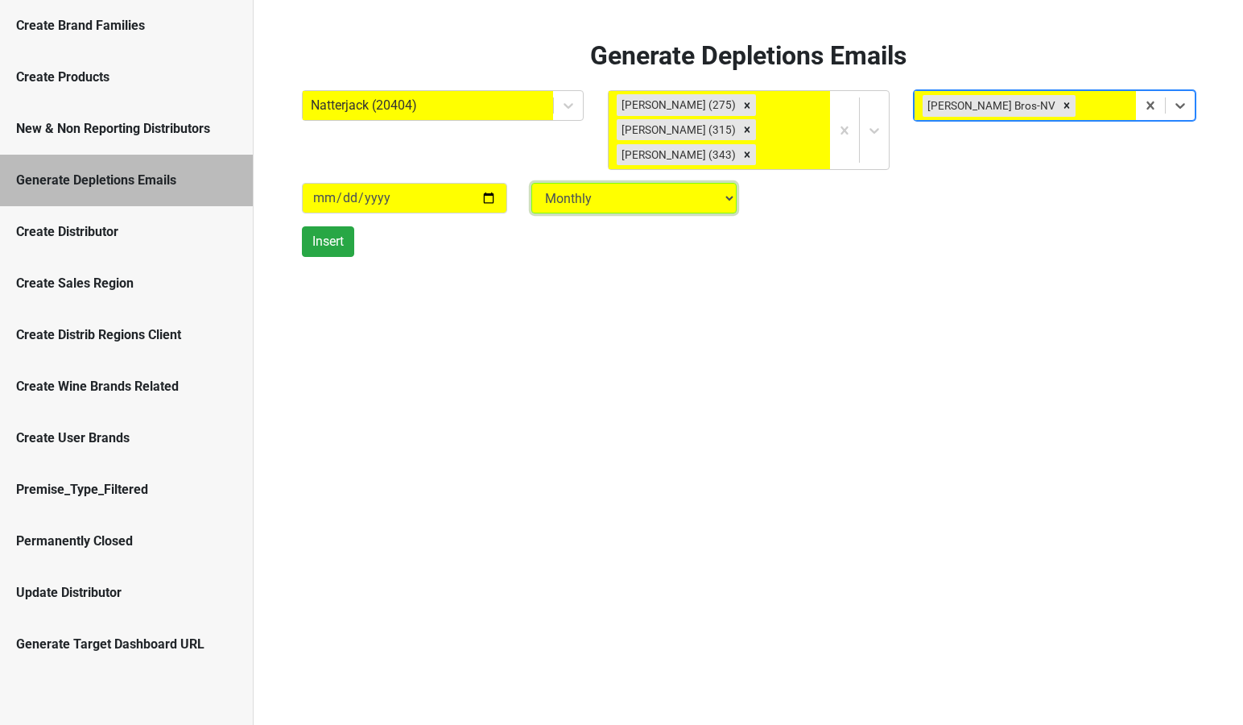
click at [568, 205] on select "Monthly Quarterly" at bounding box center [634, 198] width 205 height 31
click at [532, 183] on select "Monthly Quarterly" at bounding box center [634, 198] width 205 height 31
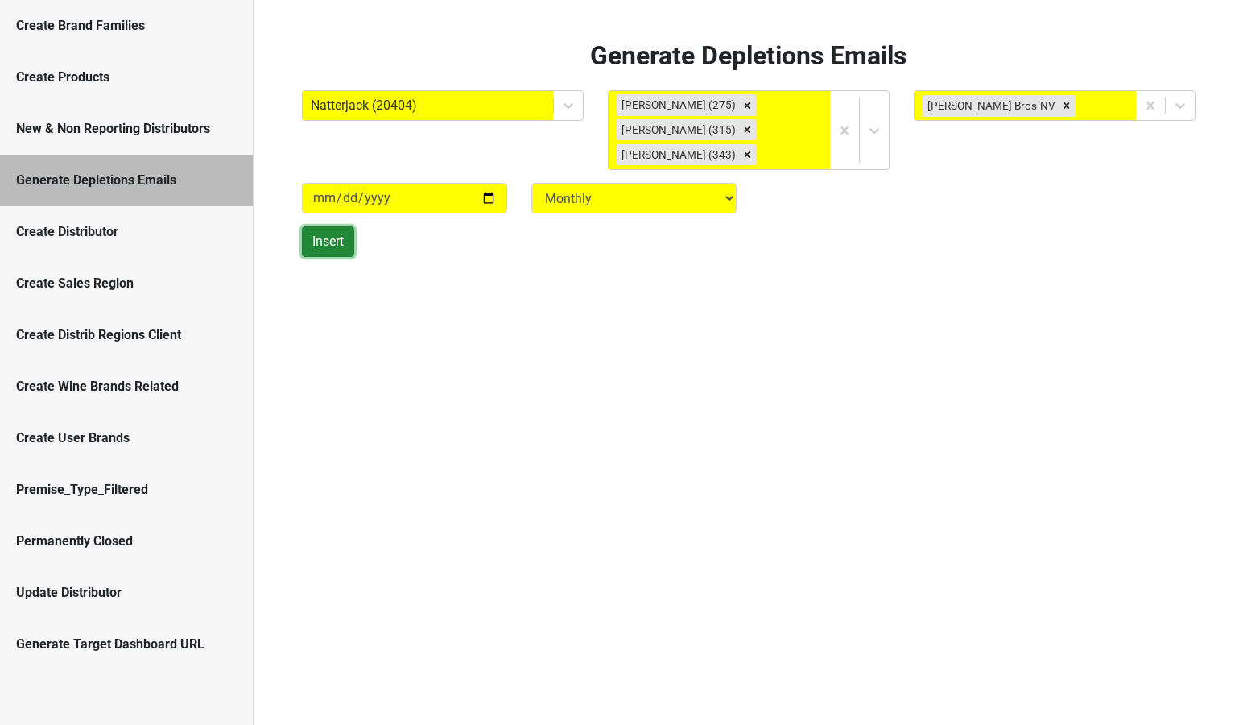
click at [329, 247] on button "Insert" at bounding box center [328, 241] width 52 height 31
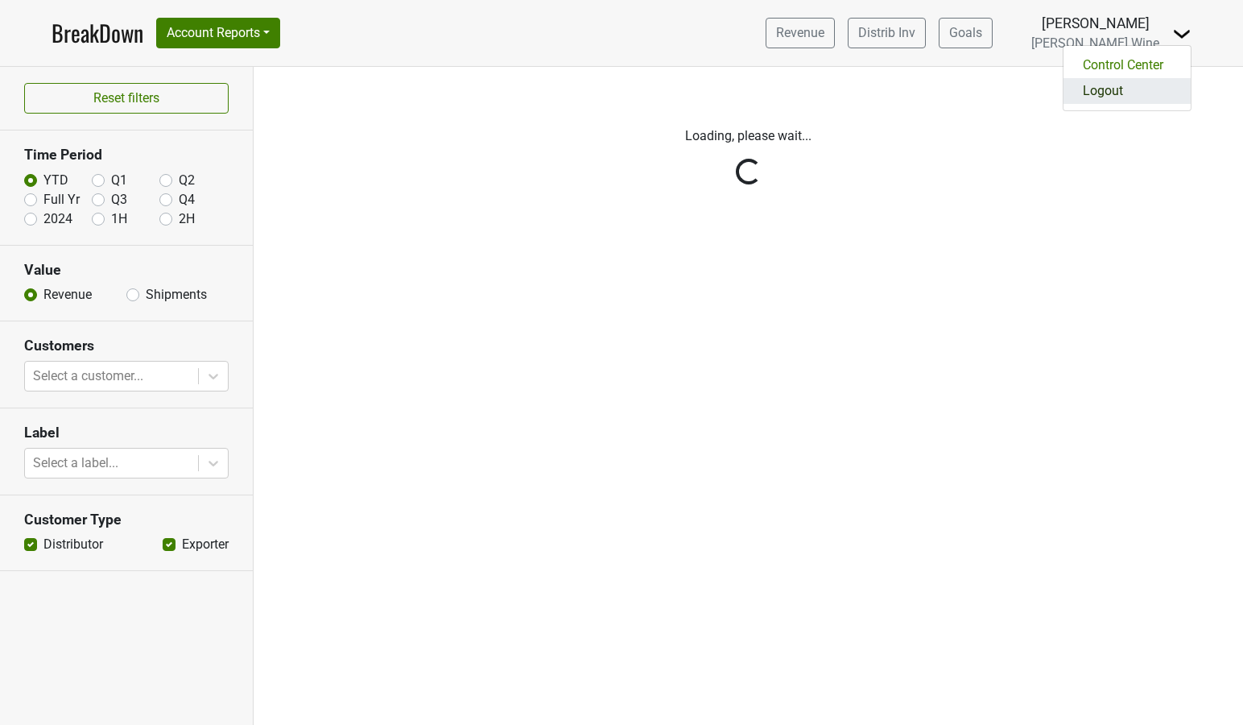
click at [1135, 100] on link "Logout" at bounding box center [1127, 91] width 127 height 26
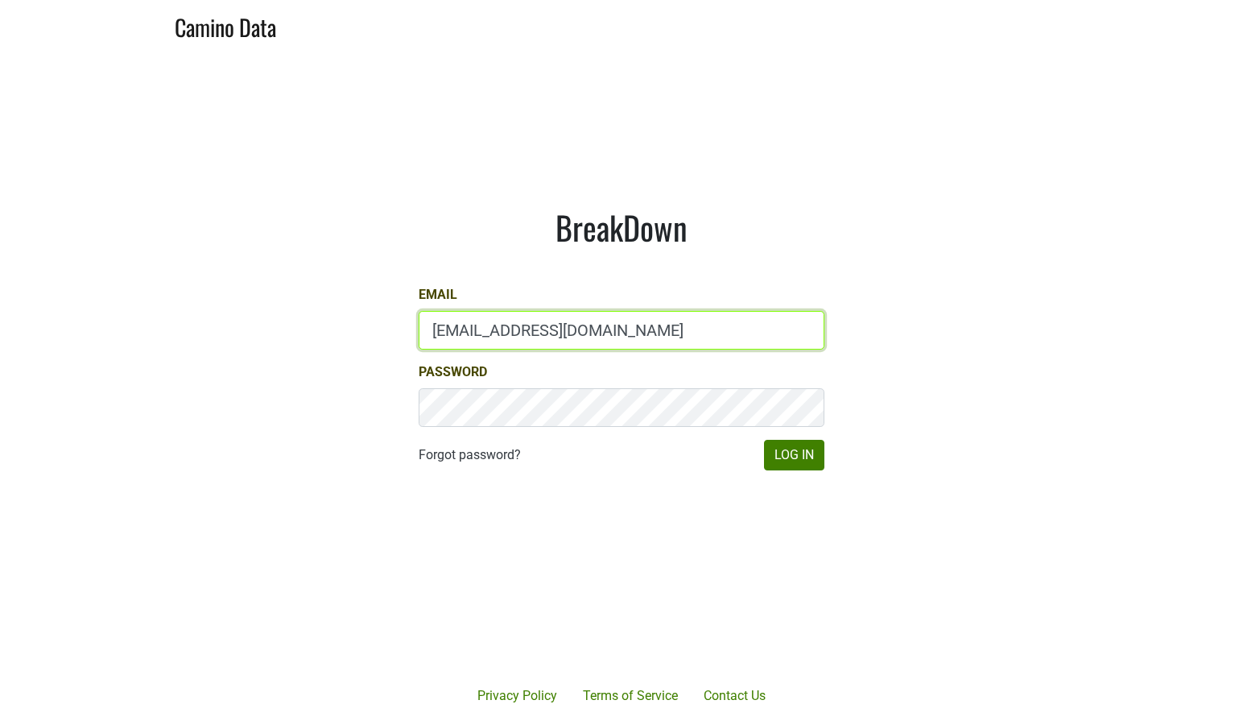
click at [542, 343] on input "[EMAIL_ADDRESS][DOMAIN_NAME]" at bounding box center [622, 330] width 406 height 39
type input "m"
type input "[EMAIL_ADDRESS][DOMAIN_NAME]"
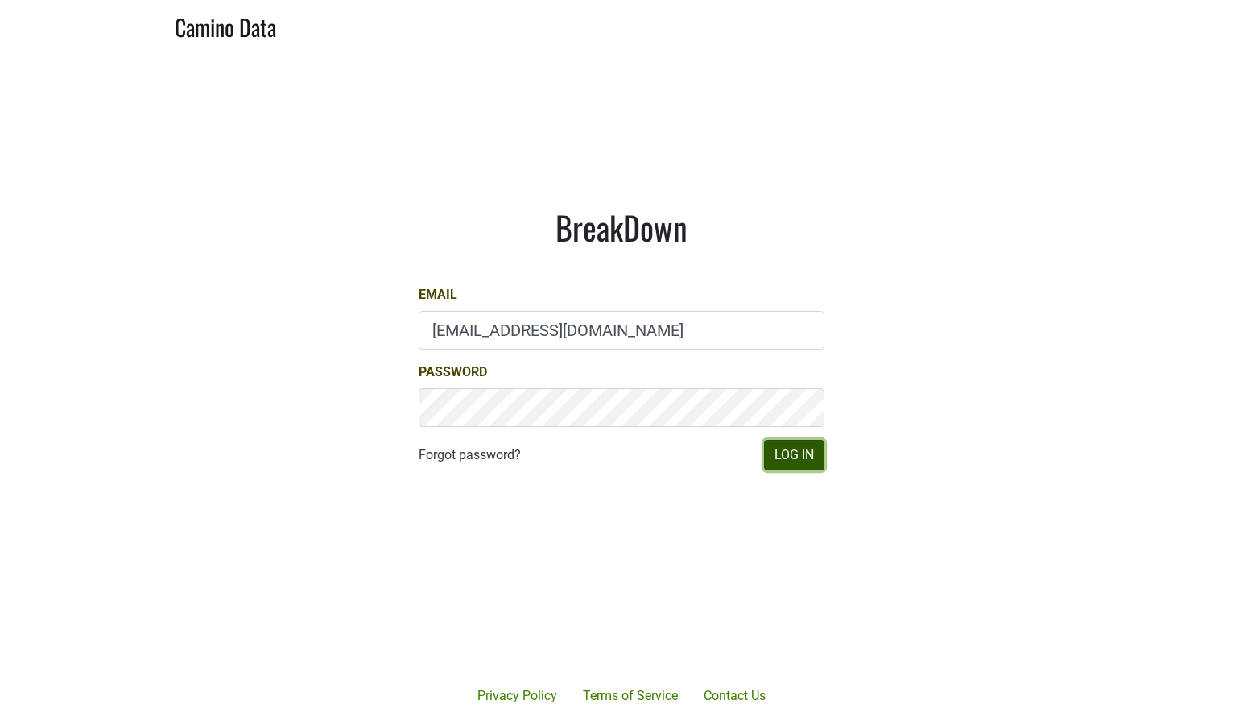
click at [787, 448] on button "Log In" at bounding box center [794, 455] width 60 height 31
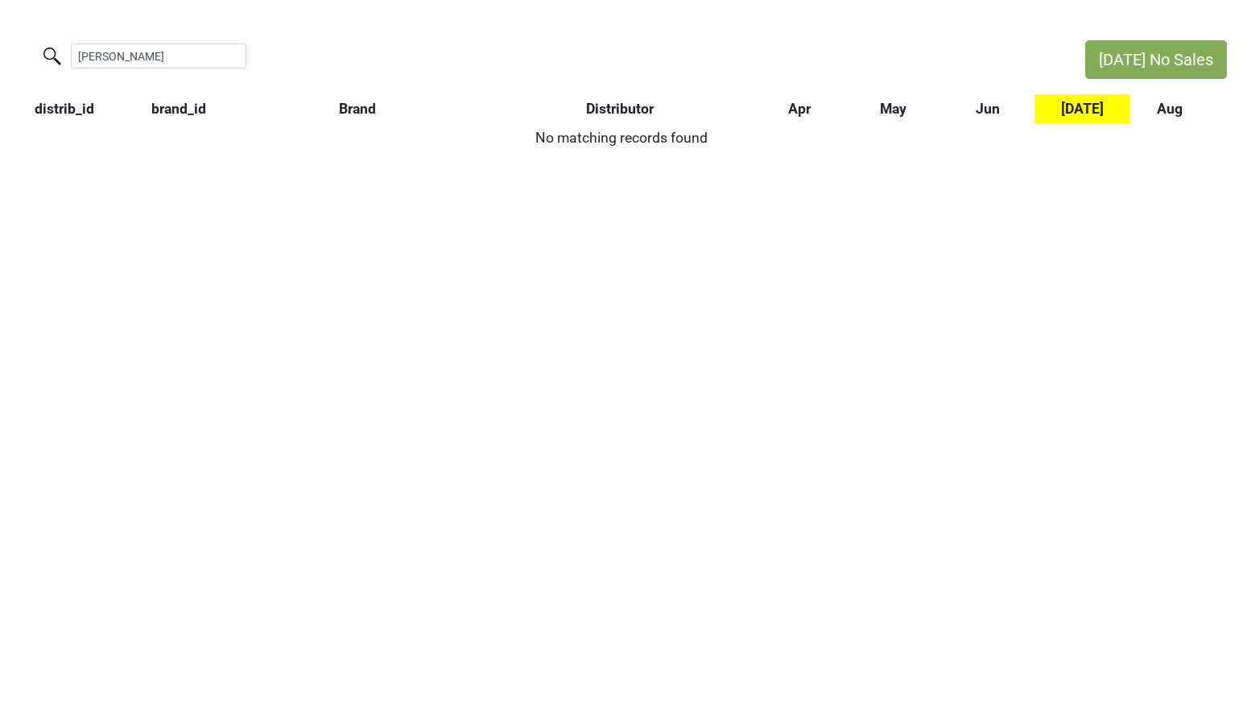
type input "[PERSON_NAME]"
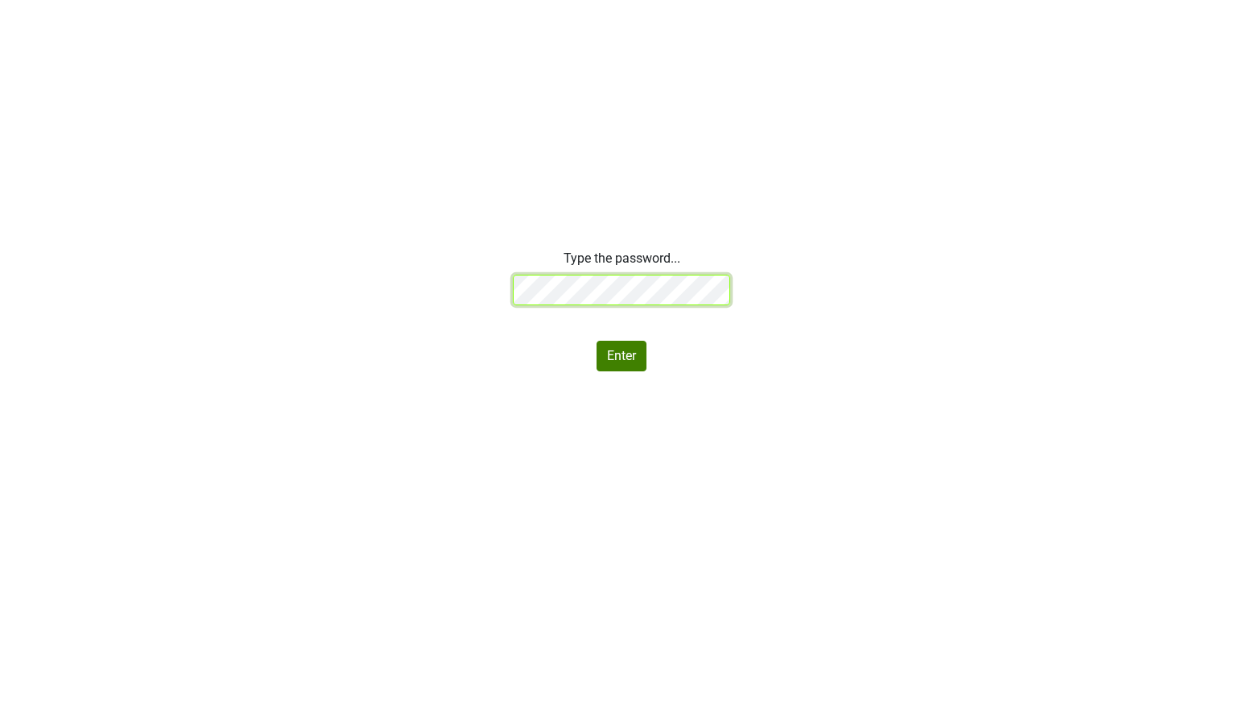
click at [354, 257] on div "Type the password... Enter" at bounding box center [621, 310] width 1243 height 122
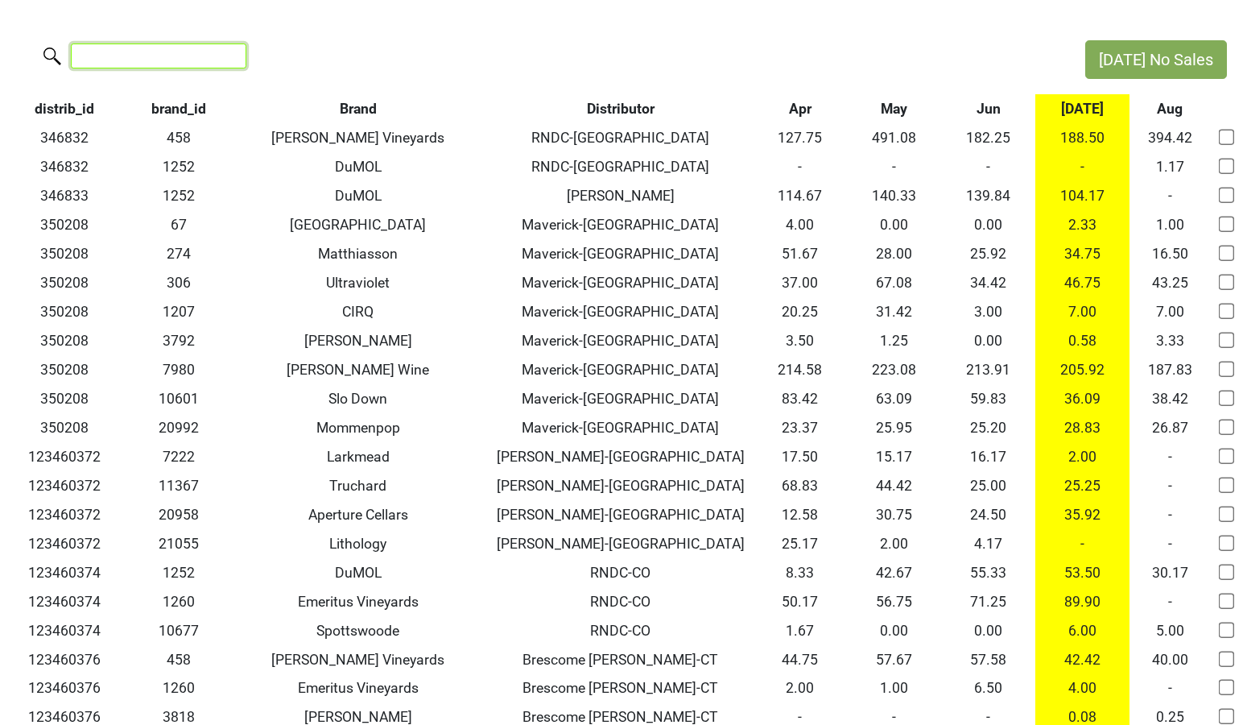
click at [175, 59] on input "search" at bounding box center [159, 55] width 176 height 25
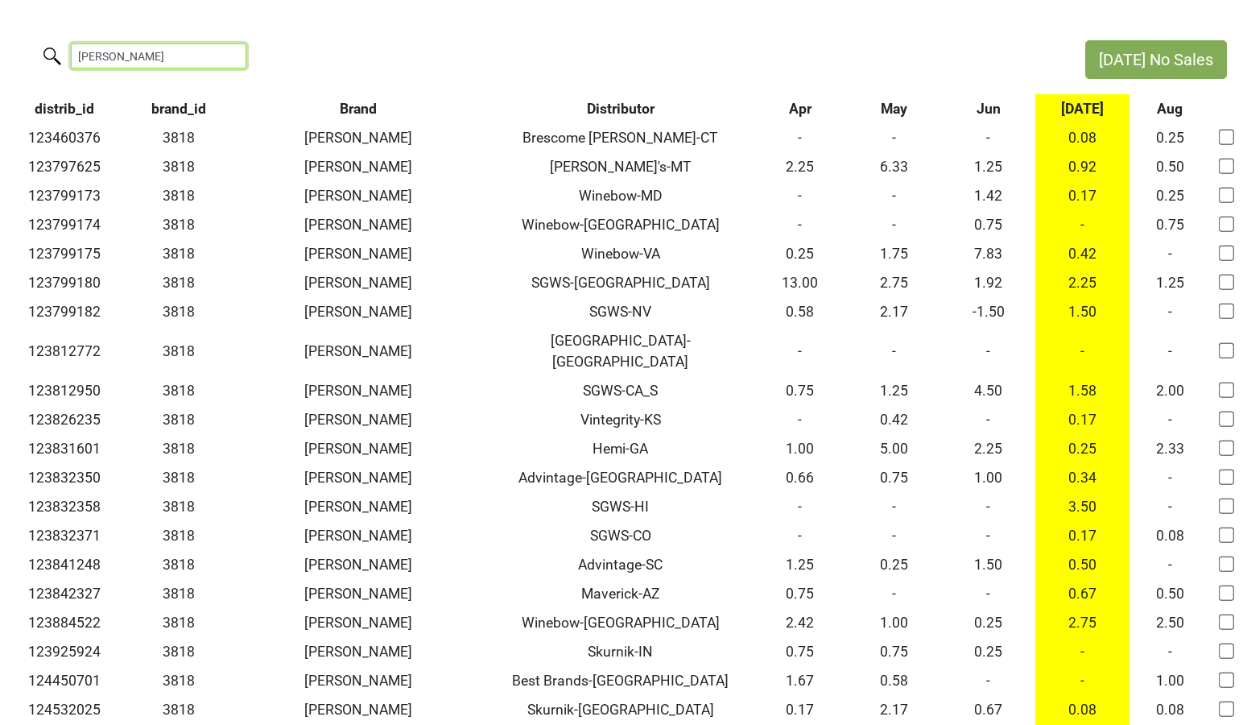
type input "colgin"
click at [632, 104] on th "Distributor" at bounding box center [621, 108] width 266 height 29
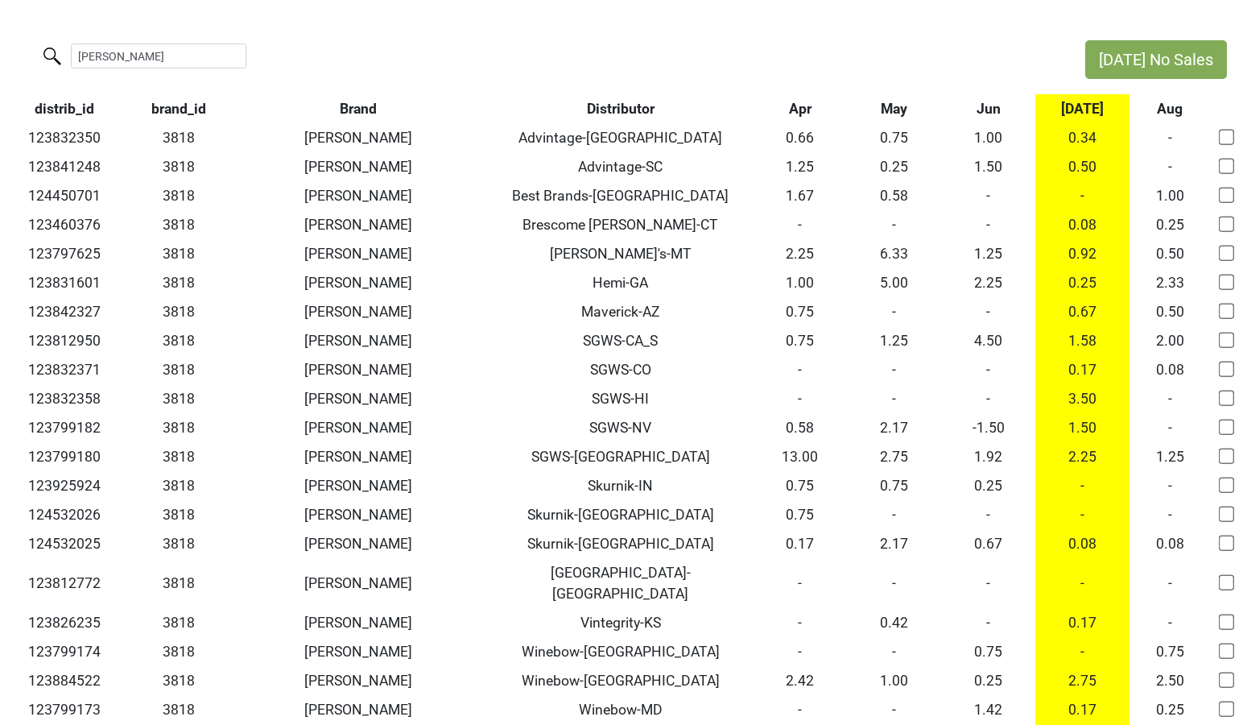
click at [632, 104] on th "Distributor" at bounding box center [621, 108] width 266 height 29
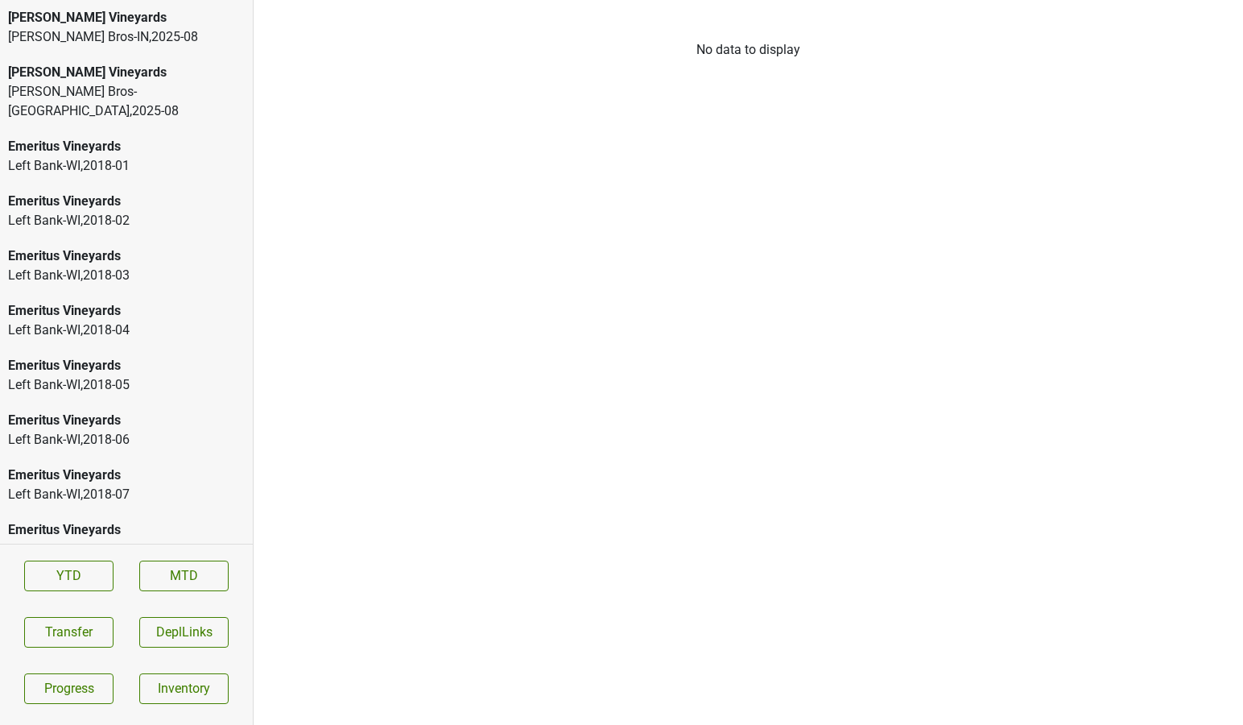
scroll to position [6, 0]
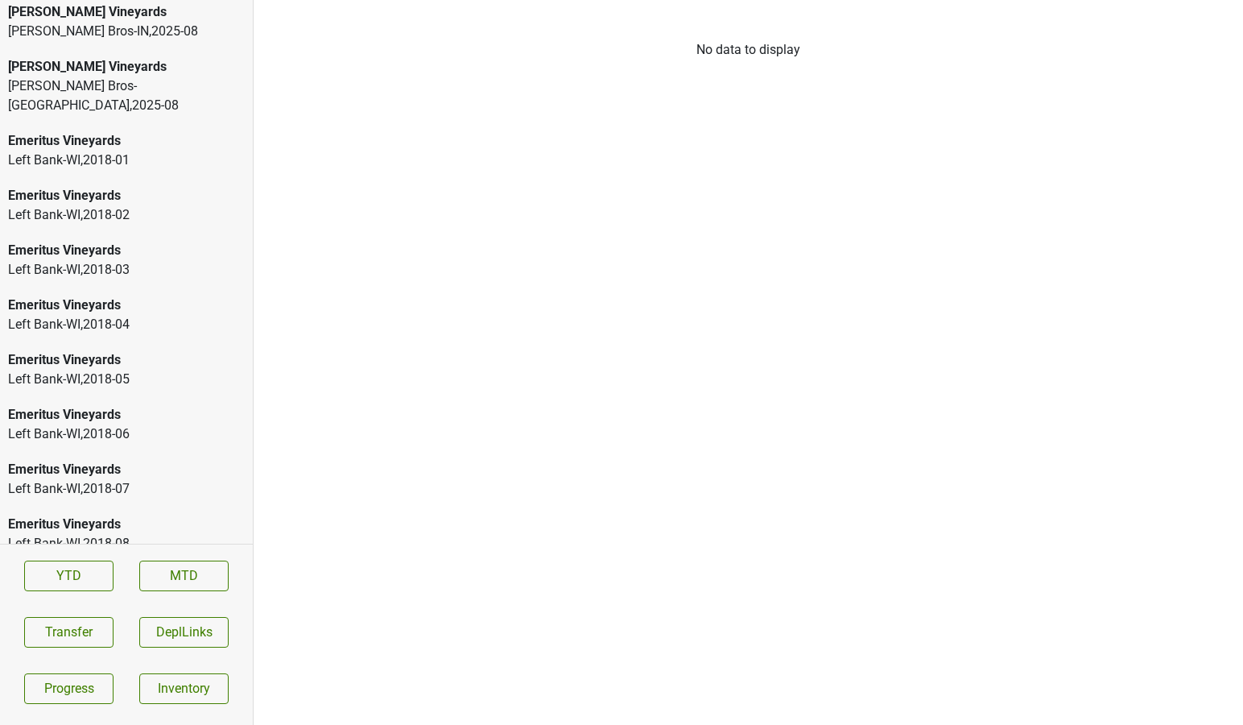
click at [111, 99] on div "[PERSON_NAME] Vineyards [PERSON_NAME] Bros-[GEOGRAPHIC_DATA] , 2025 - 08" at bounding box center [126, 86] width 253 height 74
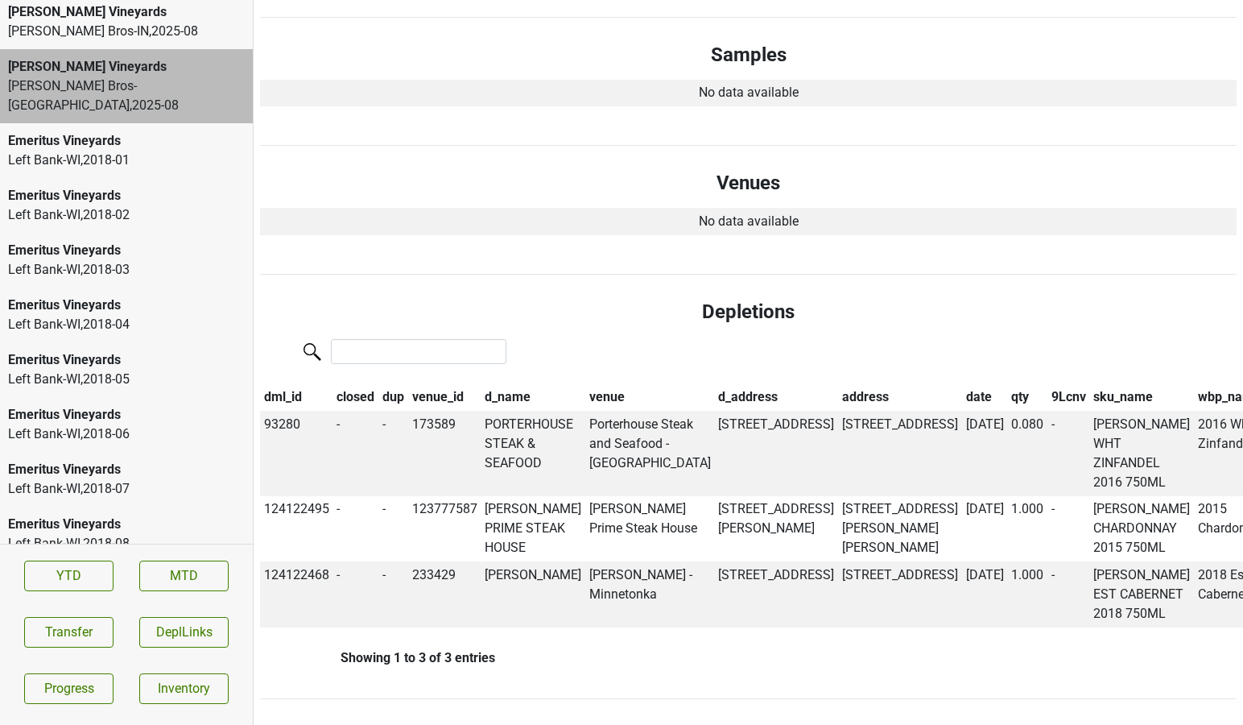
scroll to position [0, 0]
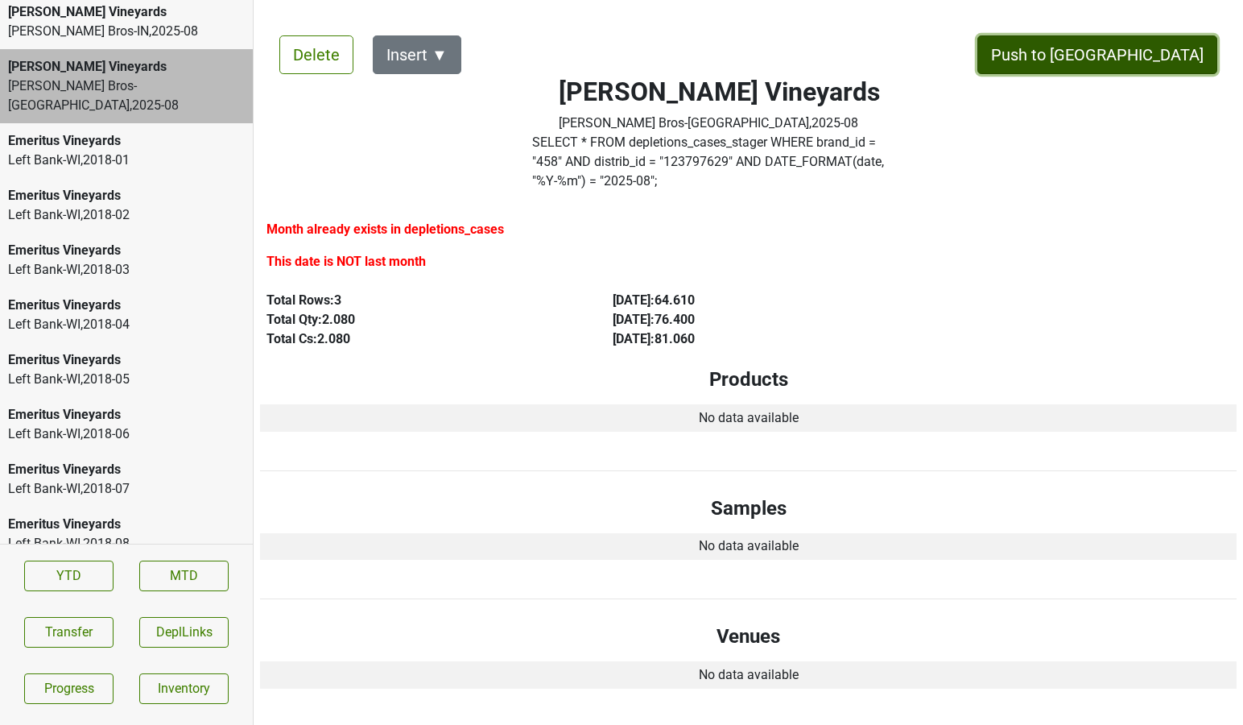
click at [1141, 48] on button "Push to [GEOGRAPHIC_DATA]" at bounding box center [1098, 54] width 240 height 39
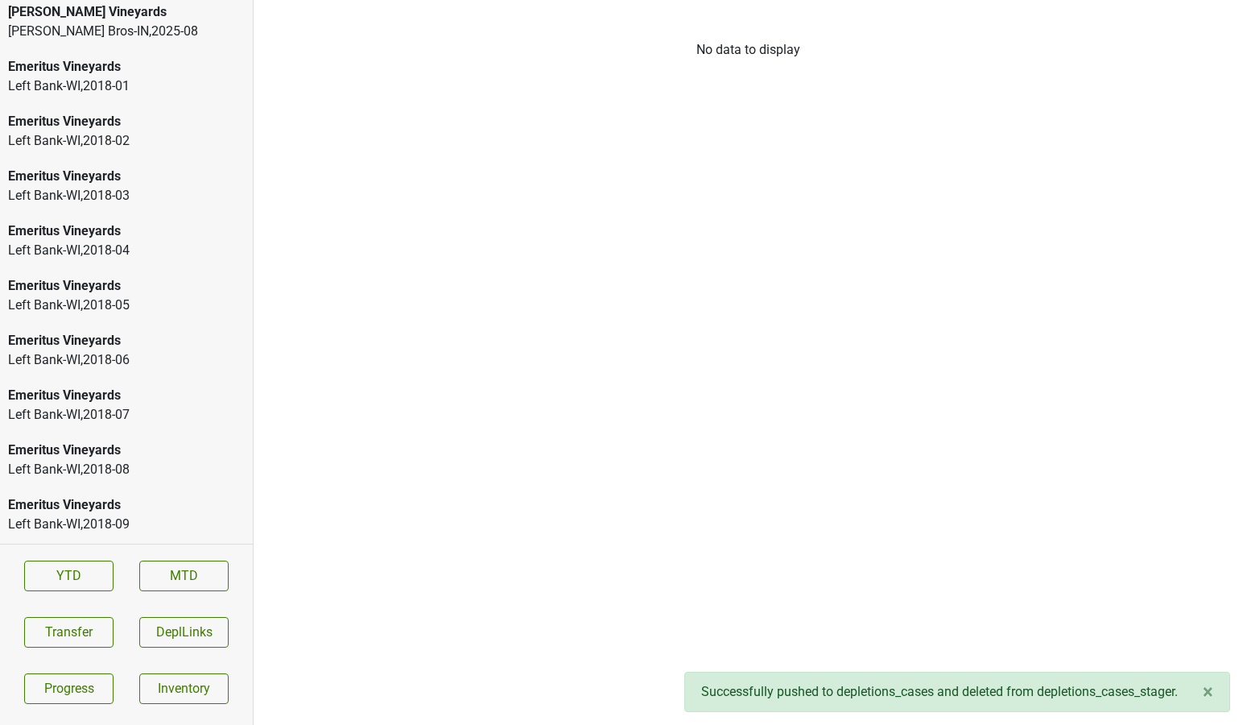
click at [82, 34] on div "[PERSON_NAME] Bros-IN , 2025 - 08" at bounding box center [126, 31] width 237 height 19
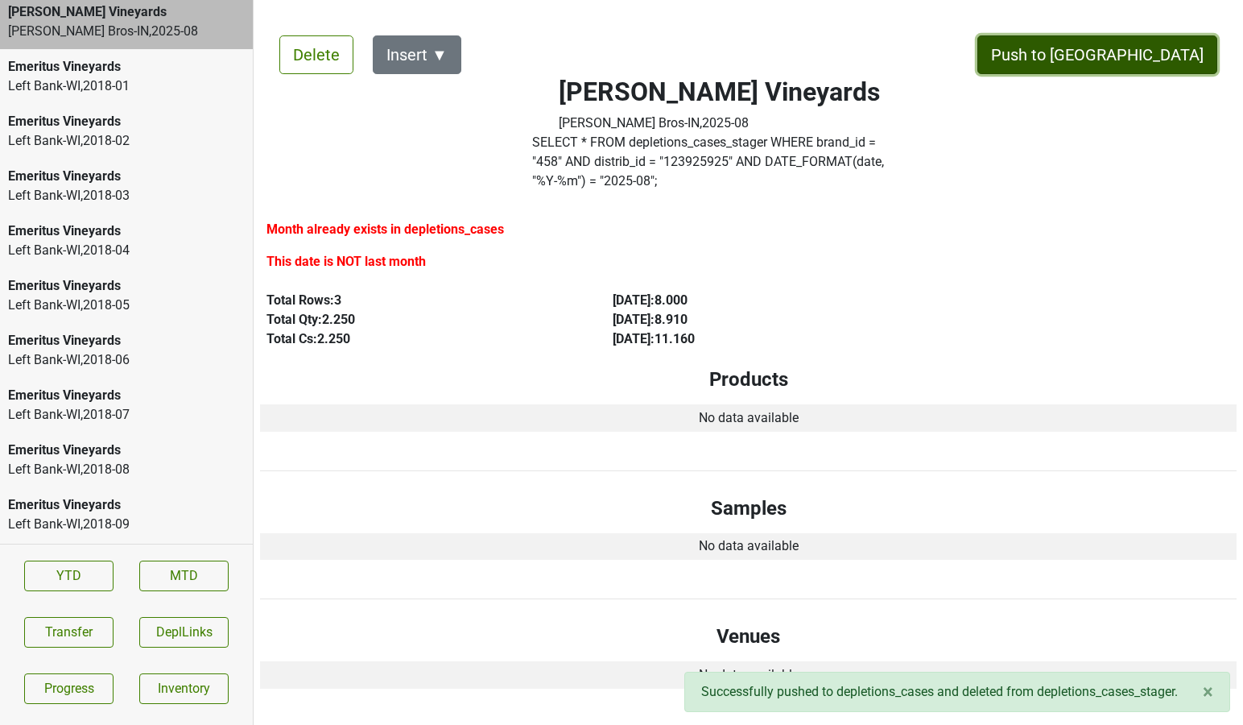
click at [1127, 61] on button "Push to [GEOGRAPHIC_DATA]" at bounding box center [1098, 54] width 240 height 39
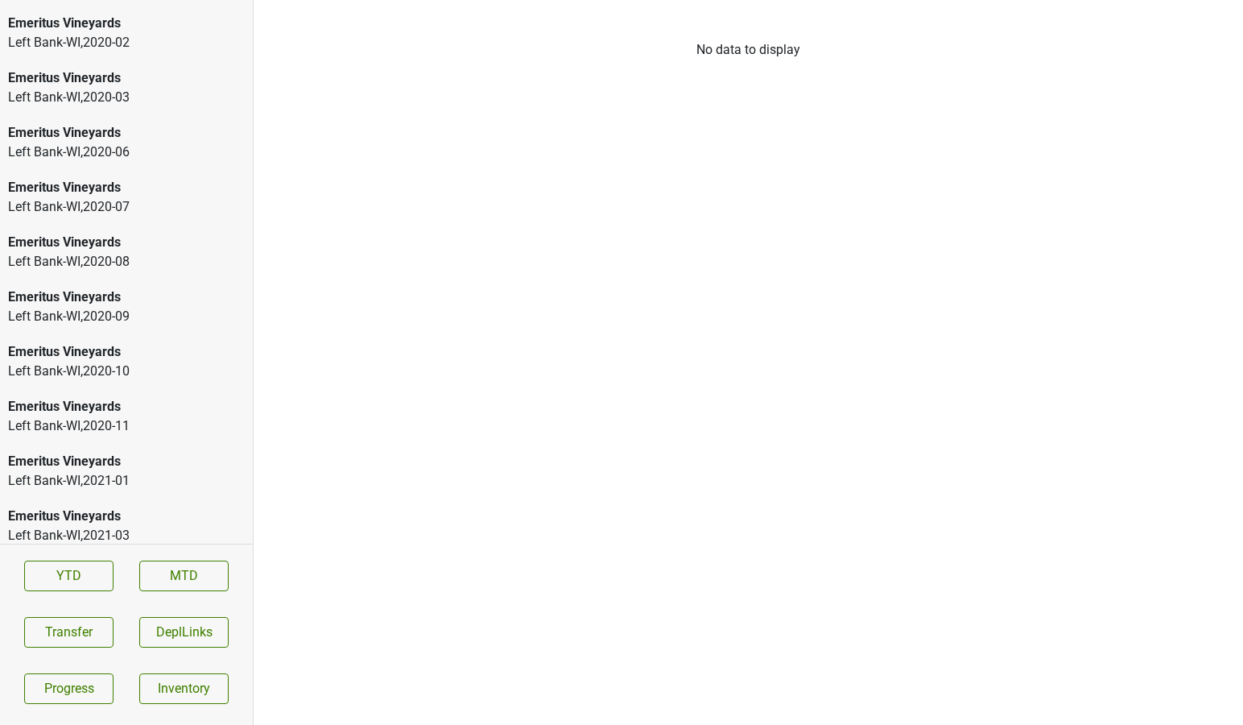
scroll to position [2523, 0]
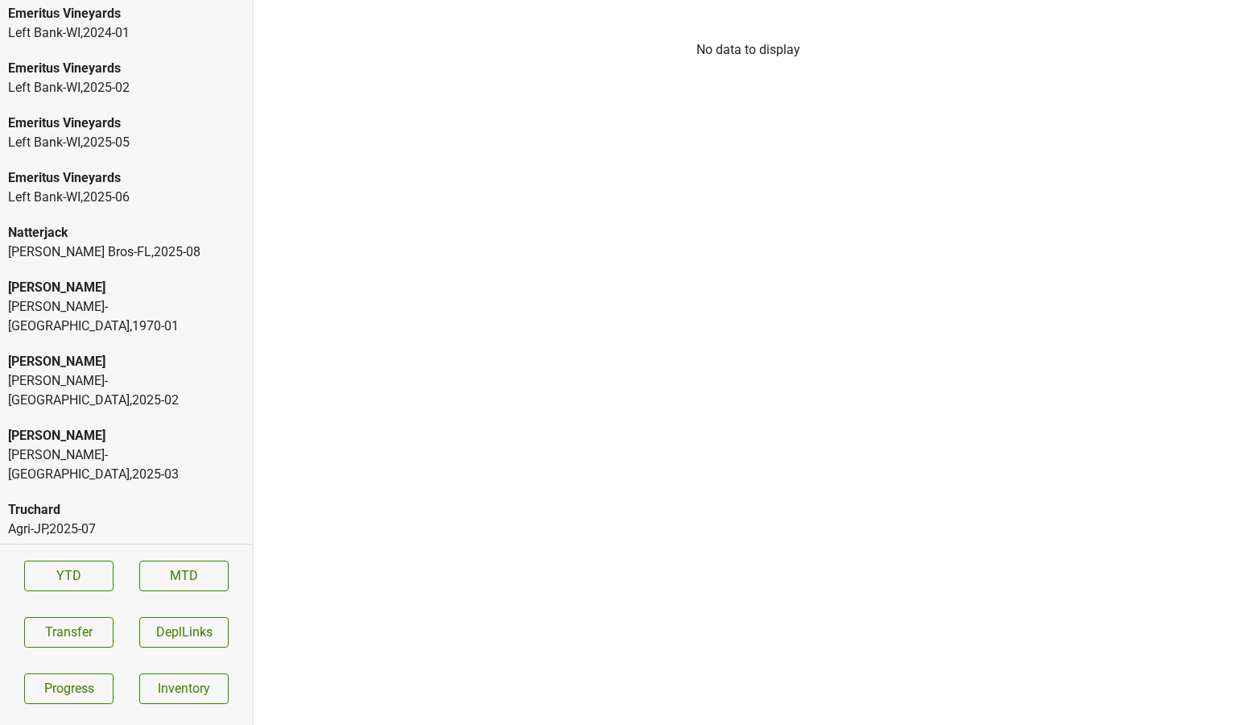
click at [123, 500] on div "Truchard" at bounding box center [126, 509] width 237 height 19
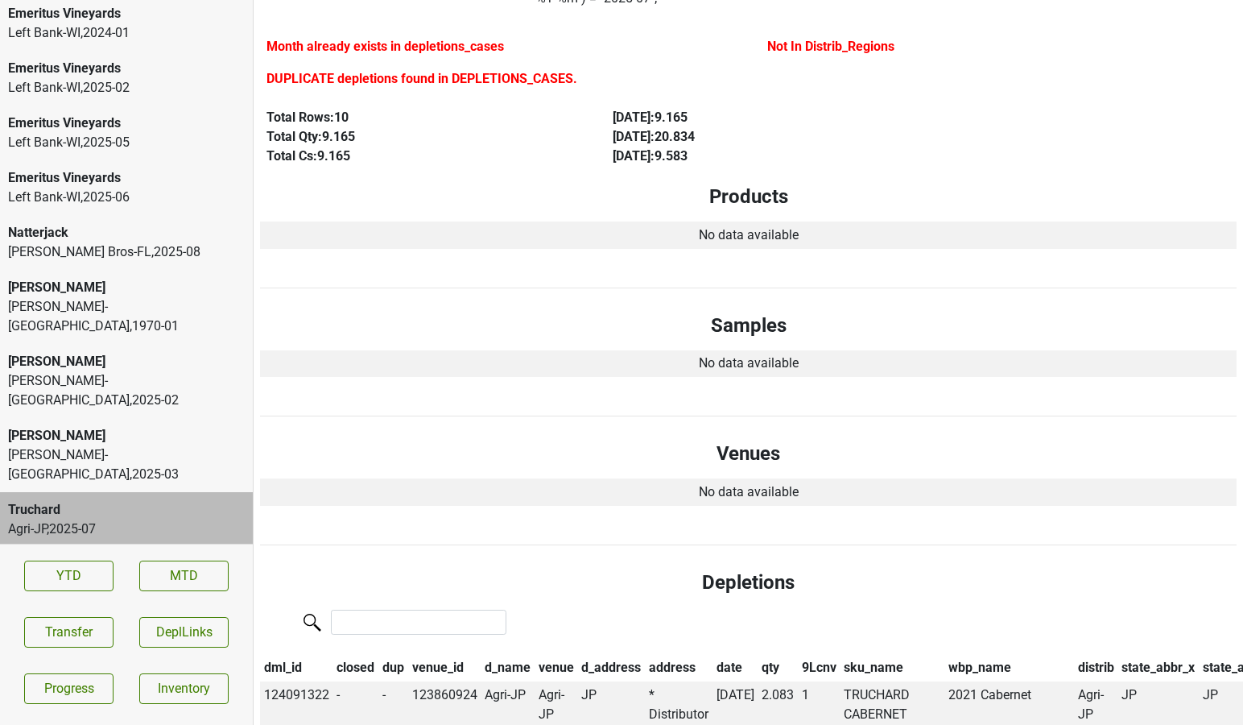
scroll to position [933, 0]
